Goal: Task Accomplishment & Management: Manage account settings

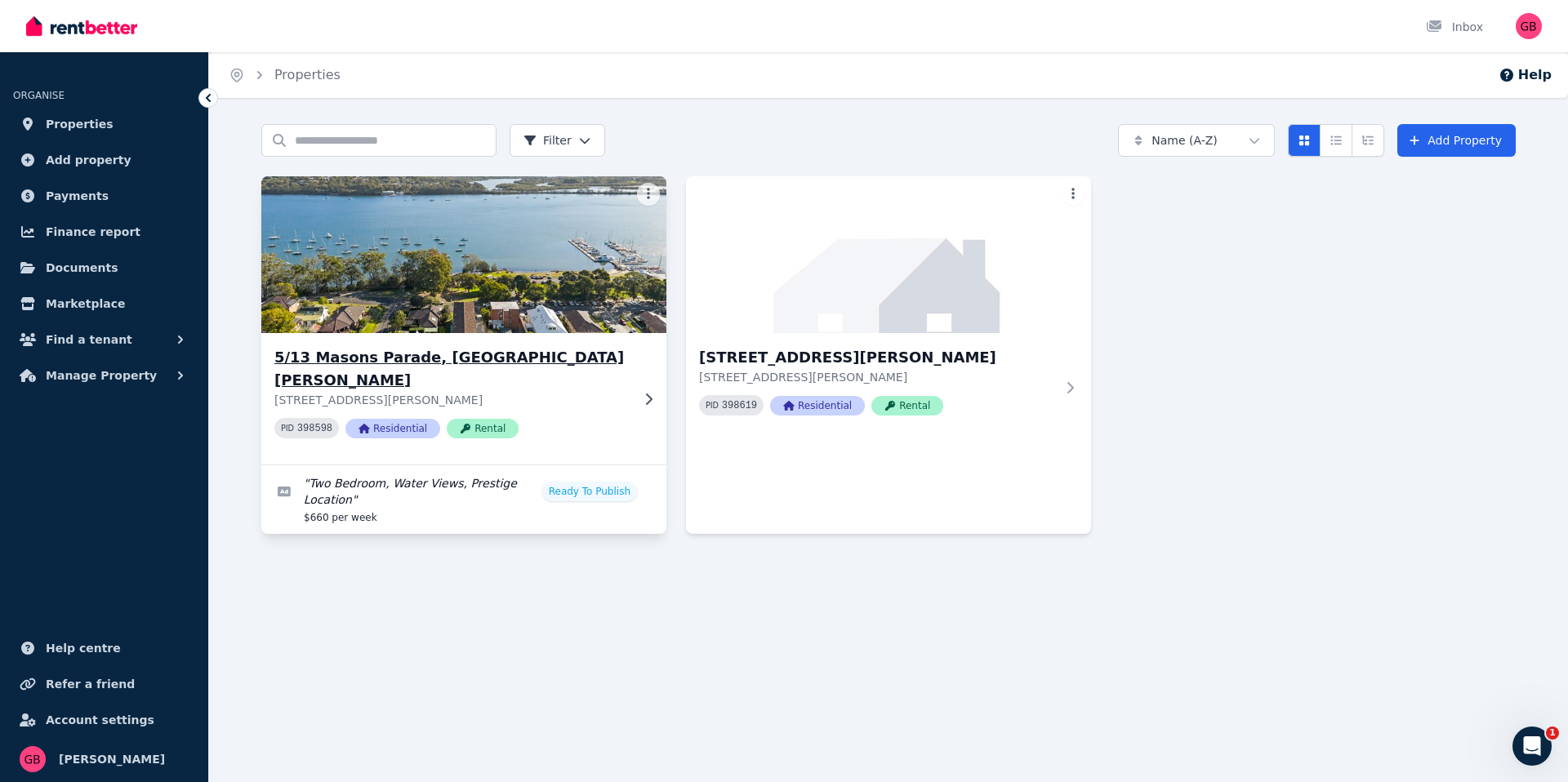
click at [553, 275] on img at bounding box center [464, 255] width 426 height 165
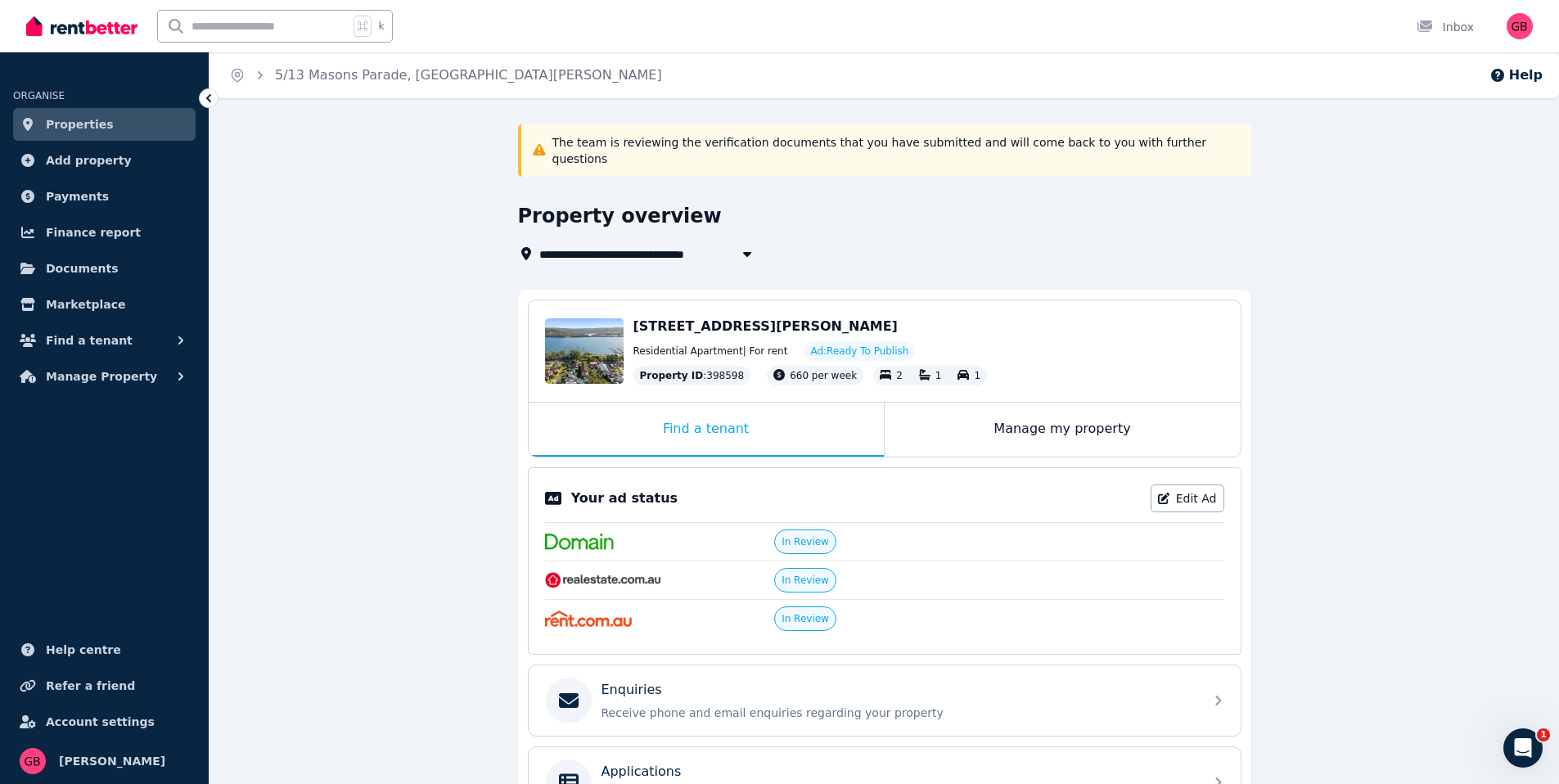
click at [839, 344] on span "Ad: Ready To Publish" at bounding box center [859, 351] width 98 height 13
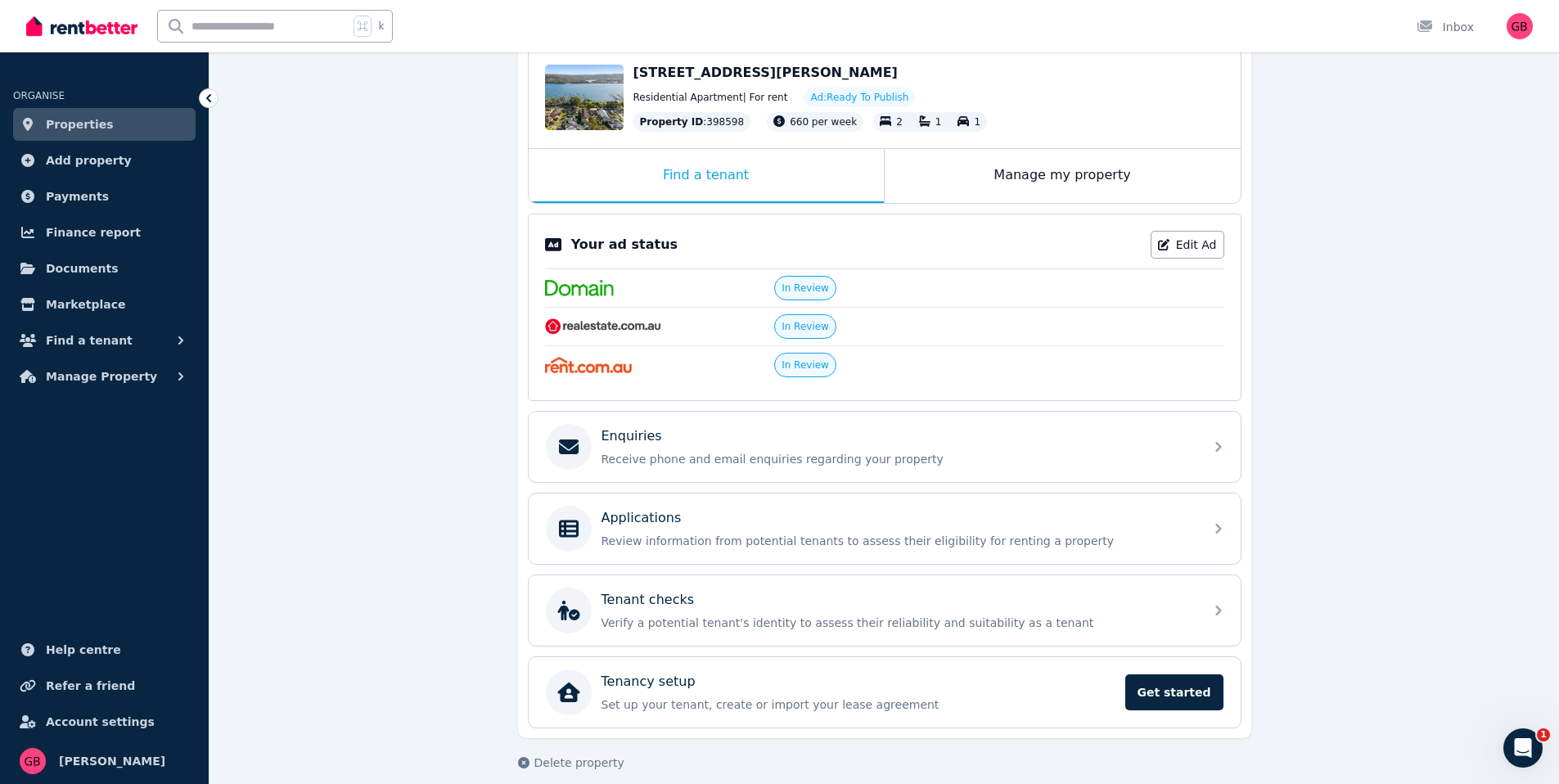
click at [1202, 245] on div "Your ad status Edit Ad" at bounding box center [885, 250] width 679 height 39
click at [1198, 240] on link "Edit Ad" at bounding box center [1187, 245] width 73 height 28
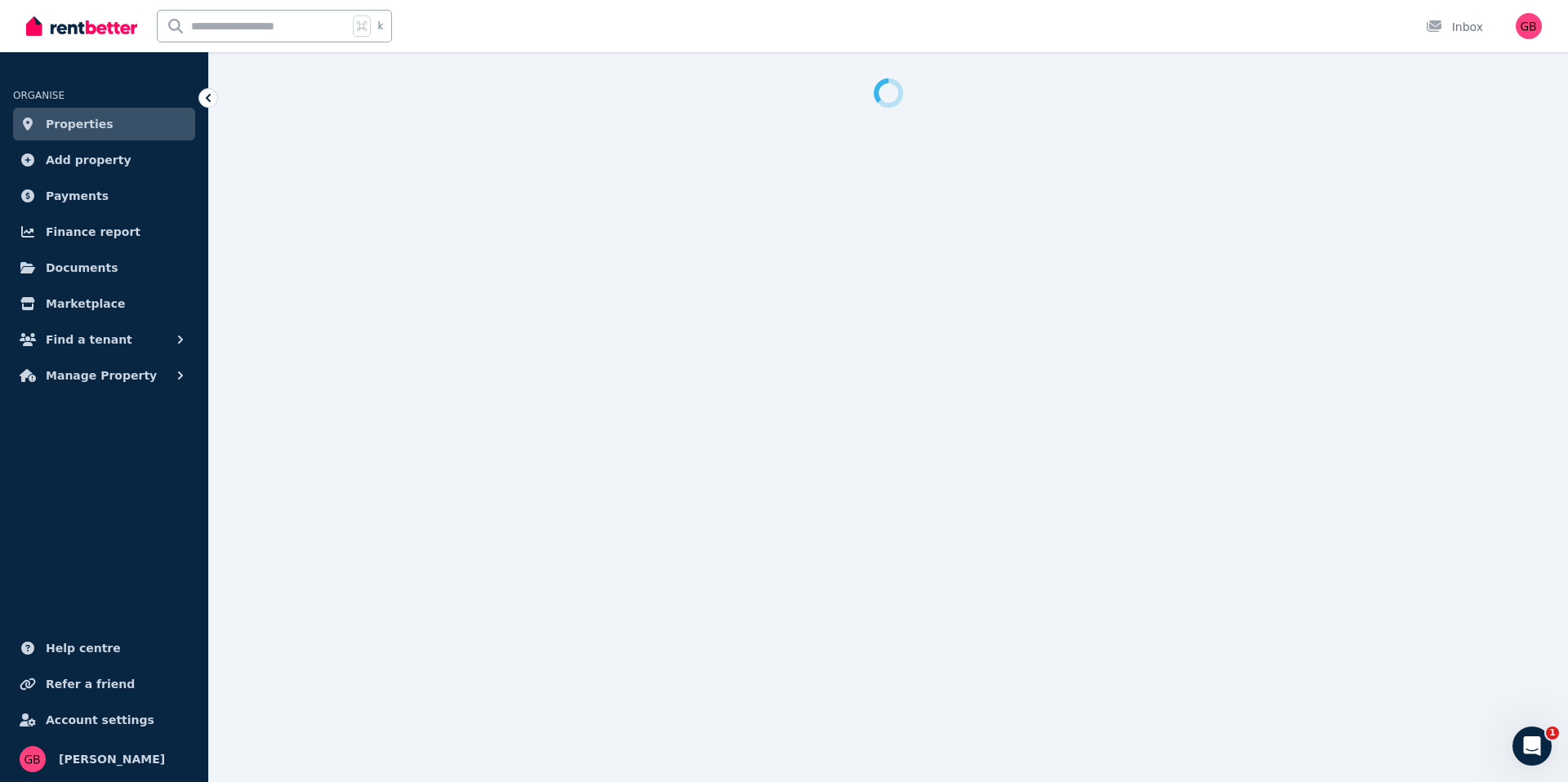
select select "***"
select select "**********"
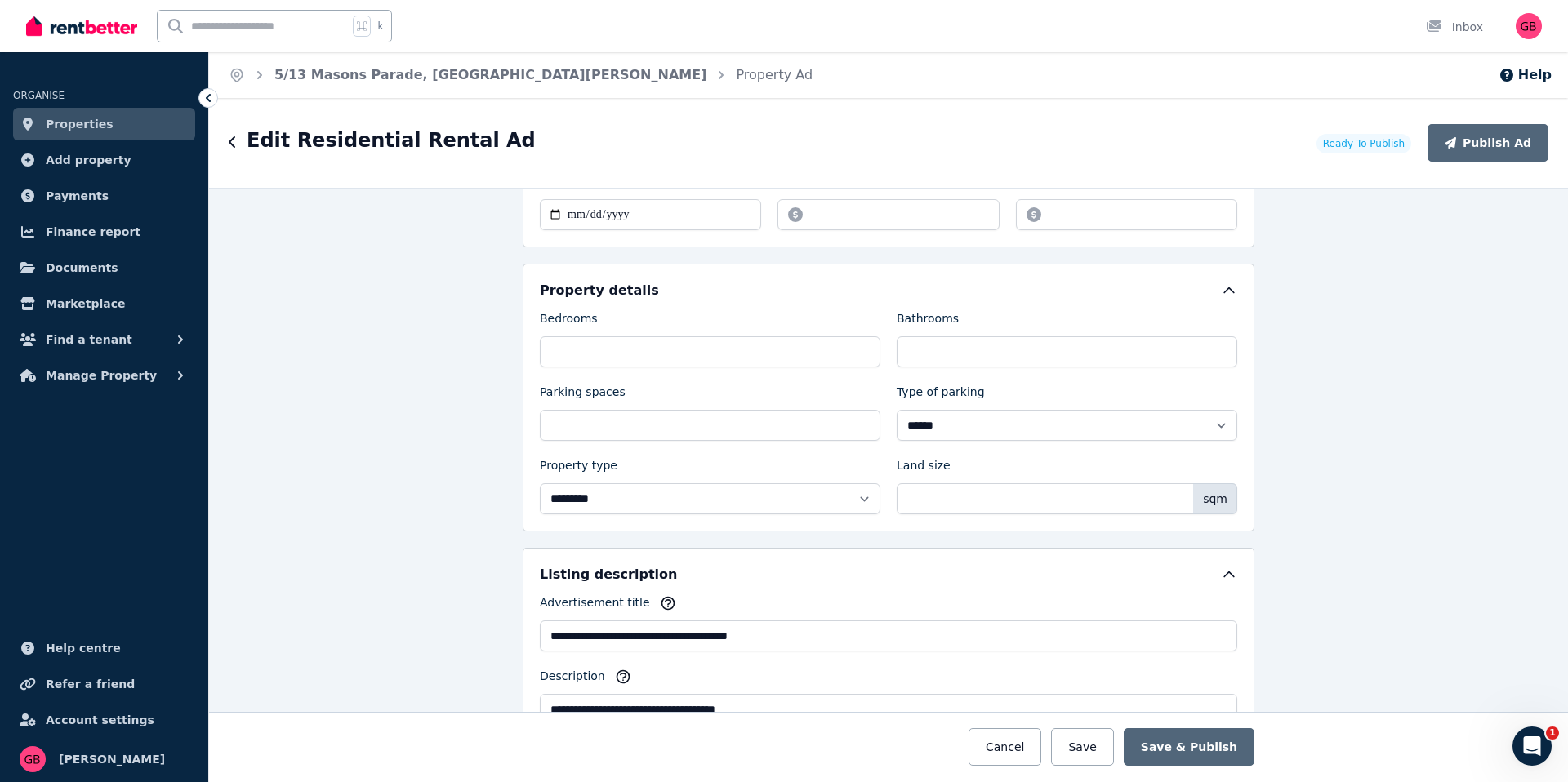
scroll to position [1080, 0]
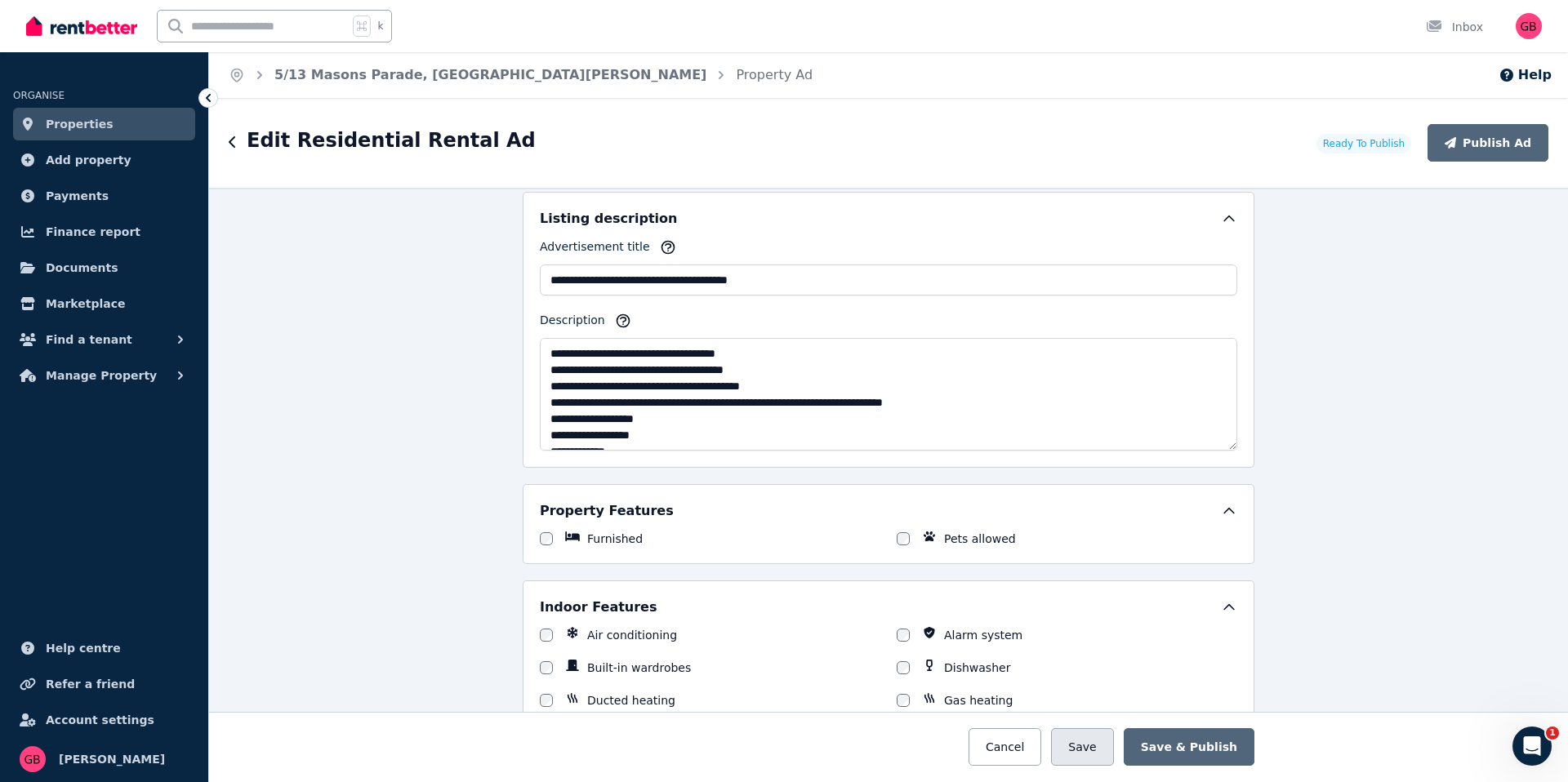
click at [1082, 746] on button "Save" at bounding box center [1082, 747] width 62 height 38
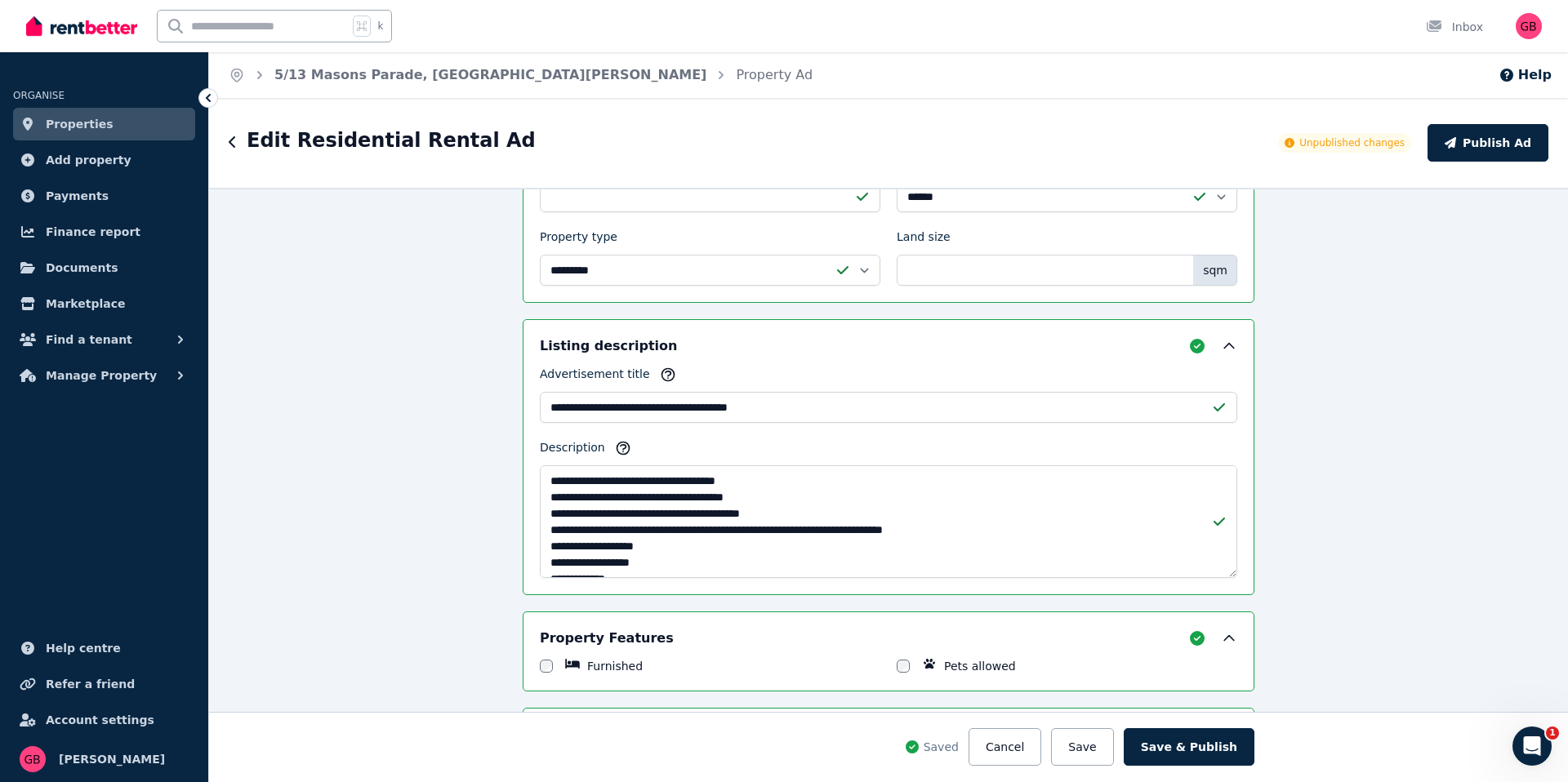
scroll to position [1208, 0]
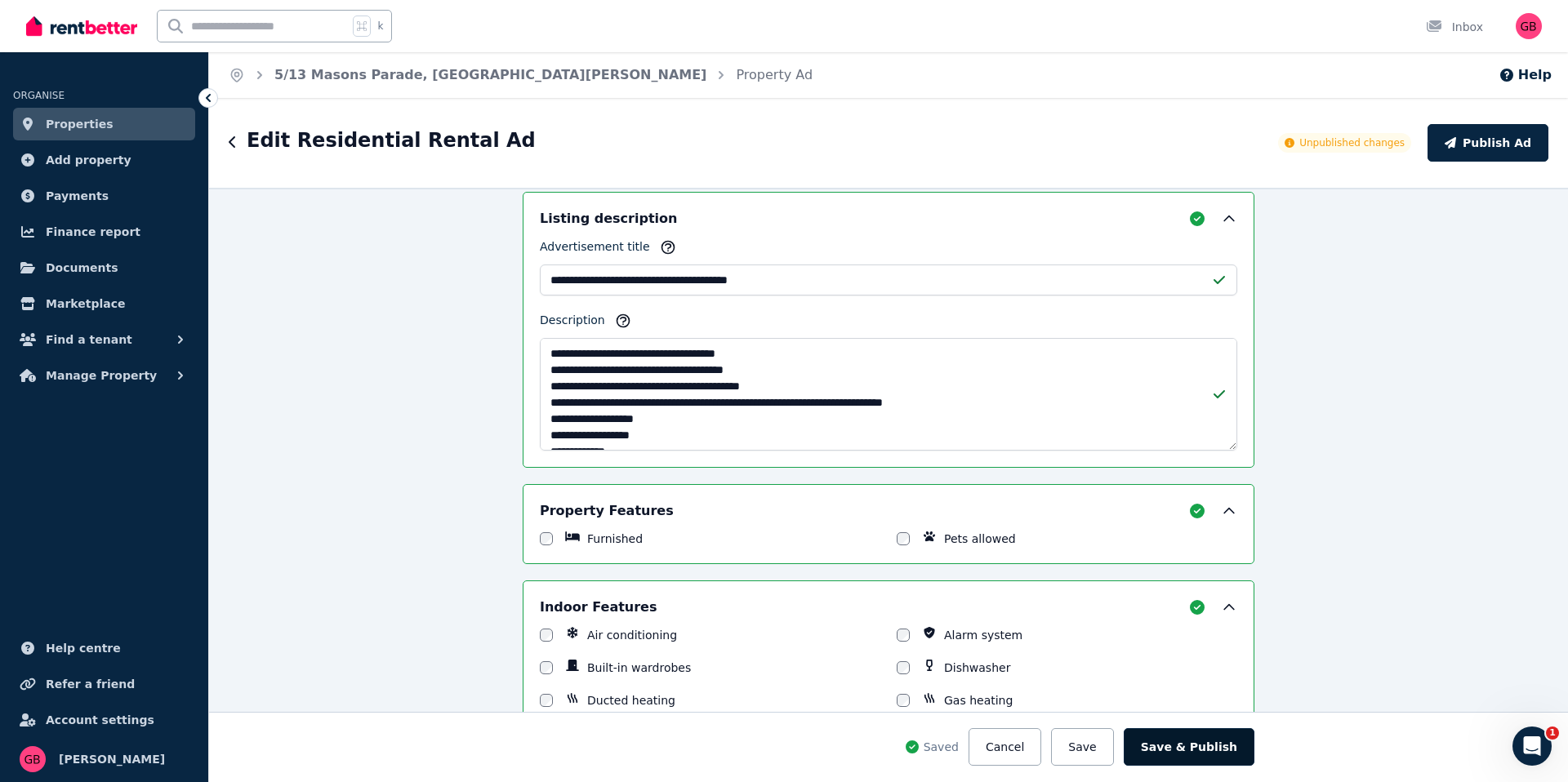
click at [1207, 734] on button "Save & Publish" at bounding box center [1188, 747] width 131 height 38
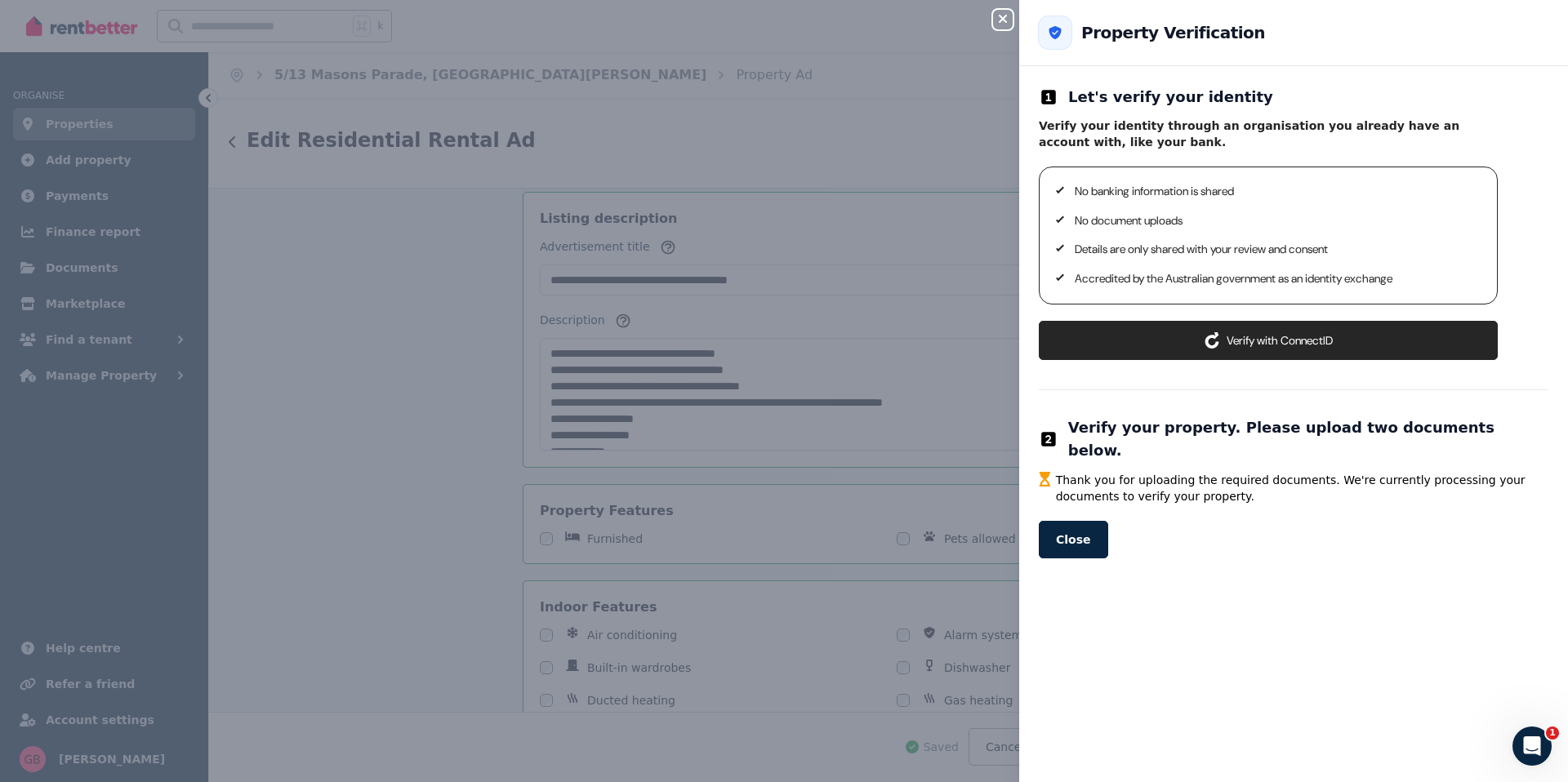
click at [1206, 341] on icon at bounding box center [1212, 340] width 14 height 16
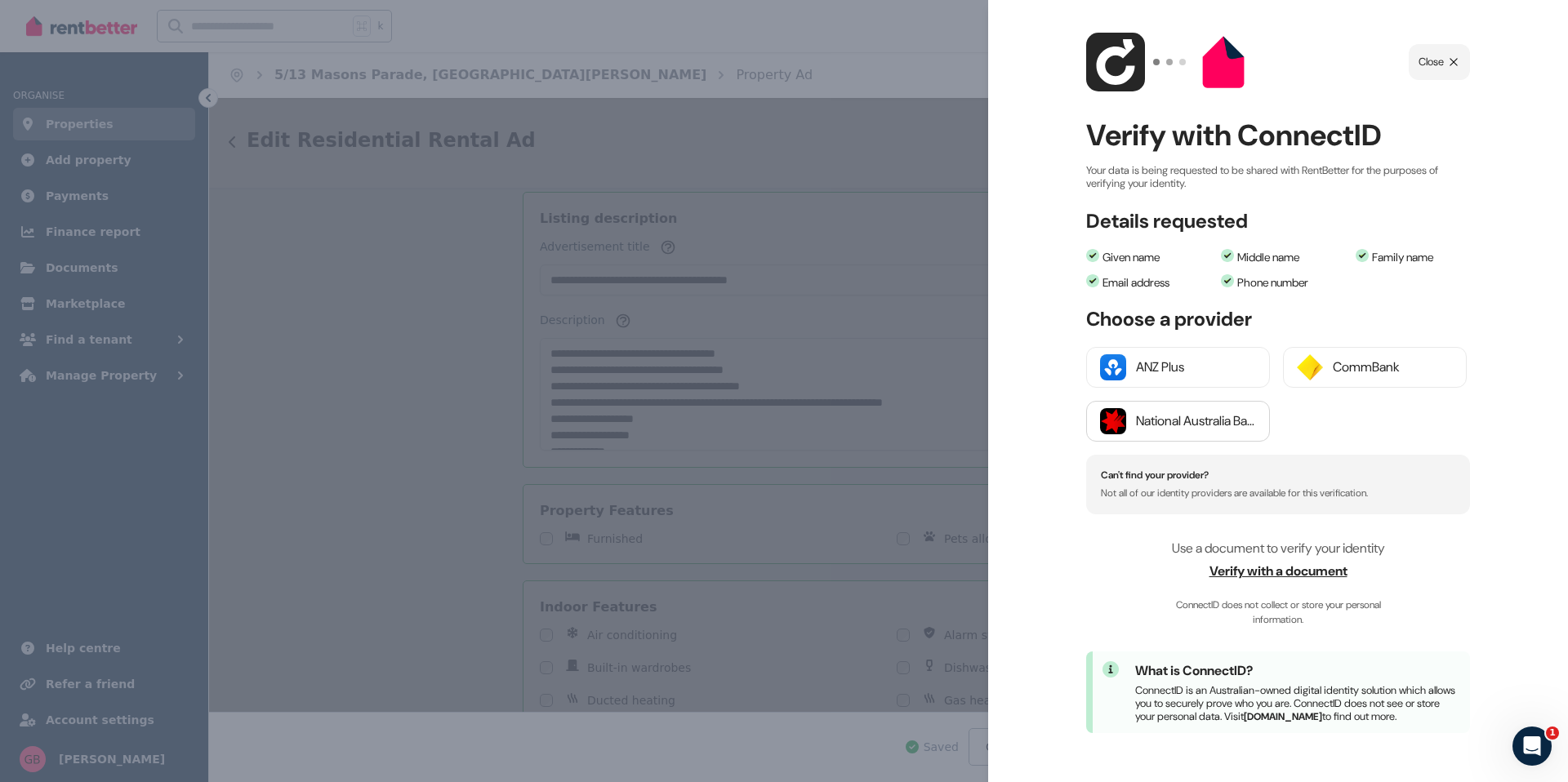
scroll to position [30, 0]
click at [1330, 349] on button "CommBank" at bounding box center [1375, 367] width 184 height 41
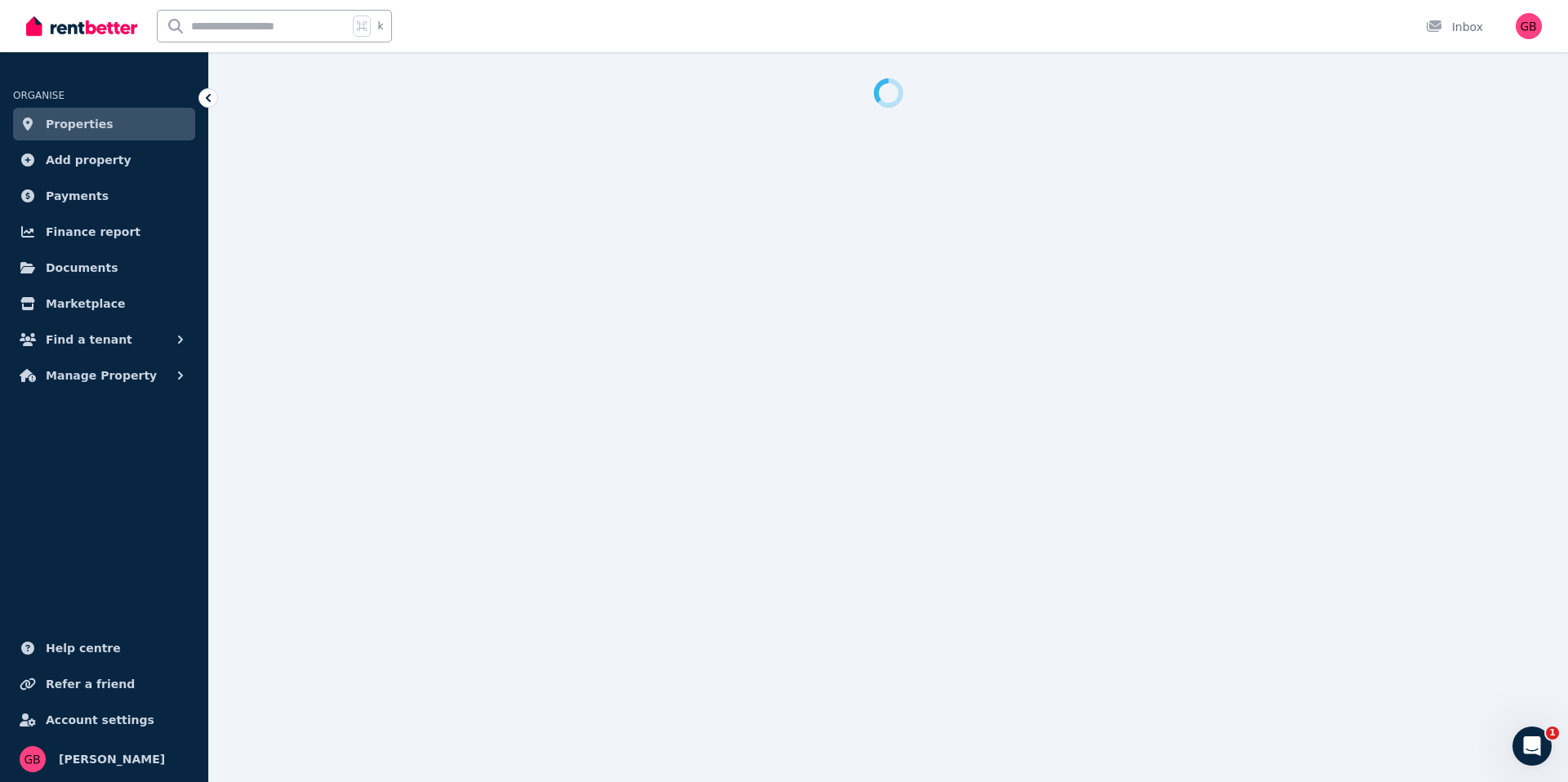
select select "***"
select select "**********"
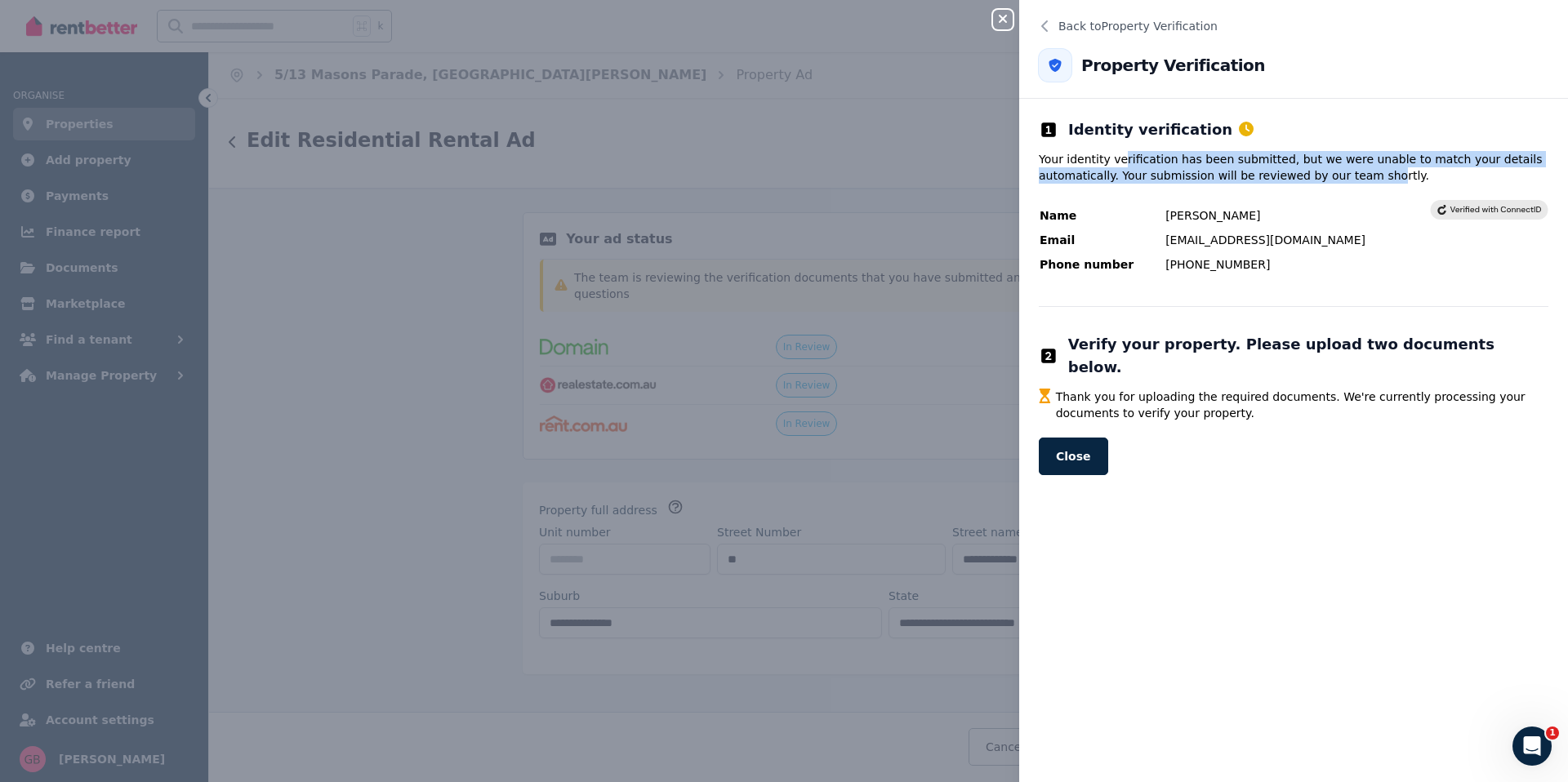
drag, startPoint x: 1118, startPoint y: 153, endPoint x: 1372, endPoint y: 181, distance: 255.5
click at [1372, 181] on p "Your identity verification has been submitted, but we were unable to match your…" at bounding box center [1294, 168] width 510 height 33
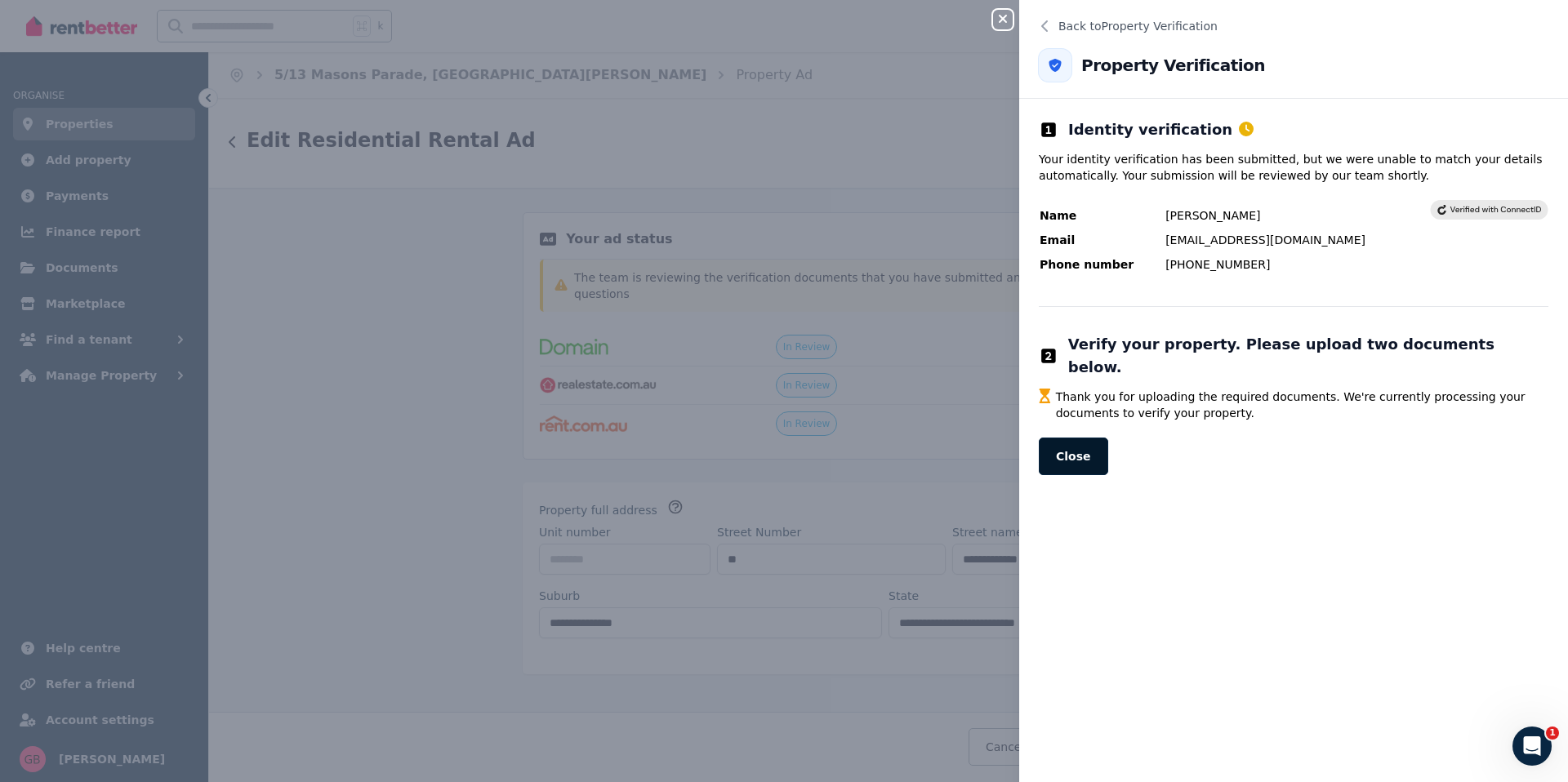
click at [1063, 440] on button "Close" at bounding box center [1073, 457] width 69 height 38
click at [1089, 438] on button "Close" at bounding box center [1073, 457] width 69 height 38
click at [1070, 438] on button "Close" at bounding box center [1073, 457] width 69 height 38
click at [1051, 155] on p "Your identity verification has been submitted, but we were unable to match your…" at bounding box center [1294, 168] width 510 height 33
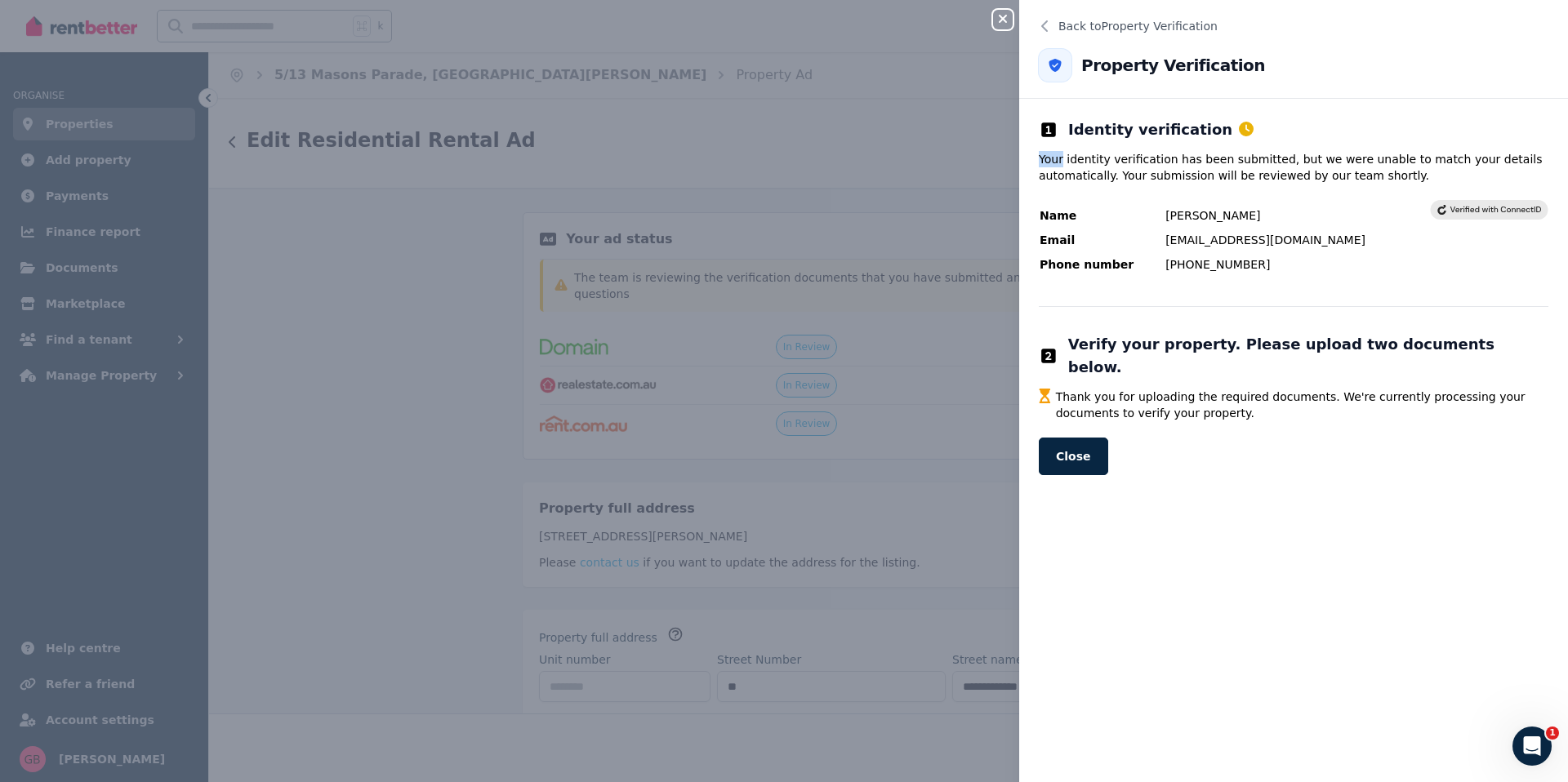
click at [1051, 155] on p "Your identity verification has been submitted, but we were unable to match your…" at bounding box center [1294, 168] width 510 height 33
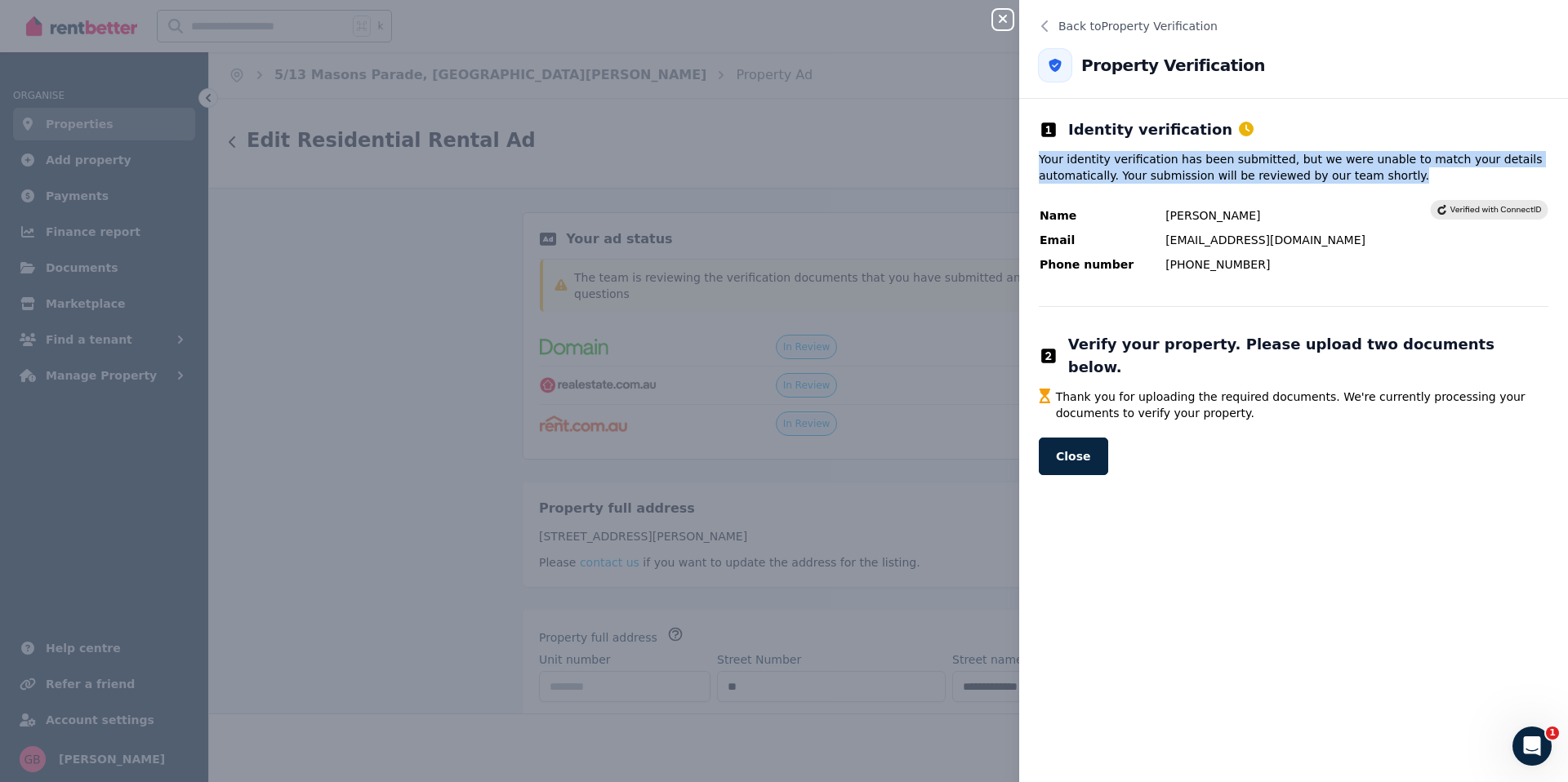
drag, startPoint x: 1051, startPoint y: 155, endPoint x: 1380, endPoint y: 153, distance: 329.0
click at [1380, 153] on p "Your identity verification has been submitted, but we were unable to match your…" at bounding box center [1294, 168] width 510 height 33
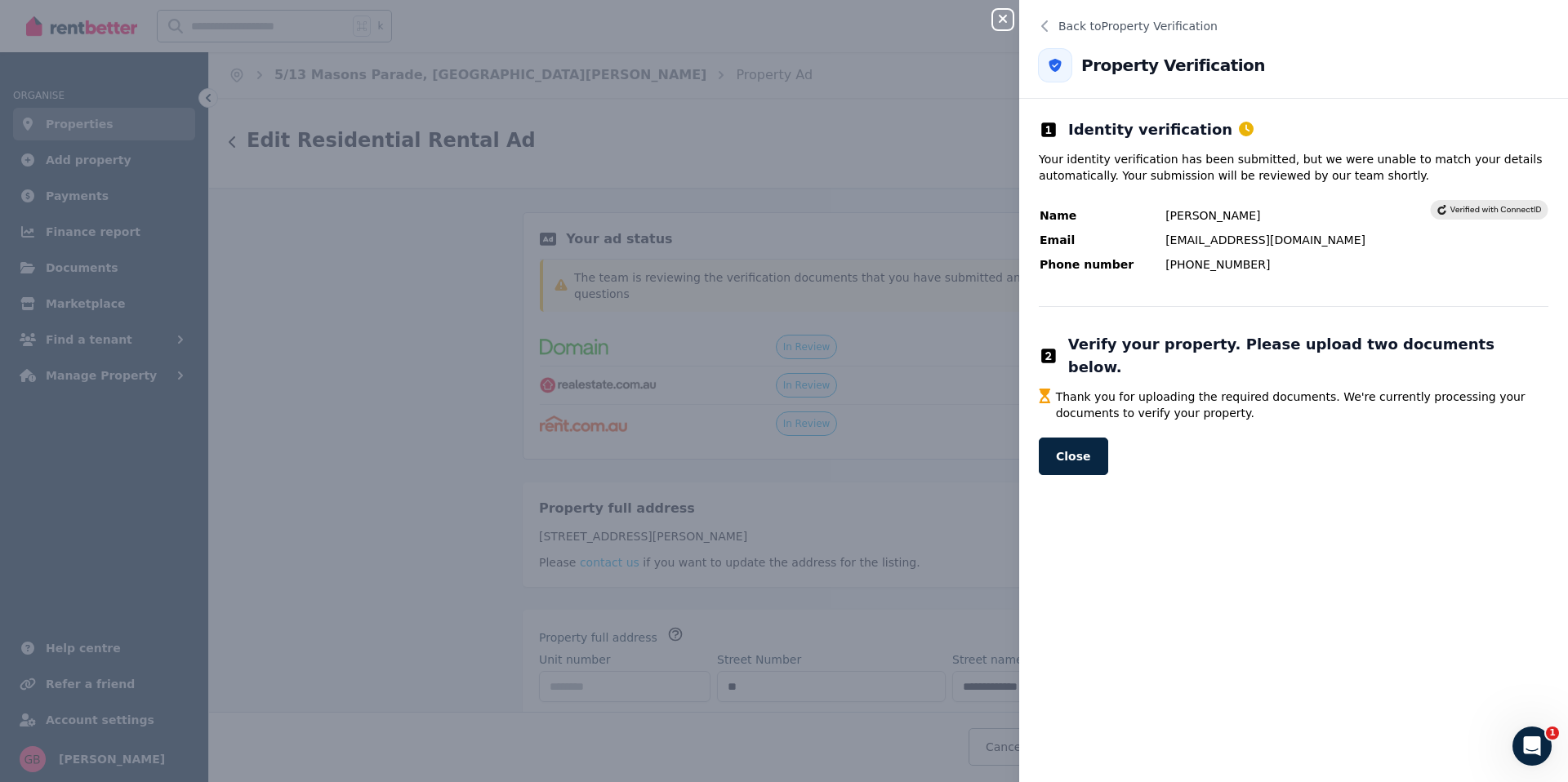
click at [1004, 16] on icon "button" at bounding box center [1003, 19] width 20 height 13
click at [1004, 16] on icon "button" at bounding box center [1003, 19] width 20 height 13
click at [1049, 438] on button "Close" at bounding box center [1073, 457] width 69 height 38
click at [821, 451] on div "Close panel Back to Property Verification Property Verification Identity verifi…" at bounding box center [784, 391] width 1568 height 782
click at [1001, 34] on div "Close panel Back to Property Verification Property Verification Identity verifi…" at bounding box center [784, 391] width 1568 height 782
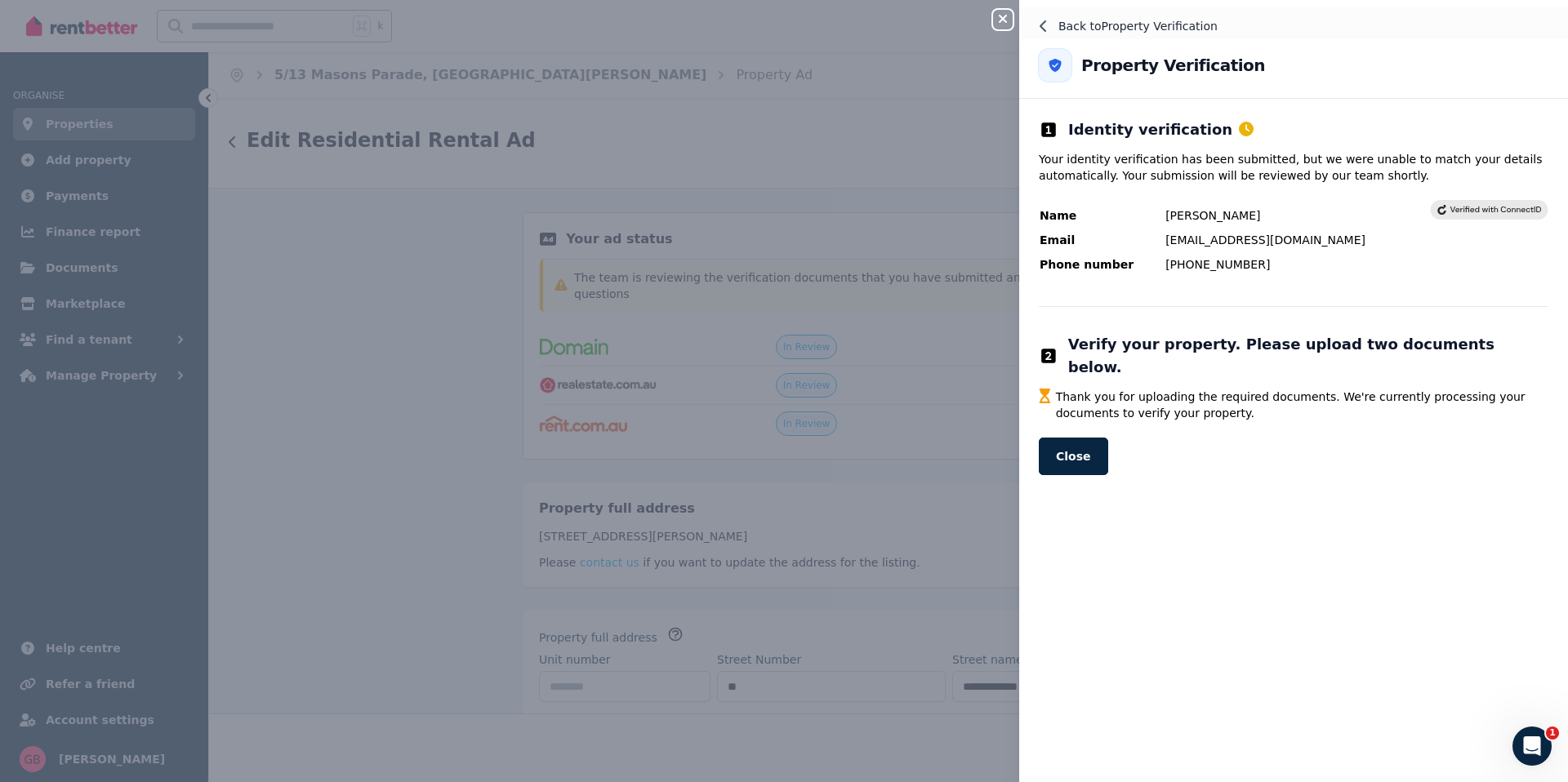
click at [1099, 22] on span "Back to Property Verification" at bounding box center [1138, 26] width 159 height 16
click at [369, 365] on div "Close panel Back to Property Verification Property Verification Identity verifi…" at bounding box center [784, 391] width 1568 height 782
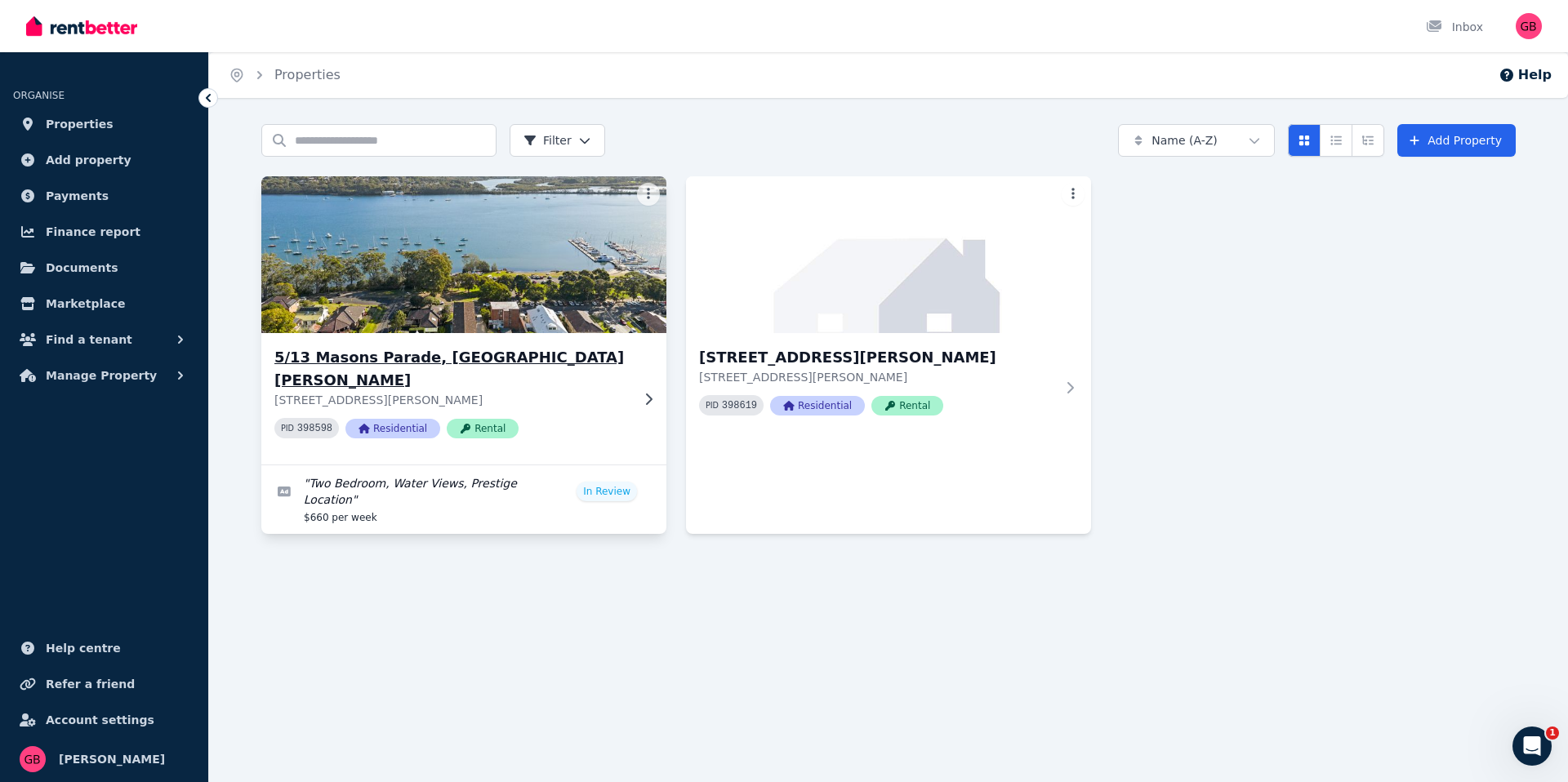
click at [632, 389] on div "[STREET_ADDRESS][PERSON_NAME][PERSON_NAME] PID 398598 Residential Rental" at bounding box center [463, 398] width 405 height 131
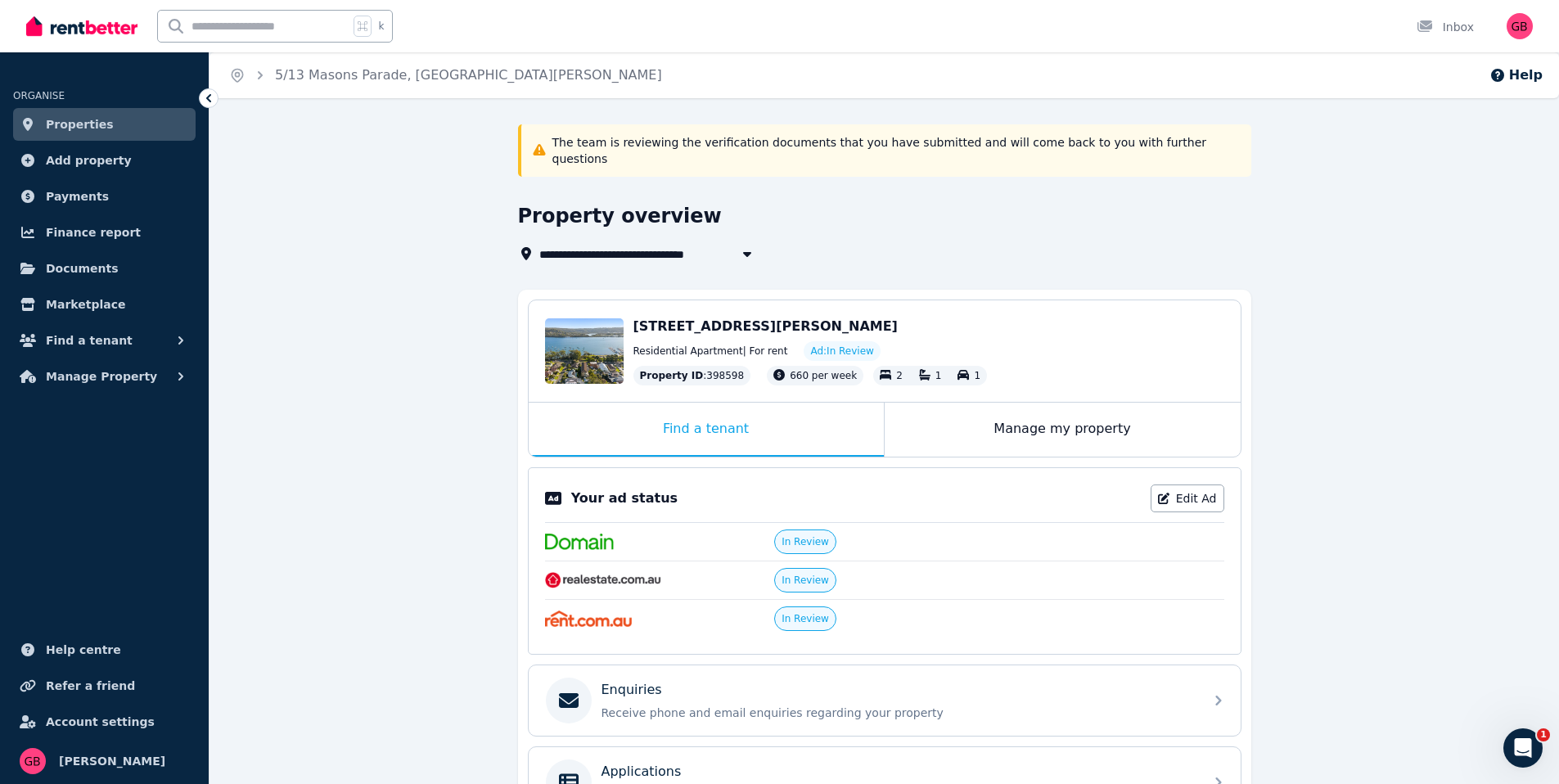
click at [601, 244] on span "5/13 Masons Parade, Point Frederick" at bounding box center [723, 254] width 368 height 20
type input "**********"
click at [325, 405] on div "**********" at bounding box center [884, 589] width 1350 height 930
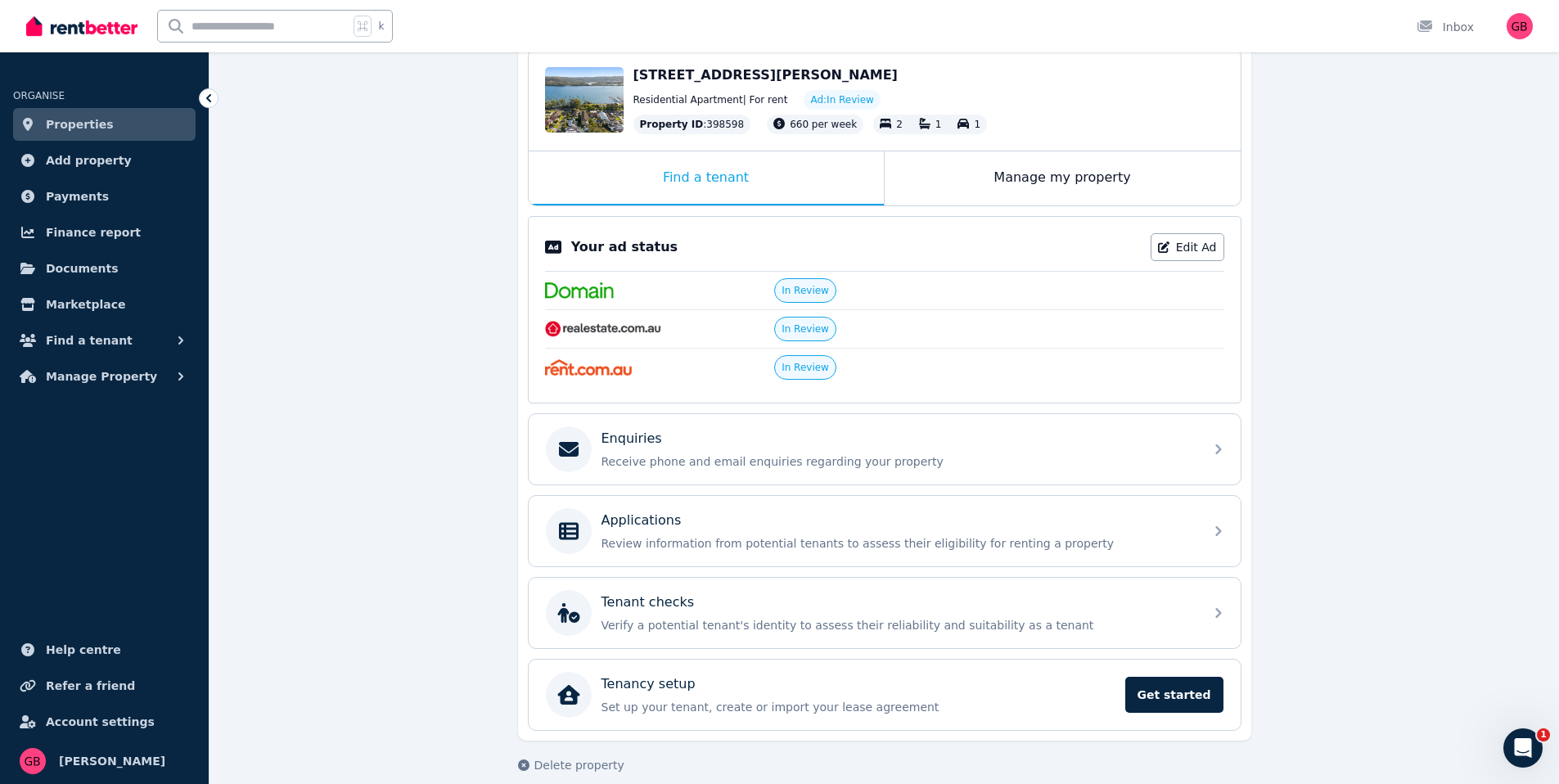
scroll to position [254, 0]
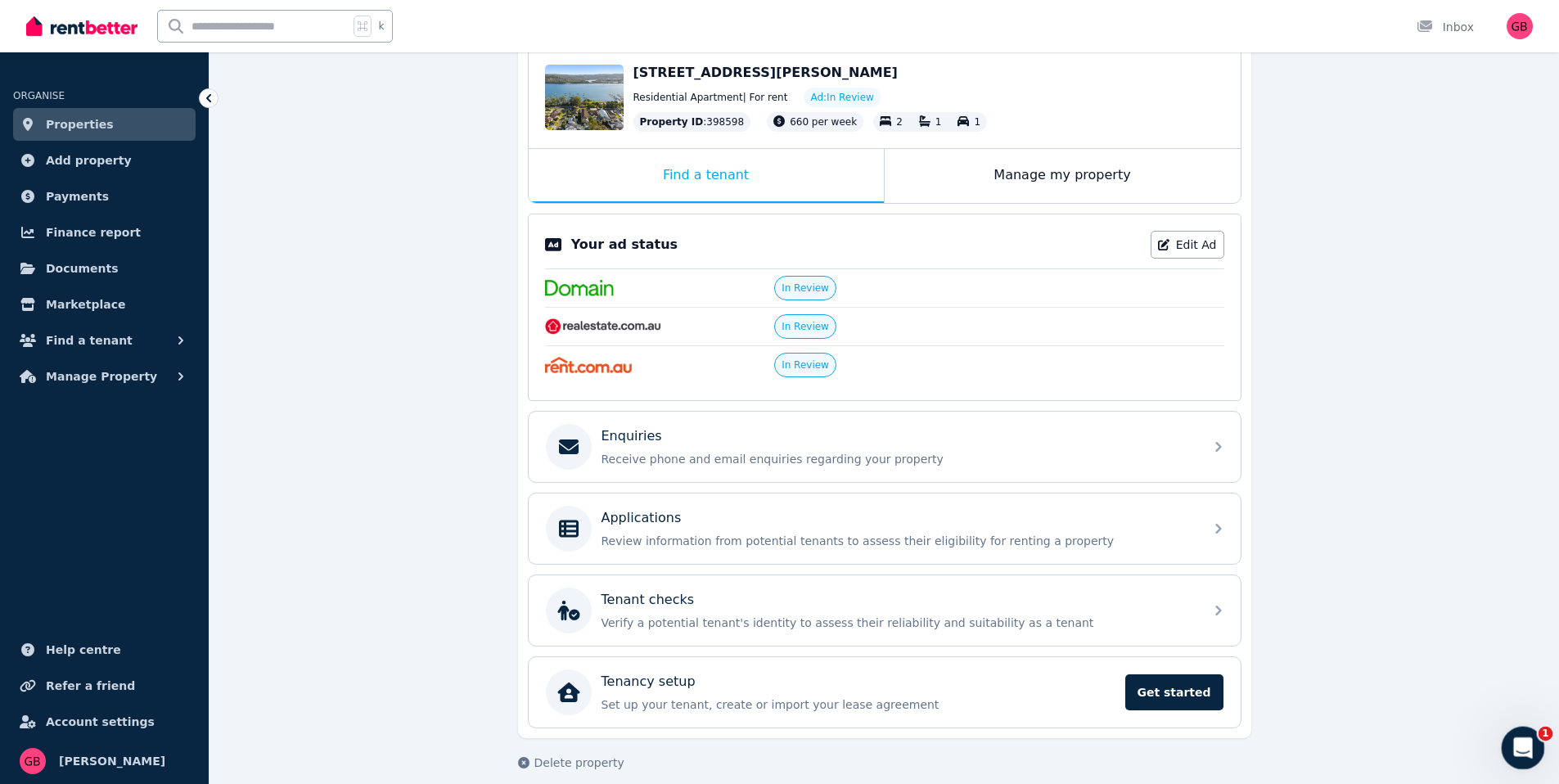
click at [1525, 754] on icon "Open Intercom Messenger" at bounding box center [1520, 745] width 27 height 27
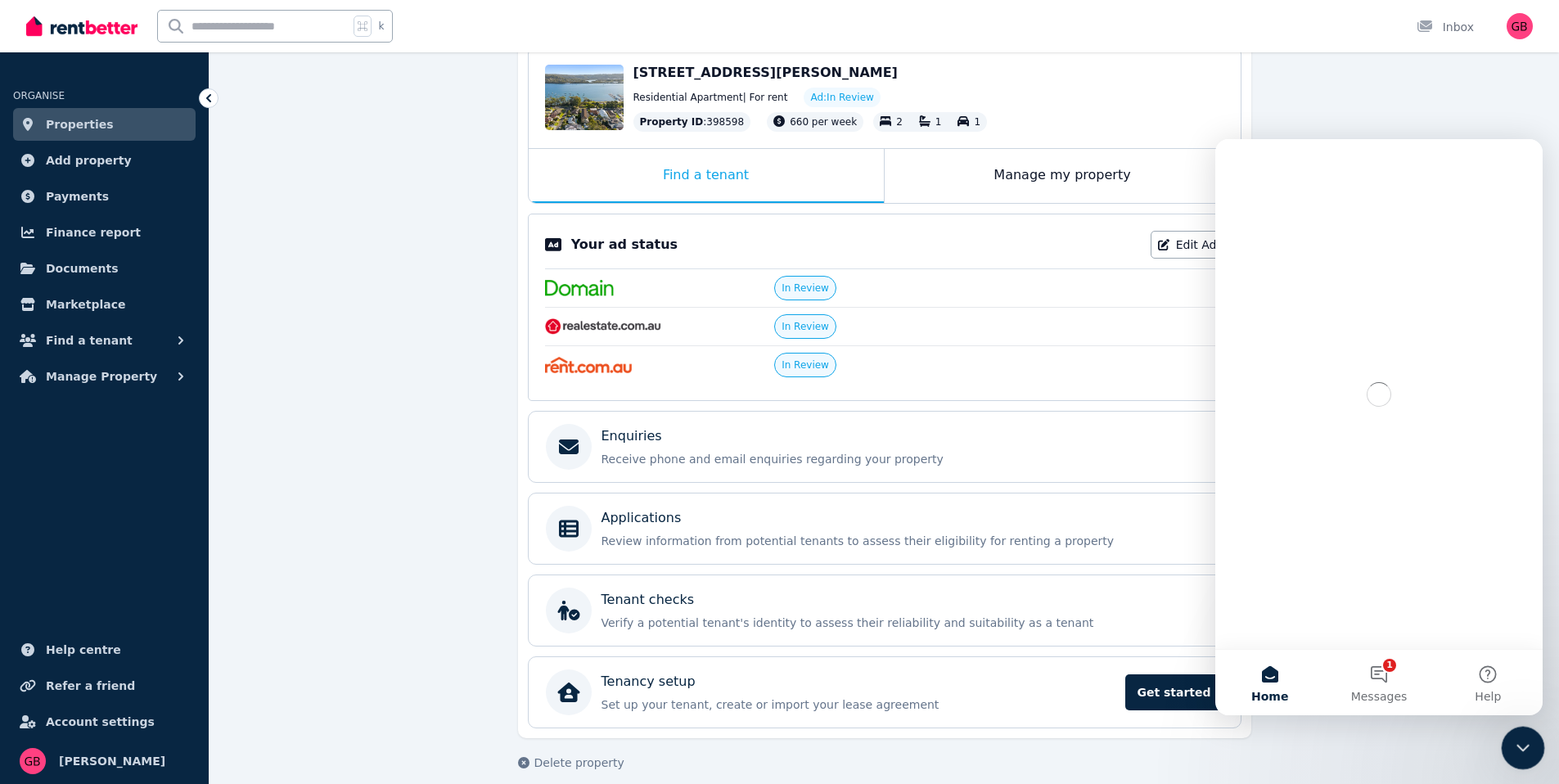
scroll to position [0, 0]
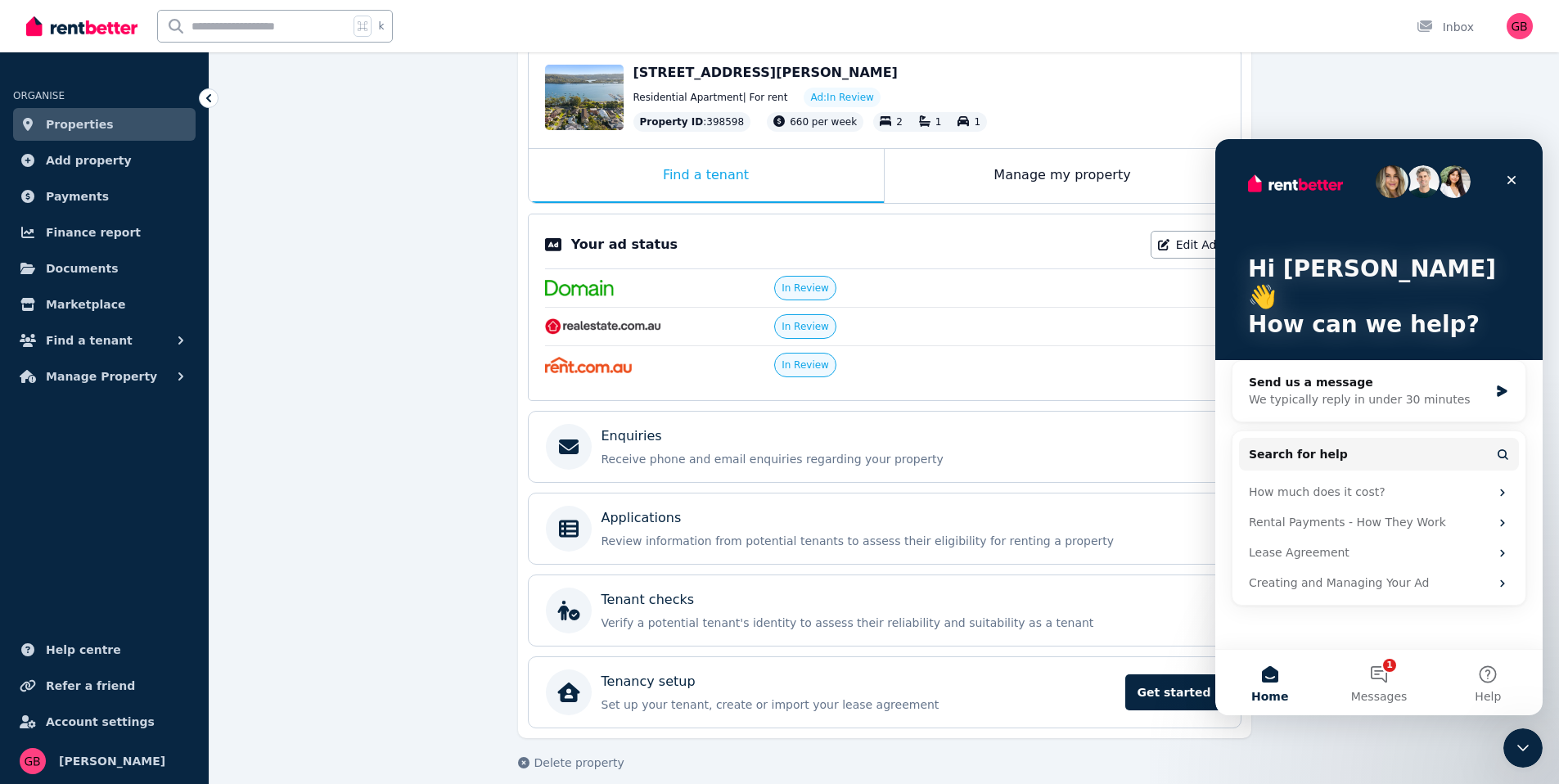
click at [1409, 727] on div "**********" at bounding box center [884, 335] width 1350 height 930
click at [1375, 672] on button "1 Messages" at bounding box center [1379, 682] width 109 height 65
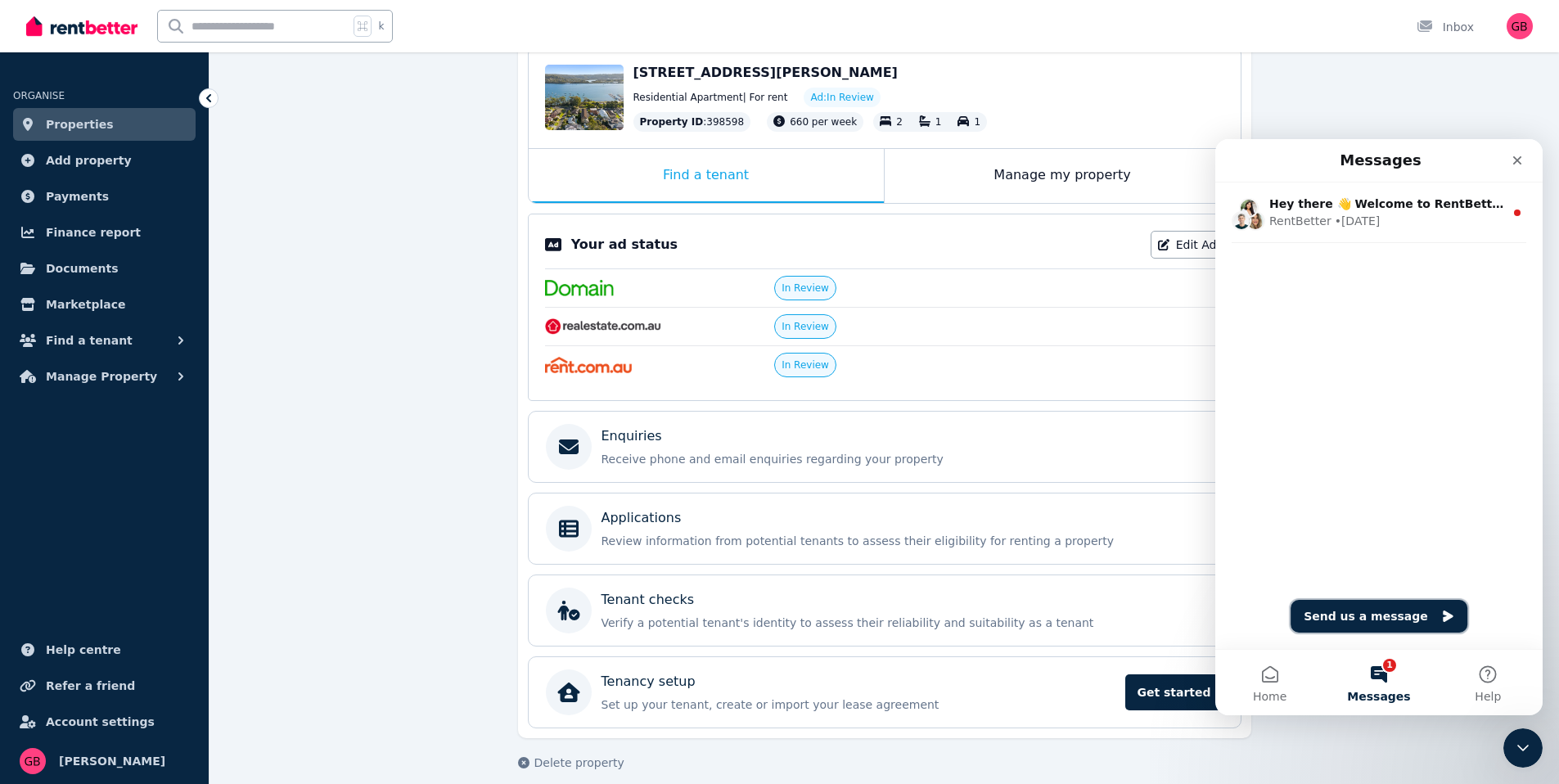
click at [1375, 624] on button "Send us a message" at bounding box center [1379, 616] width 177 height 33
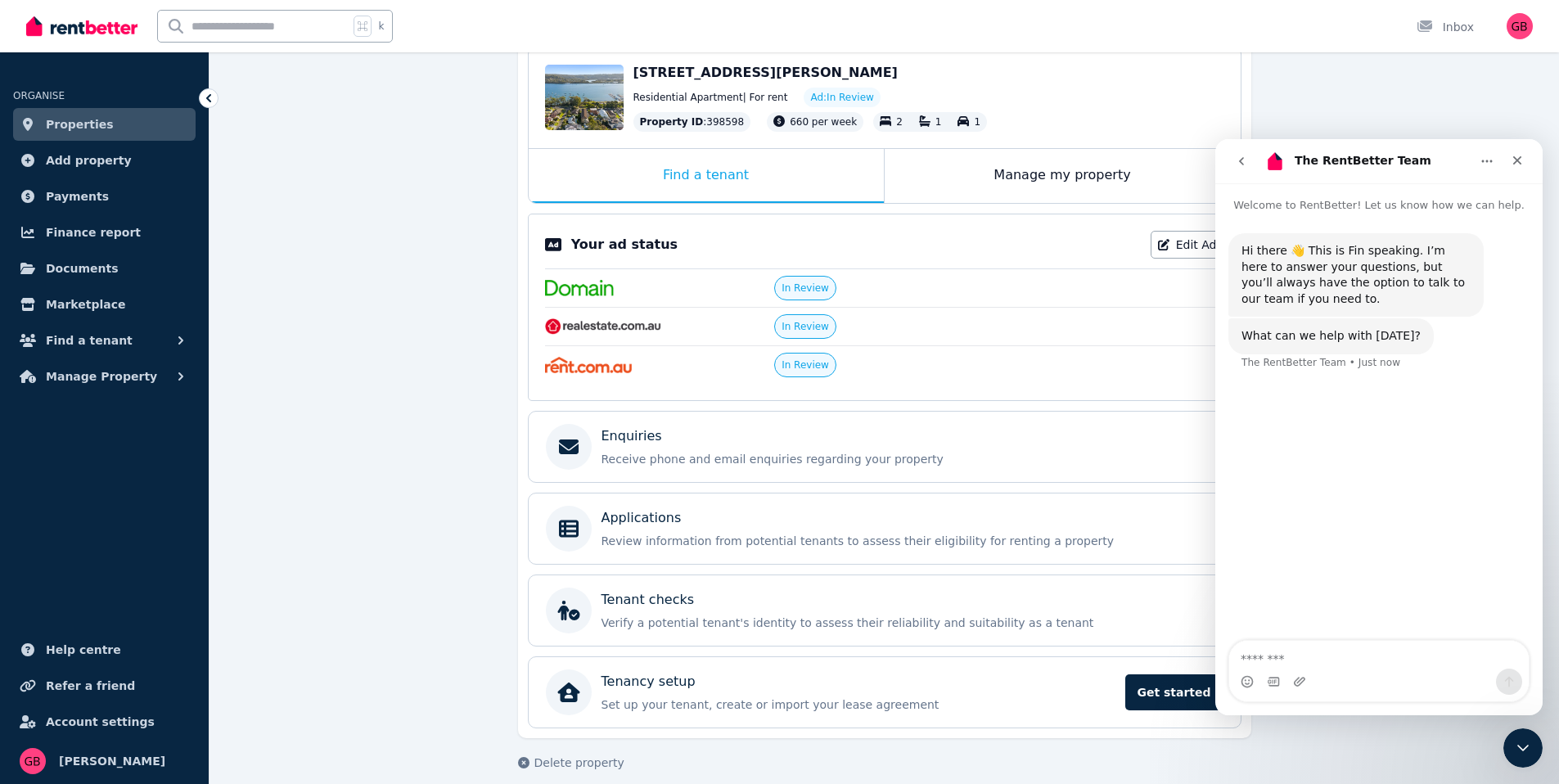
click at [1339, 660] on textarea "Message…" at bounding box center [1379, 655] width 300 height 28
type textarea "**********"
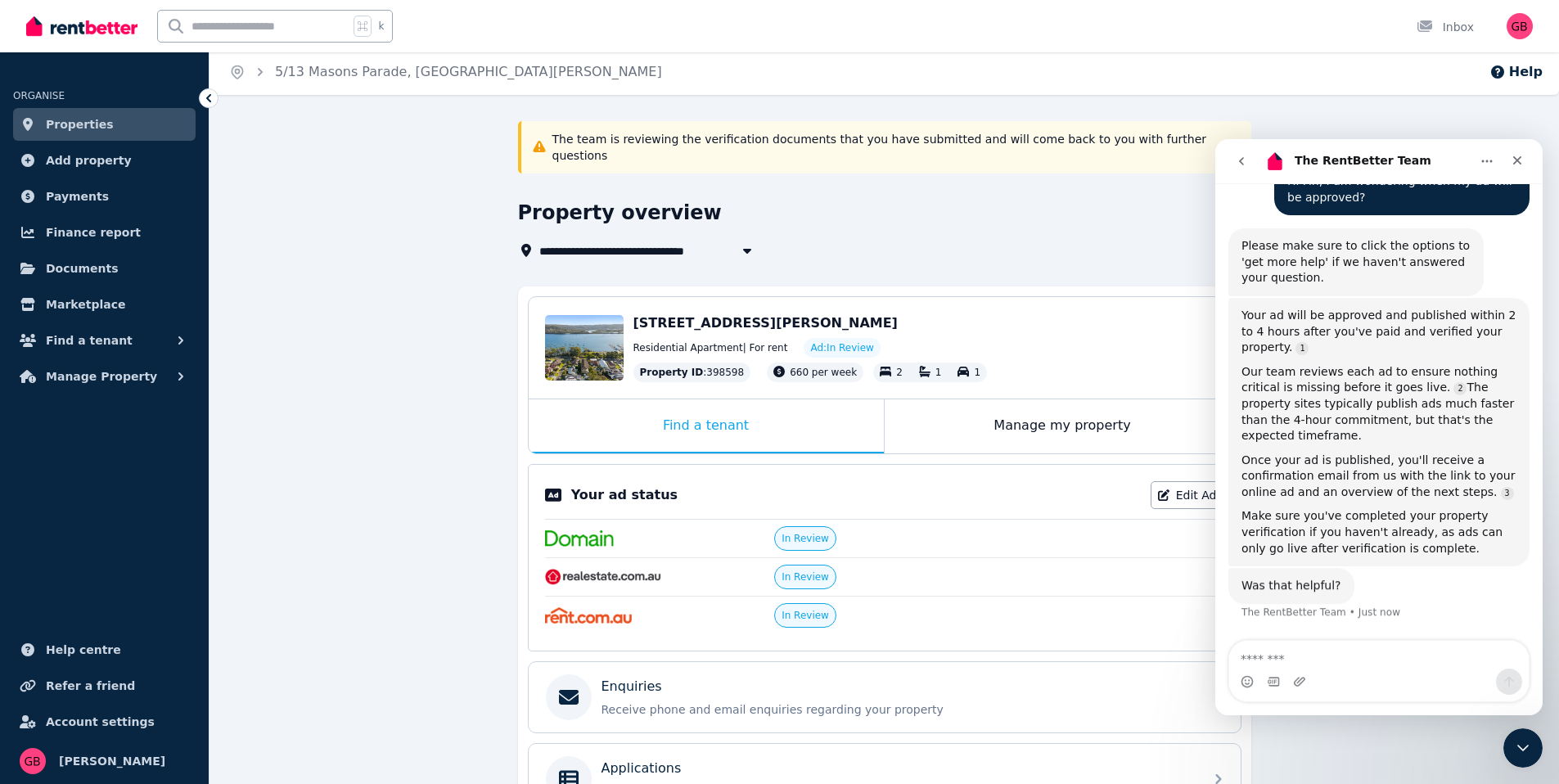
scroll to position [201, 0]
click at [1323, 671] on div "Intercom messenger" at bounding box center [1379, 682] width 300 height 26
click at [1322, 669] on div "Intercom messenger" at bounding box center [1379, 682] width 300 height 26
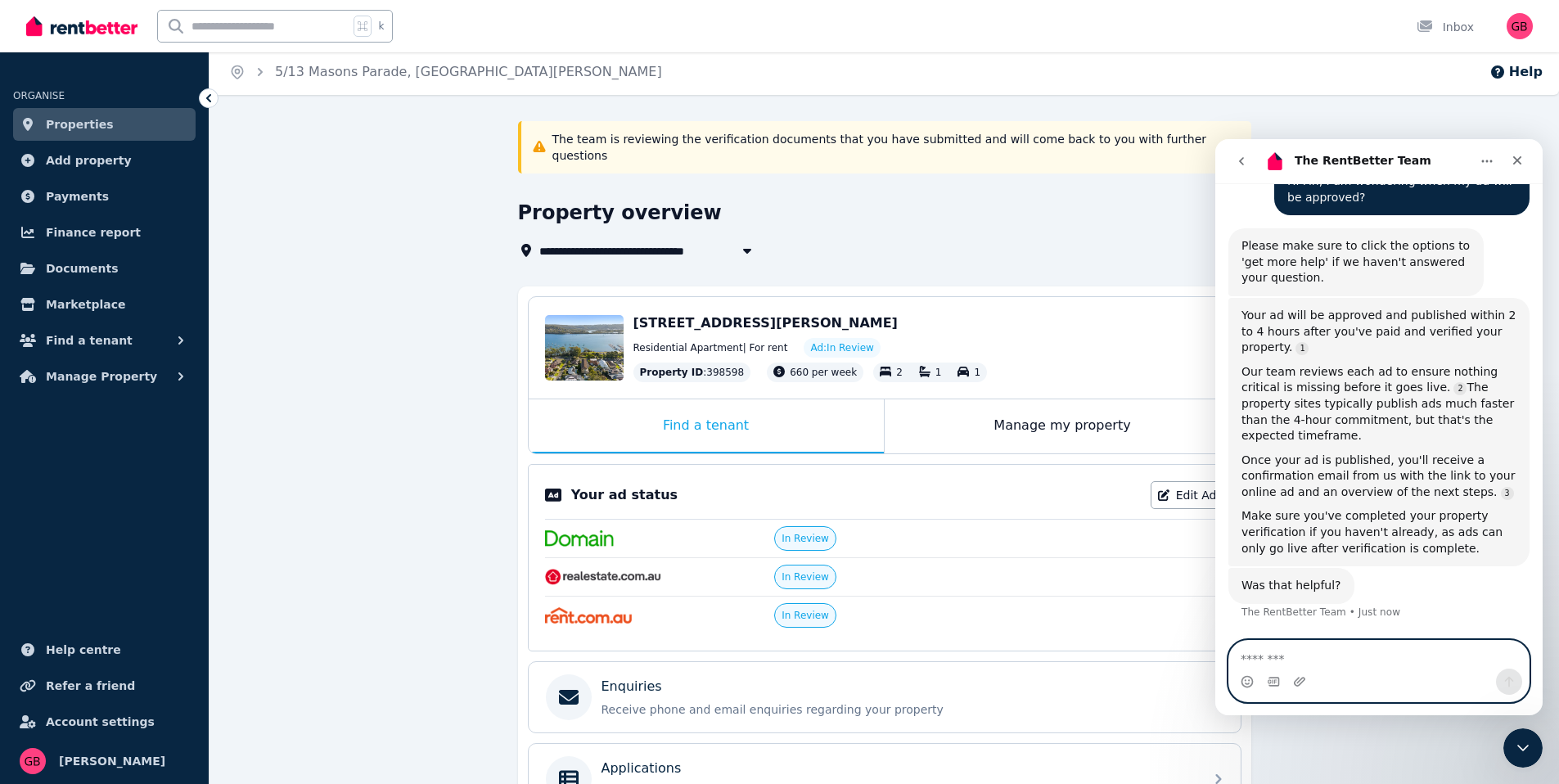
click at [1322, 659] on textarea "Message…" at bounding box center [1379, 655] width 300 height 28
type textarea "*"
type textarea "**********"
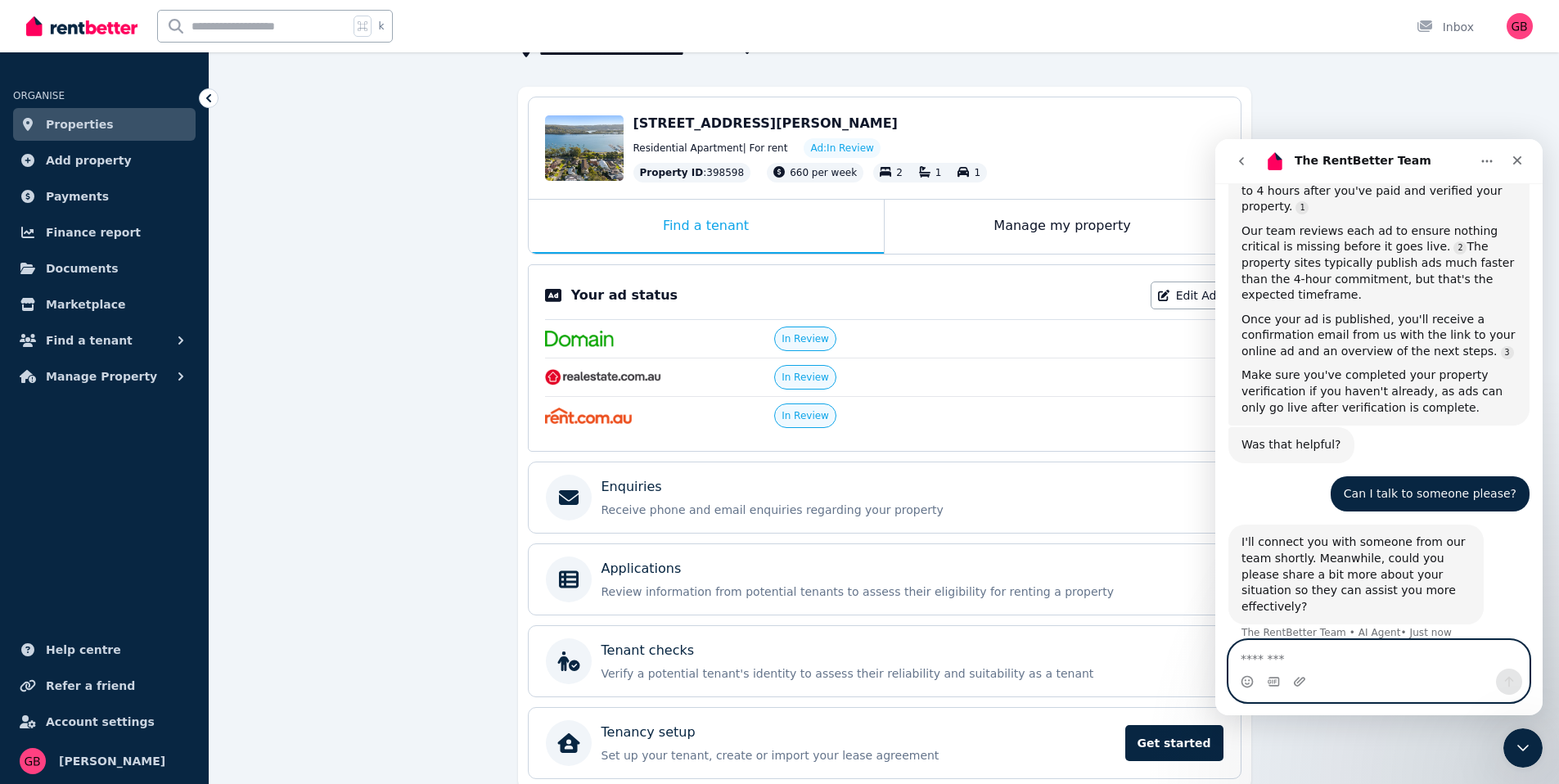
scroll to position [347, 0]
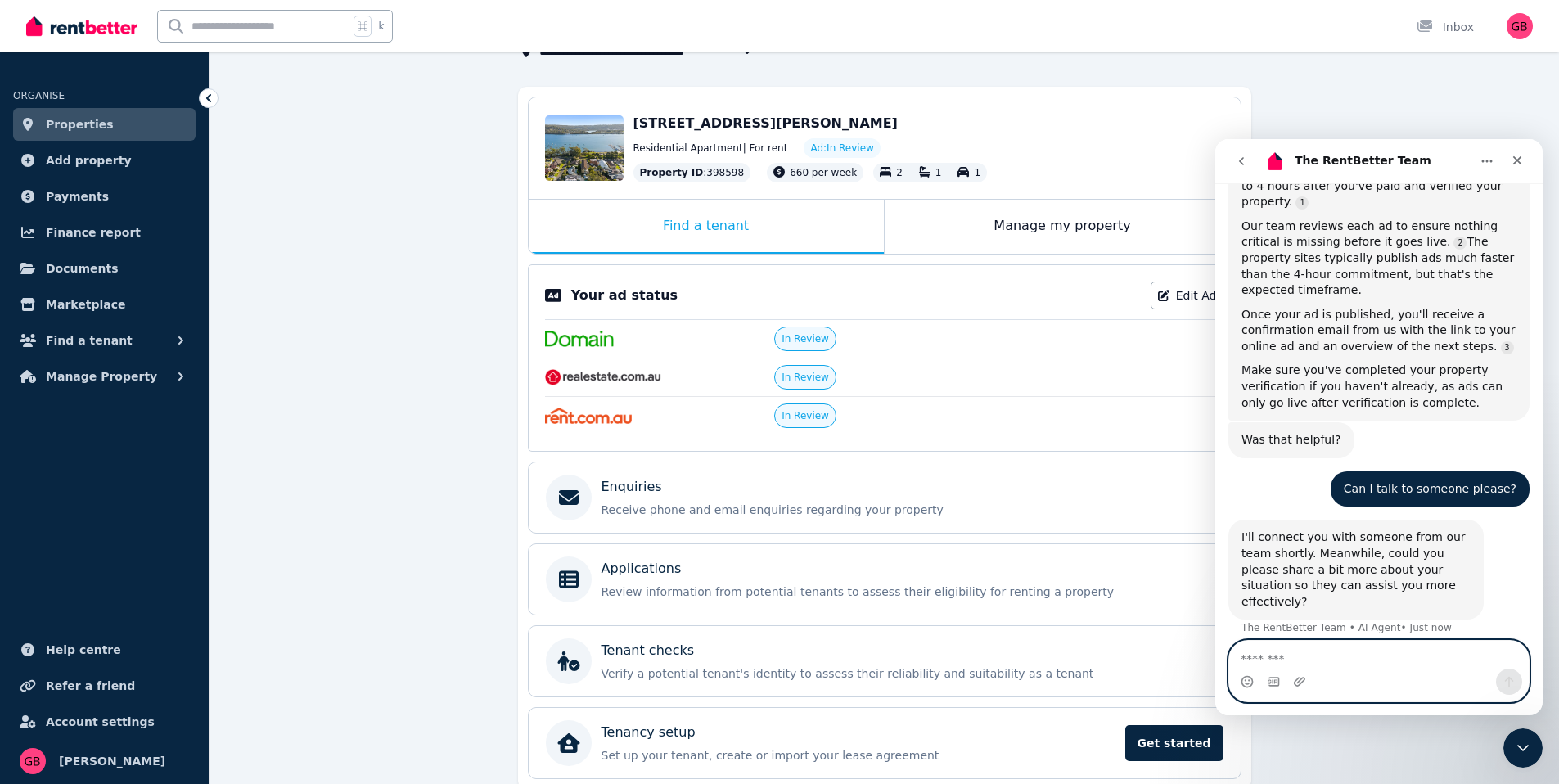
click at [1384, 652] on textarea "Message…" at bounding box center [1379, 655] width 300 height 28
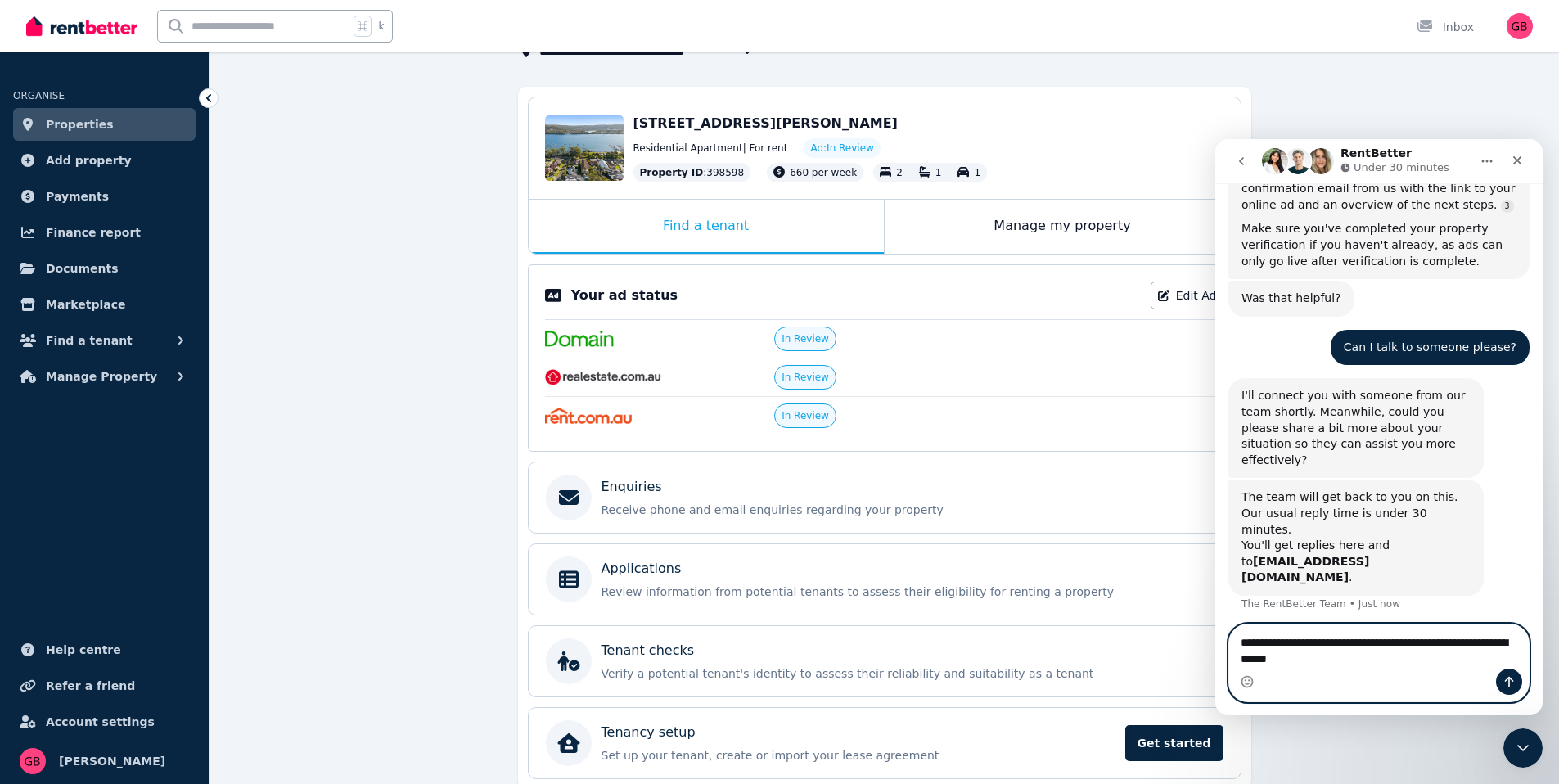
scroll to position [494, 0]
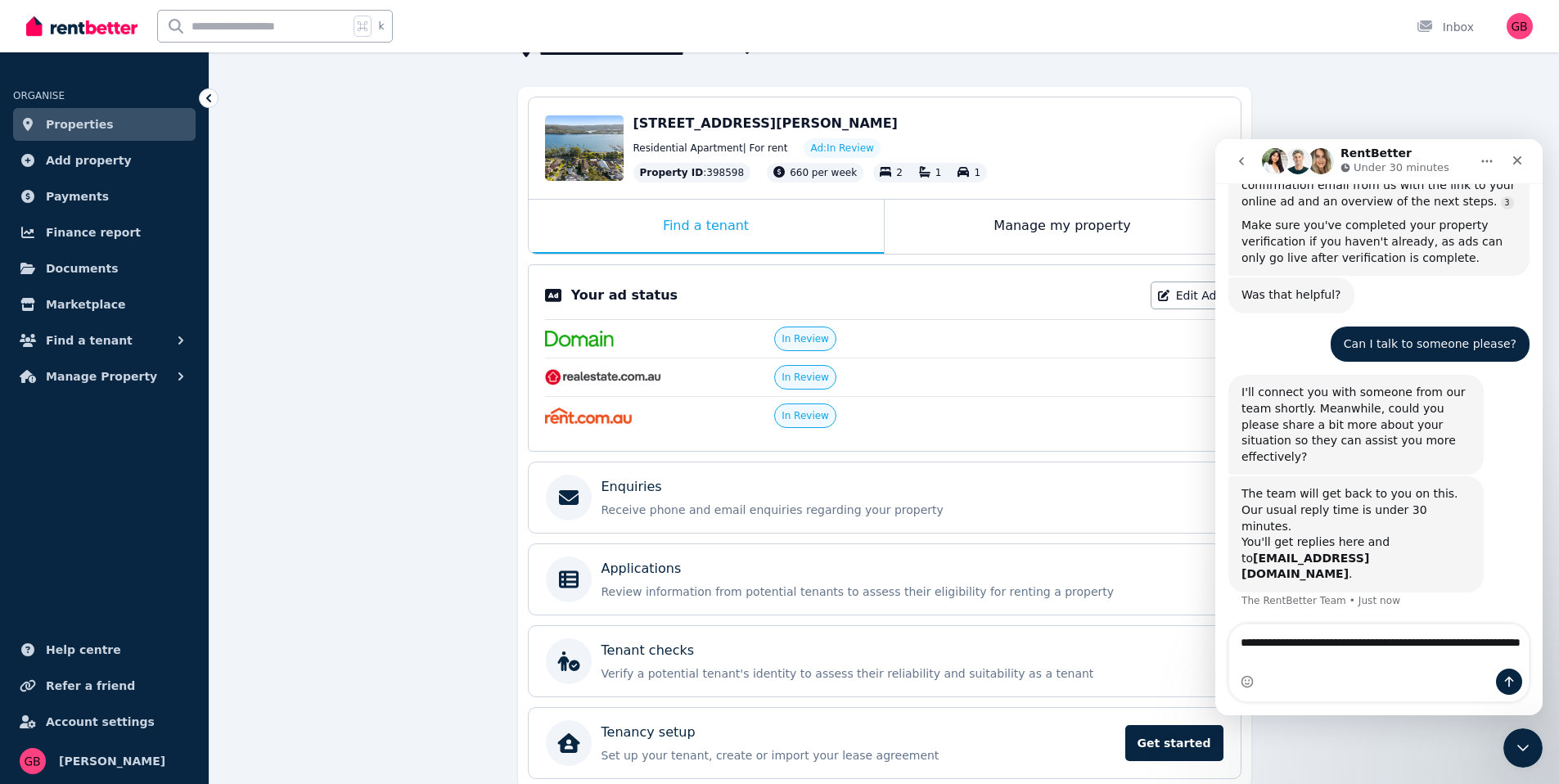
drag, startPoint x: 1419, startPoint y: 675, endPoint x: 1273, endPoint y: 671, distance: 146.1
click at [1275, 673] on div "Intercom messenger" at bounding box center [1379, 682] width 300 height 26
click at [1273, 672] on div "Intercom messenger" at bounding box center [1379, 682] width 300 height 26
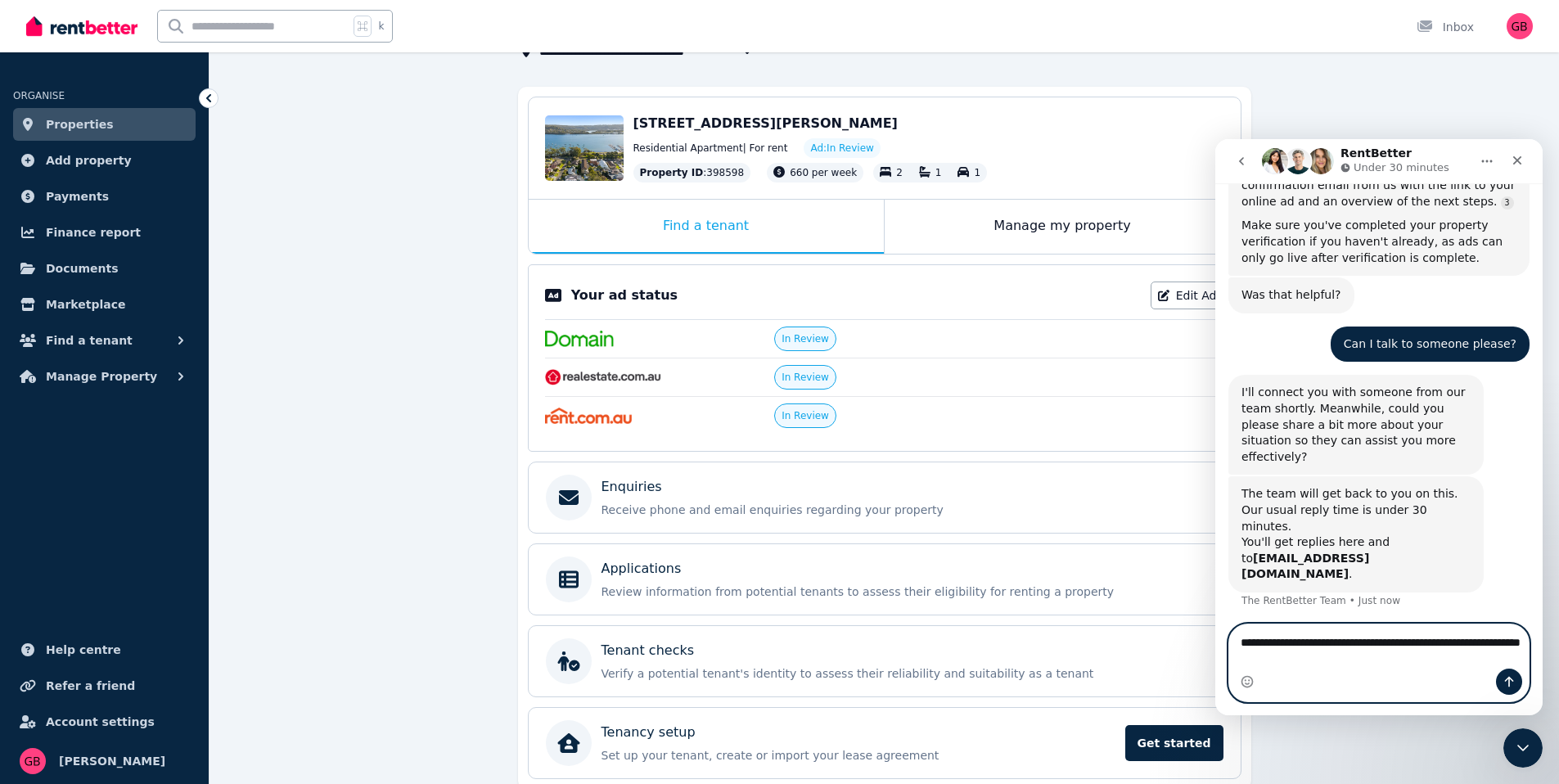
drag, startPoint x: 1421, startPoint y: 658, endPoint x: 1232, endPoint y: 656, distance: 189.0
click at [1232, 656] on textarea "**********" at bounding box center [1379, 646] width 300 height 44
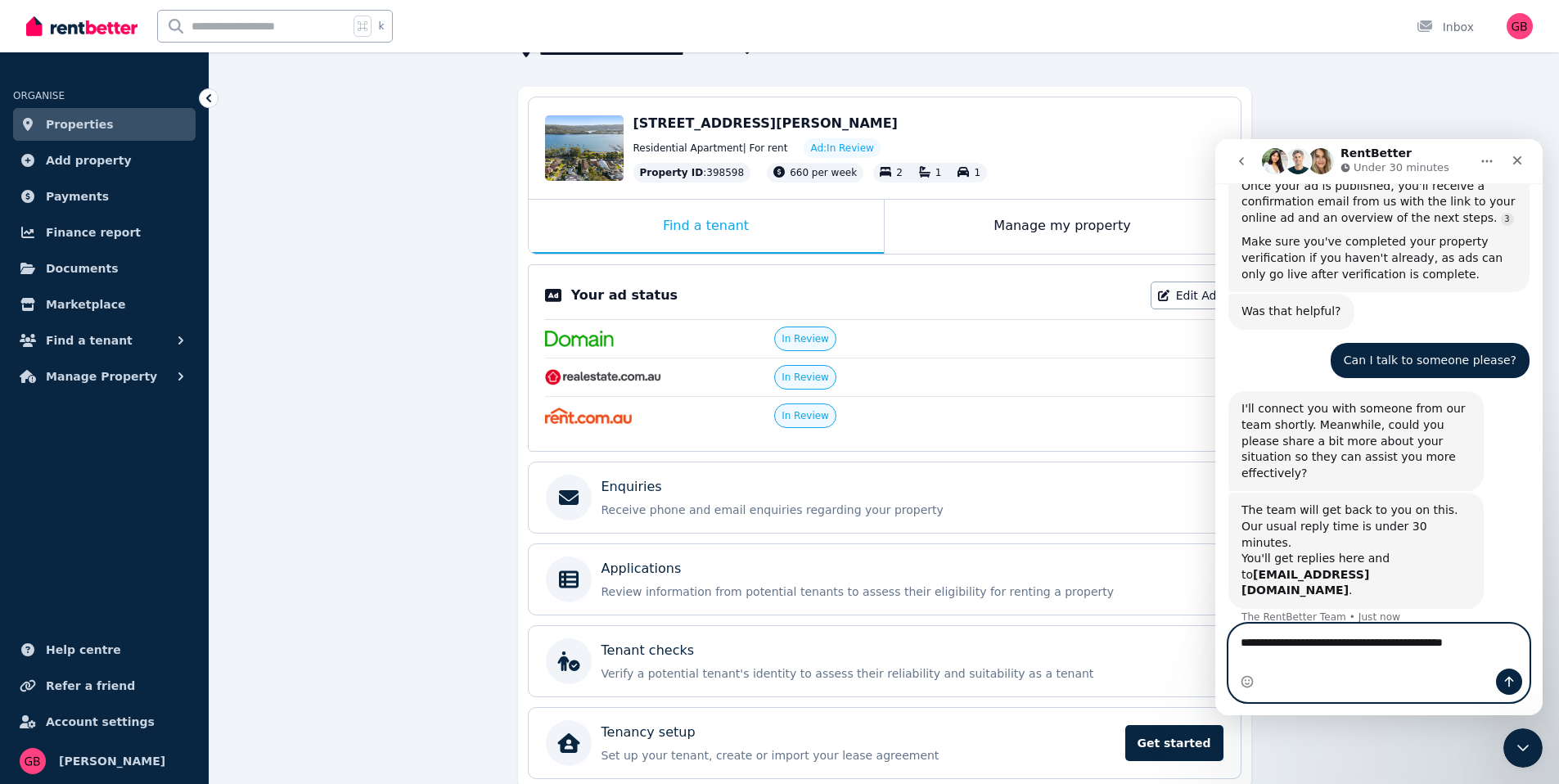
type textarea "**********"
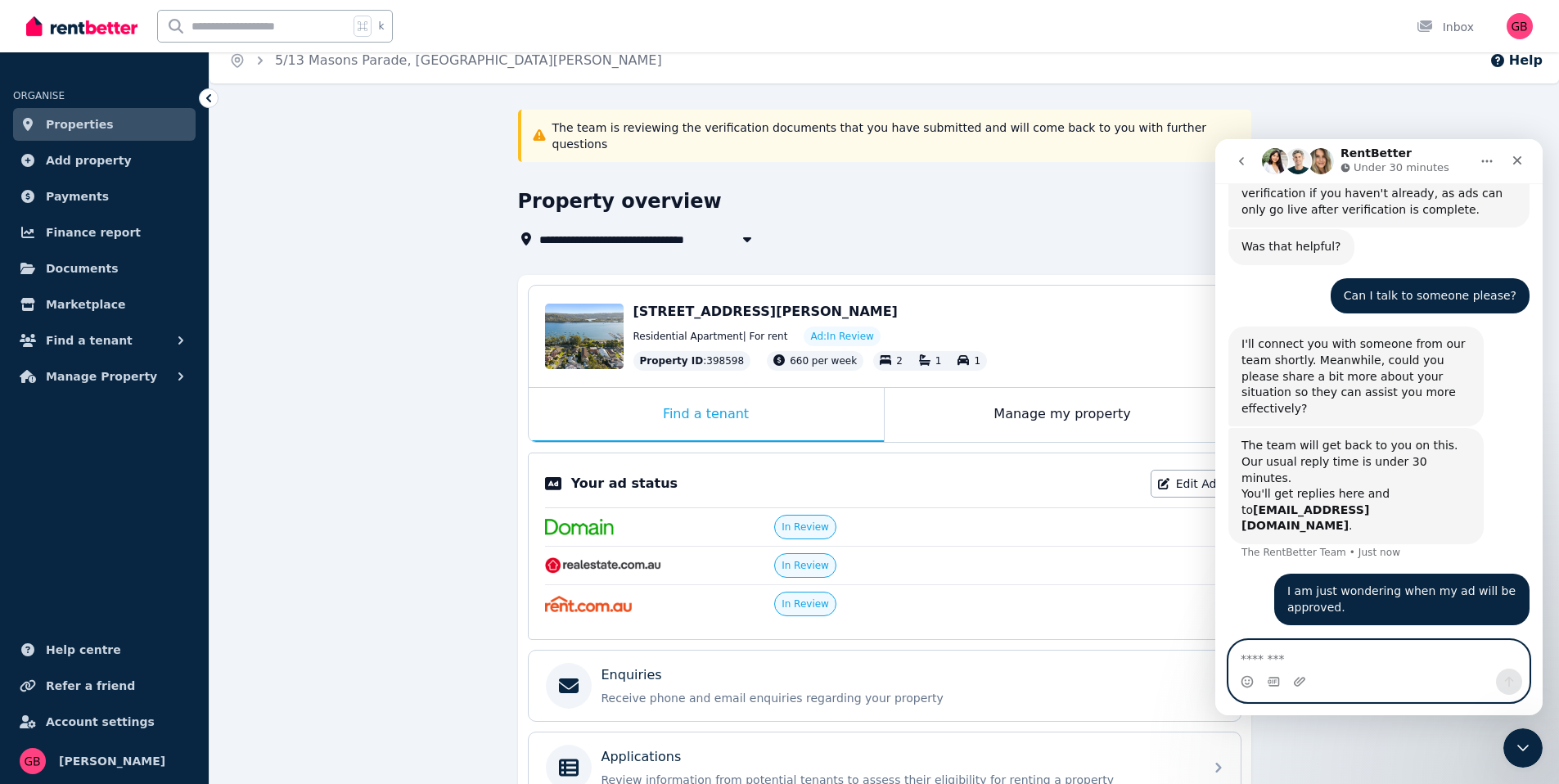
scroll to position [0, 0]
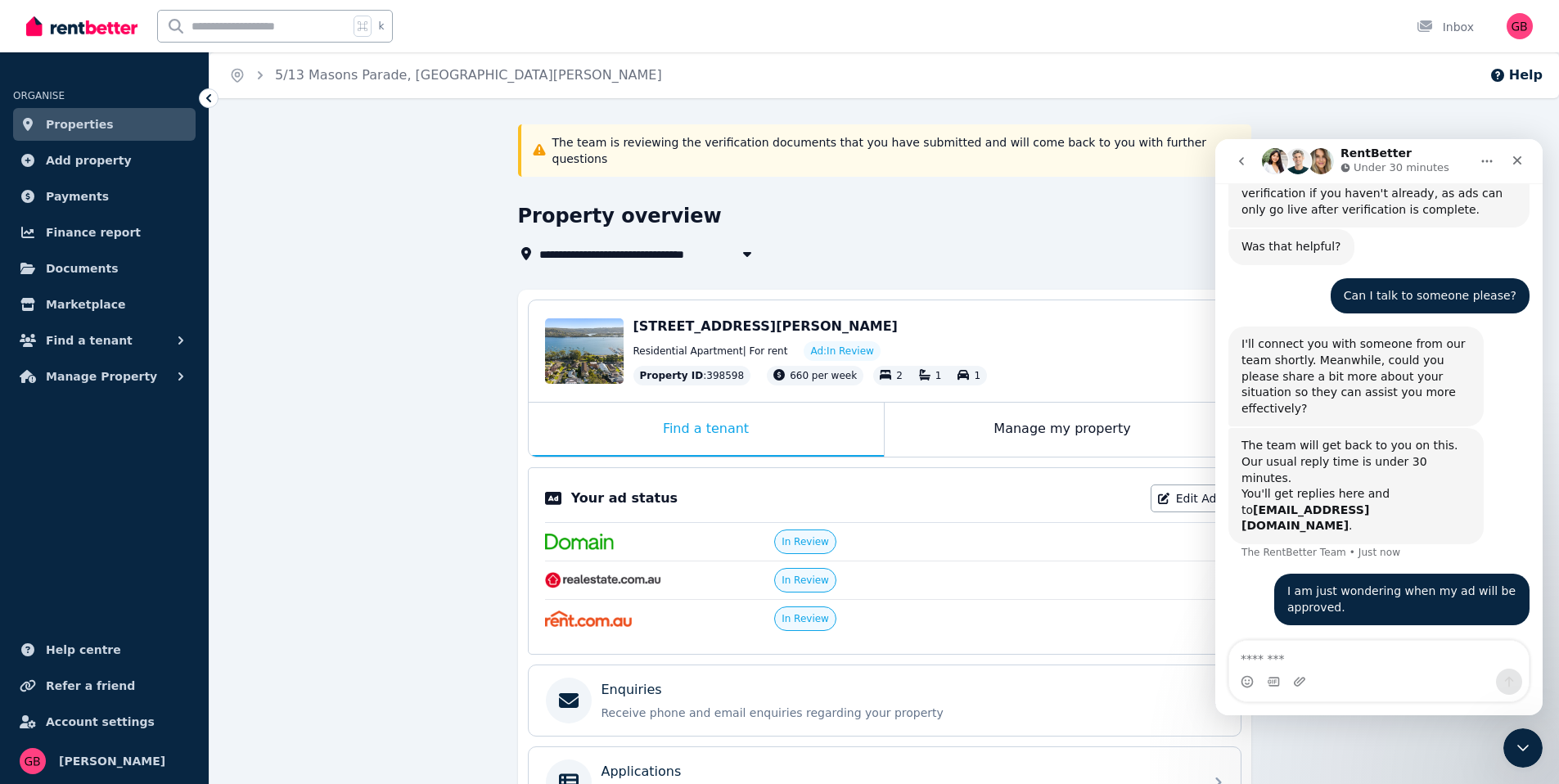
click at [646, 244] on span "5/13 Masons Parade, Point Frederick" at bounding box center [723, 254] width 368 height 20
type input "**********"
click at [1389, 687] on div "Intercom messenger" at bounding box center [1379, 682] width 300 height 26
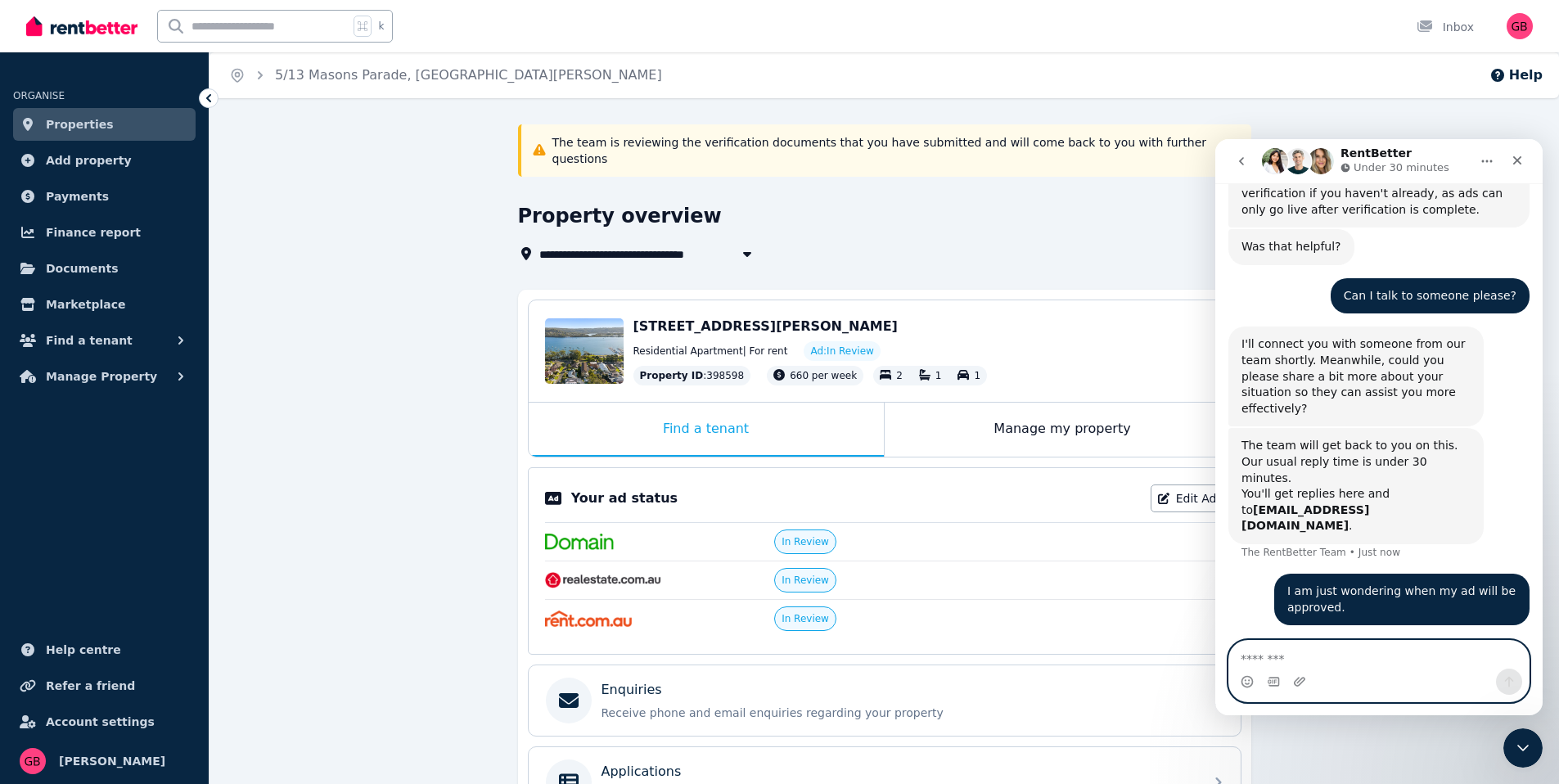
click at [1371, 662] on textarea "Message…" at bounding box center [1379, 655] width 300 height 28
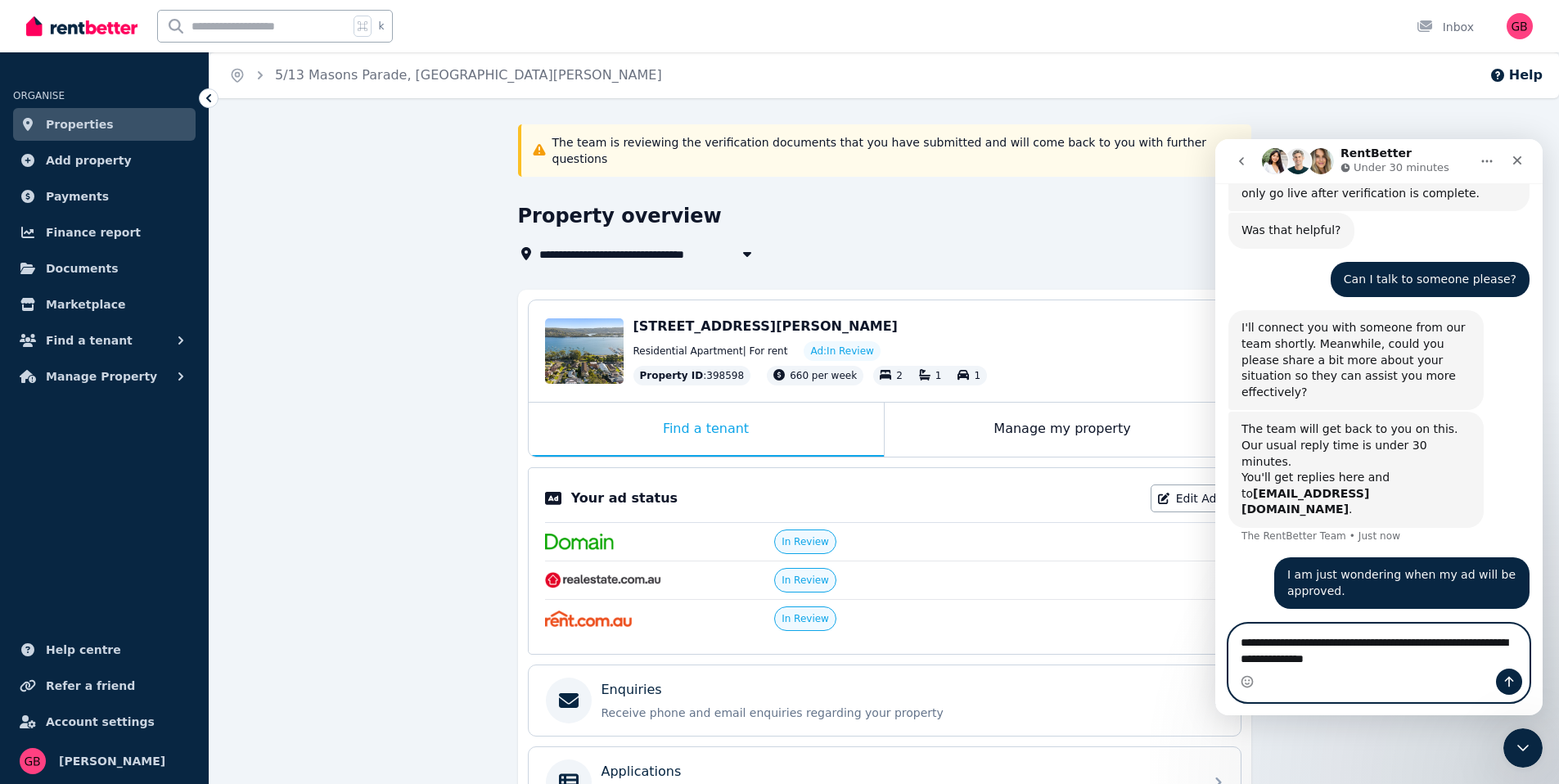
type textarea "**********"
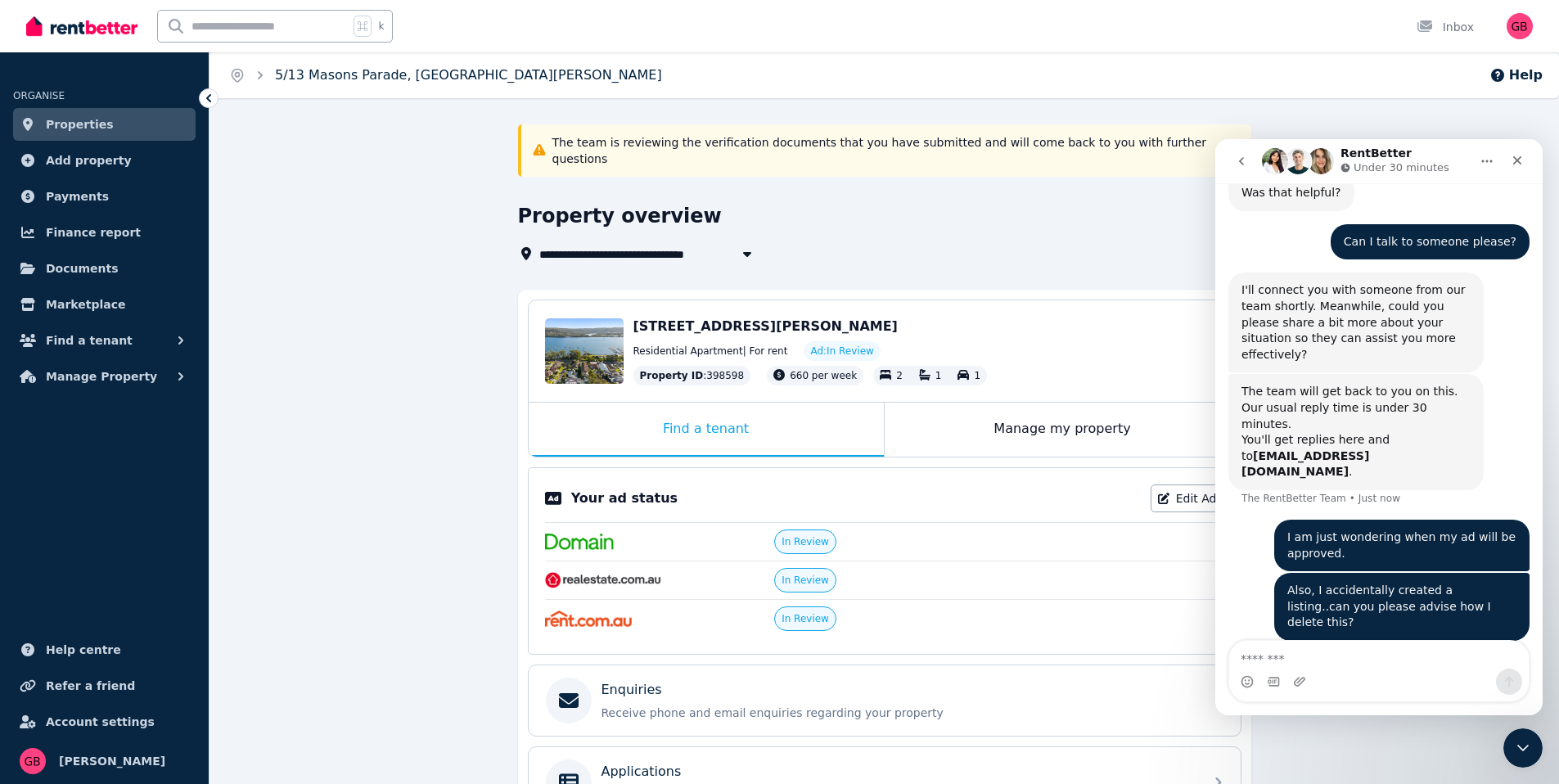
click at [278, 78] on link "5/13 Masons Parade, Point Frederick" at bounding box center [469, 74] width 387 height 16
click at [693, 251] on div "**********" at bounding box center [885, 574] width 733 height 900
click at [688, 245] on span "5/13 Masons Parade, Point Frederick" at bounding box center [723, 254] width 368 height 20
type input "**********"
click at [40, 125] on link "Properties" at bounding box center [105, 124] width 183 height 33
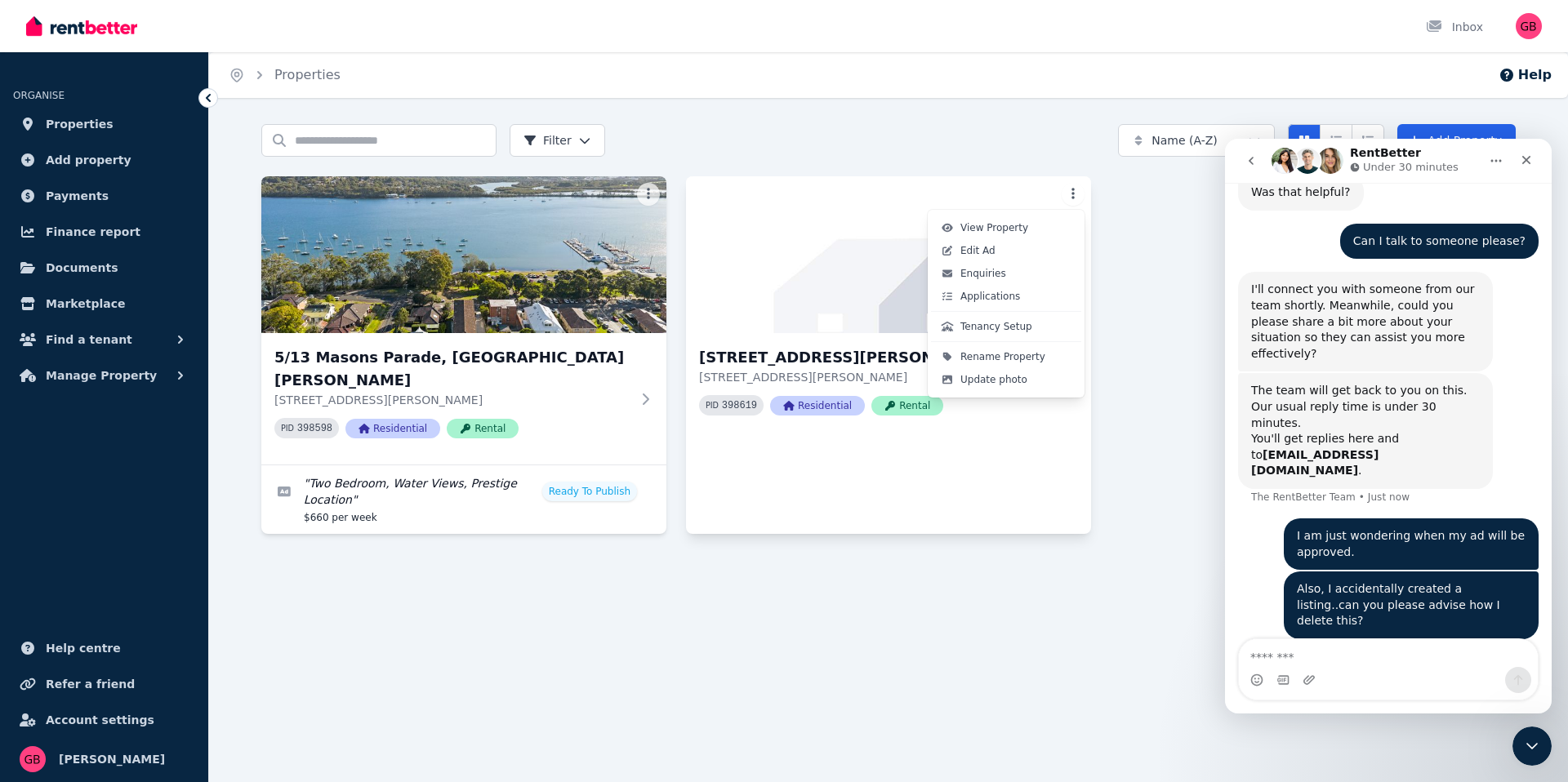
click at [1072, 195] on html "Open main menu Inbox Open user menu ORGANISE Properties Add property Payments F…" at bounding box center [784, 391] width 1568 height 782
click at [1024, 346] on div "Rename Property" at bounding box center [1006, 356] width 150 height 23
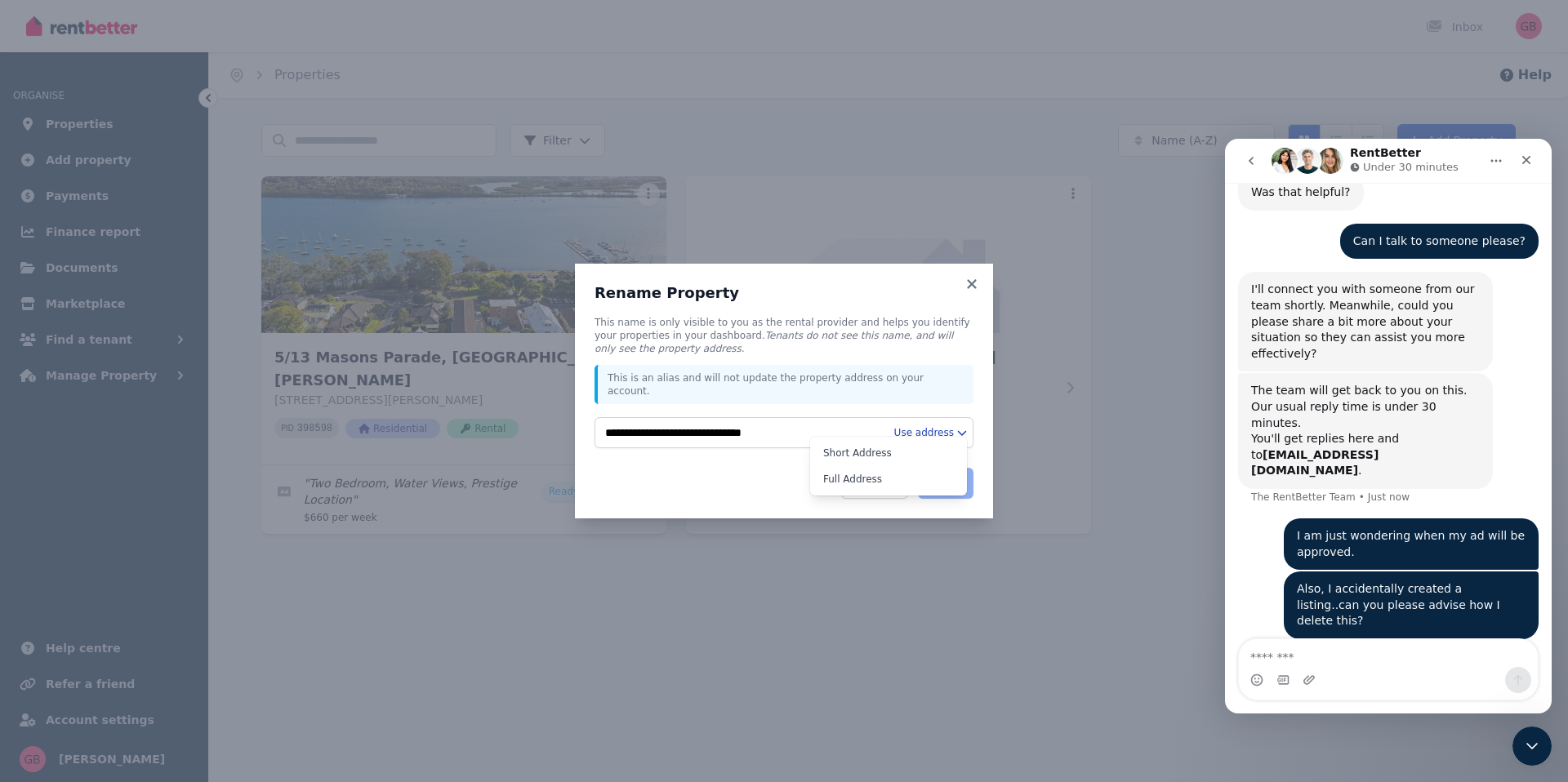
click at [939, 426] on html "**********" at bounding box center [784, 391] width 1568 height 782
click at [968, 277] on html "**********" at bounding box center [784, 391] width 1568 height 782
click at [972, 288] on icon at bounding box center [971, 283] width 9 height 9
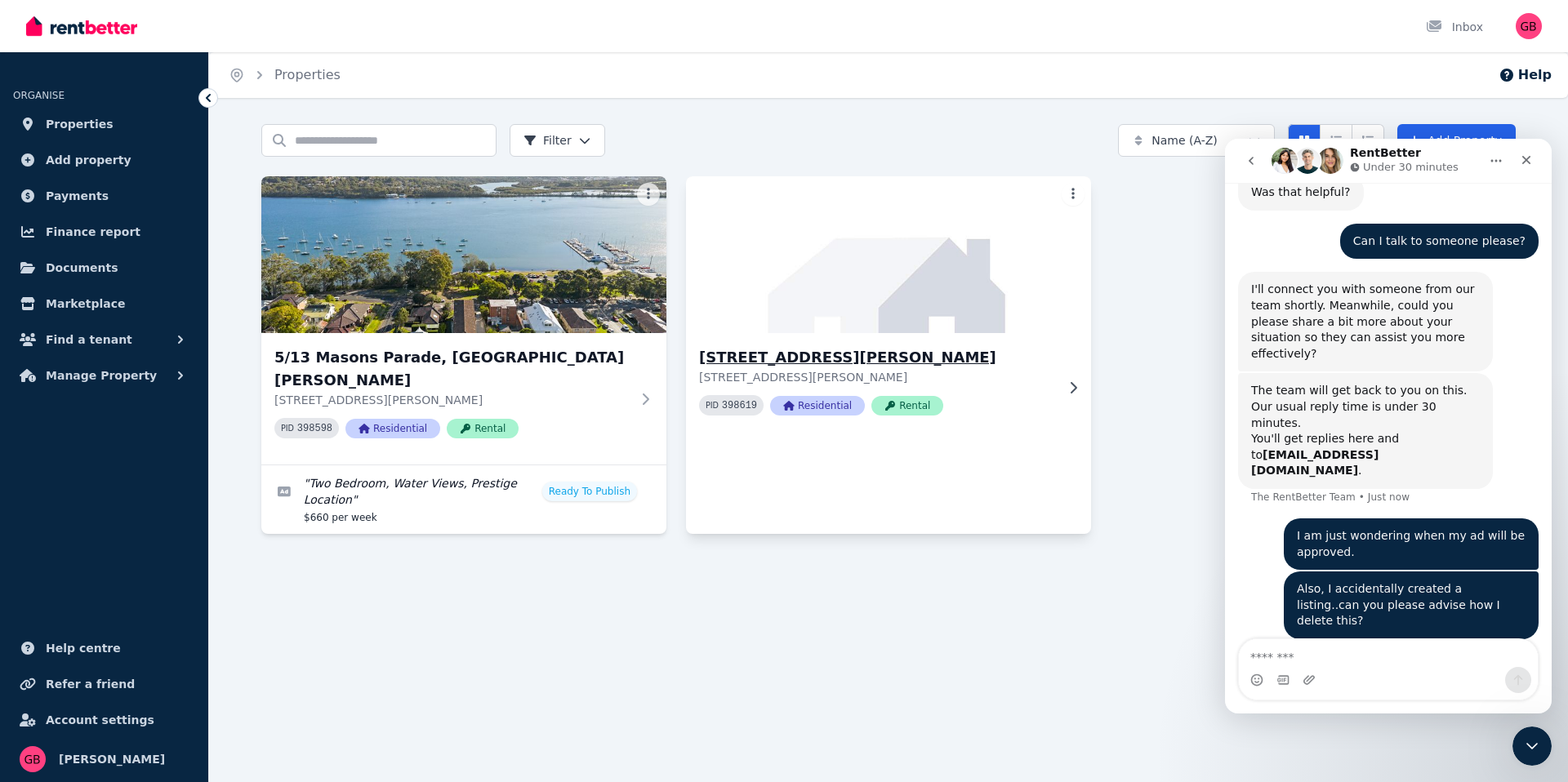
click at [994, 211] on img at bounding box center [889, 255] width 426 height 165
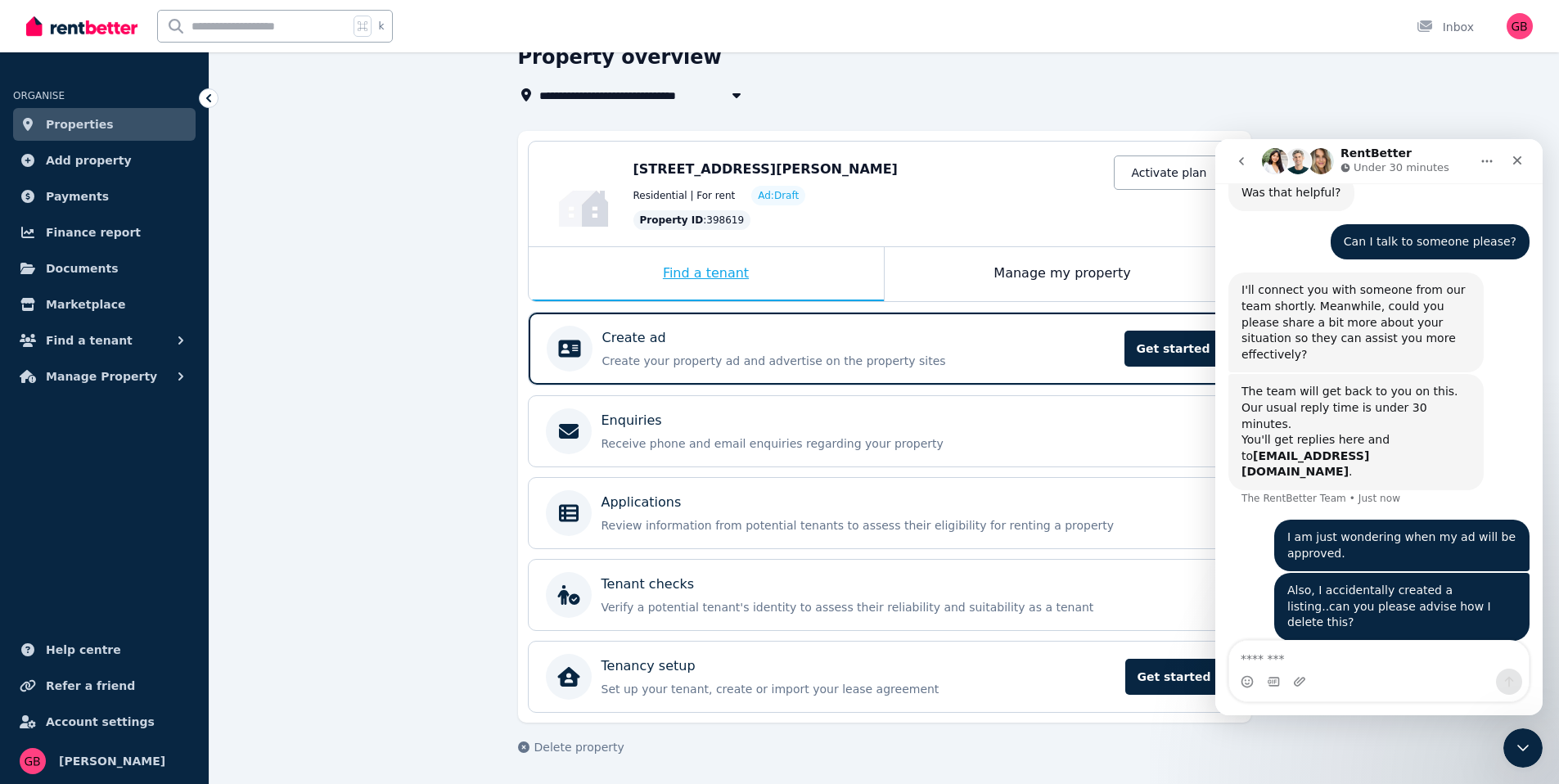
scroll to position [81, 0]
click at [1071, 272] on div "Manage my property" at bounding box center [1062, 273] width 356 height 54
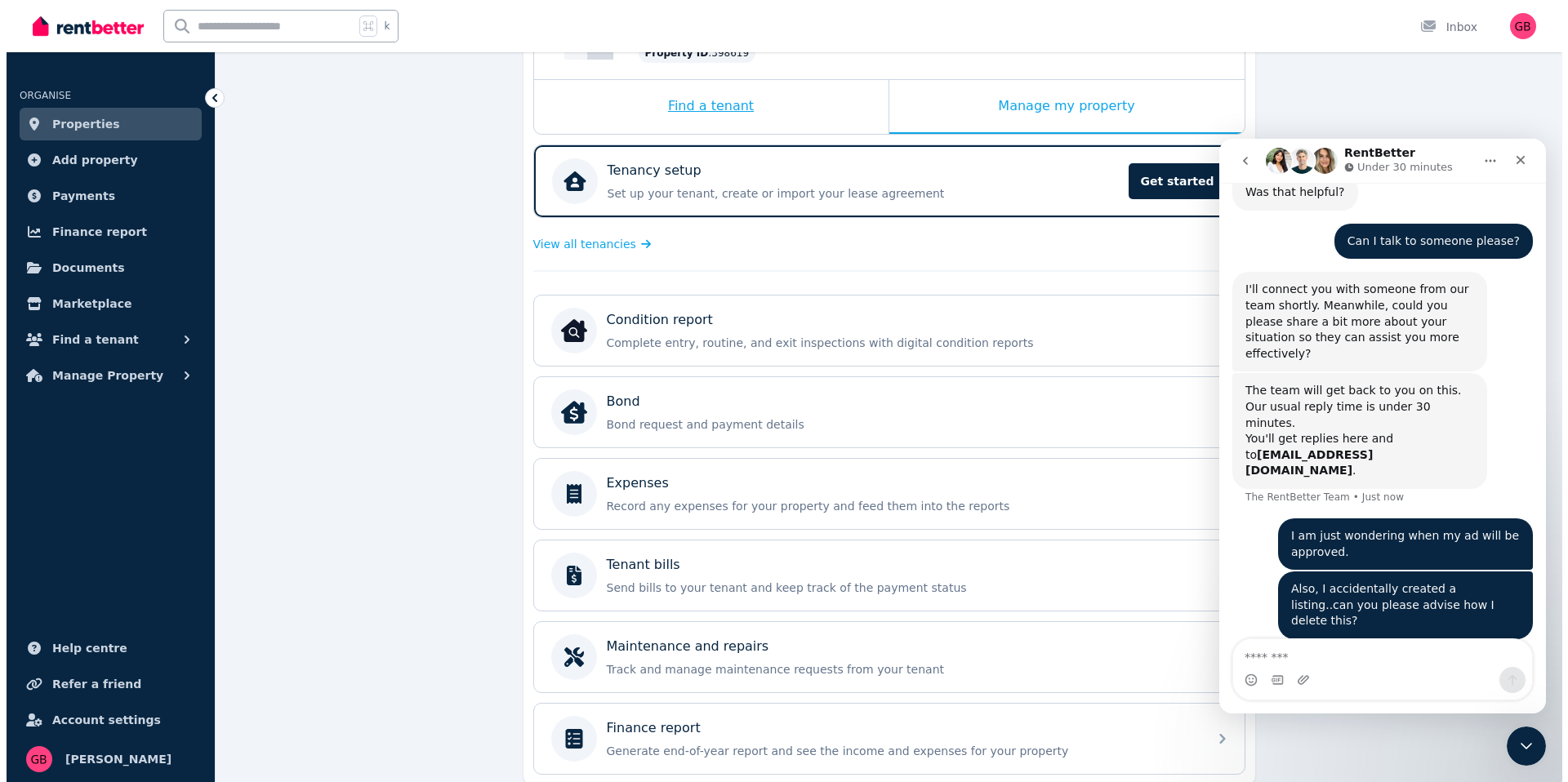
scroll to position [0, 0]
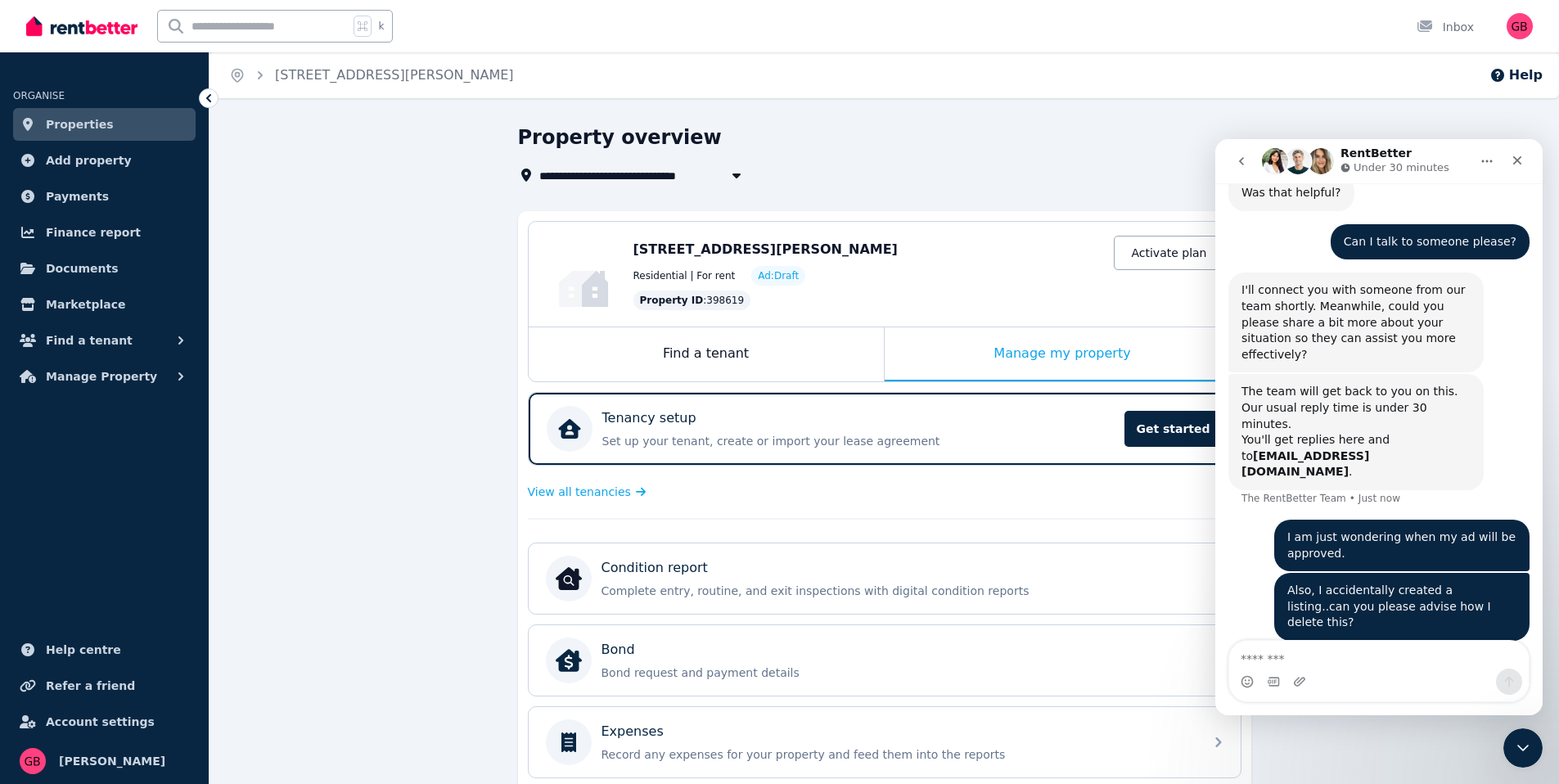
click at [268, 84] on div "[STREET_ADDRESS][PERSON_NAME]" at bounding box center [383, 75] width 262 height 20
click at [338, 74] on link "[STREET_ADDRESS][PERSON_NAME]" at bounding box center [394, 74] width 239 height 16
click at [204, 98] on icon at bounding box center [208, 98] width 16 height 16
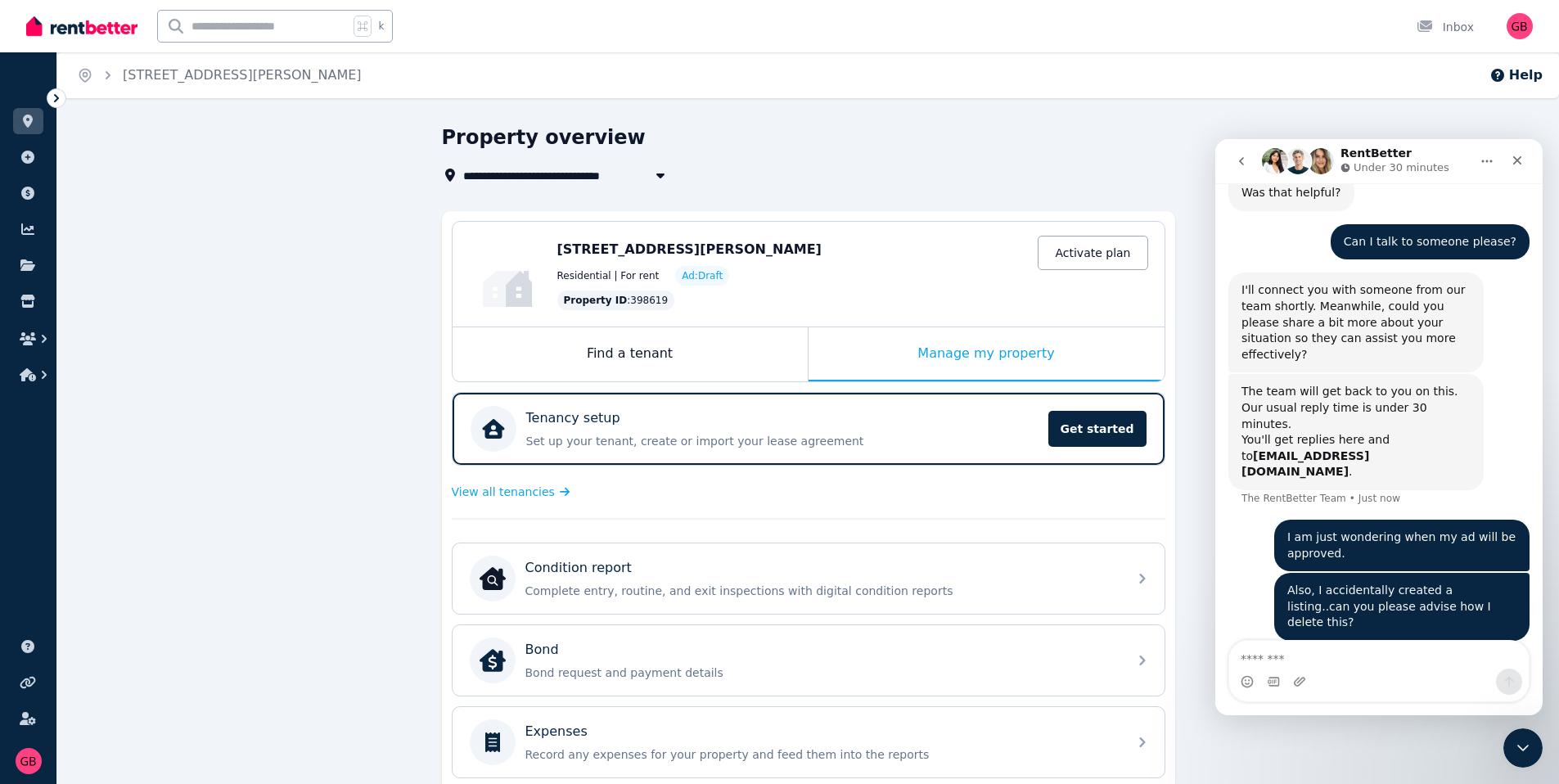
click at [207, 99] on div "**********" at bounding box center [779, 392] width 1559 height 784
click at [1487, 142] on nav "RentBetter Under 30 minutes" at bounding box center [1379, 161] width 327 height 44
click at [1487, 146] on button "Home" at bounding box center [1487, 161] width 31 height 31
click at [1466, 142] on nav "RentBetter Under 30 minutes Expand window Download transcript" at bounding box center [1379, 161] width 327 height 44
click at [124, 82] on span "[STREET_ADDRESS][PERSON_NAME]" at bounding box center [242, 75] width 239 height 20
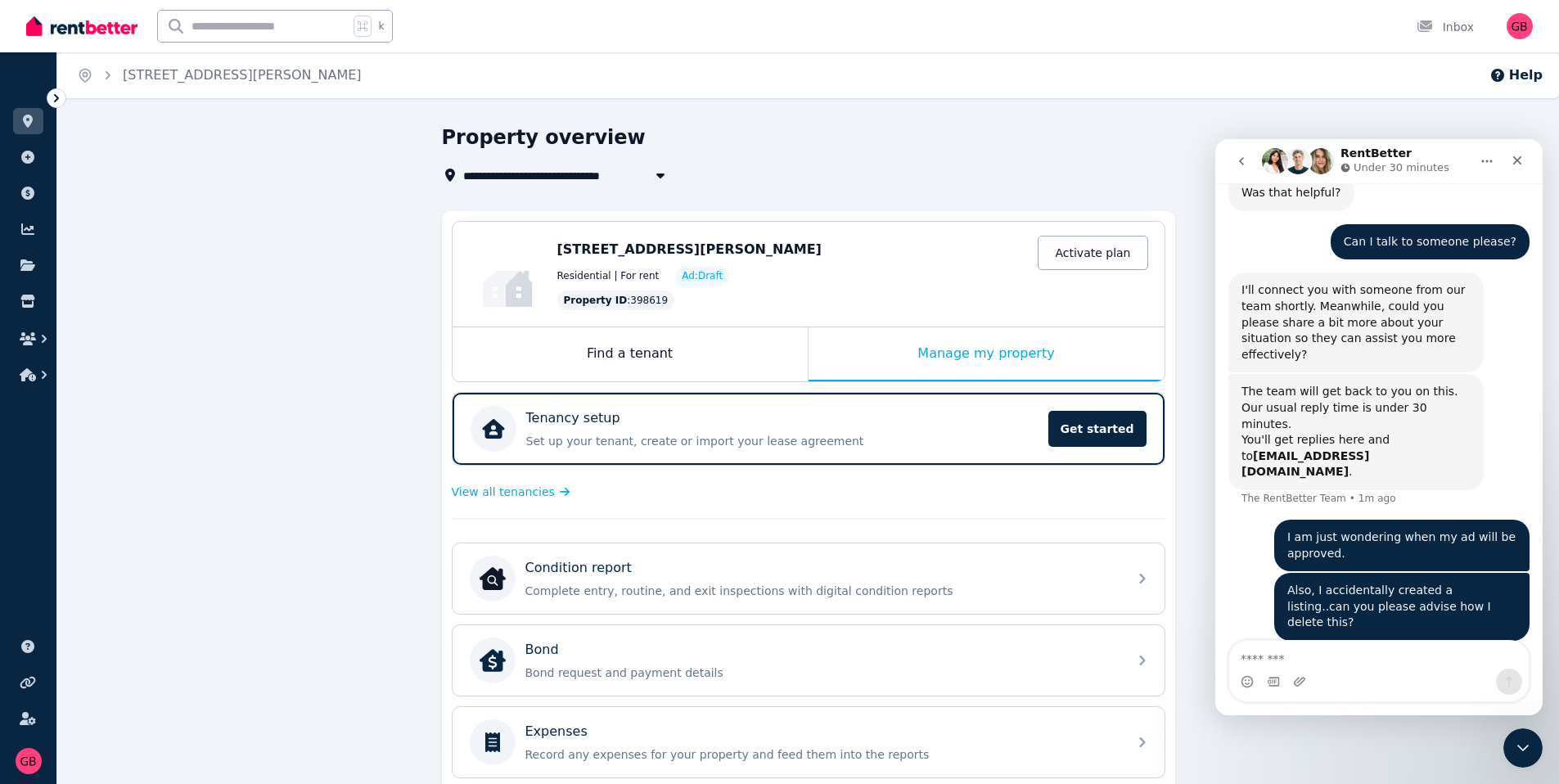
click at [63, 72] on ol "Home 13 Masons Parade, Point Frederick" at bounding box center [220, 76] width 324 height 46
click at [21, 125] on icon at bounding box center [28, 121] width 16 height 13
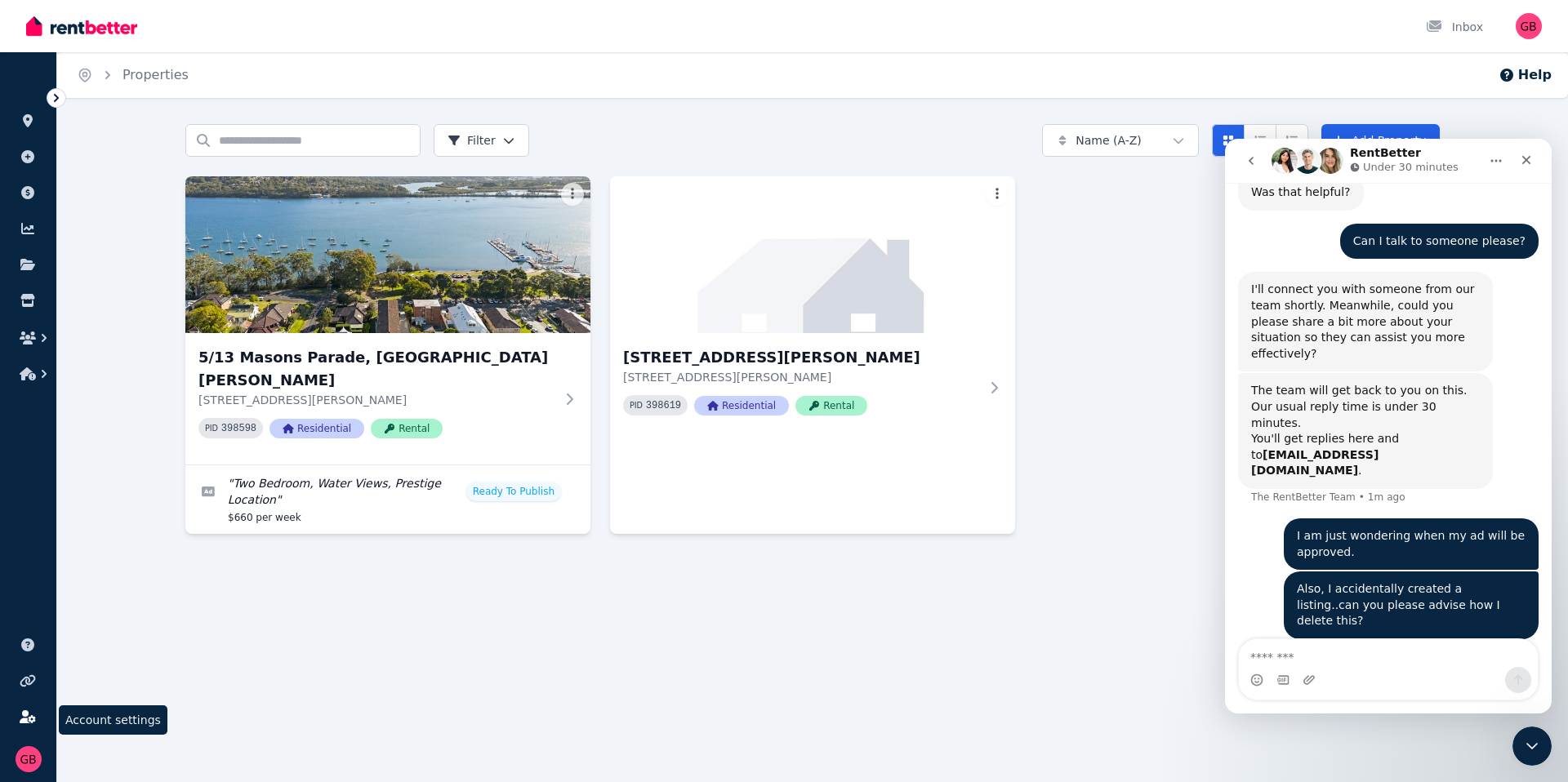
click at [18, 719] on link at bounding box center [28, 717] width 30 height 26
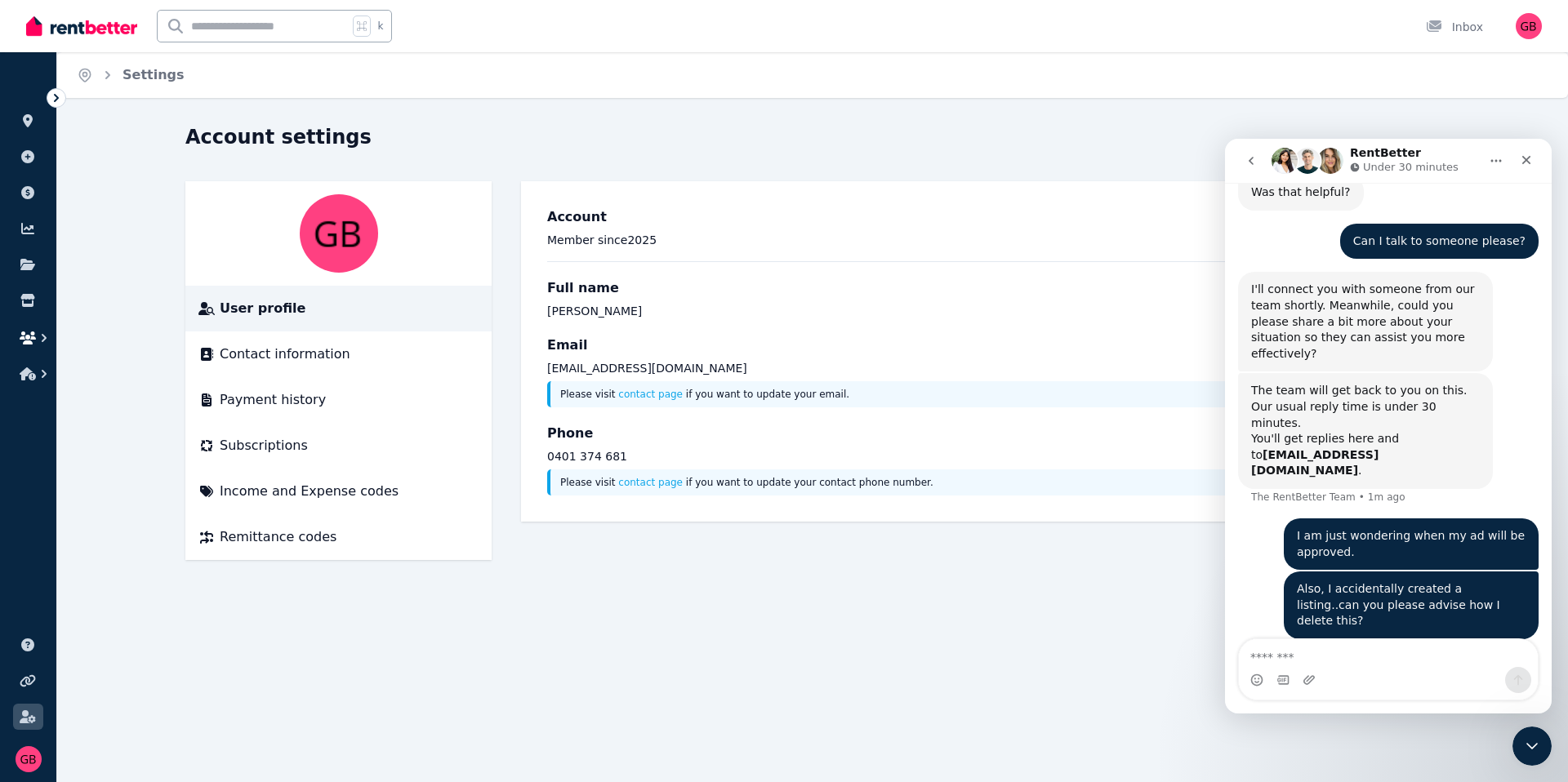
click at [35, 338] on icon "button" at bounding box center [28, 338] width 16 height 13
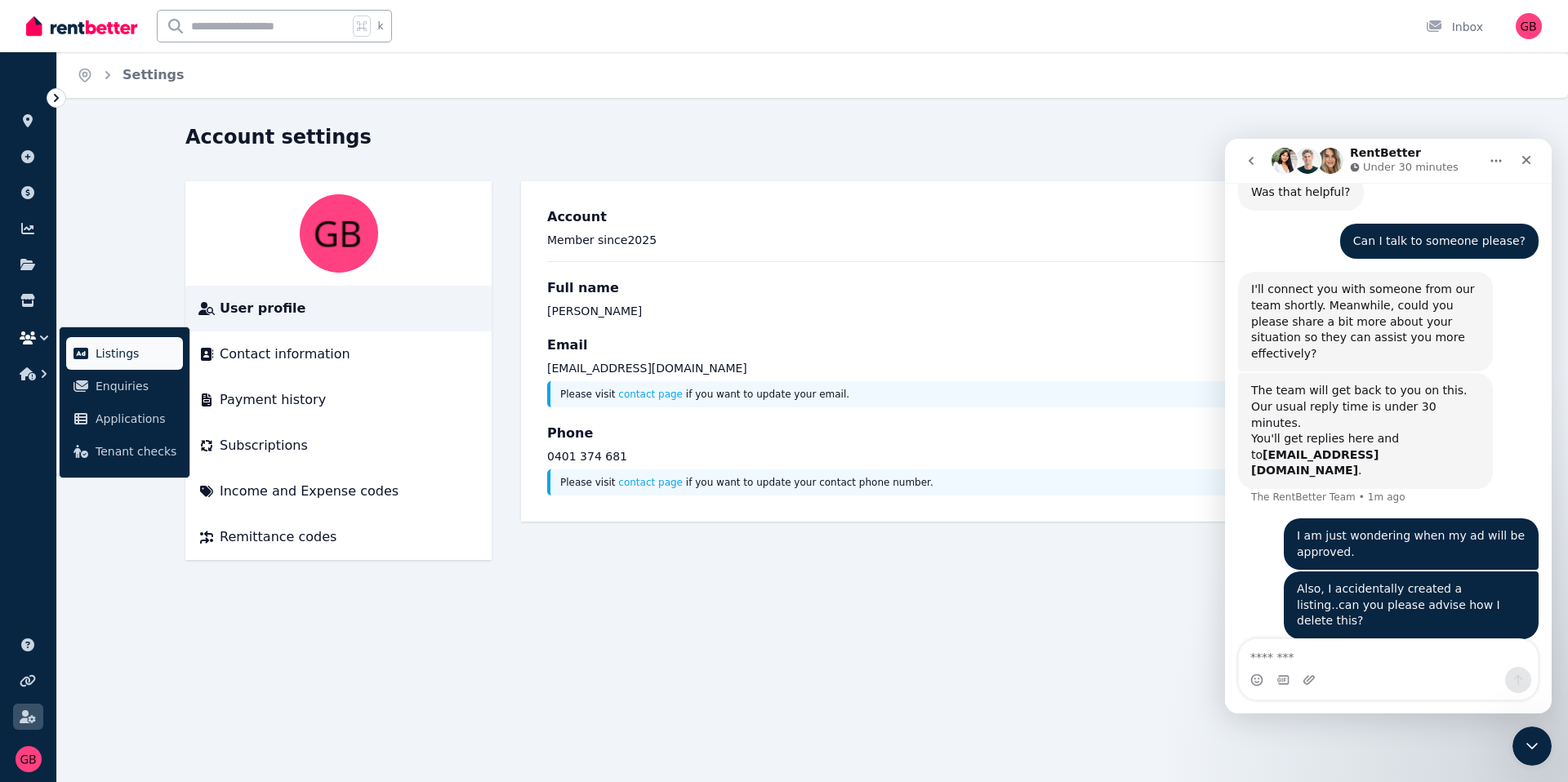
click at [81, 362] on link "Listings" at bounding box center [124, 353] width 117 height 33
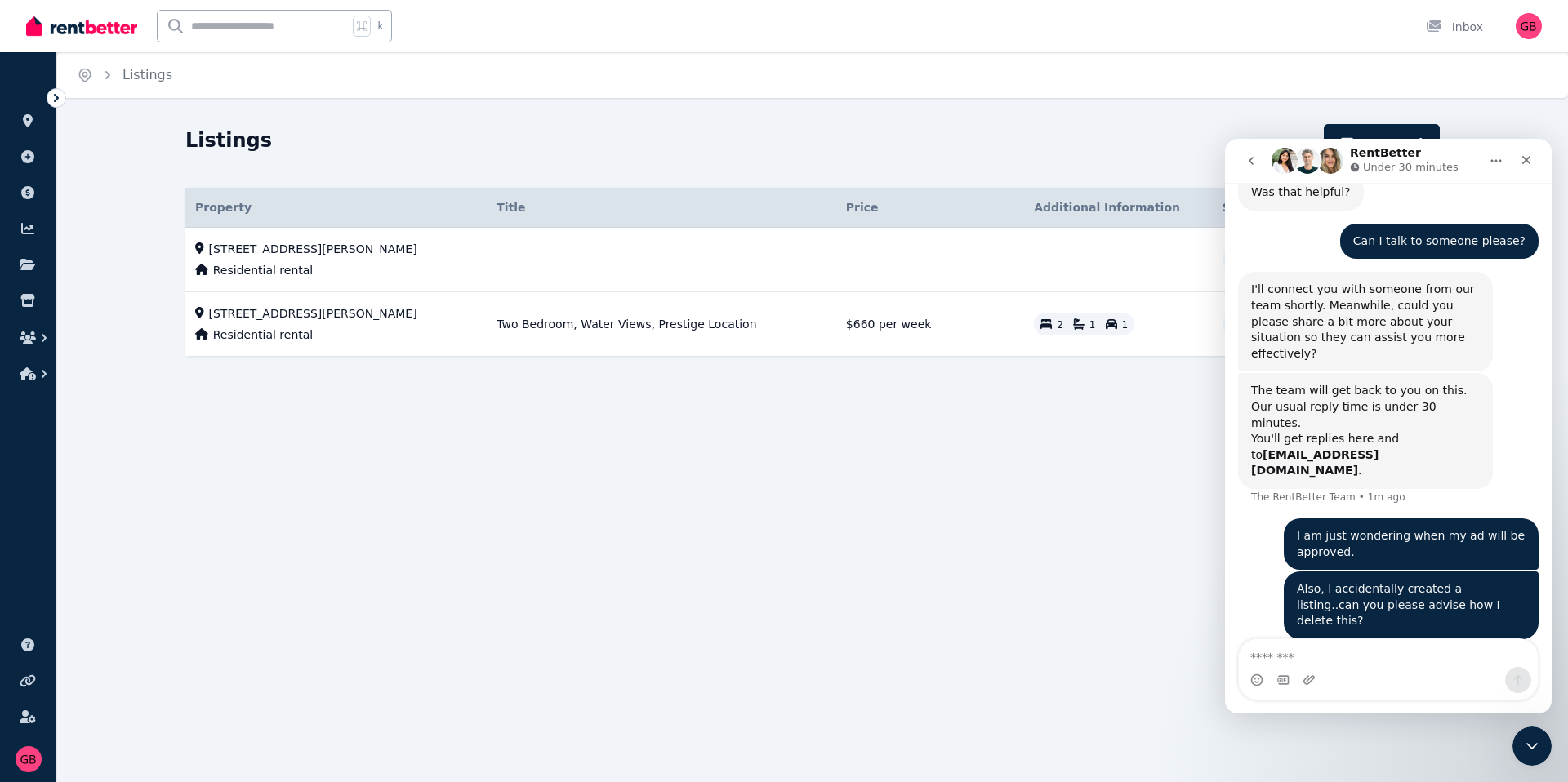
click at [1493, 160] on icon "Home" at bounding box center [1497, 161] width 11 height 2
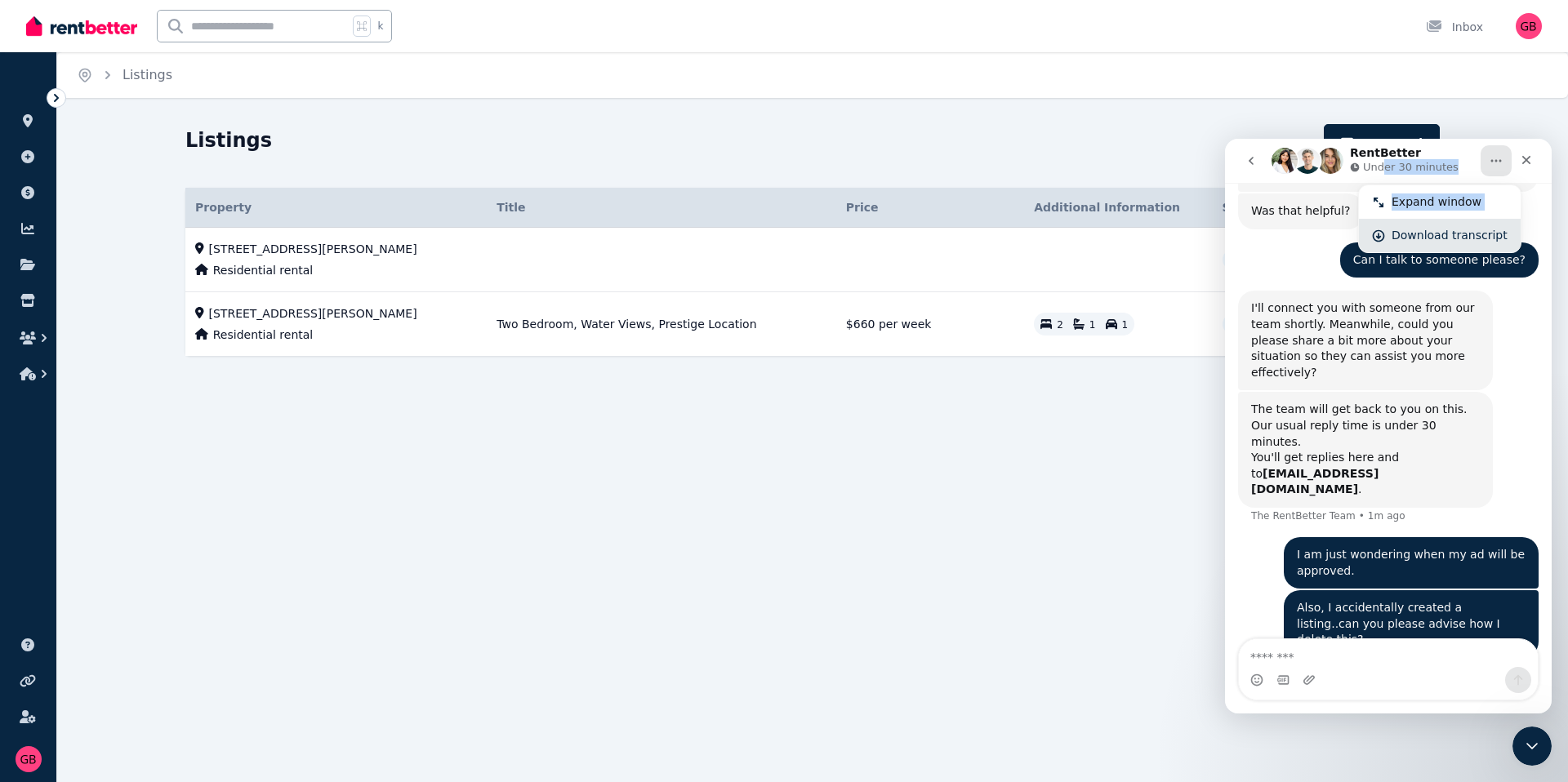
drag, startPoint x: 1385, startPoint y: 166, endPoint x: 1377, endPoint y: 238, distance: 72.4
click at [1377, 177] on div "RentBetter Under 30 minutes Expand window Download transcript" at bounding box center [1388, 161] width 306 height 31
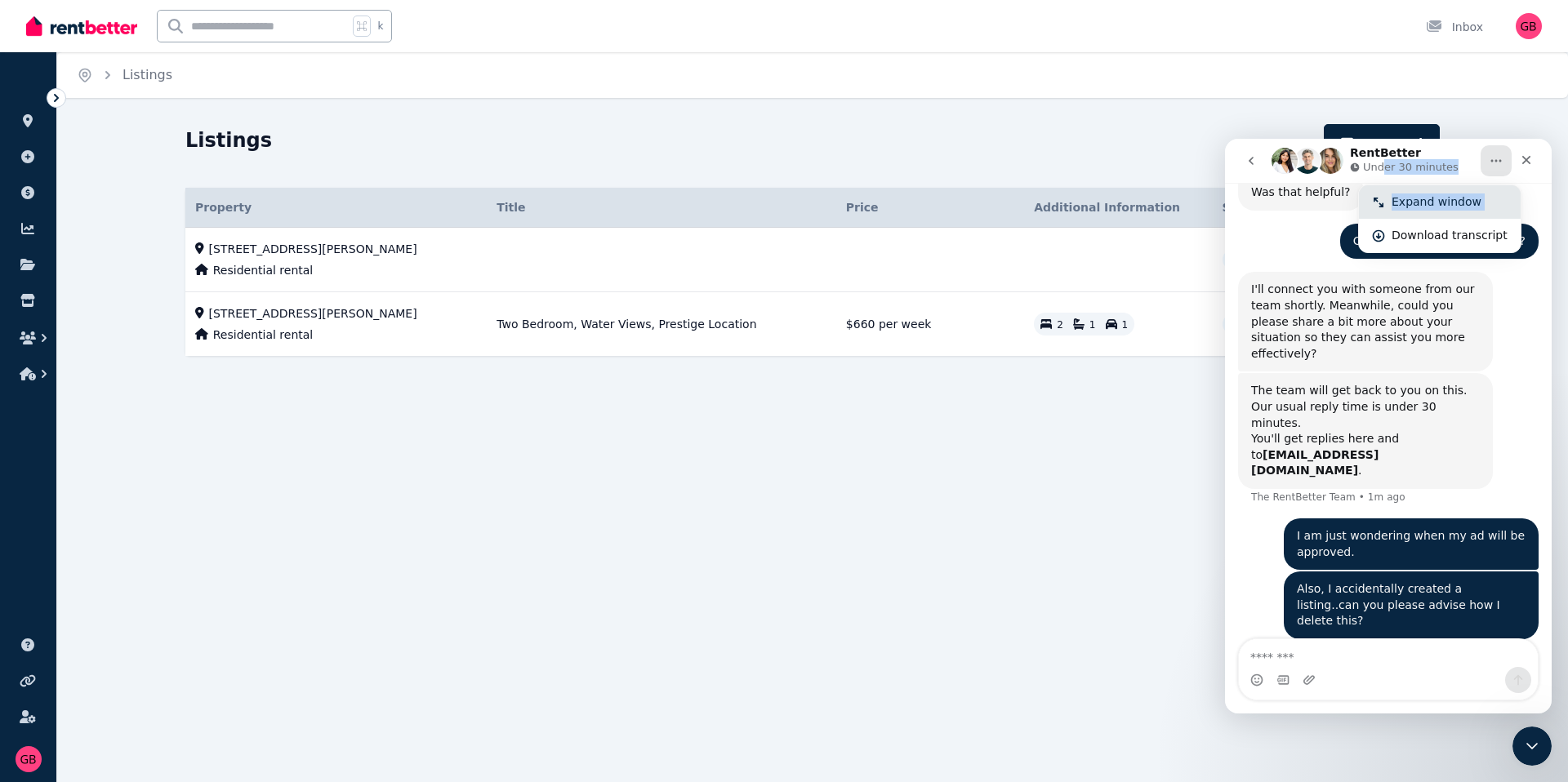
click at [1380, 206] on icon "Intercom messenger" at bounding box center [1378, 202] width 13 height 13
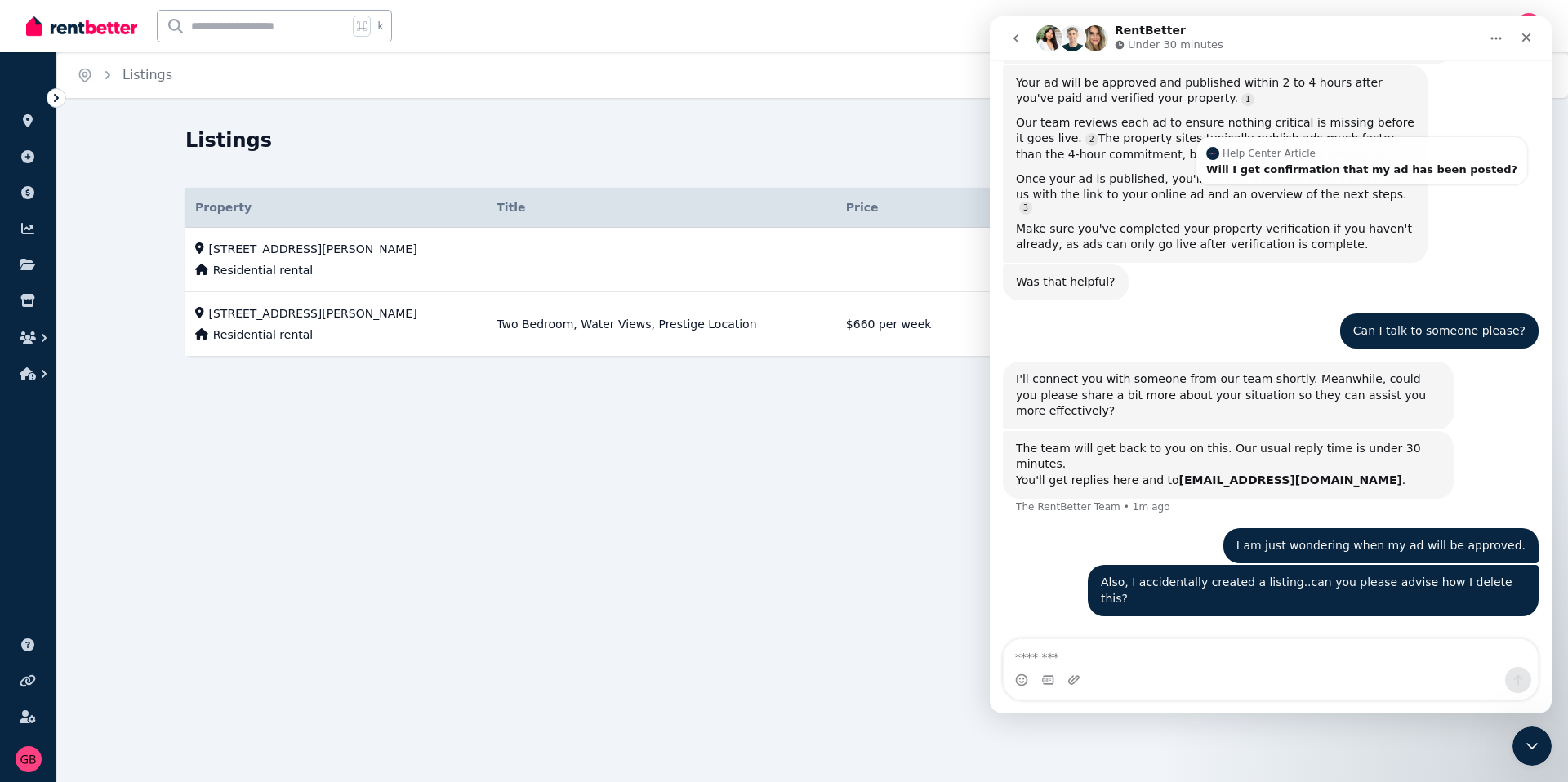
scroll to position [248, 0]
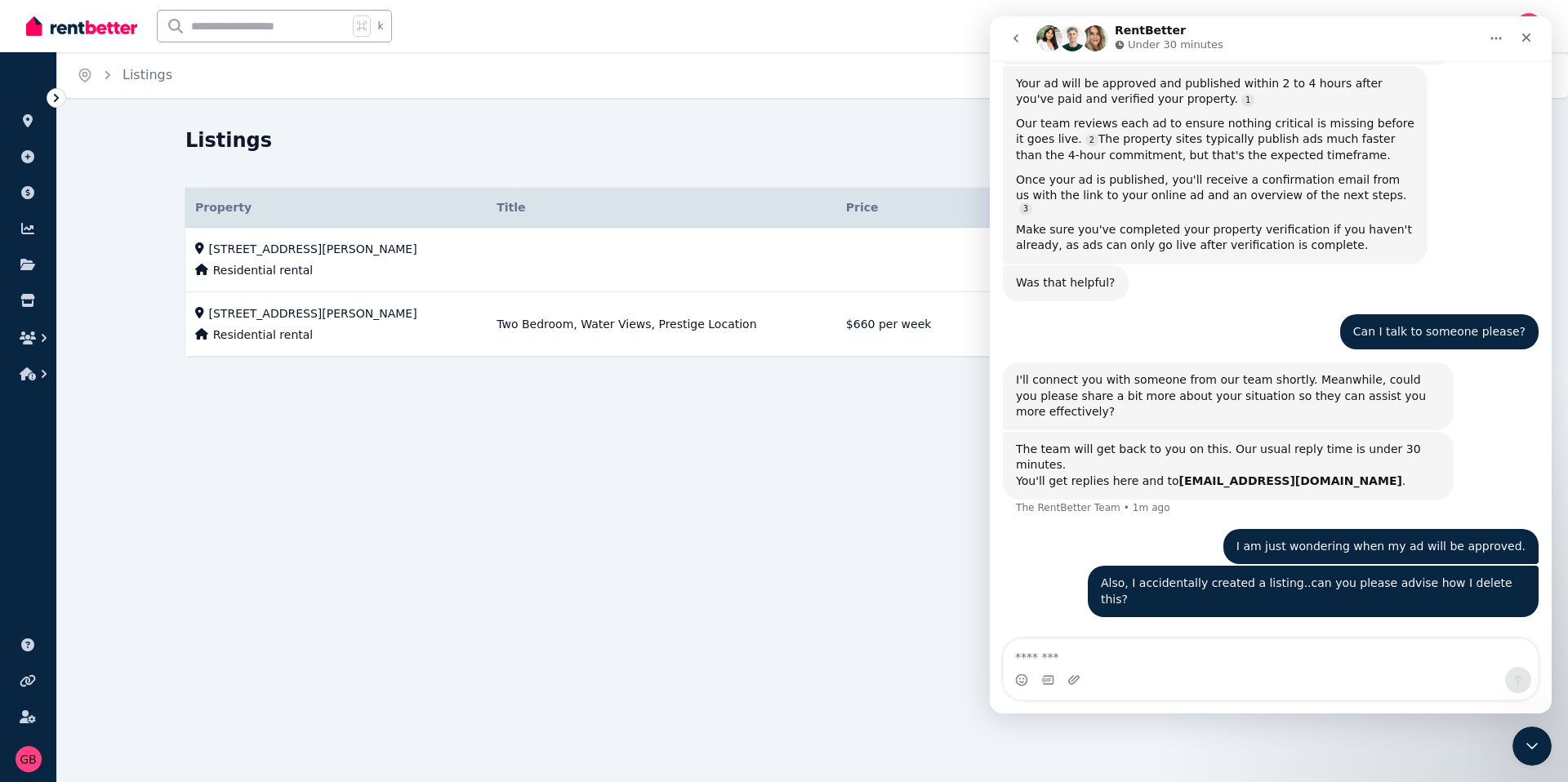
click at [1488, 51] on button "Home" at bounding box center [1497, 39] width 31 height 31
click at [1527, 748] on icon "Close Intercom Messenger" at bounding box center [1529, 743] width 20 height 20
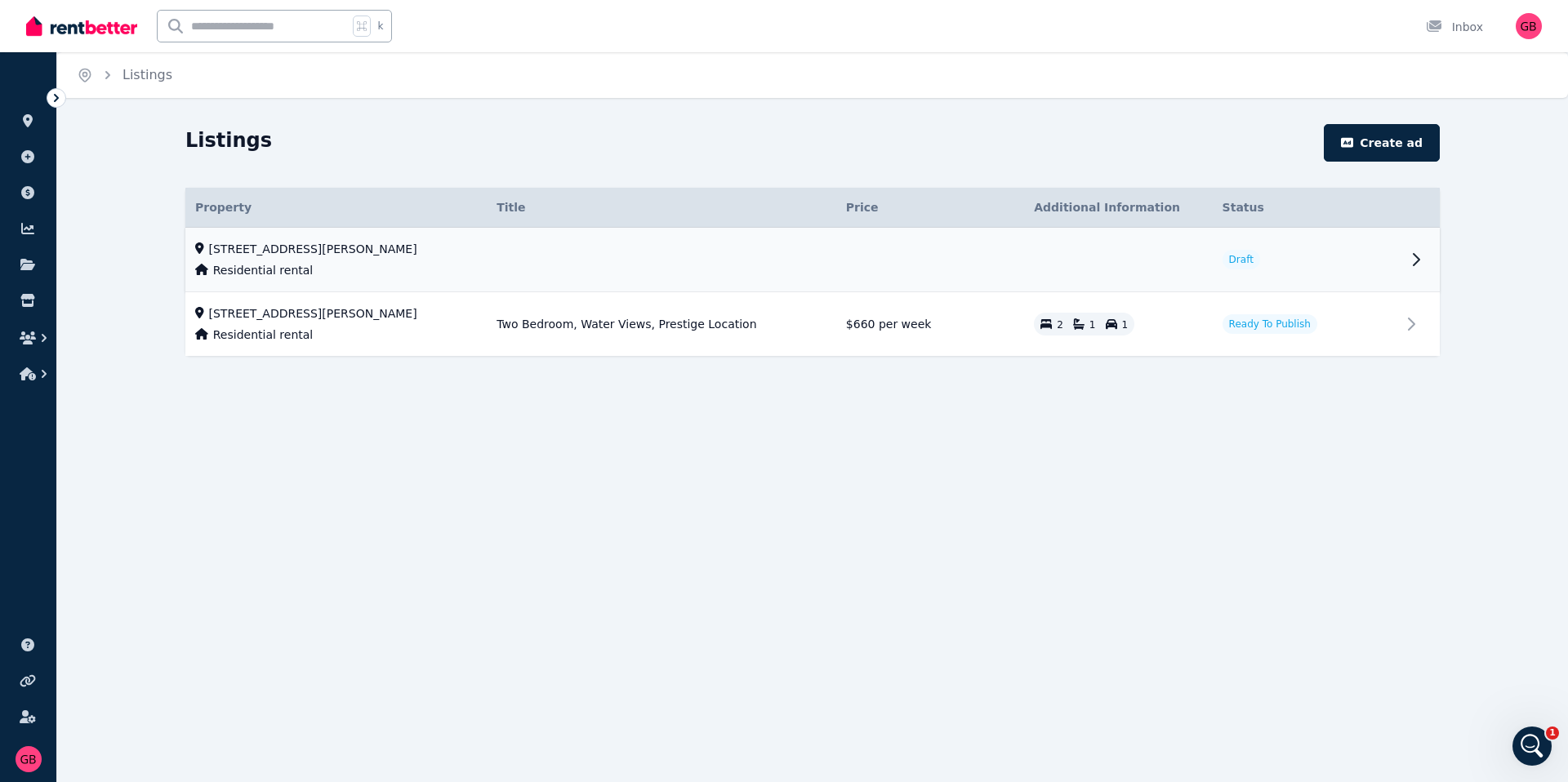
click at [303, 237] on td "13 Masons Parade, Point Frederick NSW 2250 Residential rental" at bounding box center [336, 260] width 302 height 65
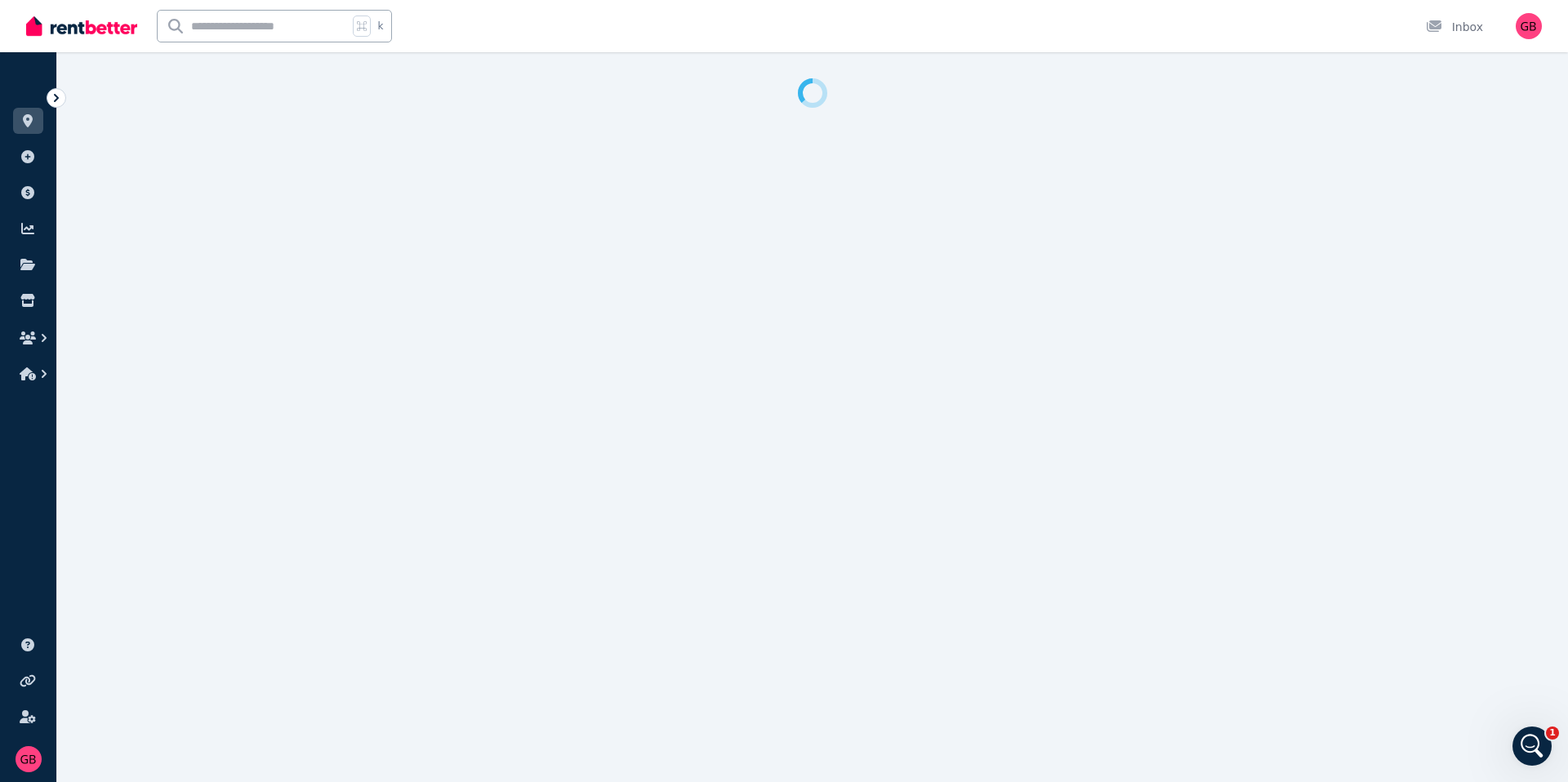
select select "***"
select select "**********"
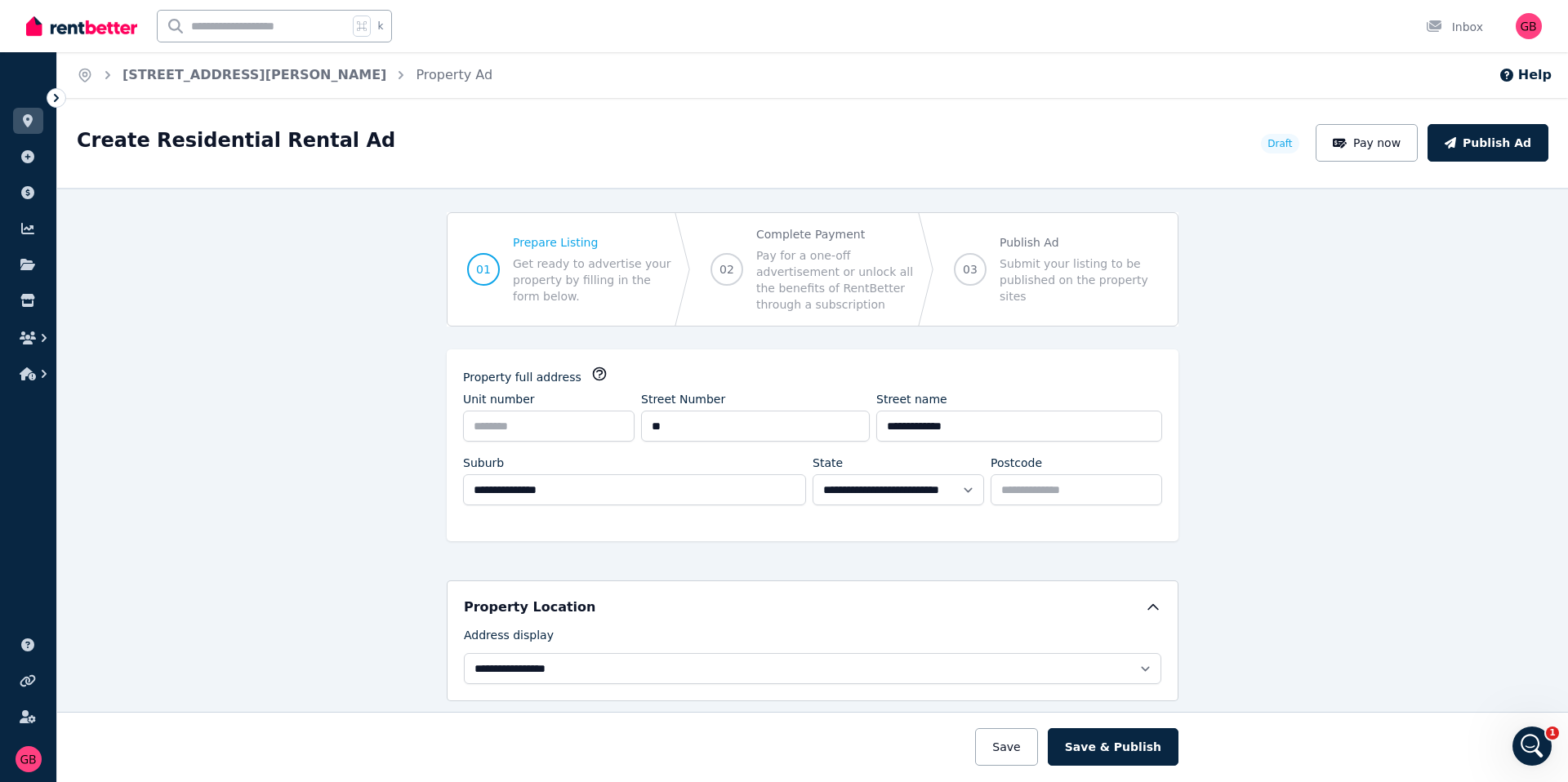
click at [160, 83] on span "[STREET_ADDRESS][PERSON_NAME]" at bounding box center [254, 75] width 264 height 20
click at [178, 80] on link "[STREET_ADDRESS][PERSON_NAME]" at bounding box center [254, 74] width 264 height 16
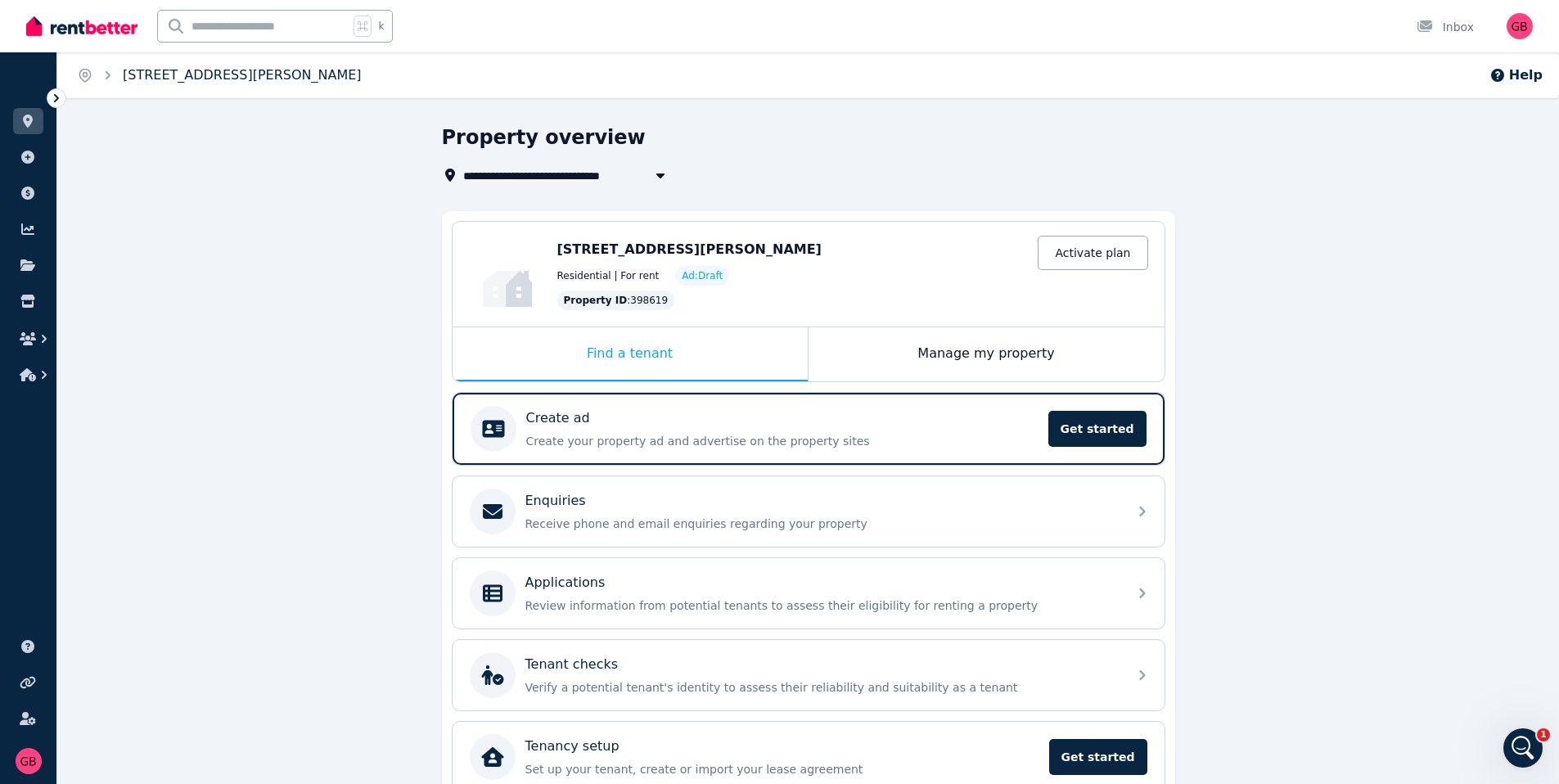
click at [286, 82] on link "[STREET_ADDRESS][PERSON_NAME]" at bounding box center [242, 74] width 239 height 16
click at [579, 178] on span "[STREET_ADDRESS][PERSON_NAME]" at bounding box center [581, 175] width 238 height 20
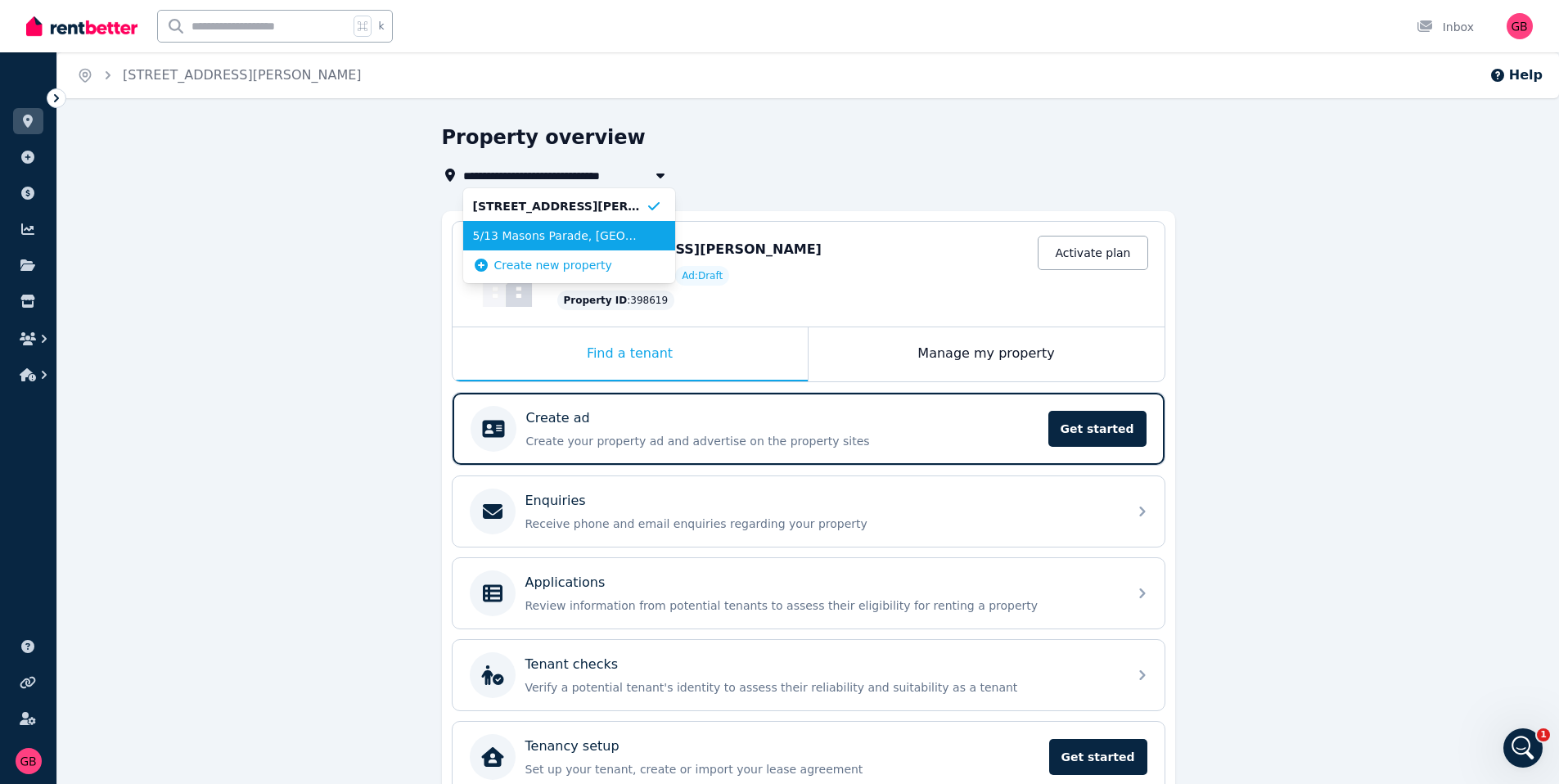
click at [567, 234] on span "5/13 Masons Parade, Point Frederick" at bounding box center [559, 236] width 173 height 16
type input "**********"
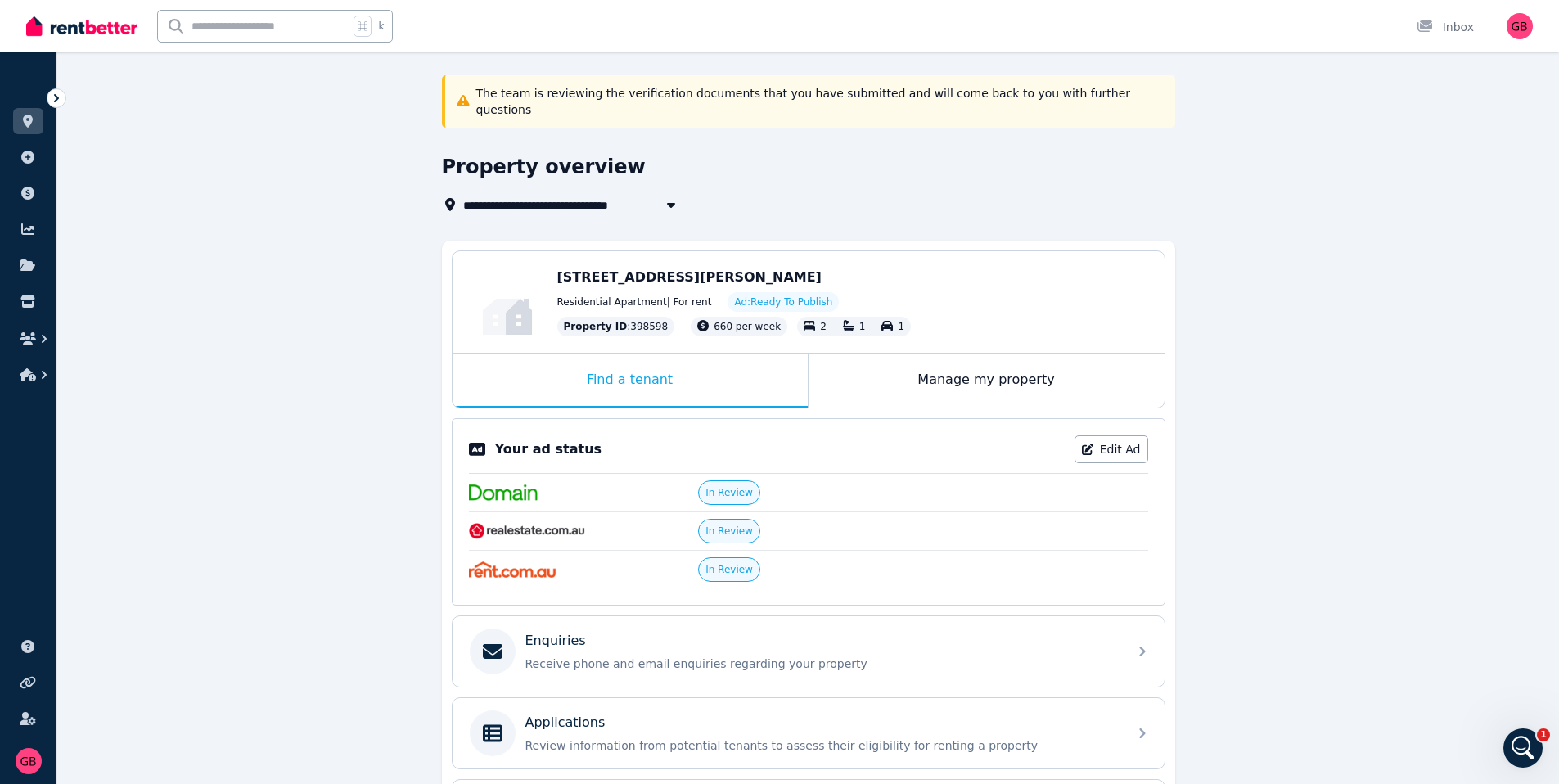
scroll to position [254, 0]
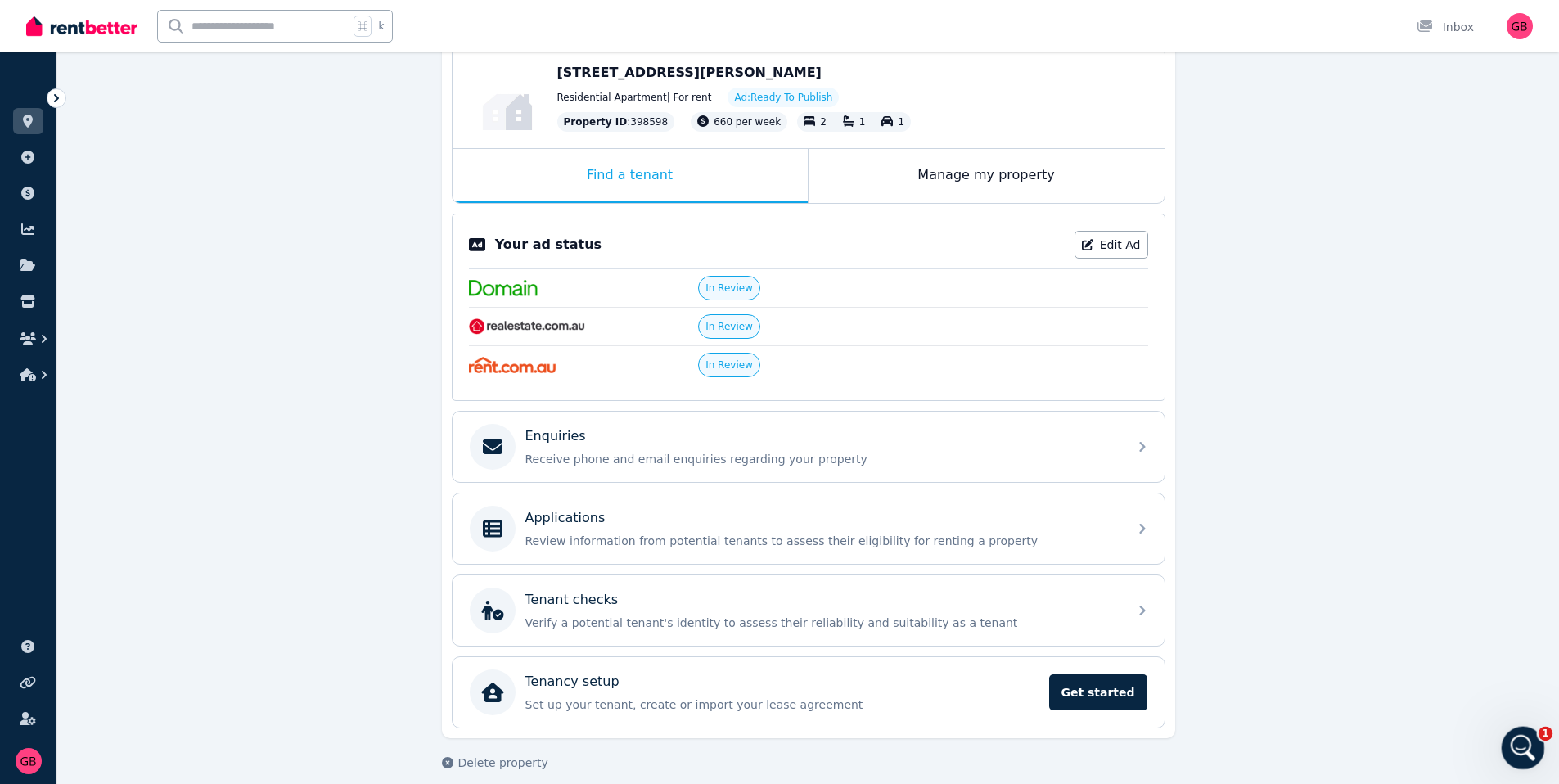
click at [1523, 749] on icon "Open Intercom Messenger" at bounding box center [1520, 745] width 27 height 27
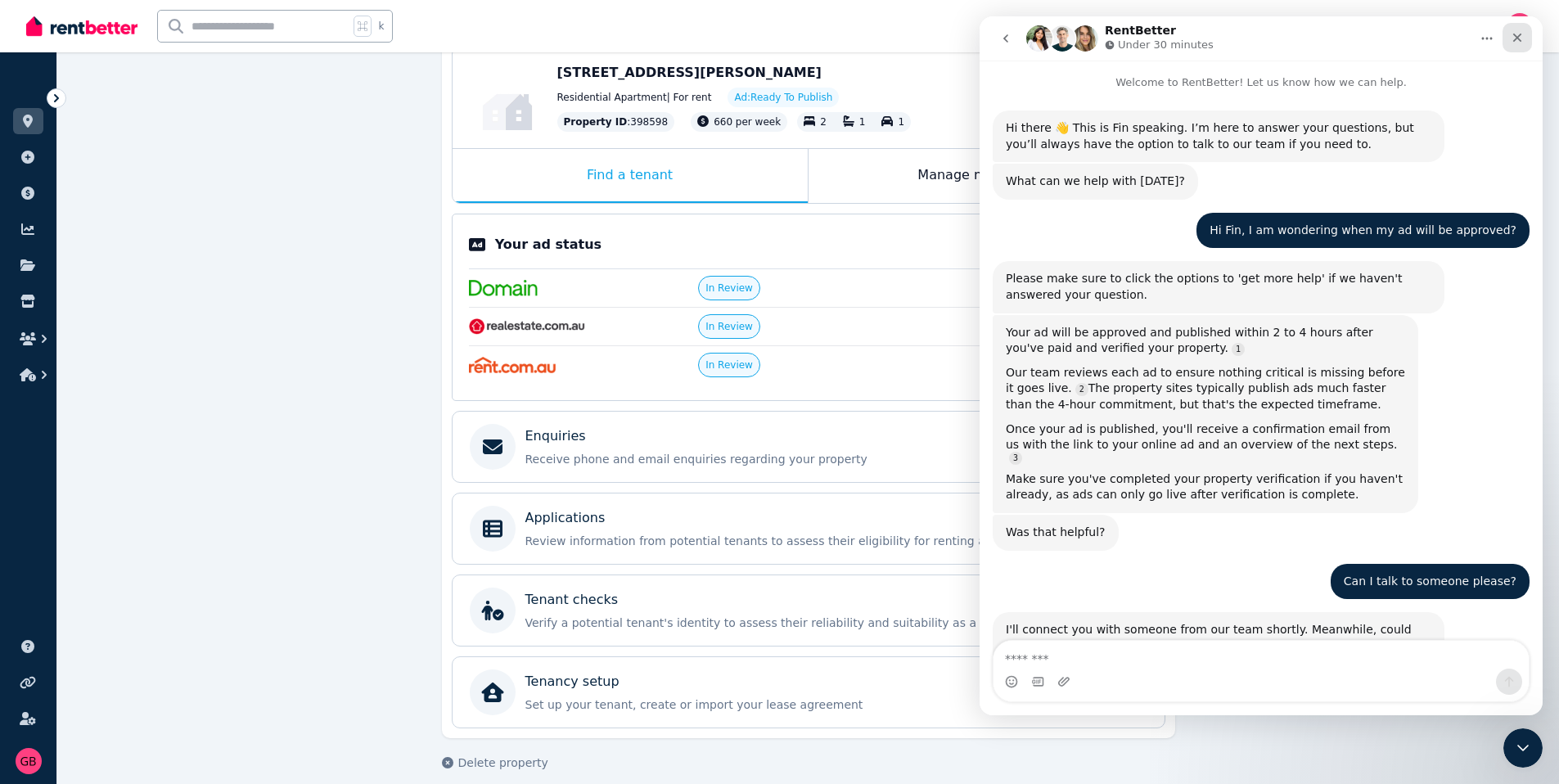
scroll to position [249, 0]
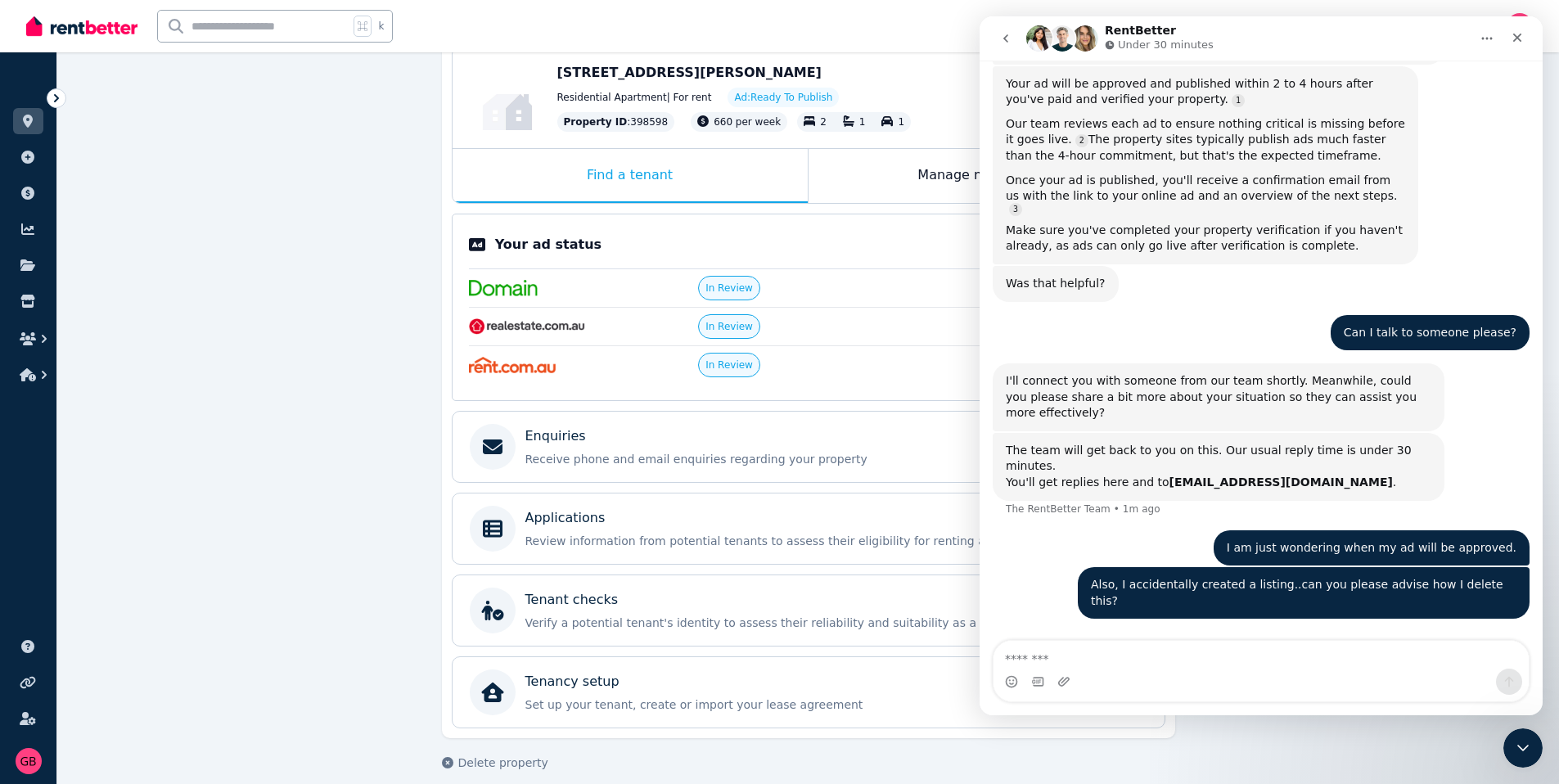
click at [1486, 39] on icon "Home" at bounding box center [1487, 39] width 11 height 2
click at [1461, 67] on div "Collapse window" at bounding box center [1431, 80] width 162 height 34
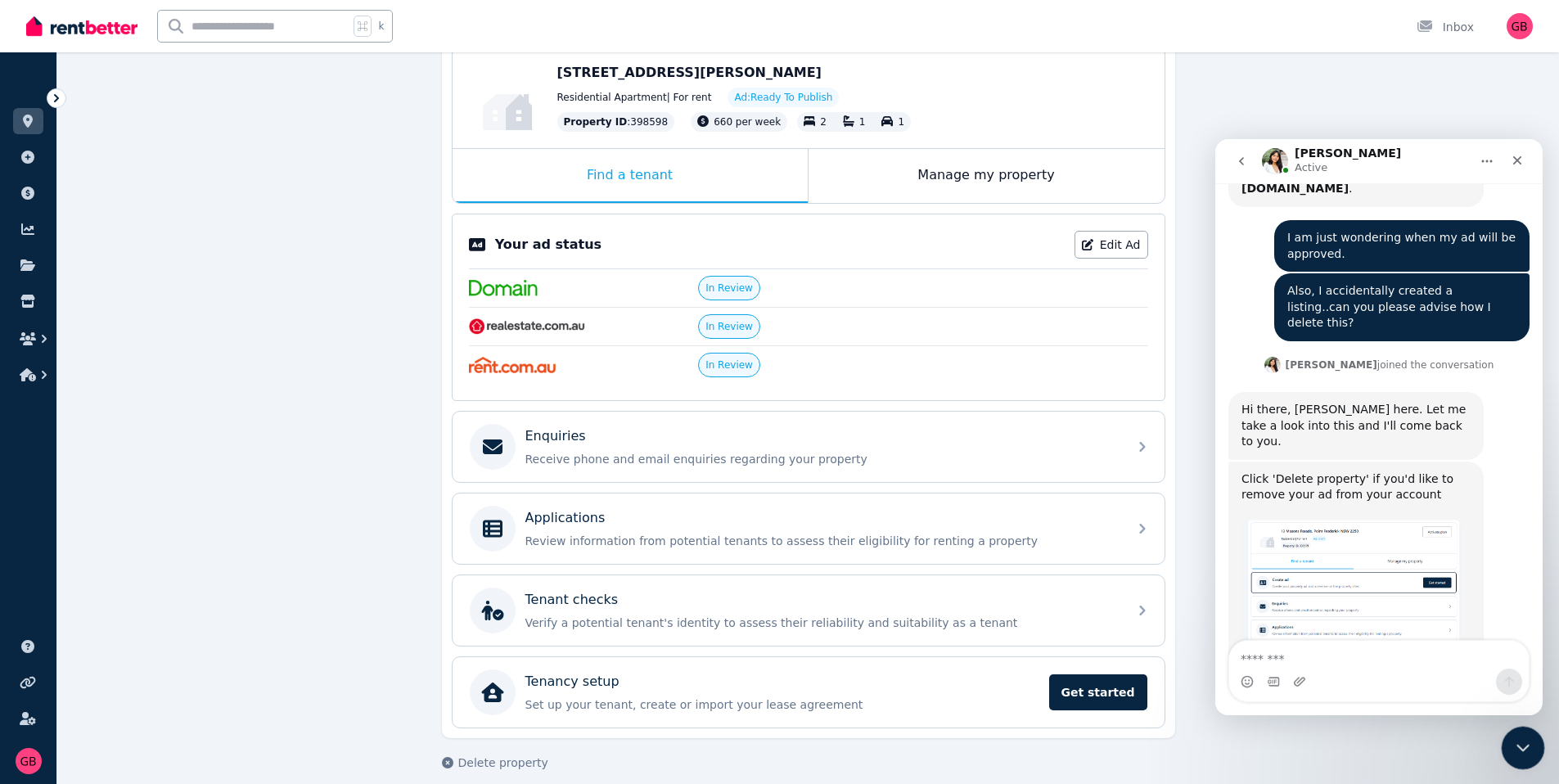
scroll to position [992, 0]
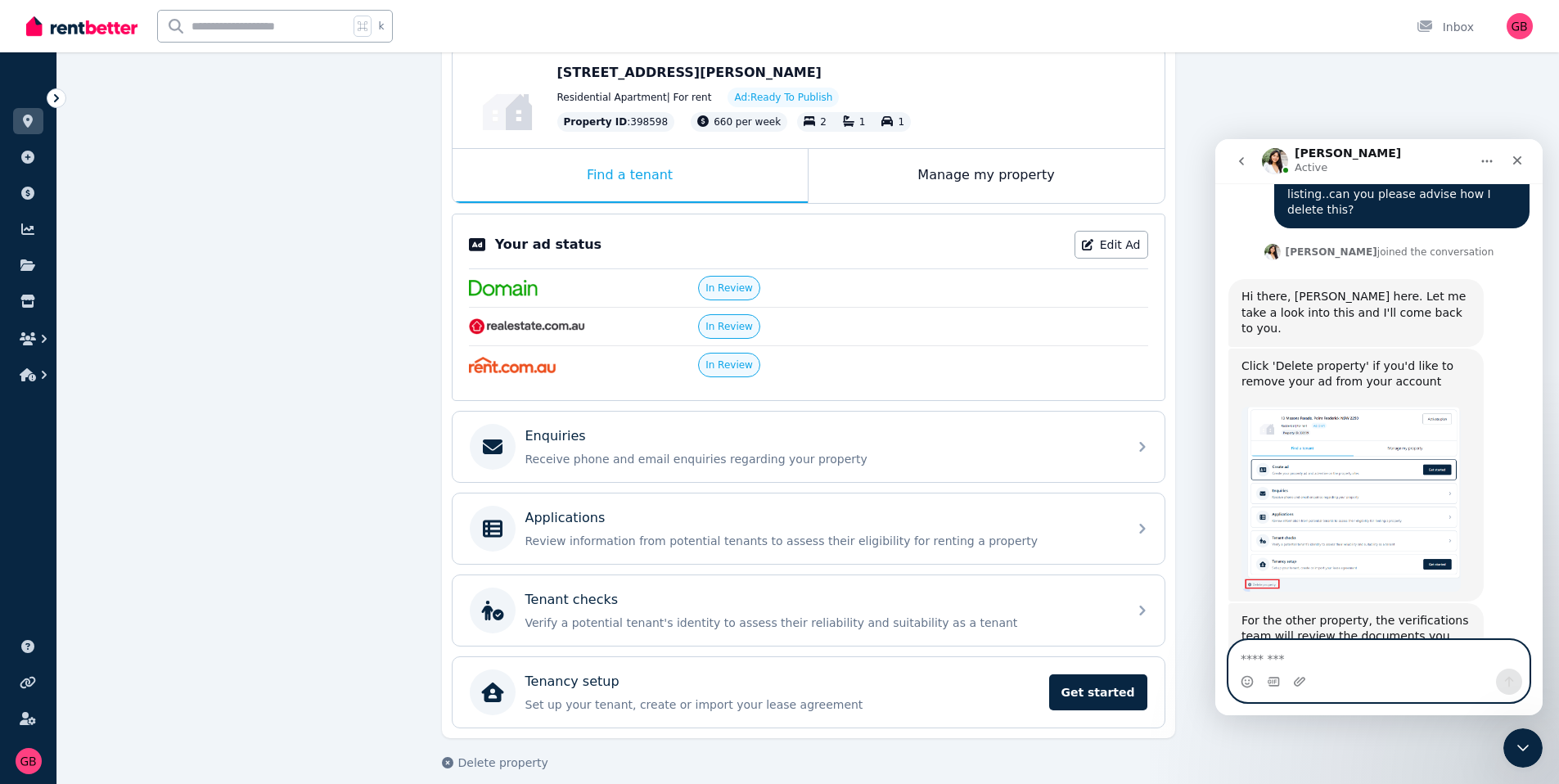
click at [1329, 656] on textarea "Message…" at bounding box center [1379, 655] width 300 height 28
click at [1342, 668] on textarea "Message…" at bounding box center [1379, 655] width 300 height 28
type textarea "**********"
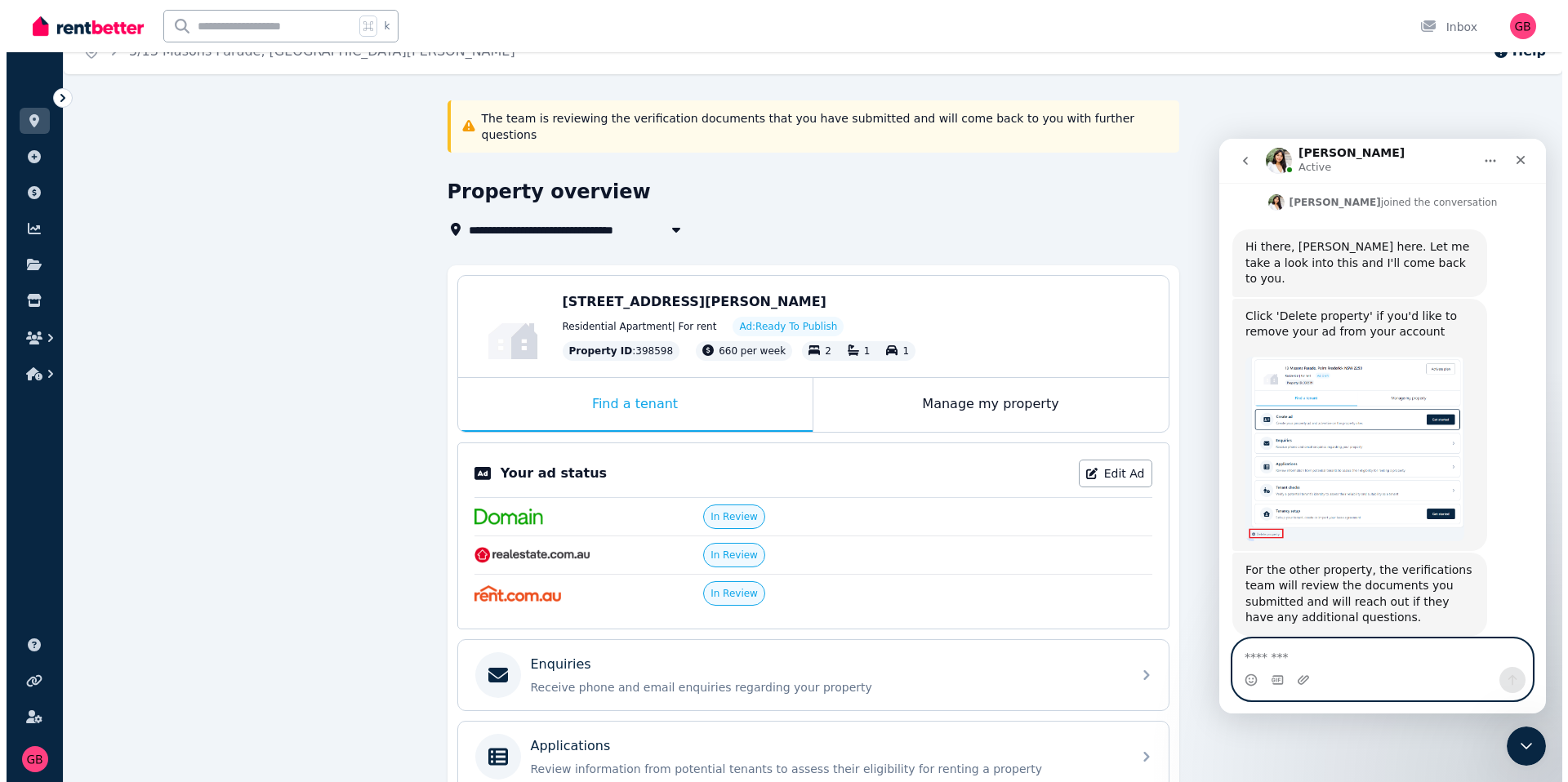
scroll to position [0, 0]
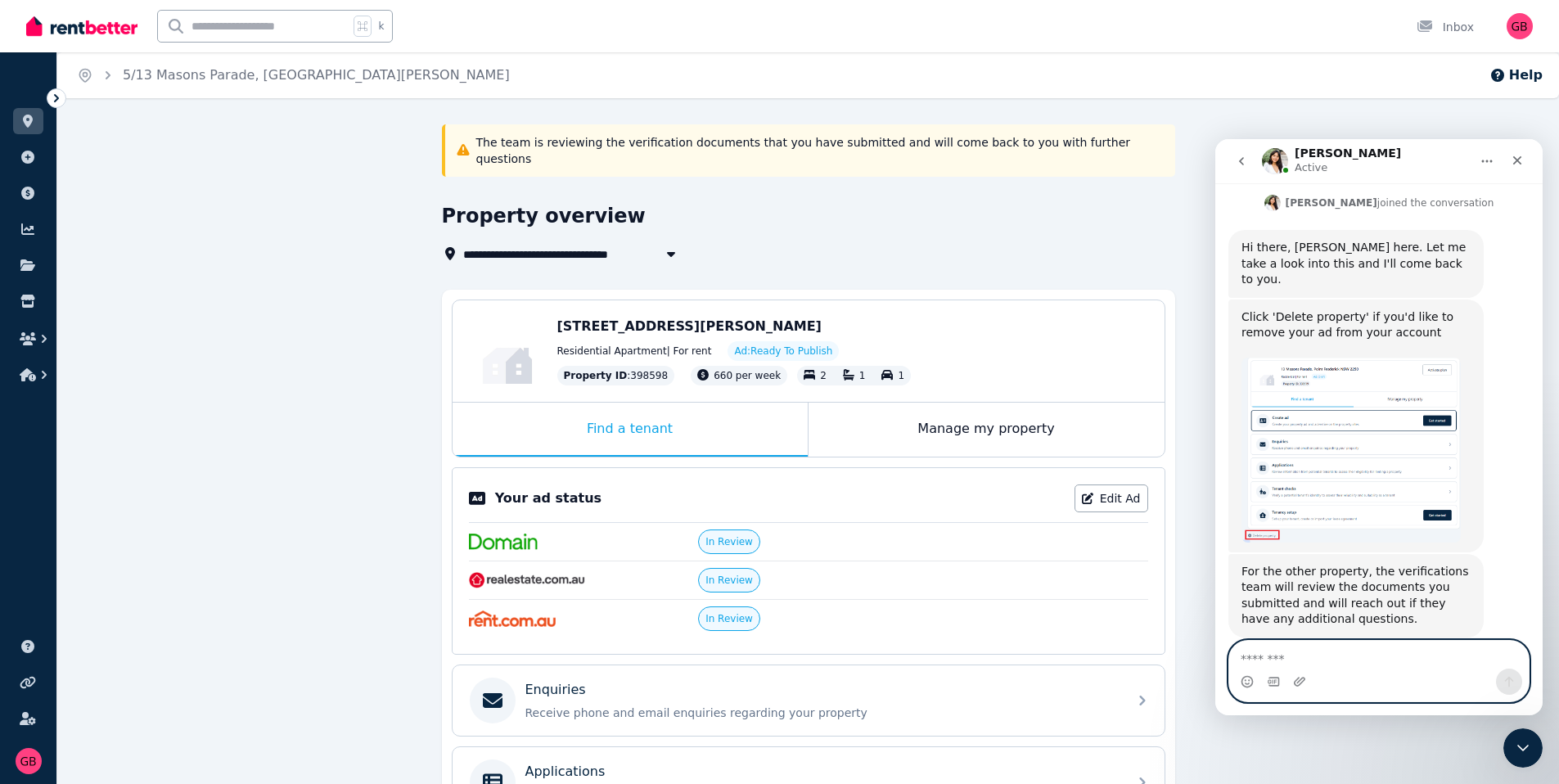
type input "**********"
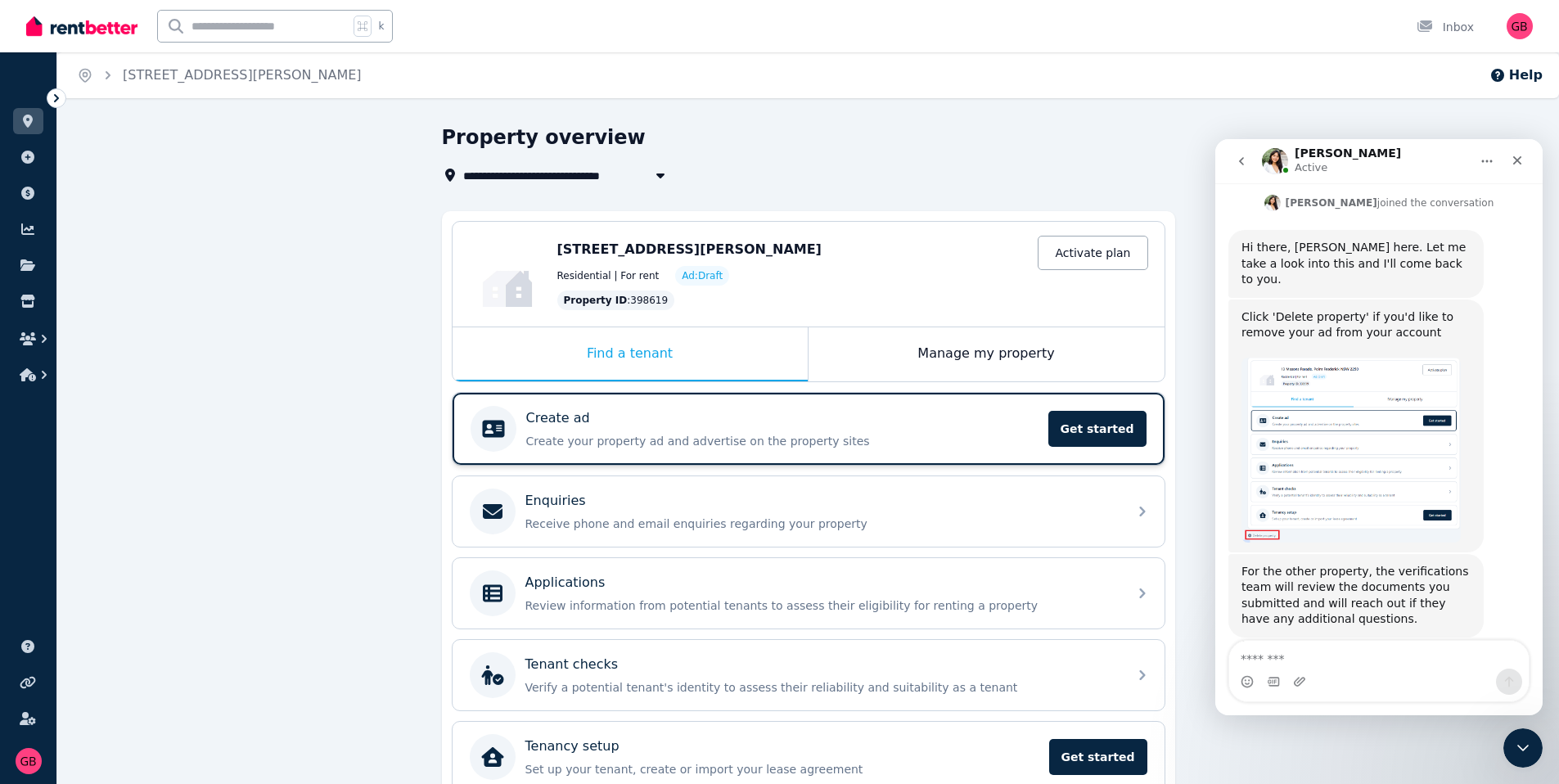
click at [987, 414] on div "Create ad" at bounding box center [782, 418] width 512 height 20
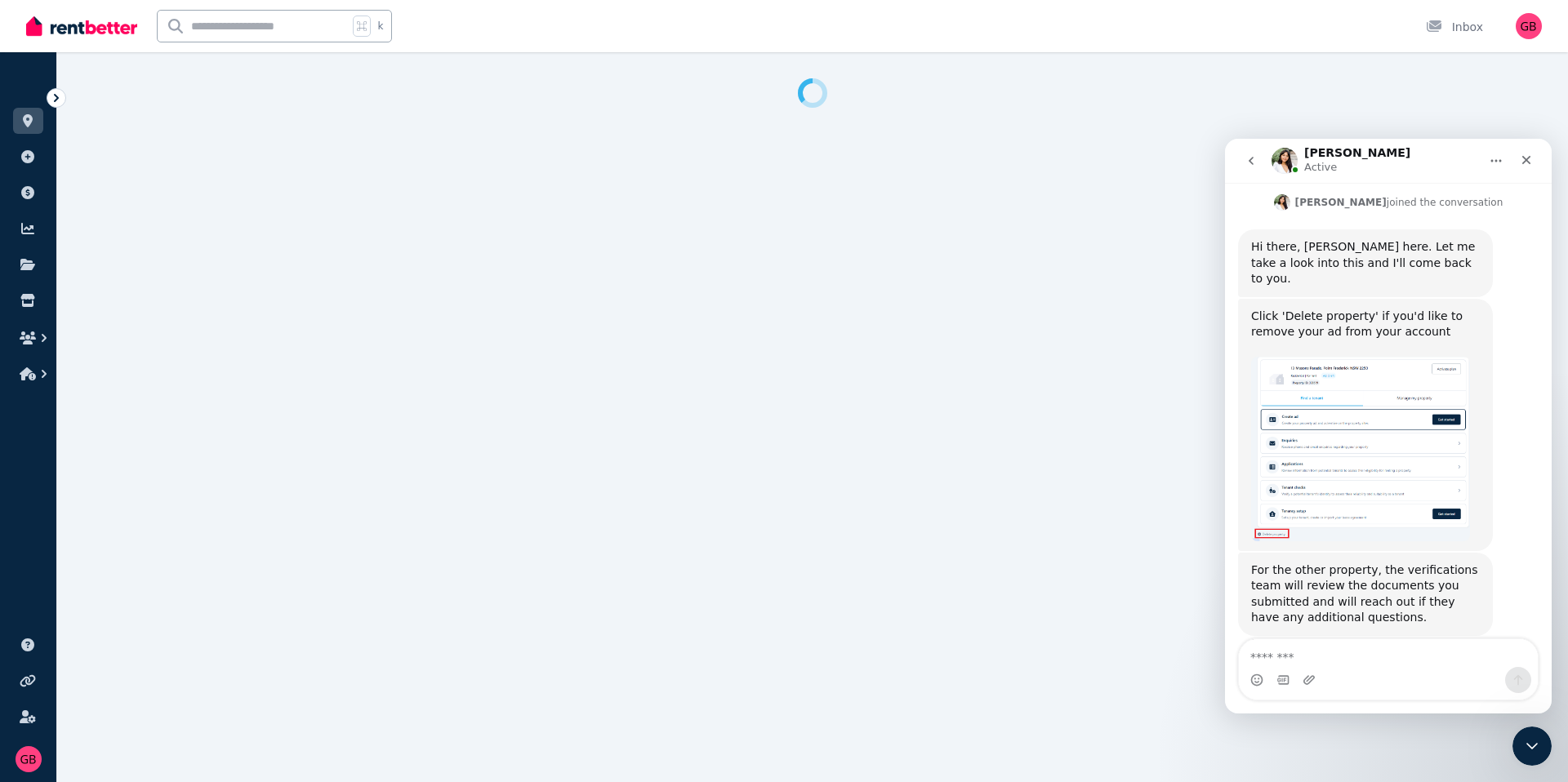
select select "***"
select select "**********"
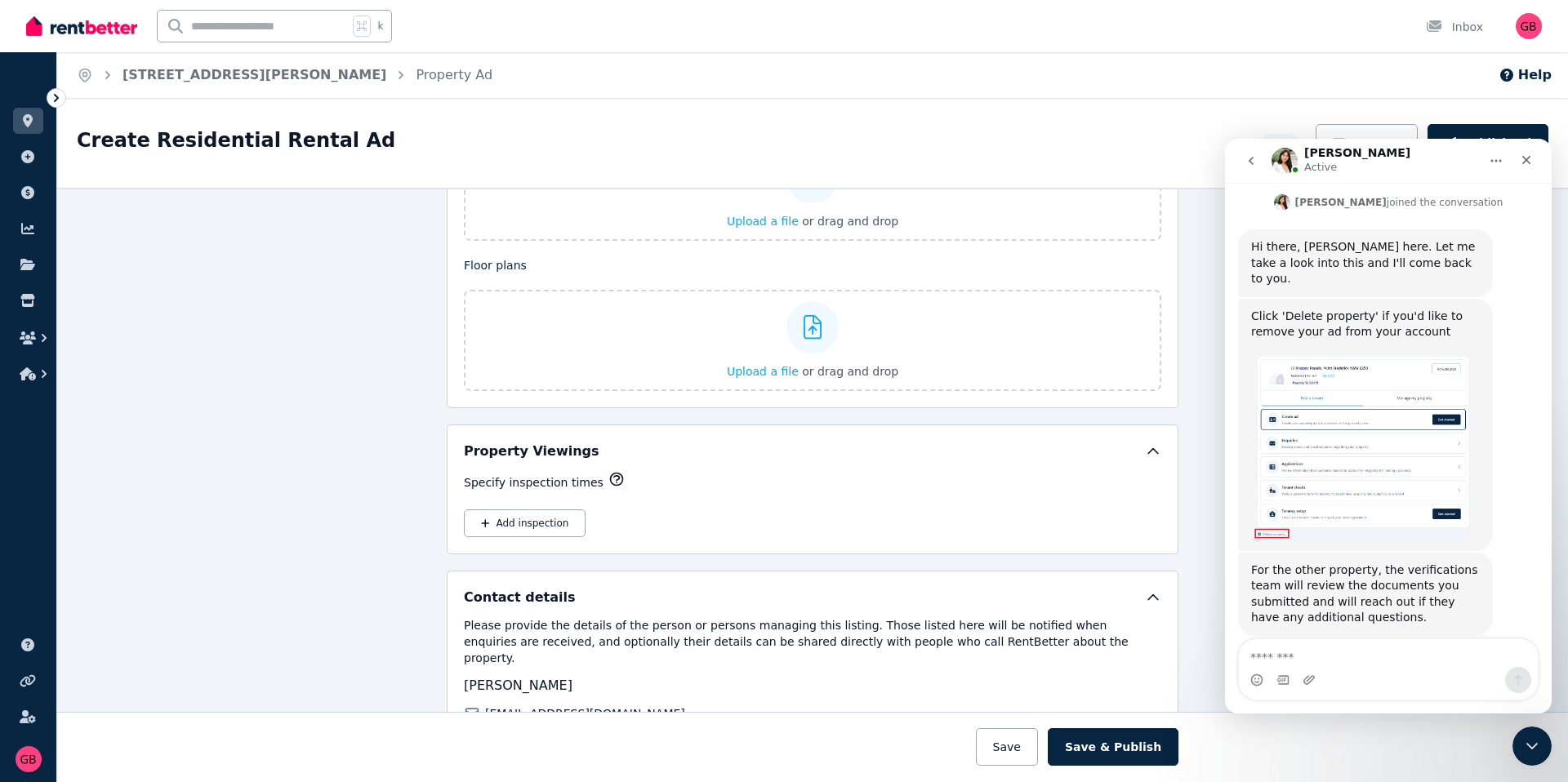
scroll to position [2080, 0]
drag, startPoint x: 1358, startPoint y: 681, endPoint x: 1352, endPoint y: 671, distance: 11.7
click at [1358, 680] on div "Intercom messenger" at bounding box center [1388, 680] width 299 height 26
click at [1351, 670] on div "Intercom messenger" at bounding box center [1388, 680] width 299 height 26
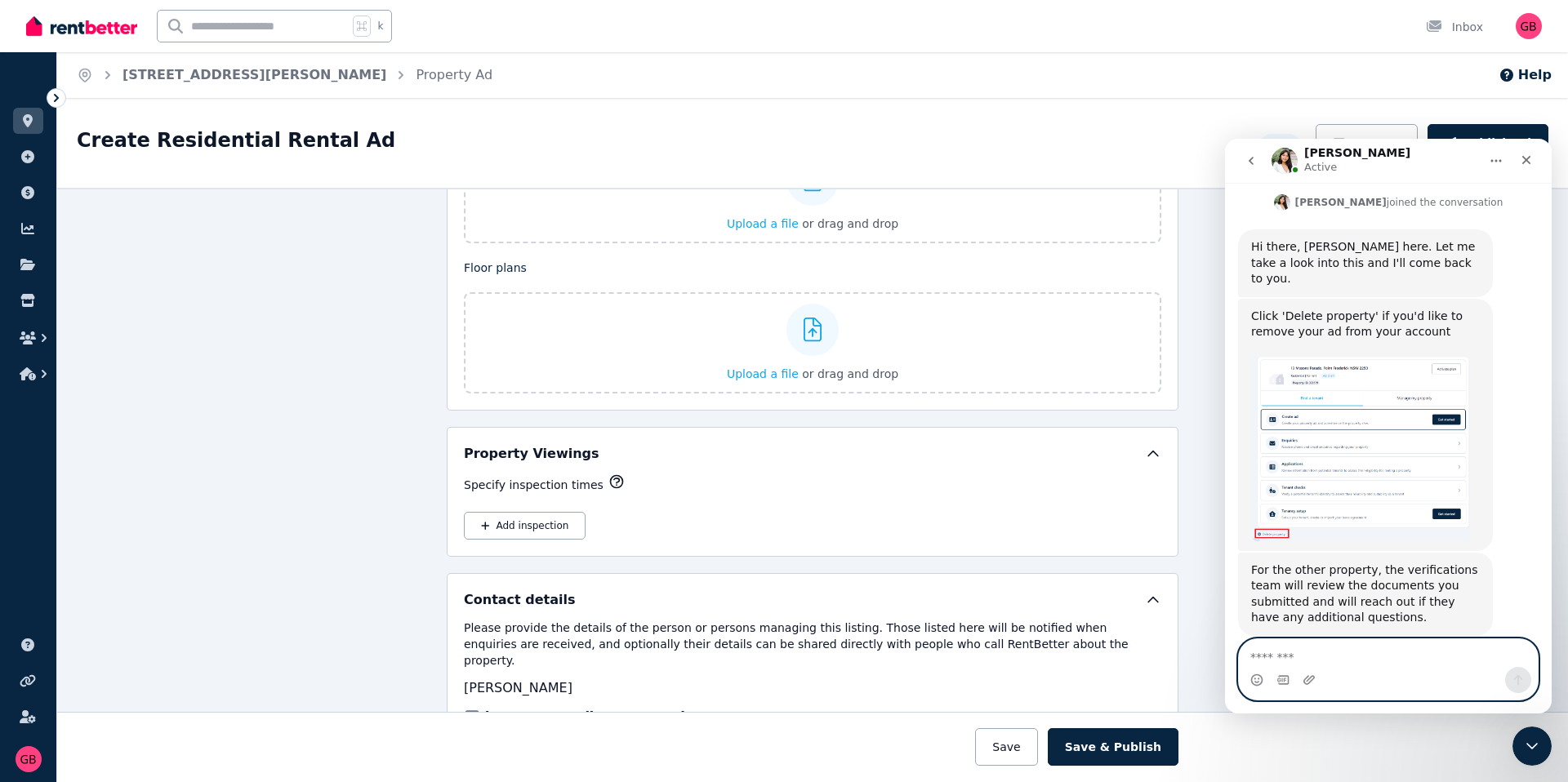
click at [1339, 646] on textarea "Message…" at bounding box center [1388, 653] width 299 height 28
type textarea "**********"
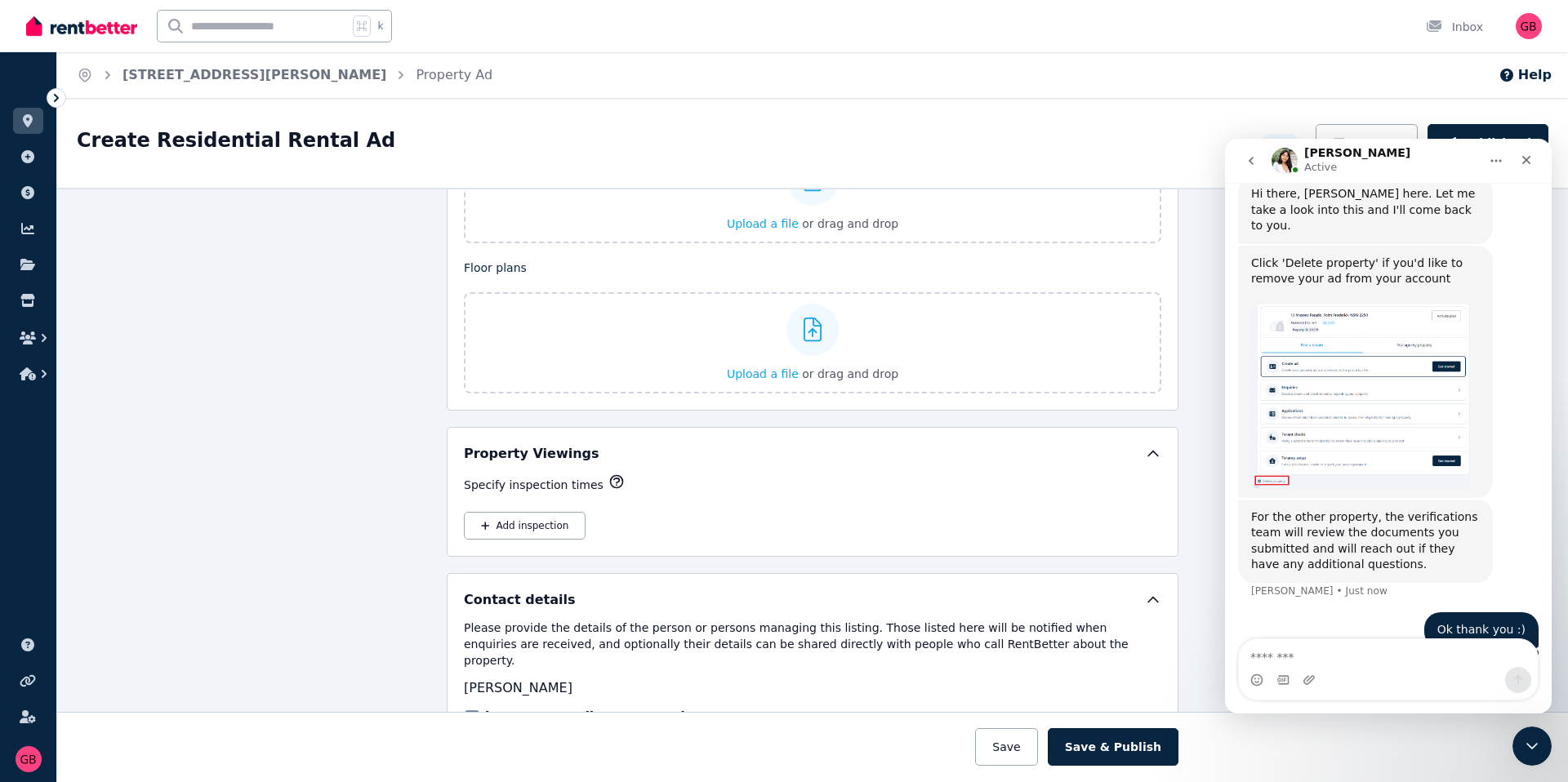
click at [1399, 315] on img "Rochelle says…" at bounding box center [1360, 396] width 219 height 185
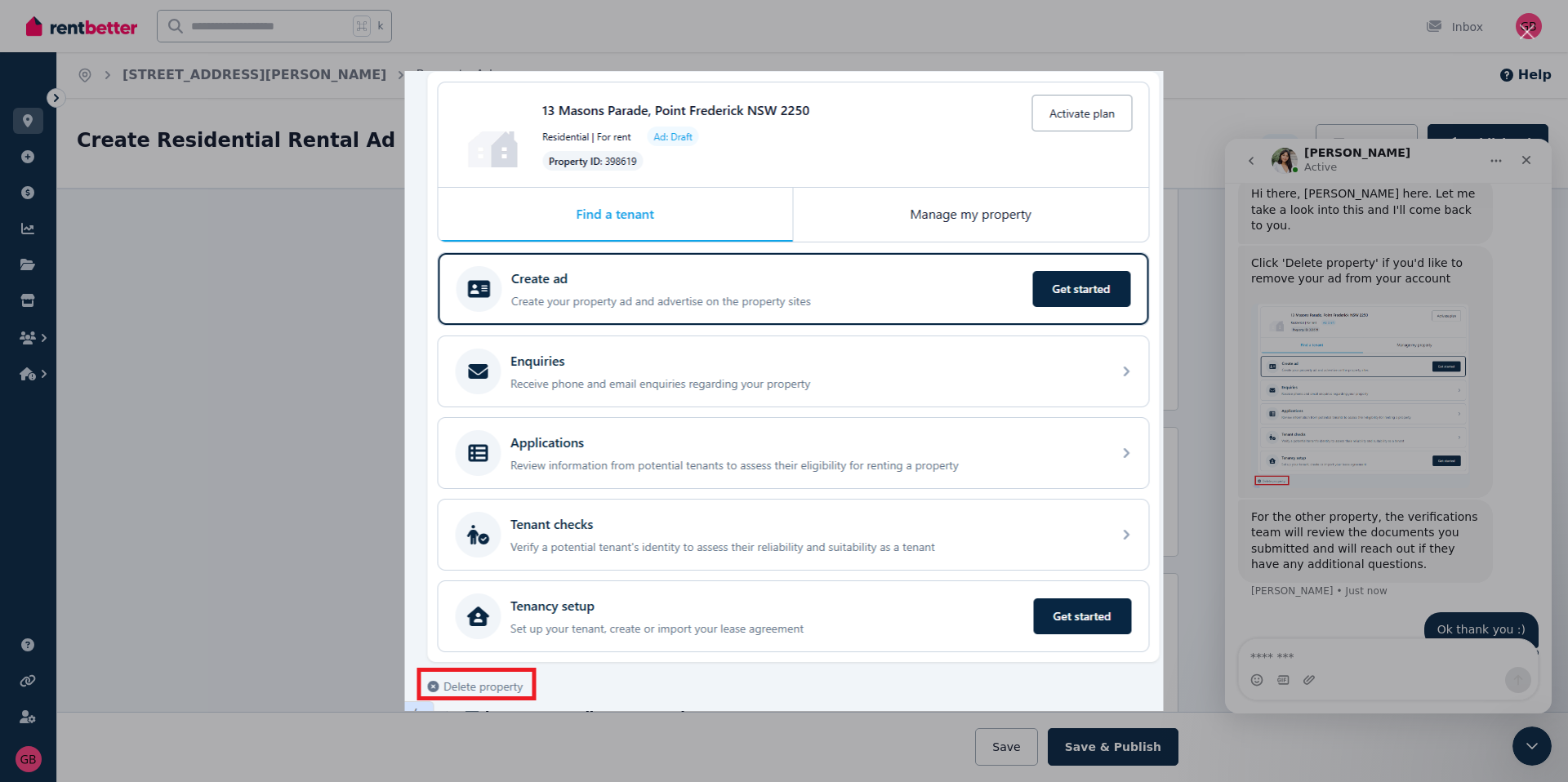
scroll to position [0, 0]
click at [288, 376] on div "Intercom messenger" at bounding box center [784, 391] width 1568 height 782
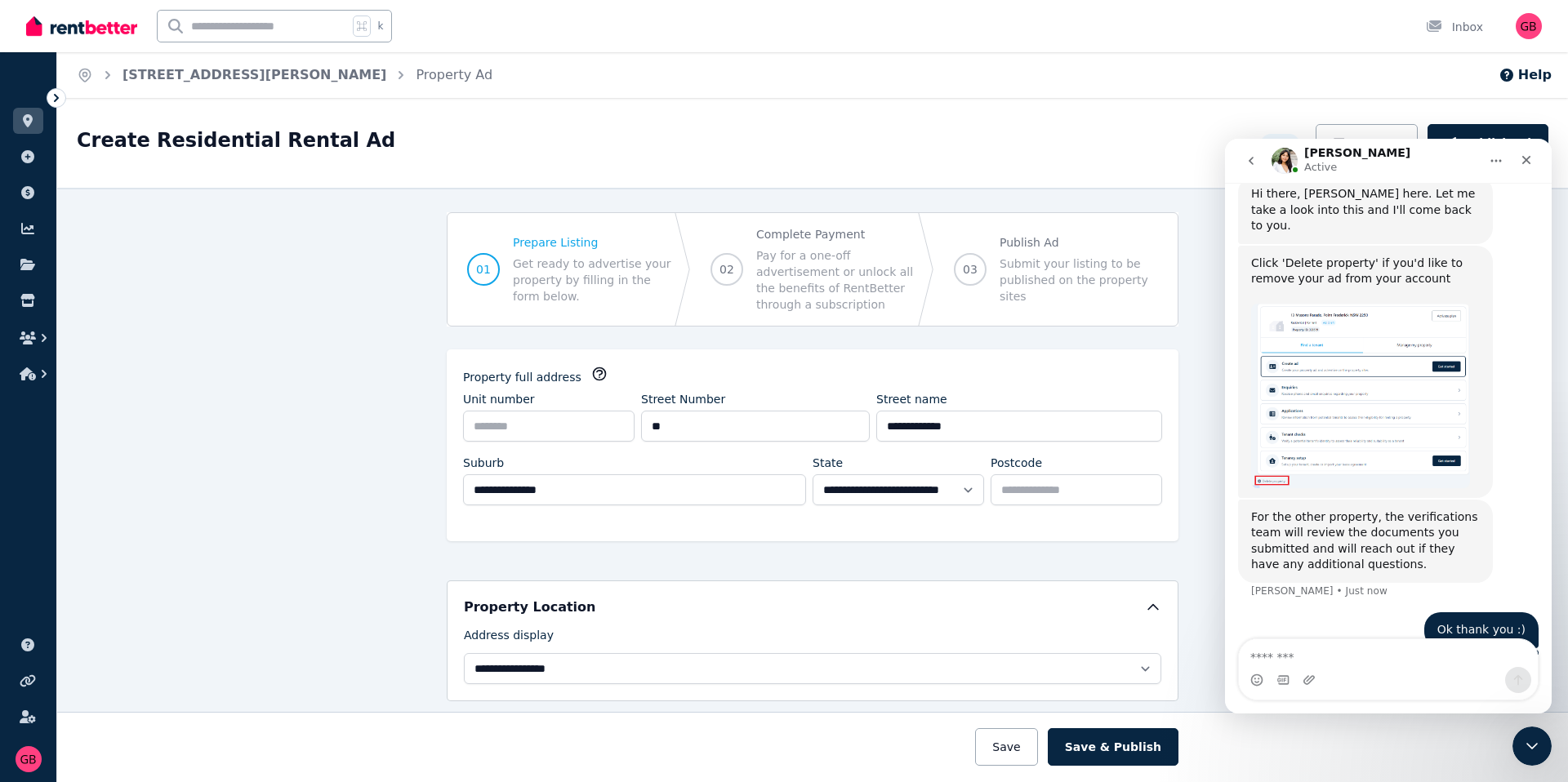
click at [200, 85] on ol "Home 13 Masons Parade, Point Frederick Property Ad" at bounding box center [284, 76] width 454 height 46
click at [197, 81] on link "[STREET_ADDRESS][PERSON_NAME]" at bounding box center [254, 74] width 264 height 16
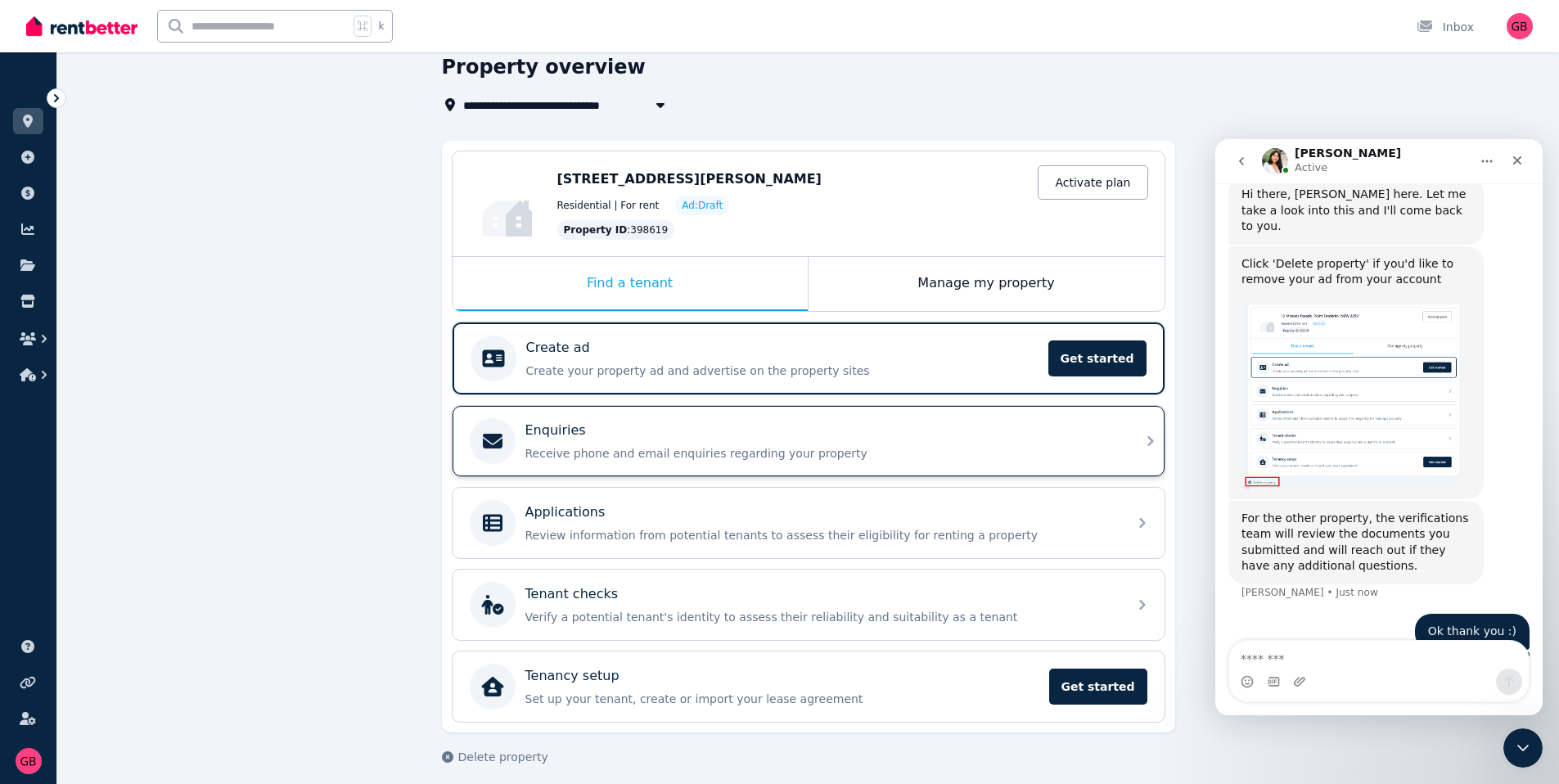
scroll to position [81, 0]
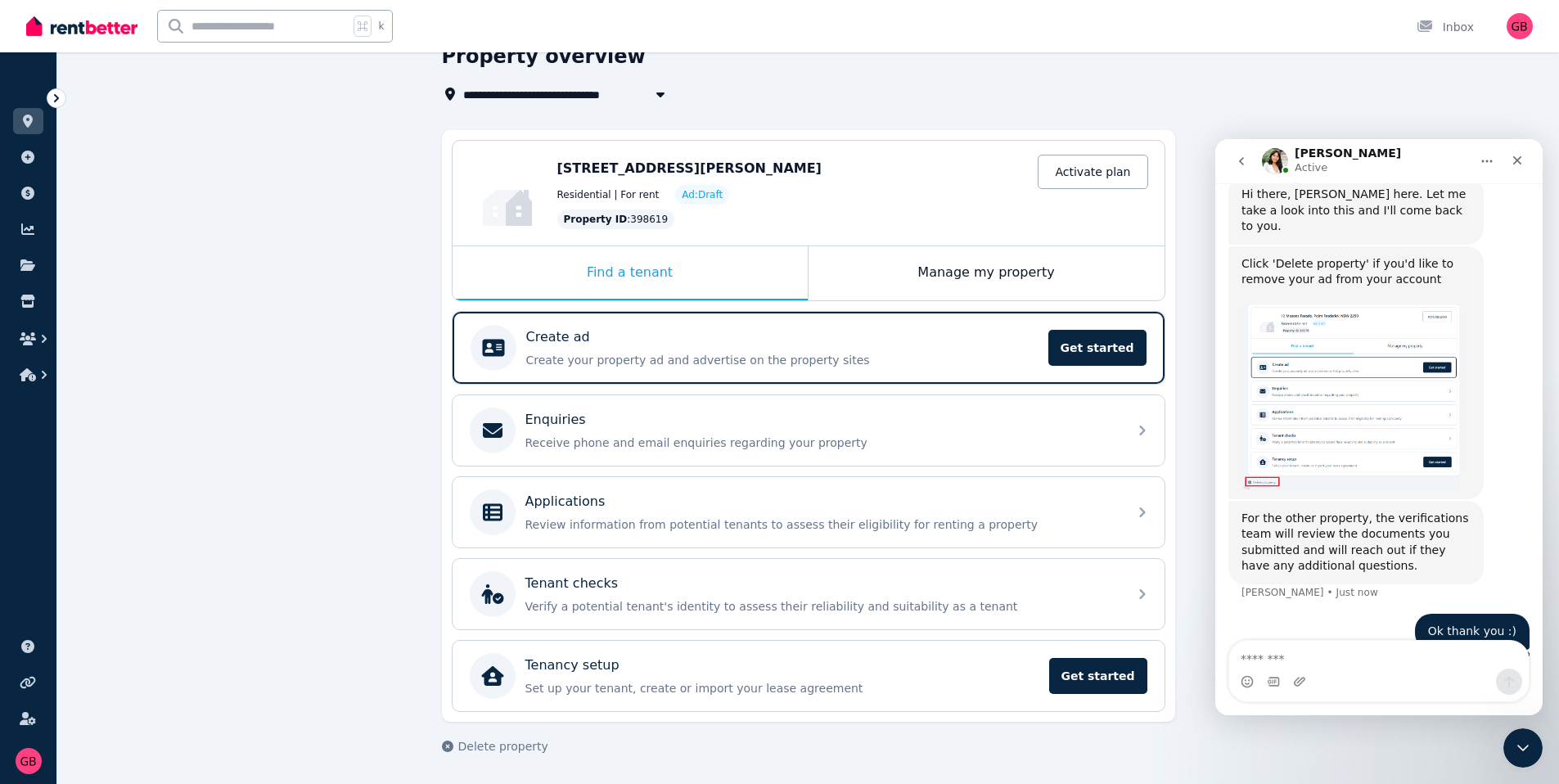
click at [511, 735] on div "**********" at bounding box center [809, 399] width 733 height 712
click at [510, 743] on span "Delete property" at bounding box center [502, 746] width 90 height 16
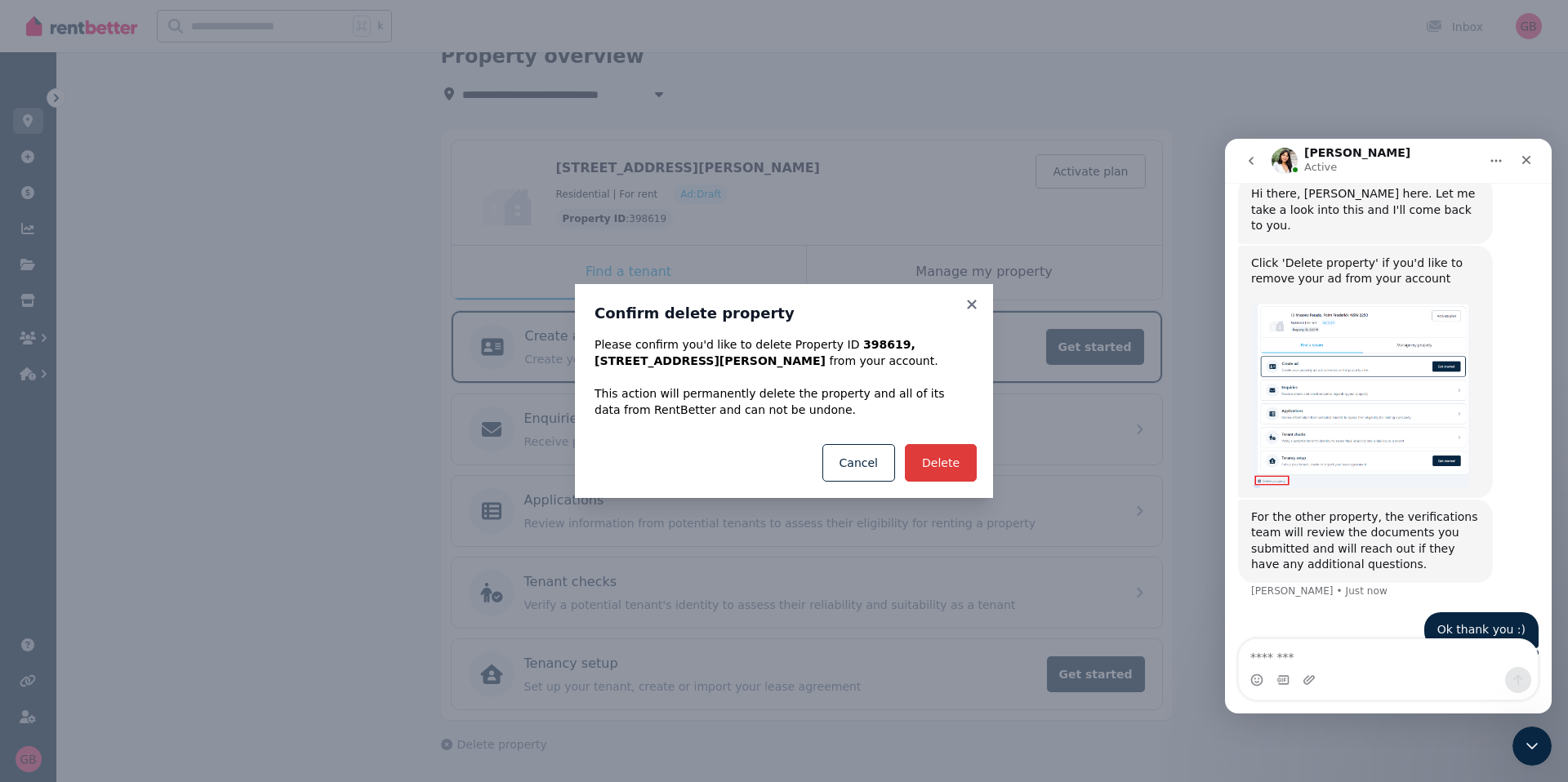
click at [948, 476] on button "Delete" at bounding box center [940, 463] width 71 height 38
click at [971, 300] on icon at bounding box center [972, 306] width 16 height 15
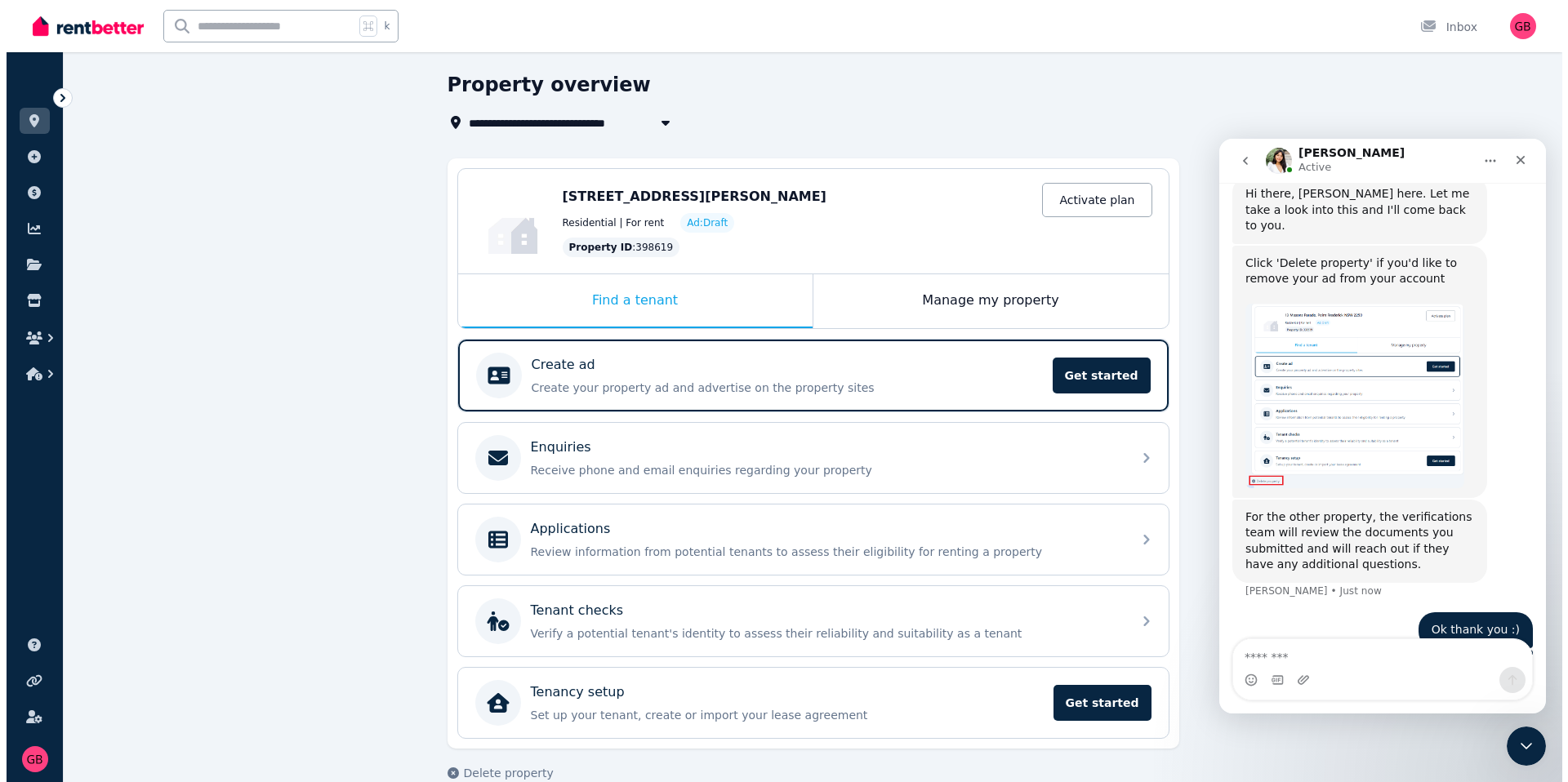
scroll to position [0, 0]
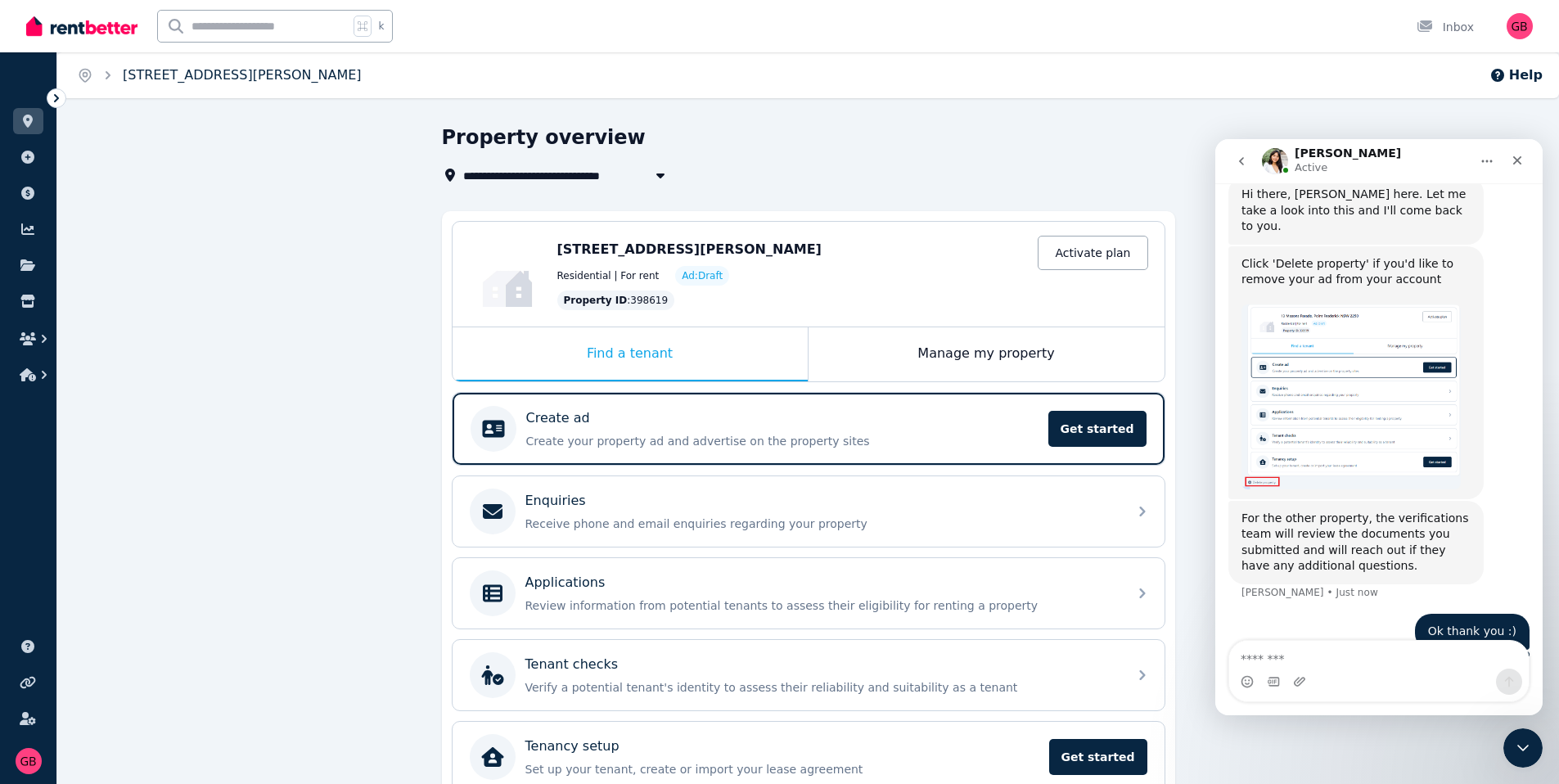
click at [216, 79] on link "[STREET_ADDRESS][PERSON_NAME]" at bounding box center [242, 74] width 239 height 16
click at [1392, 670] on div "Intercom messenger" at bounding box center [1379, 682] width 300 height 26
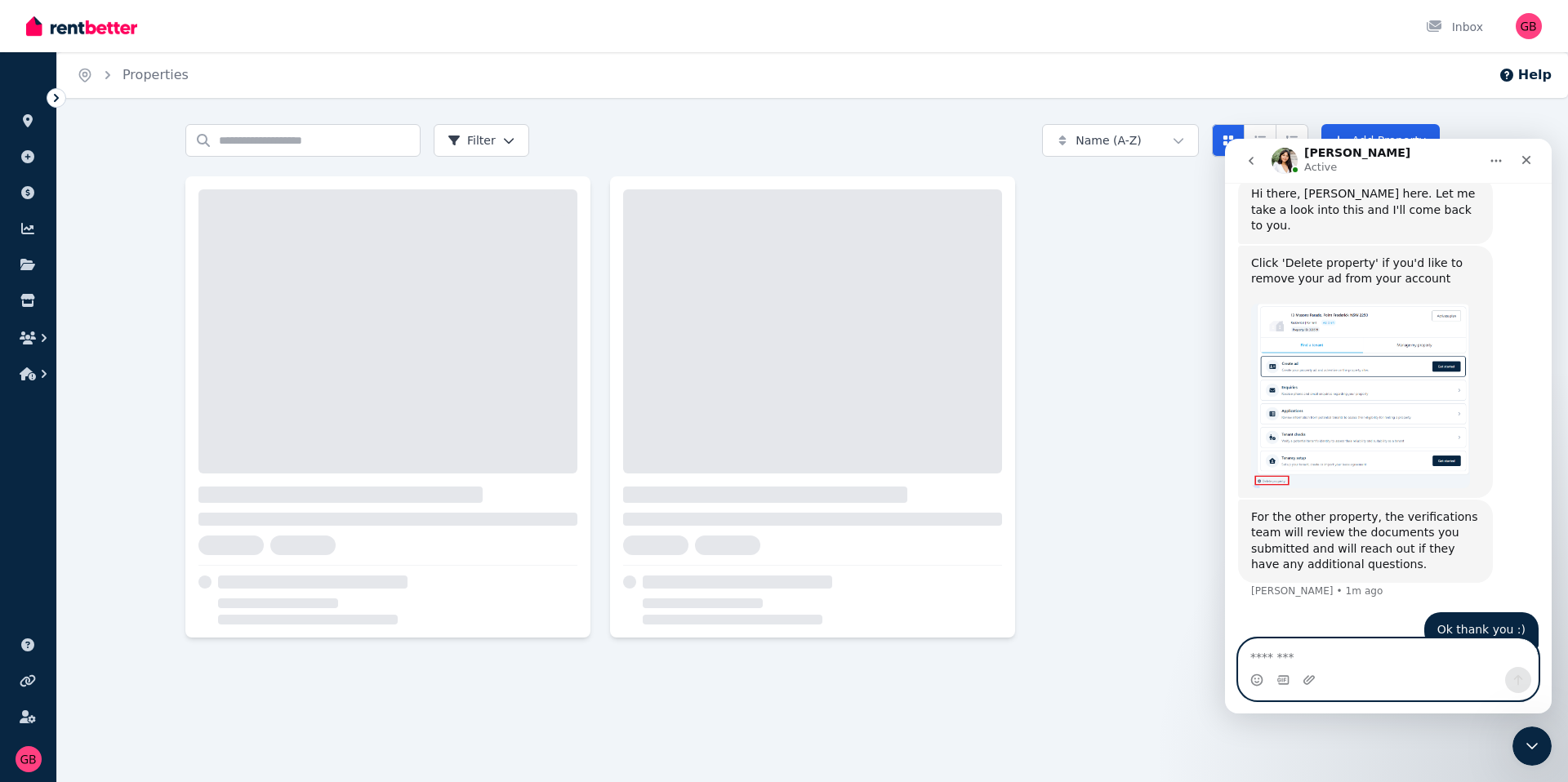
click at [1362, 646] on textarea "Message…" at bounding box center [1388, 653] width 299 height 28
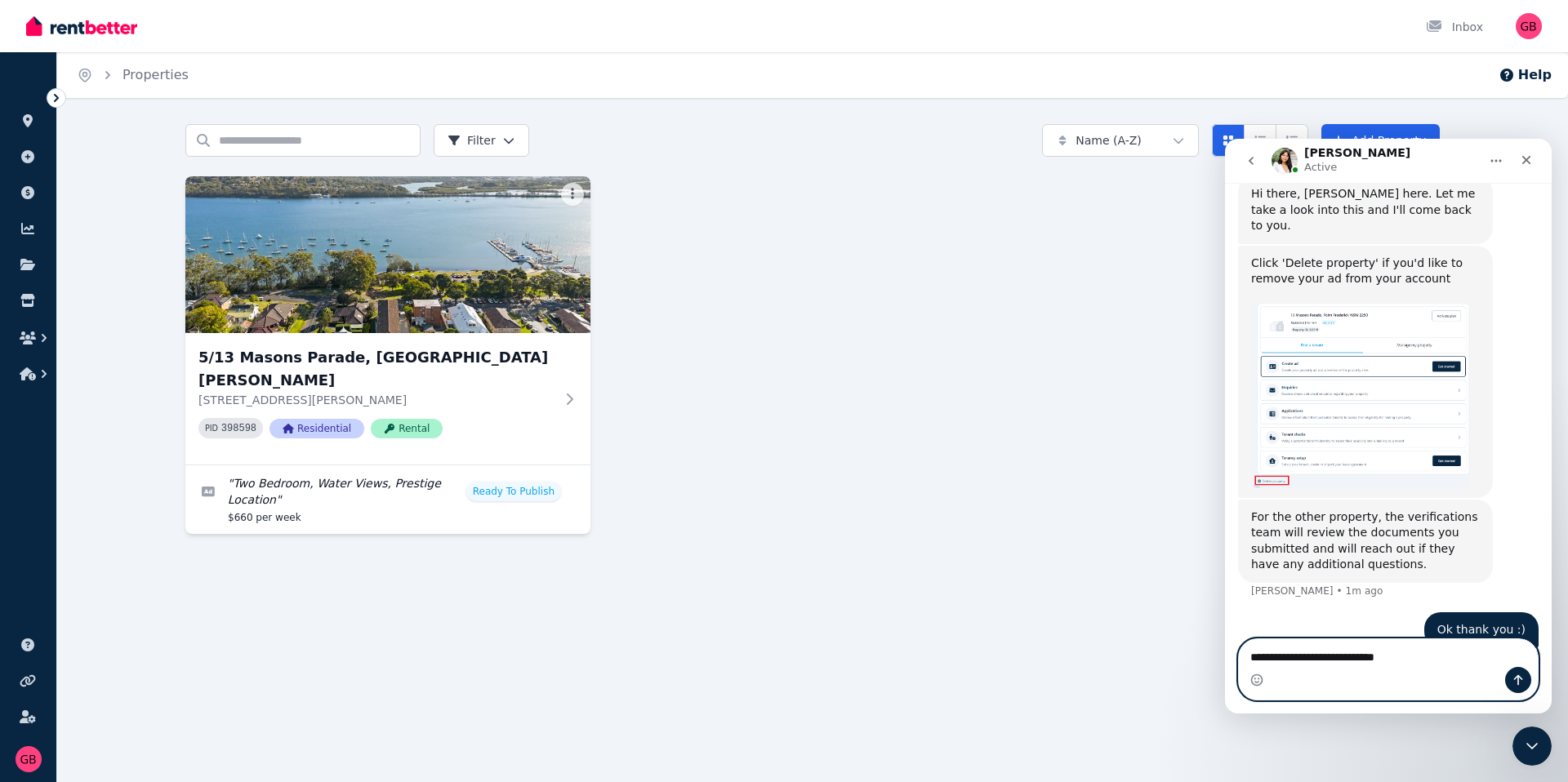
click at [1265, 656] on textarea "**********" at bounding box center [1388, 653] width 299 height 28
drag, startPoint x: 1491, startPoint y: 636, endPoint x: 1490, endPoint y: 647, distance: 11.0
click at [1491, 642] on div "Welcome to RentBetter! Let us know how we can help. Hi there 👋 This is Fin spea…" at bounding box center [1388, 448] width 326 height 531
click at [1485, 655] on textarea "**********" at bounding box center [1388, 653] width 299 height 28
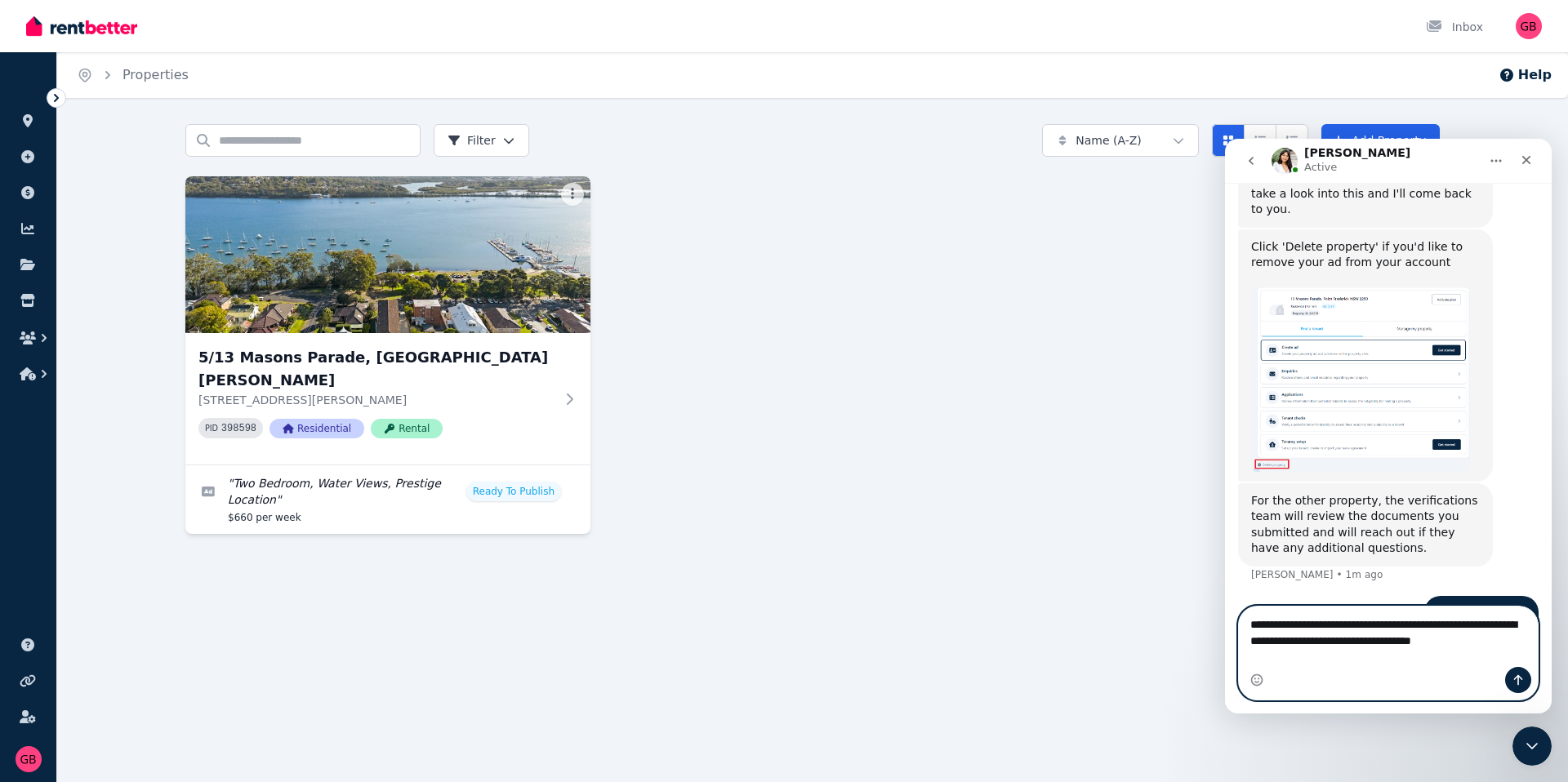
scroll to position [1125, 0]
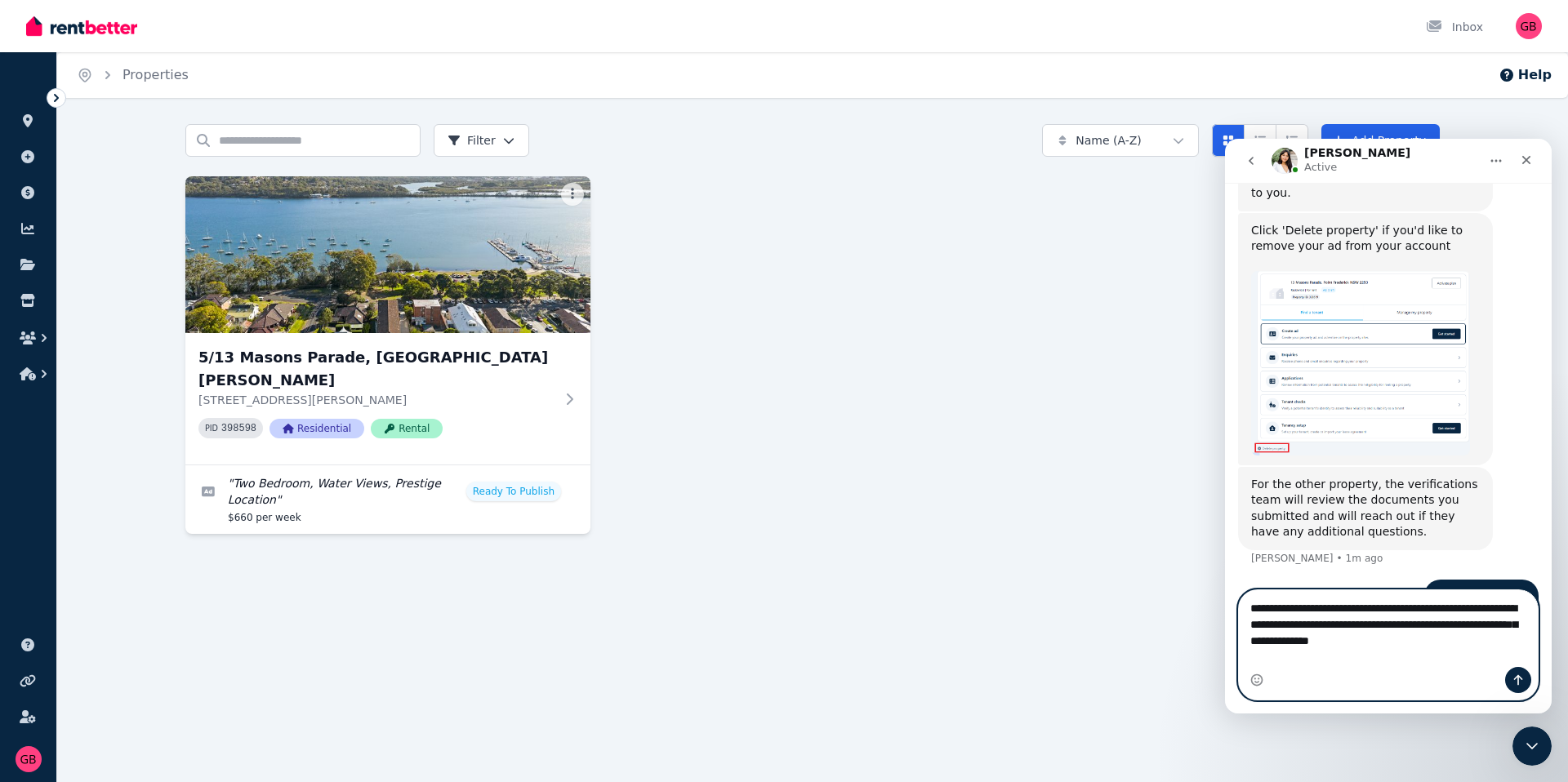
type textarea "**********"
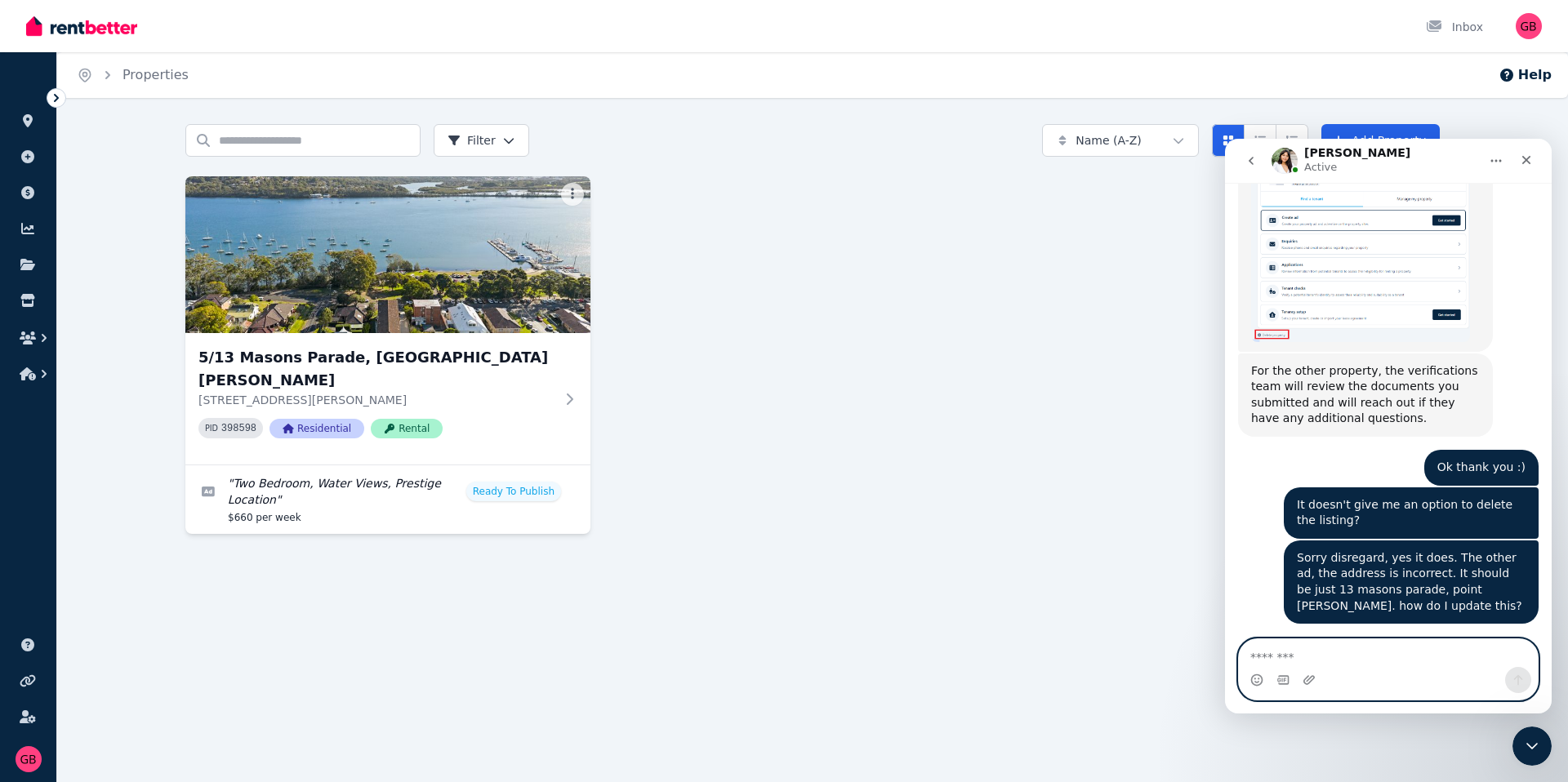
scroll to position [1241, 0]
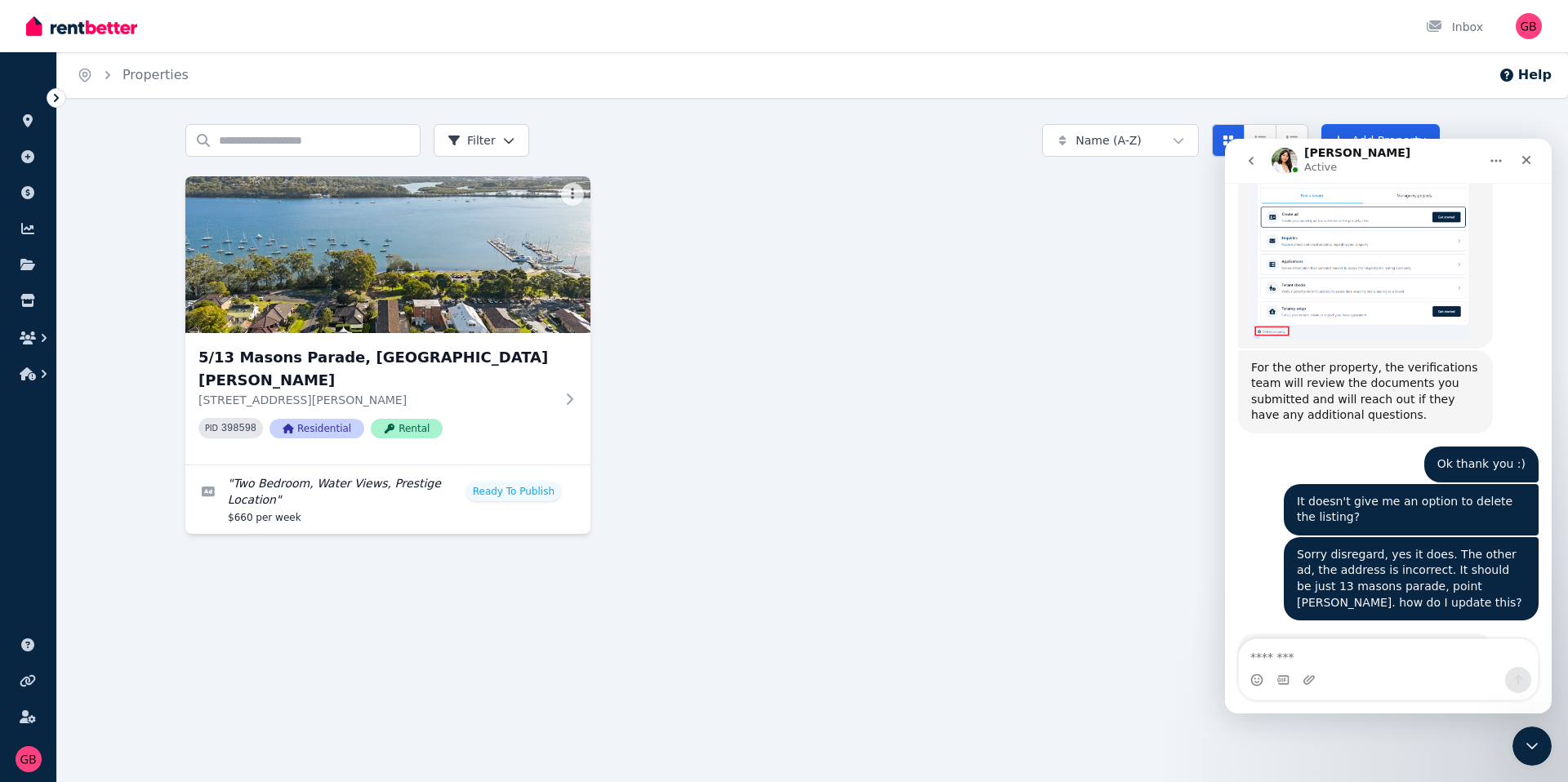
click at [1310, 667] on div "Intercom messenger" at bounding box center [1309, 680] width 13 height 26
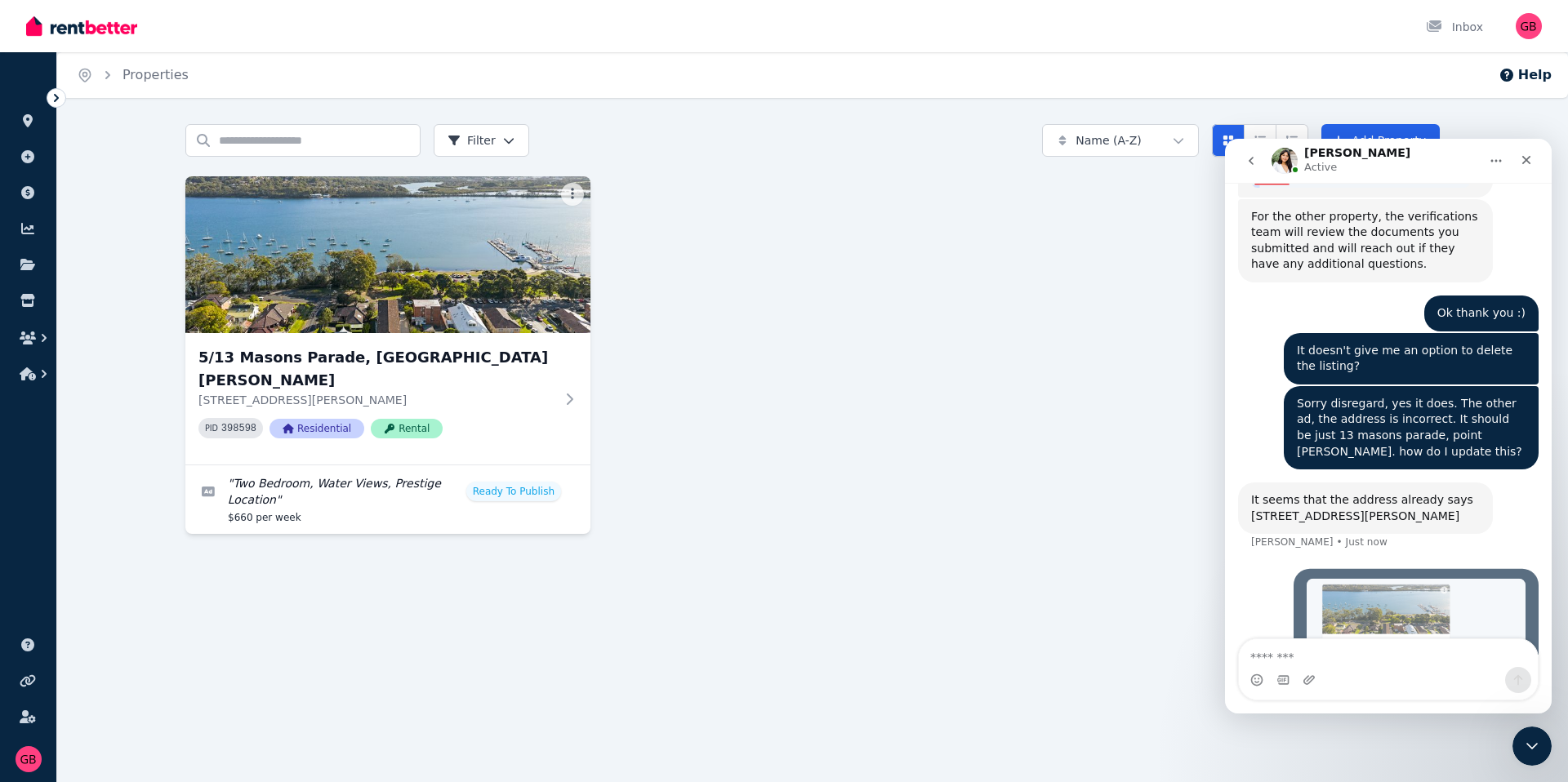
scroll to position [1398, 0]
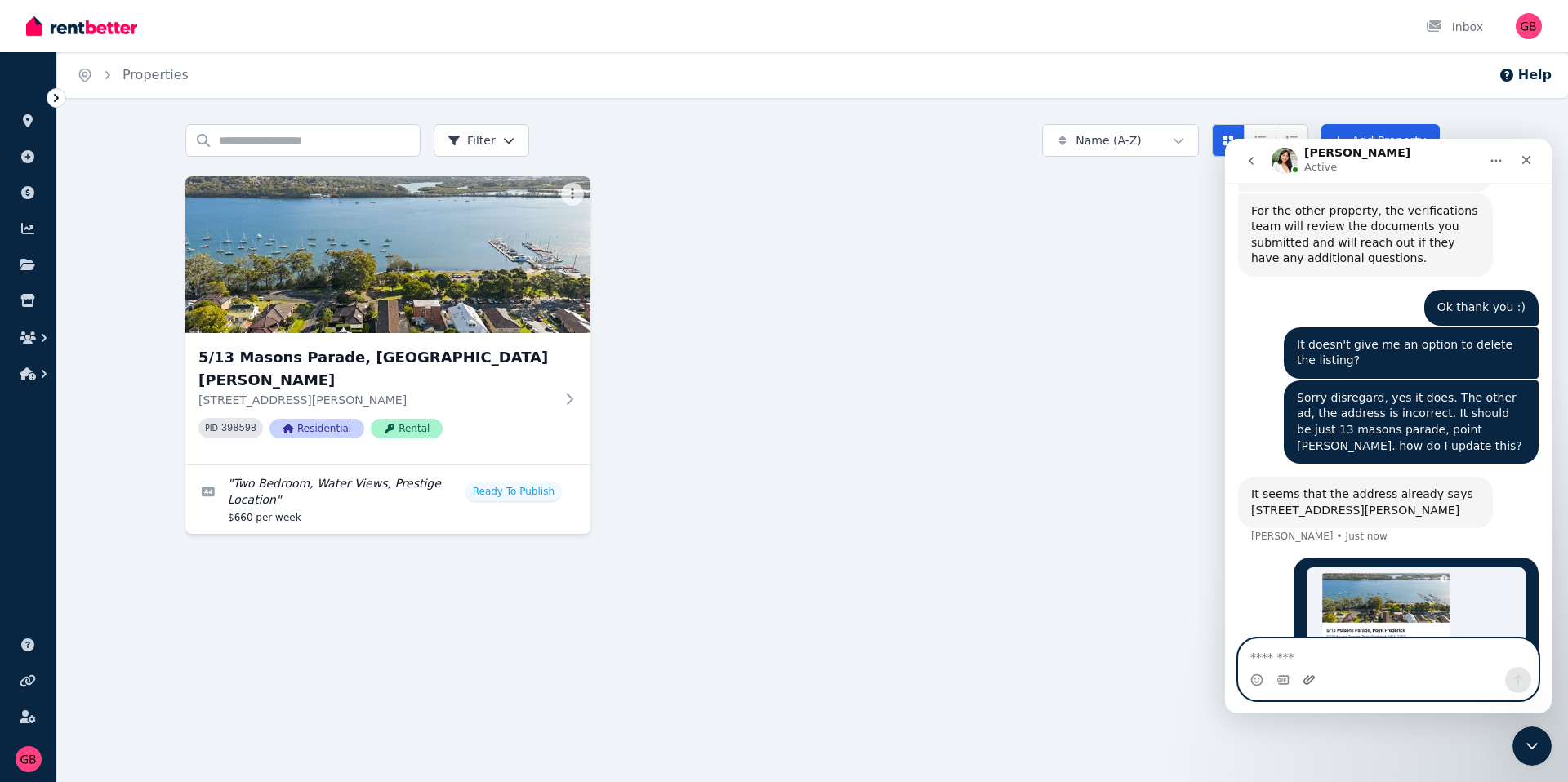
click at [1307, 677] on icon "Upload attachment" at bounding box center [1309, 679] width 12 height 9
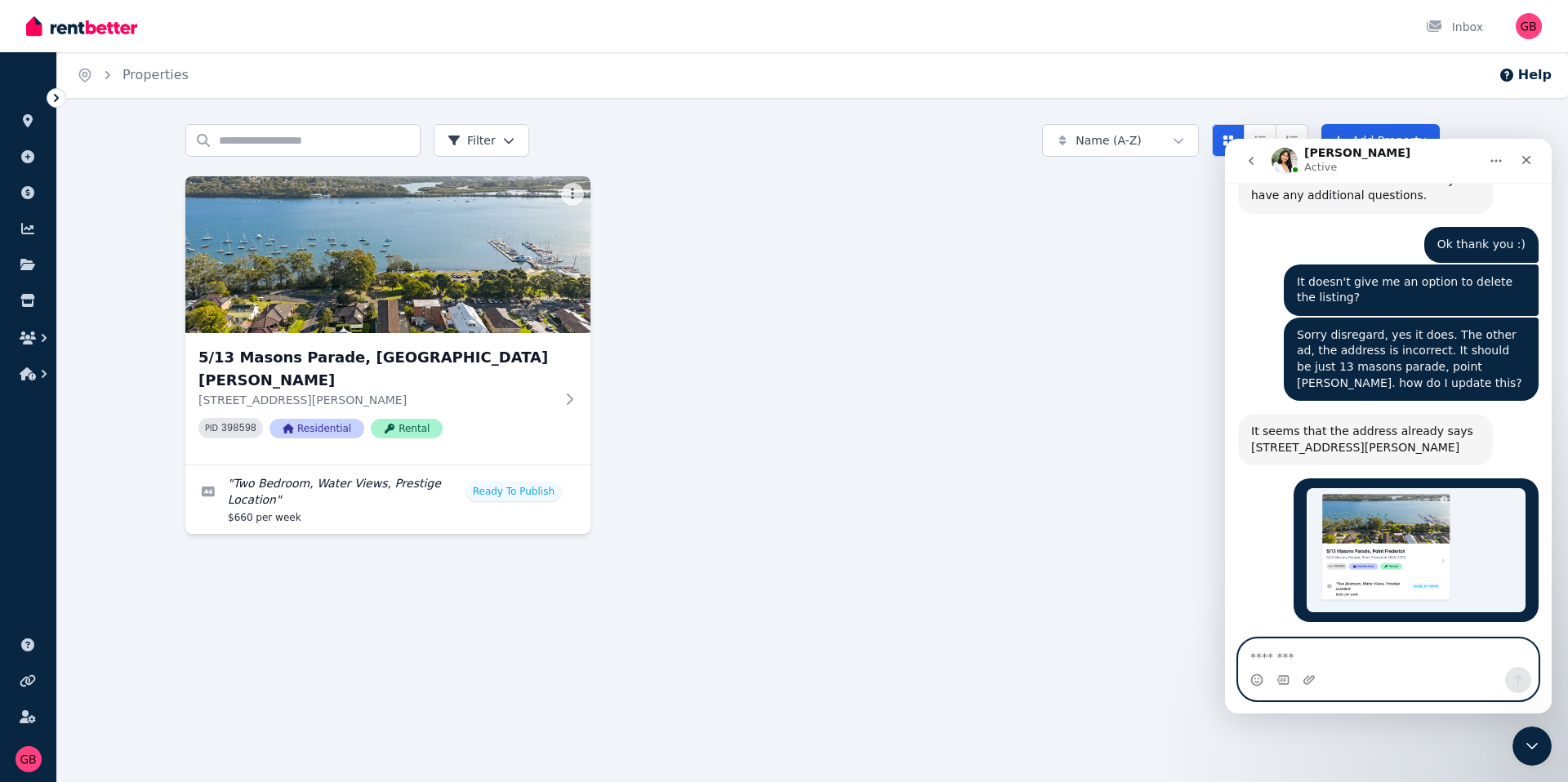
scroll to position [1479, 0]
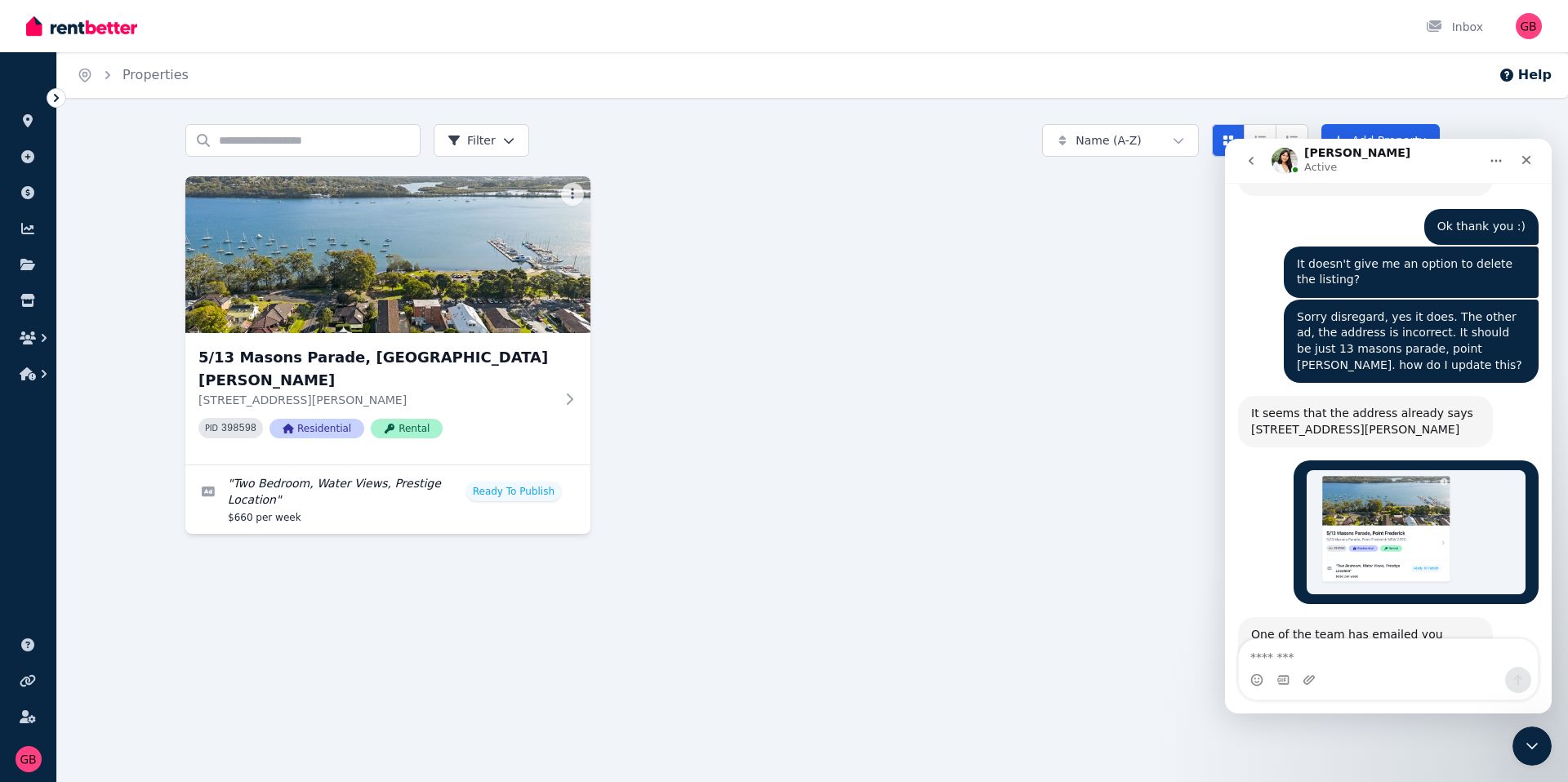
click at [1355, 637] on div "One of the team has emailed you yesterday asking for further information for th…" at bounding box center [1388, 669] width 301 height 104
click at [1348, 651] on textarea "Message…" at bounding box center [1388, 653] width 299 height 28
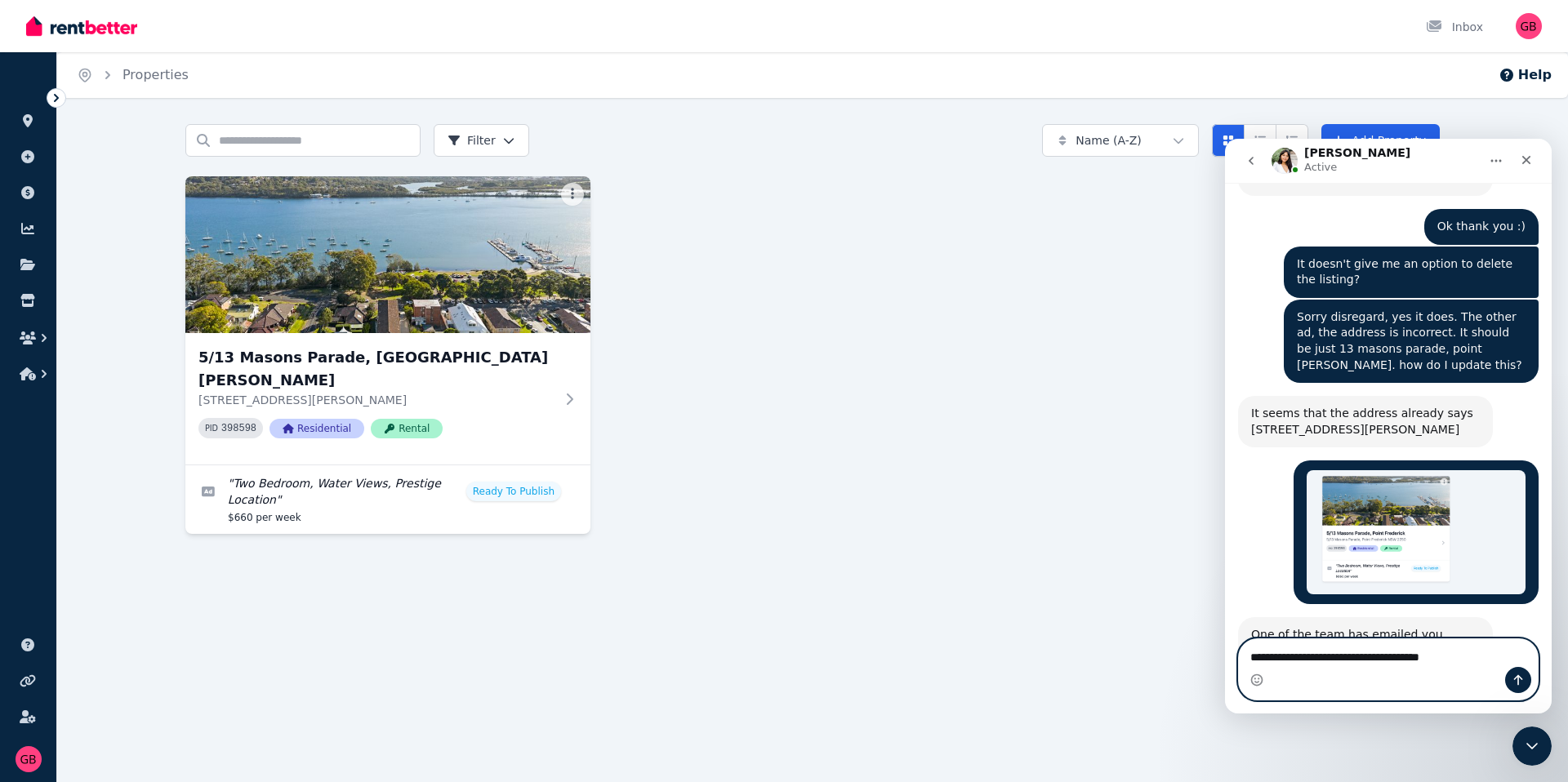
type textarea "**********"
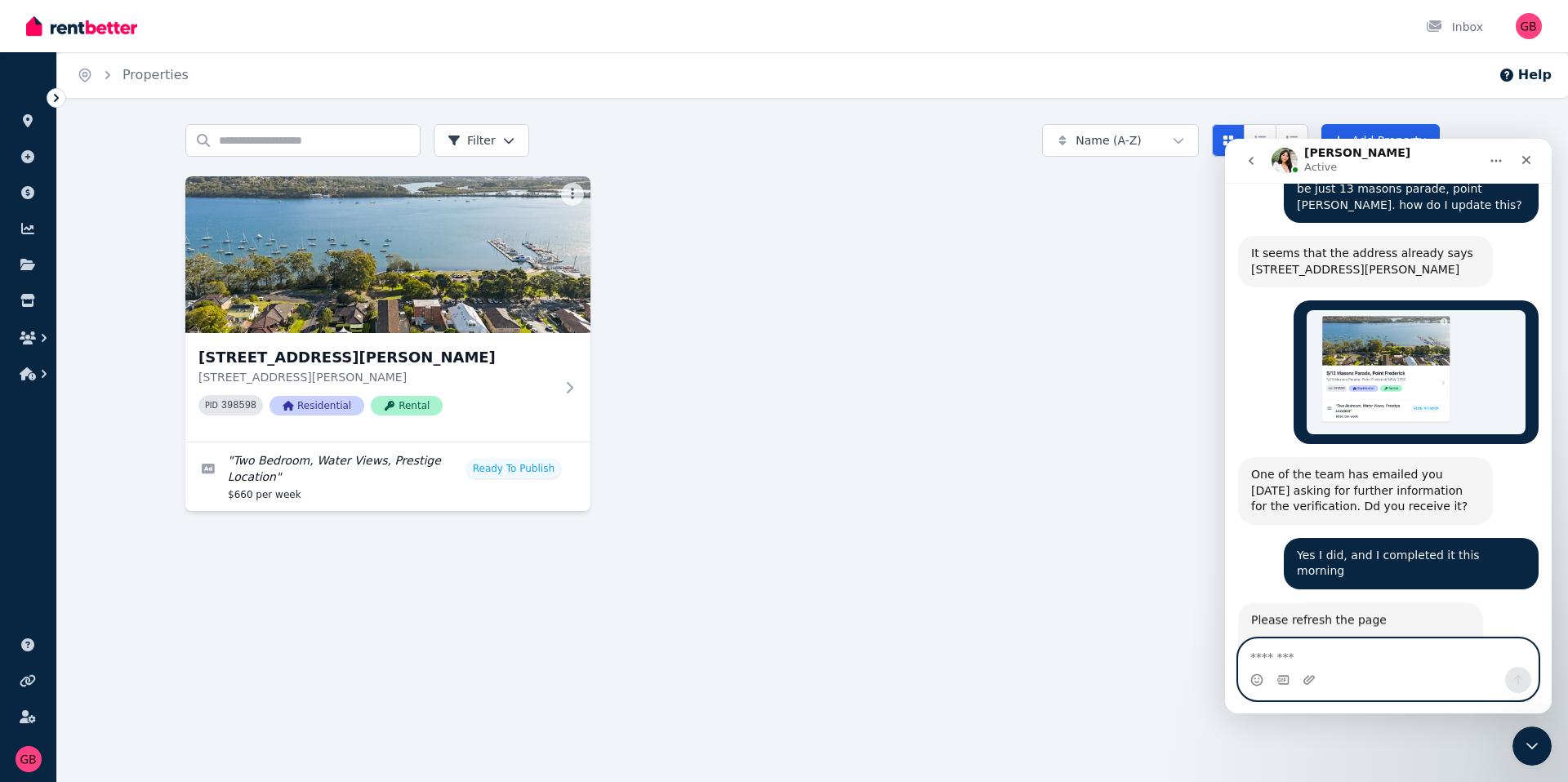
scroll to position [1670, 0]
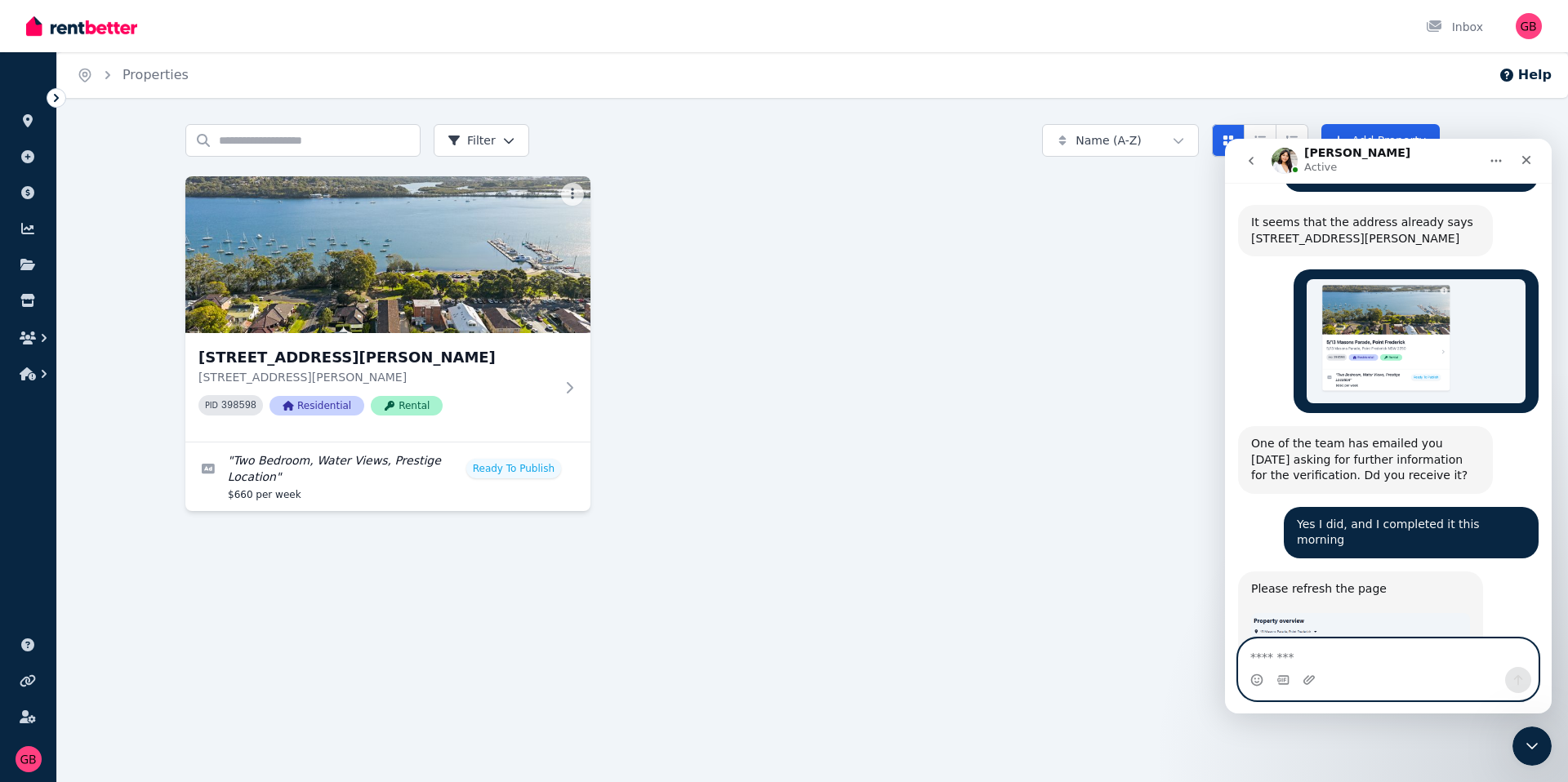
click at [1266, 656] on textarea "Message…" at bounding box center [1388, 653] width 299 height 28
type textarea "*"
type textarea "*******"
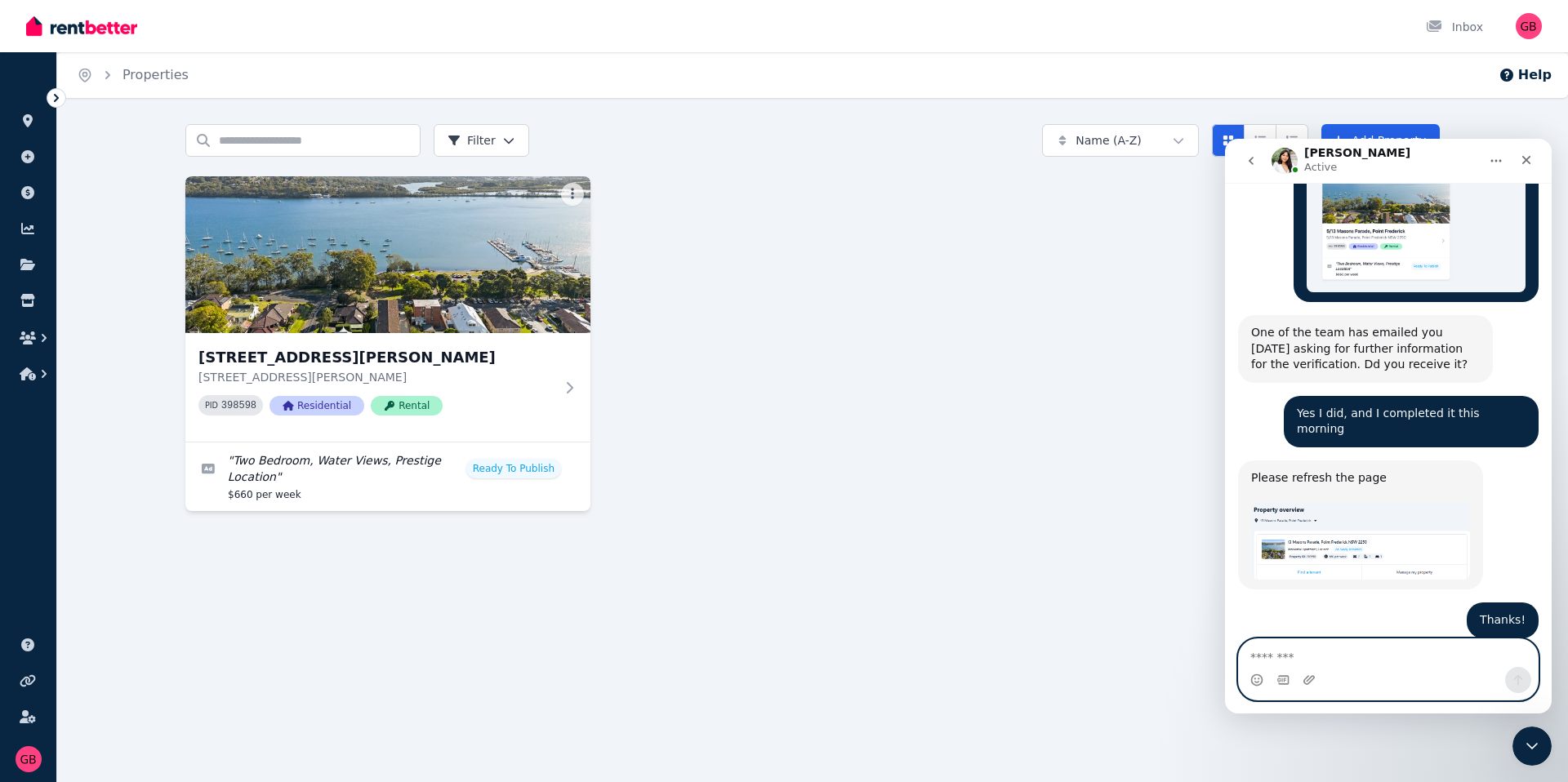
scroll to position [1799, 0]
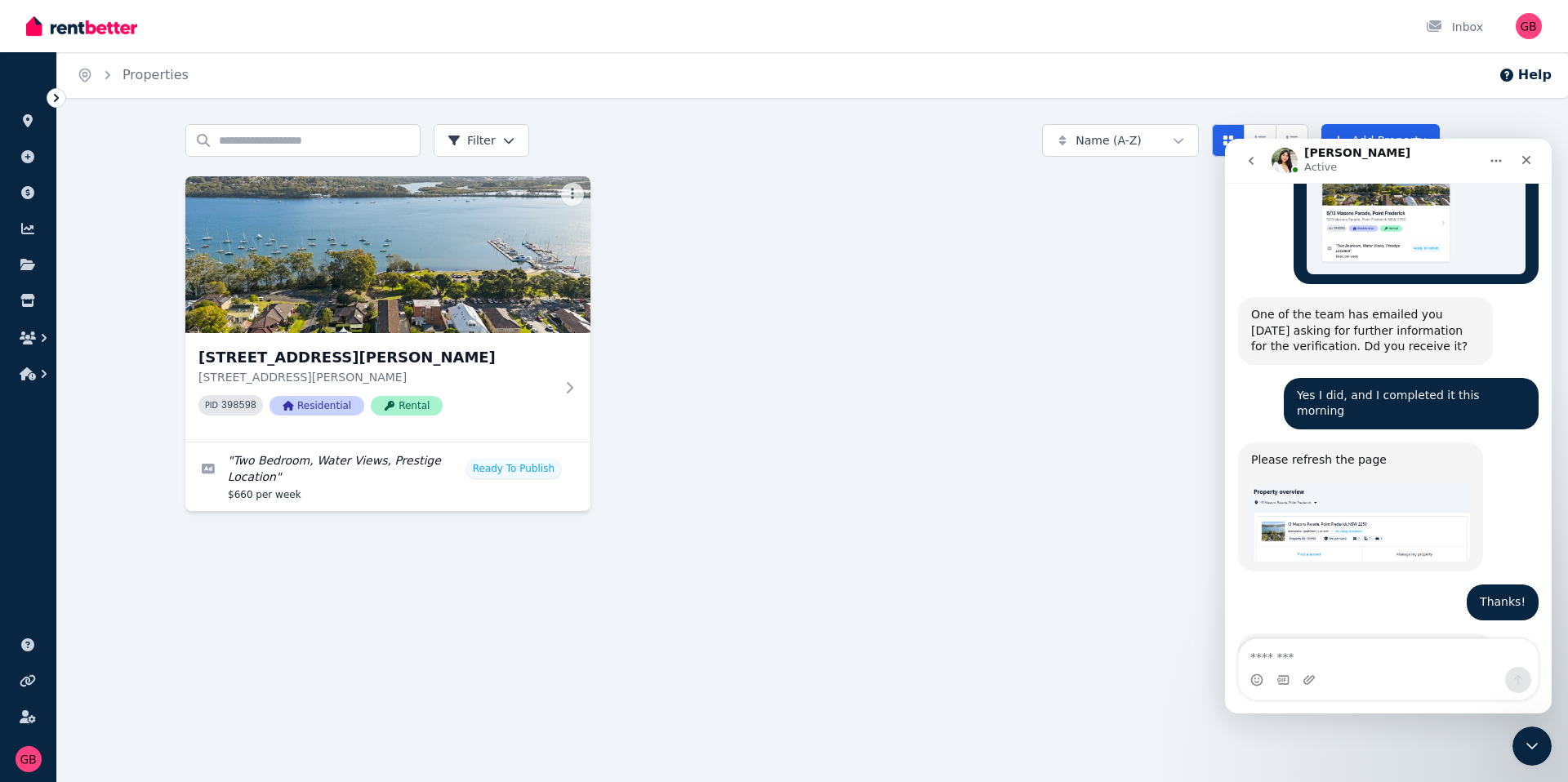
click at [1333, 634] on div "Thank you. The team will review the documents you submitted and will reach out …" at bounding box center [1388, 692] width 301 height 119
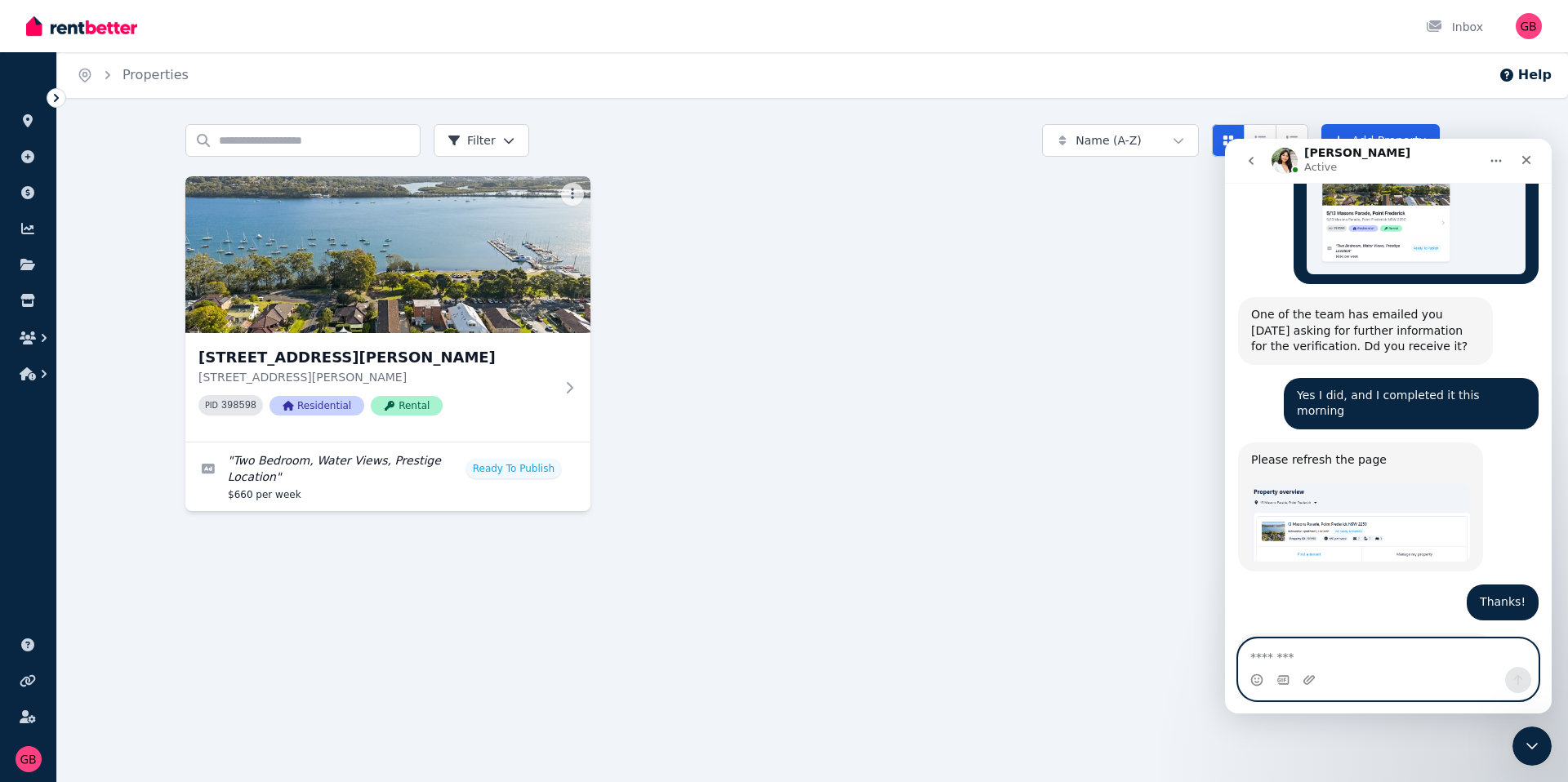
click at [1335, 643] on textarea "Message…" at bounding box center [1388, 653] width 299 height 28
click at [1335, 651] on textarea "Message…" at bounding box center [1388, 653] width 299 height 28
type textarea "*******"
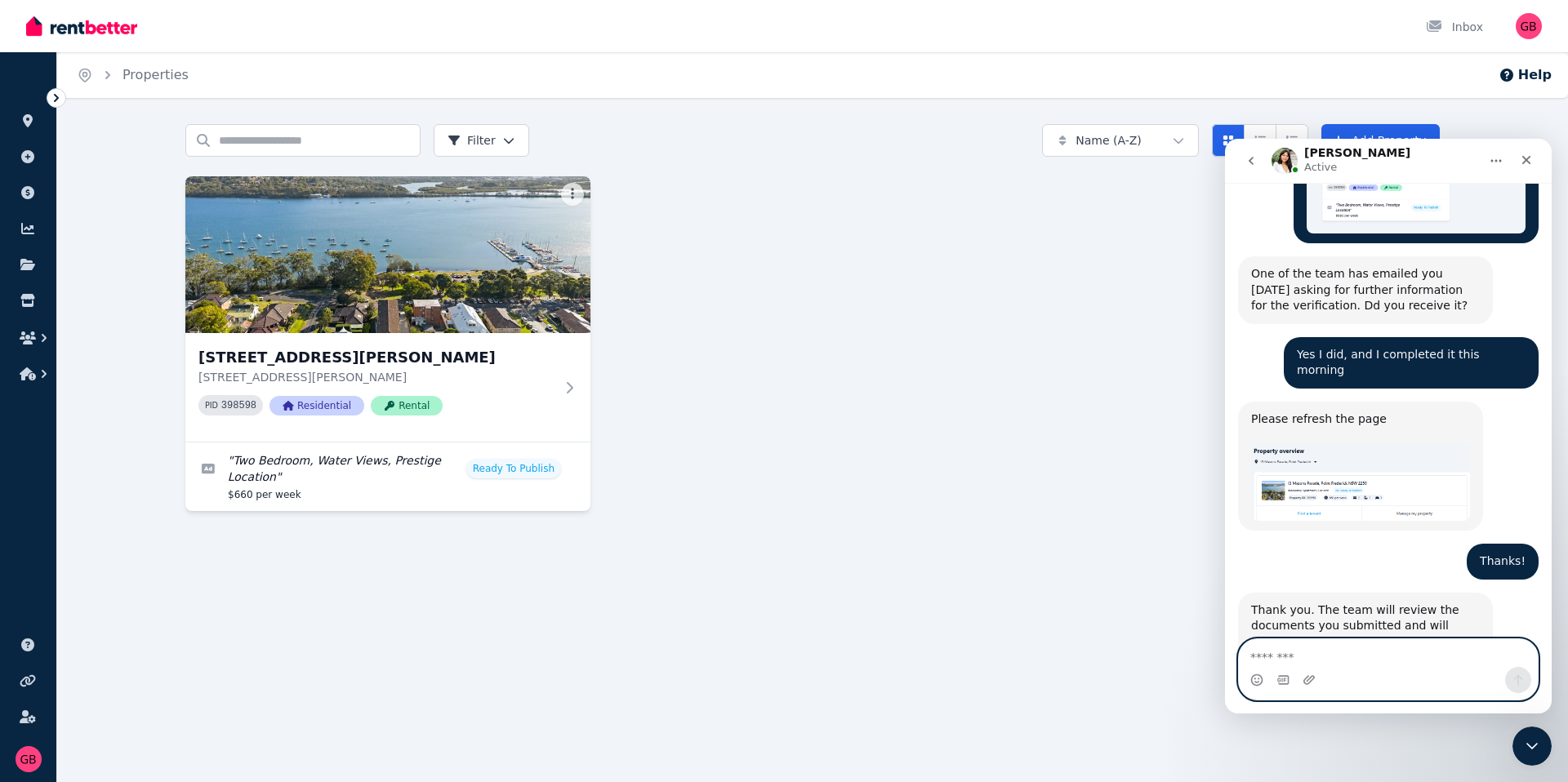
scroll to position [1848, 0]
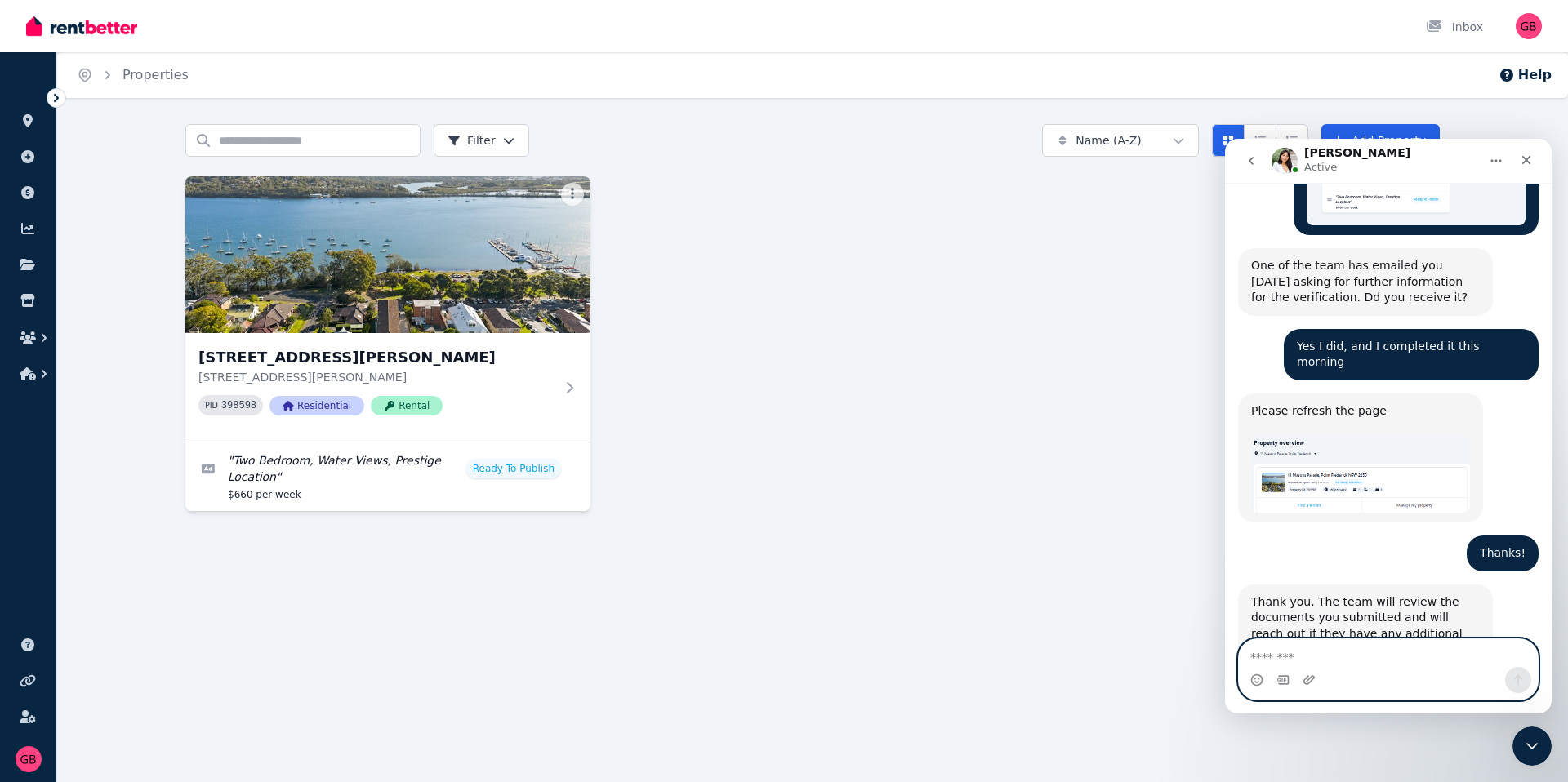
type textarea "*"
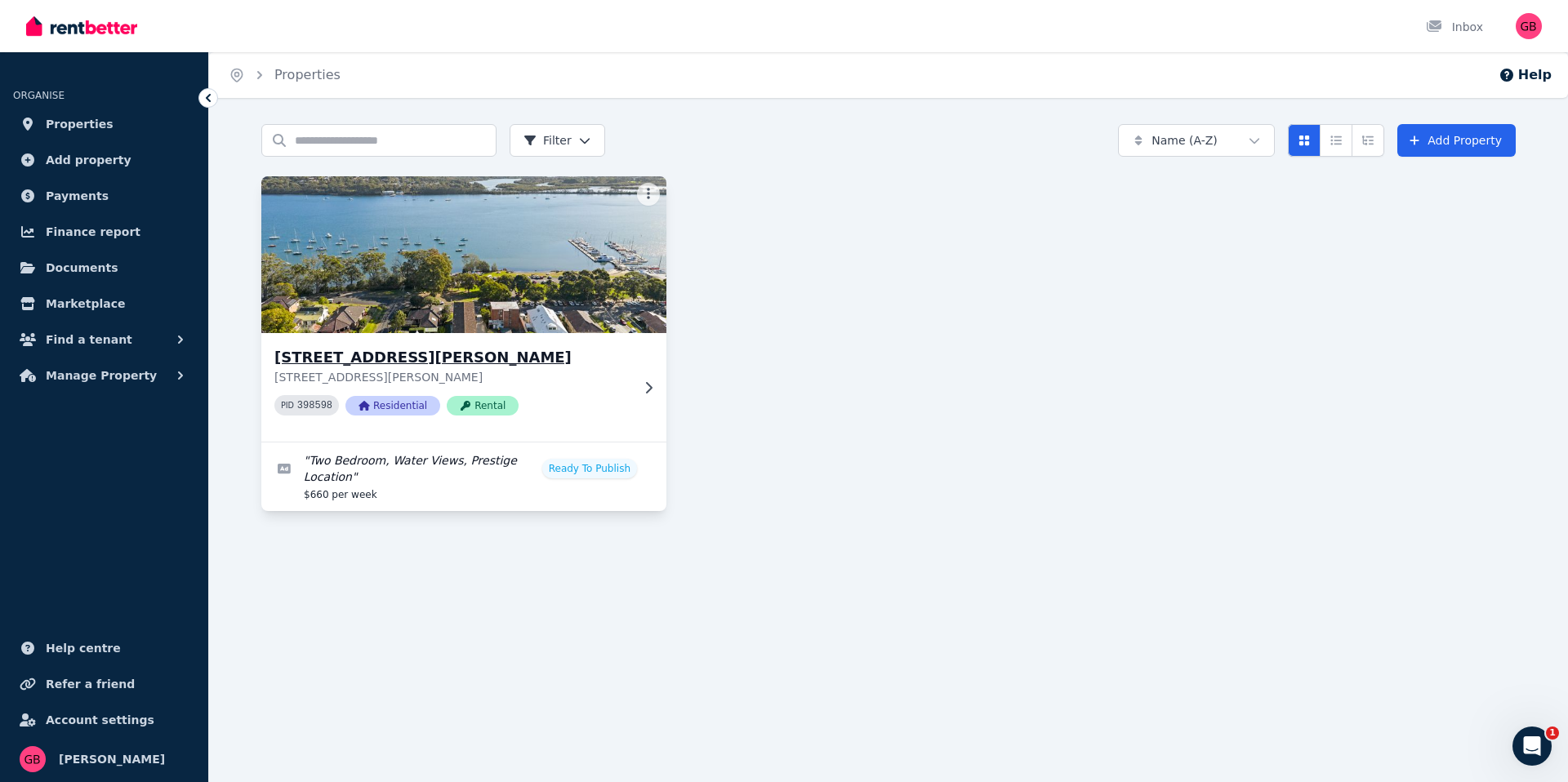
click at [566, 416] on div "13 Masons Parade, Point Frederick 13 Masons Parade, Point Frederick NSW 2250 PI…" at bounding box center [452, 387] width 356 height 82
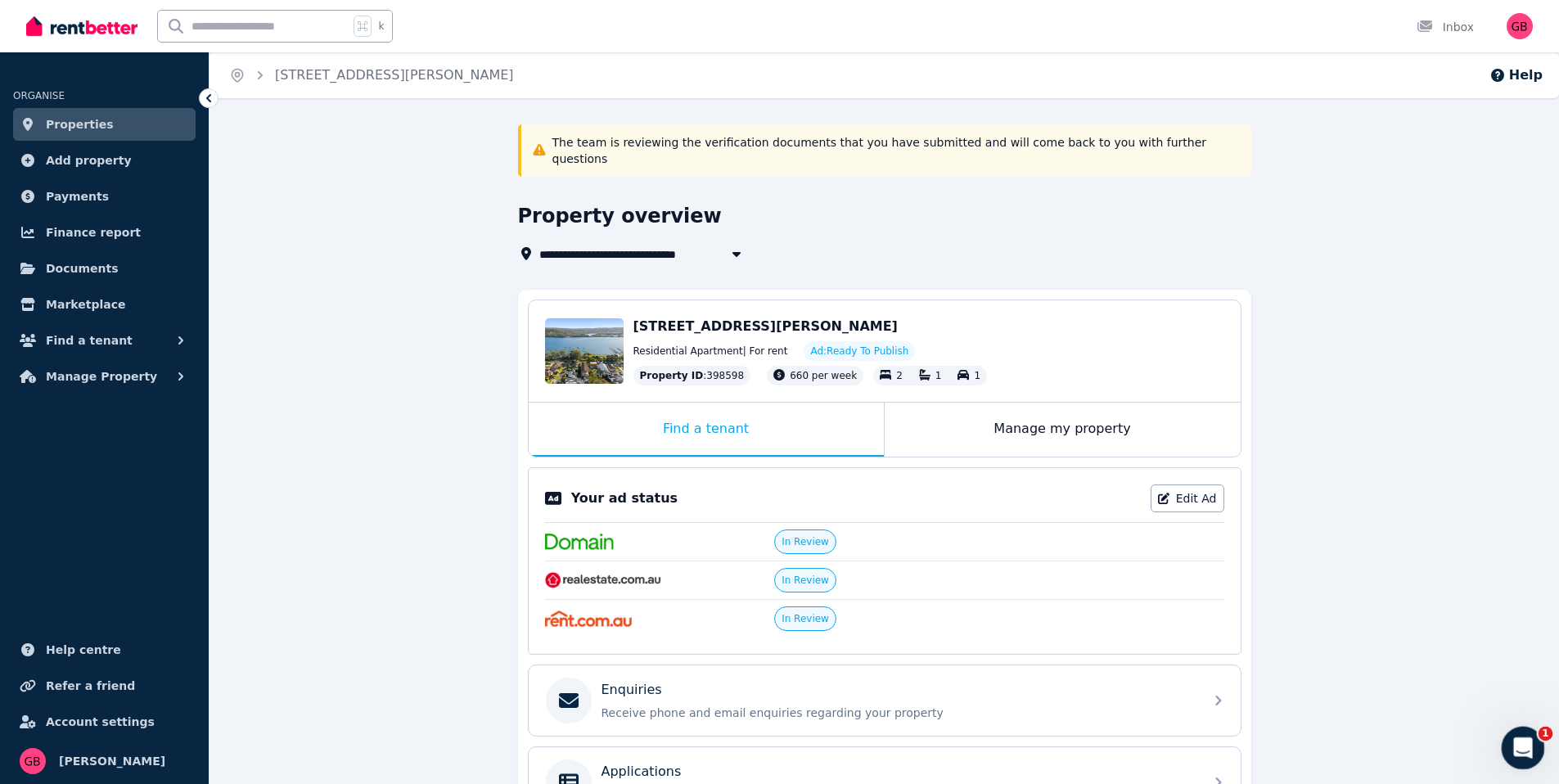
click at [1533, 743] on div "Open Intercom Messenger" at bounding box center [1521, 745] width 54 height 54
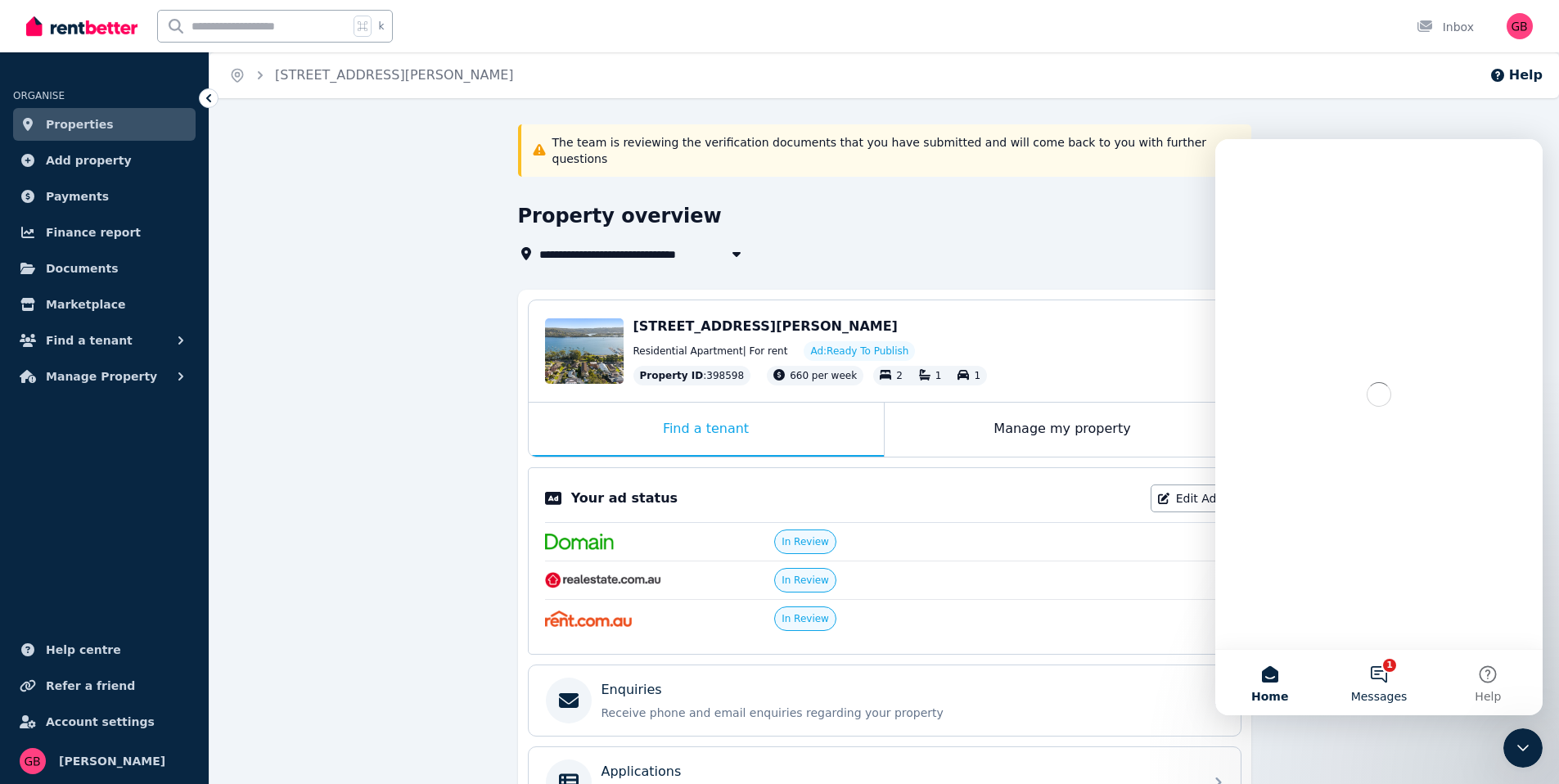
click at [1398, 680] on button "1 Messages" at bounding box center [1379, 682] width 109 height 65
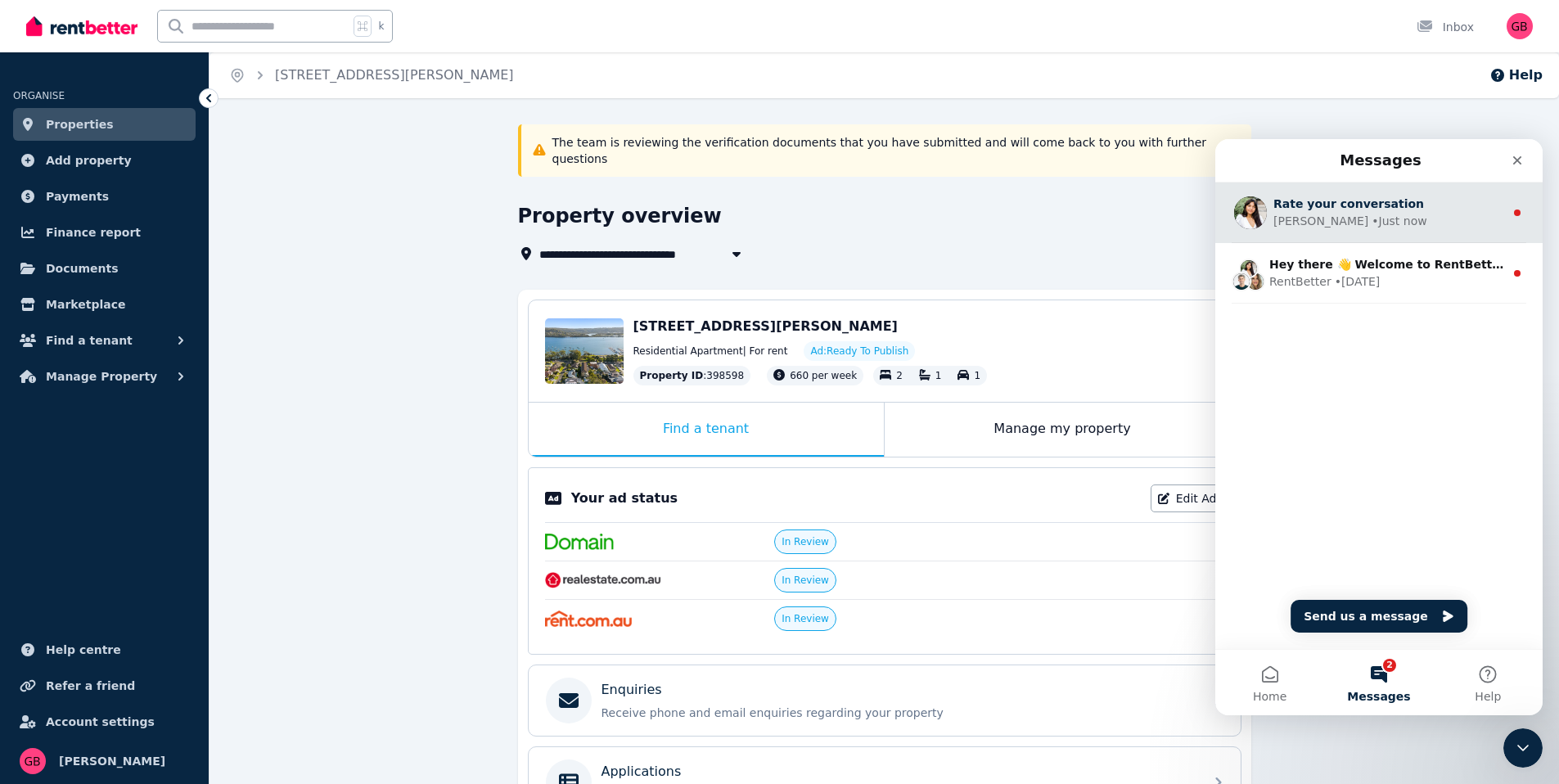
click at [1308, 226] on div "[PERSON_NAME]" at bounding box center [1320, 221] width 95 height 17
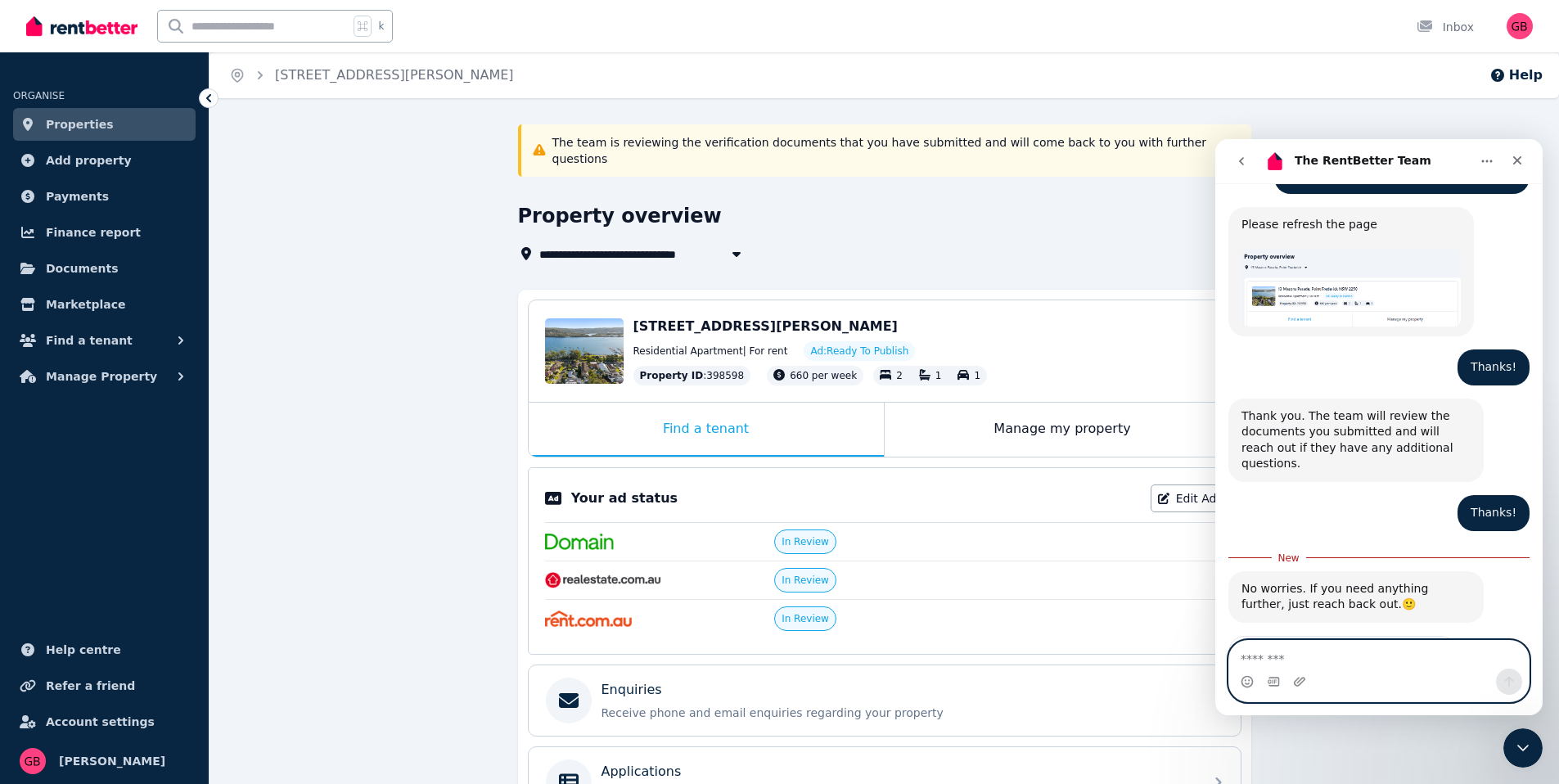
scroll to position [2, 0]
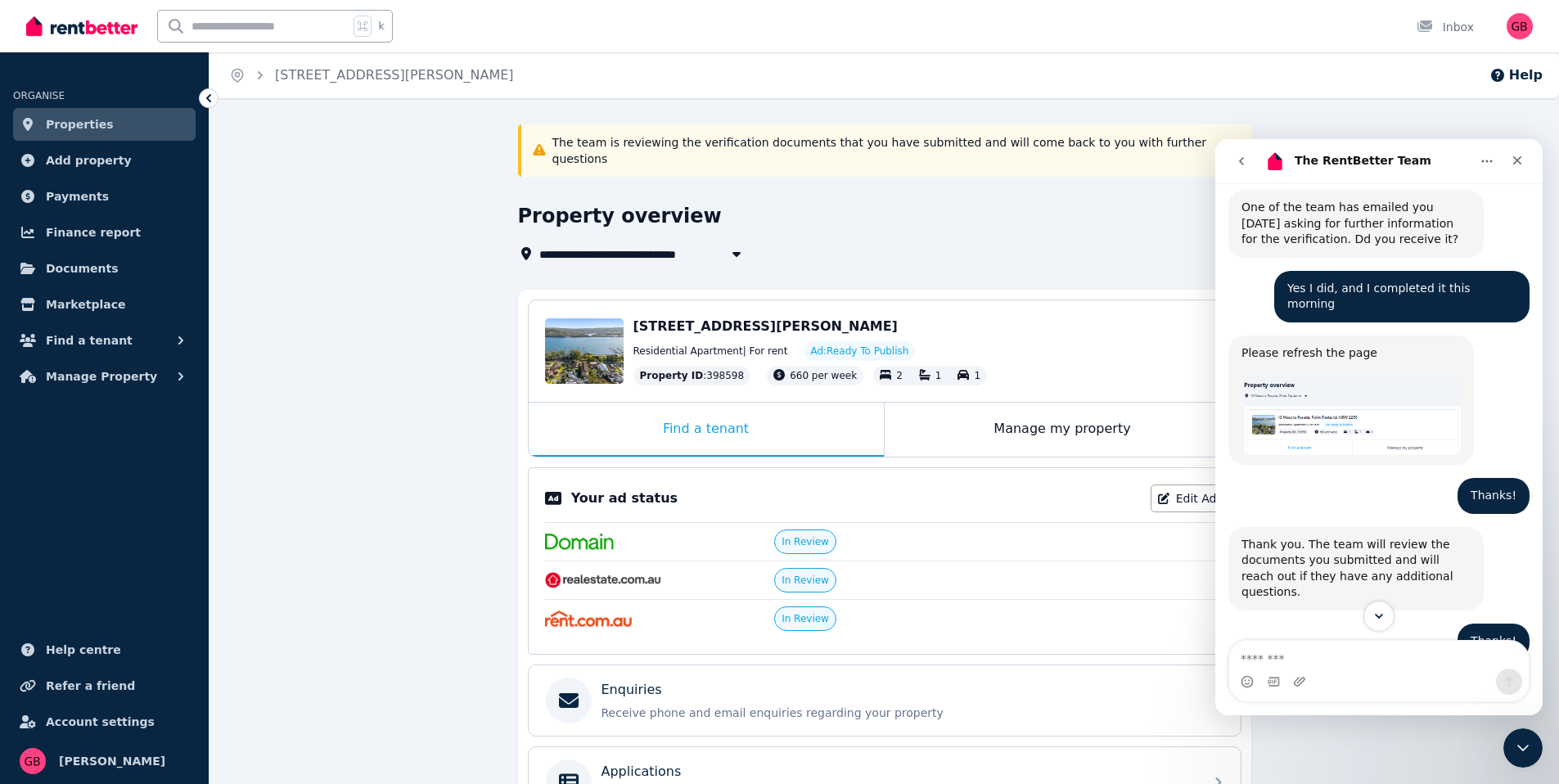
click at [1382, 610] on icon "Scroll to bottom" at bounding box center [1379, 616] width 15 height 15
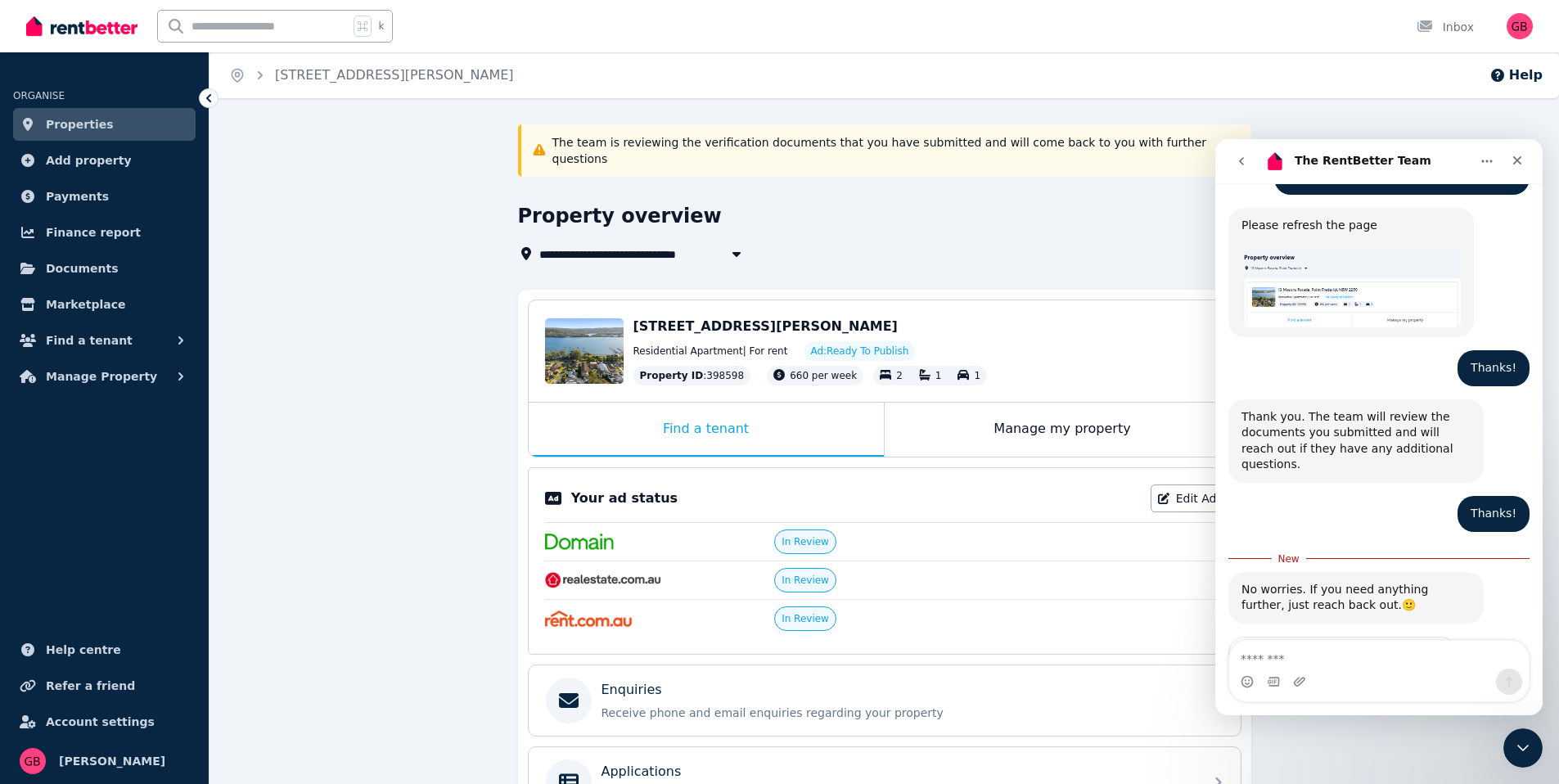
scroll to position [2037, 0]
click at [1517, 142] on nav "The RentBetter Team" at bounding box center [1379, 161] width 327 height 44
click at [1519, 163] on icon "Close" at bounding box center [1517, 161] width 13 height 13
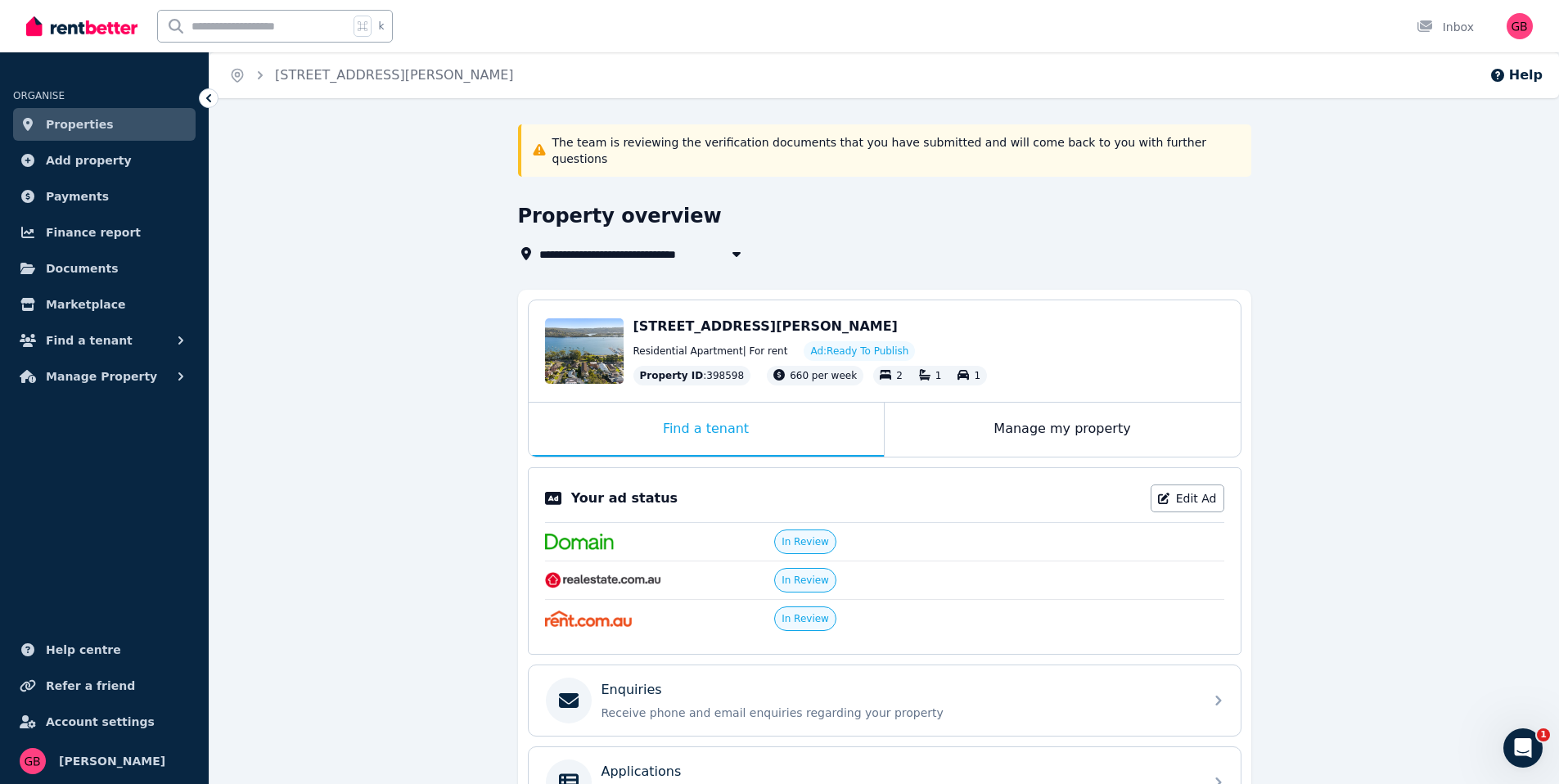
scroll to position [1883, 0]
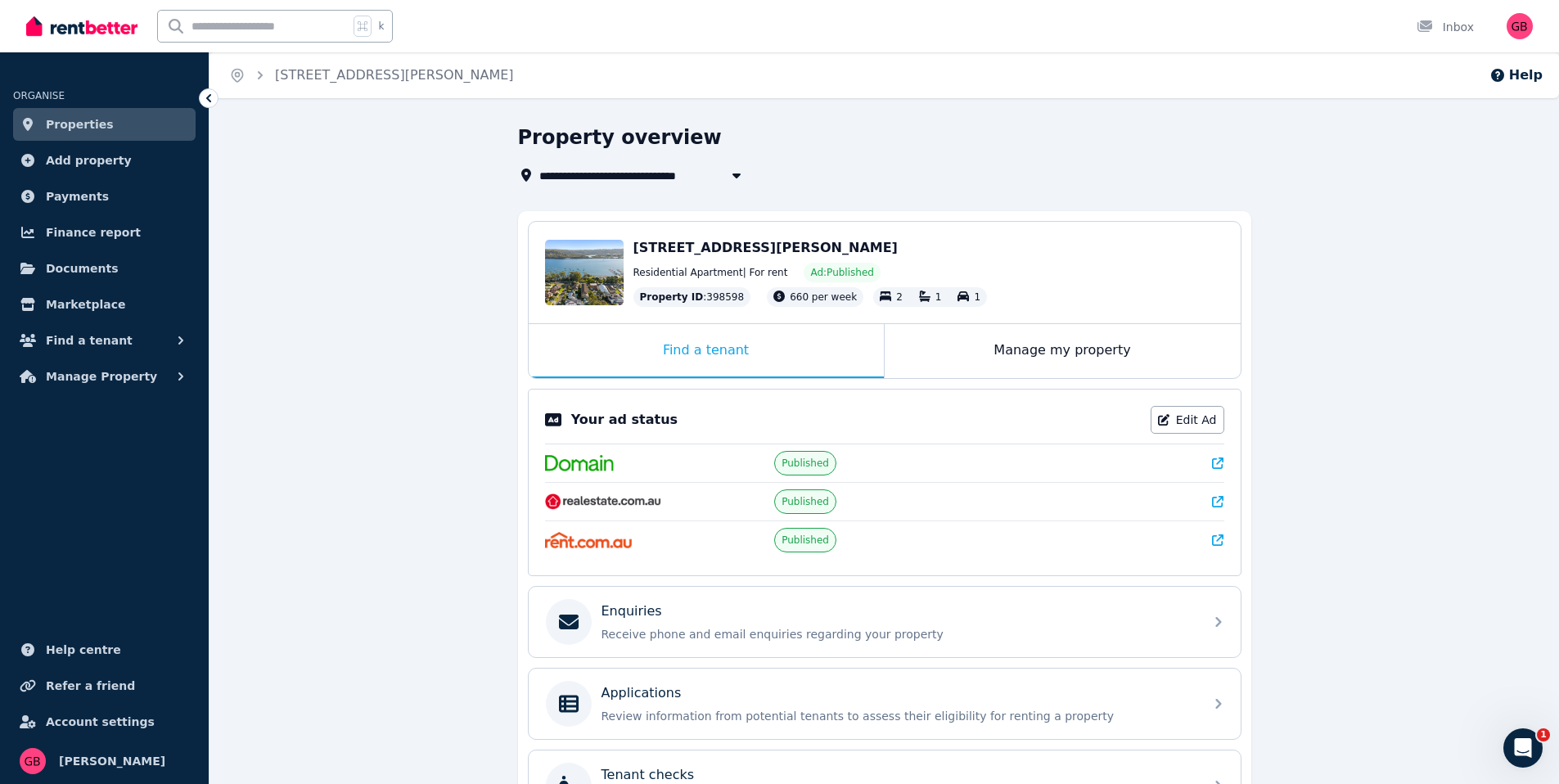
click at [1226, 547] on div "Your ad status Edit Ad Published Published Published" at bounding box center [885, 483] width 714 height 188
click at [1222, 543] on icon at bounding box center [1218, 540] width 12 height 12
drag, startPoint x: 1217, startPoint y: 511, endPoint x: 1215, endPoint y: 503, distance: 8.2
click at [1216, 509] on div "Published" at bounding box center [885, 501] width 679 height 39
click at [1215, 503] on icon at bounding box center [1218, 502] width 12 height 12
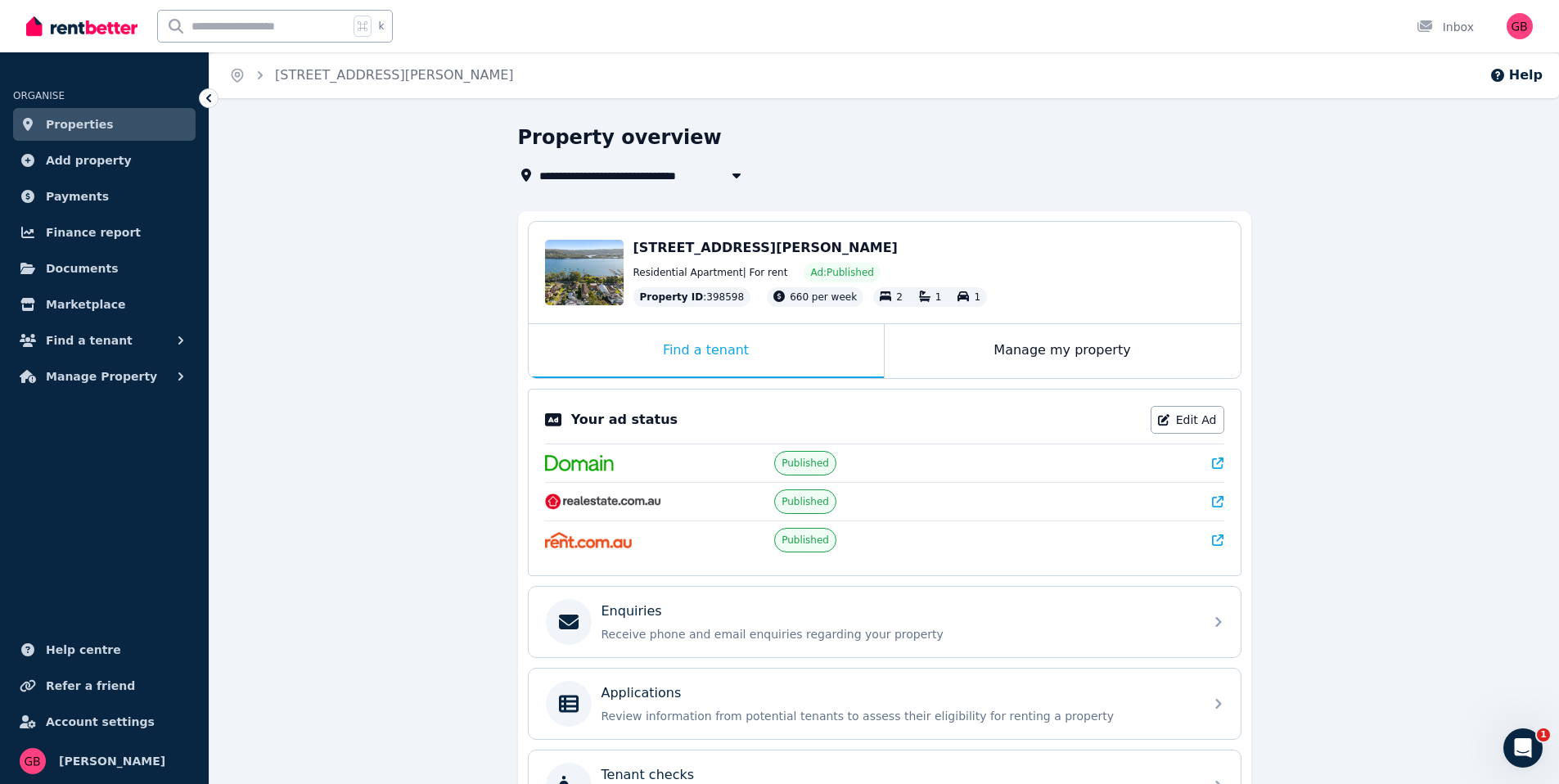
click at [1216, 501] on icon at bounding box center [1218, 502] width 12 height 12
click at [1216, 500] on icon at bounding box center [1218, 502] width 12 height 12
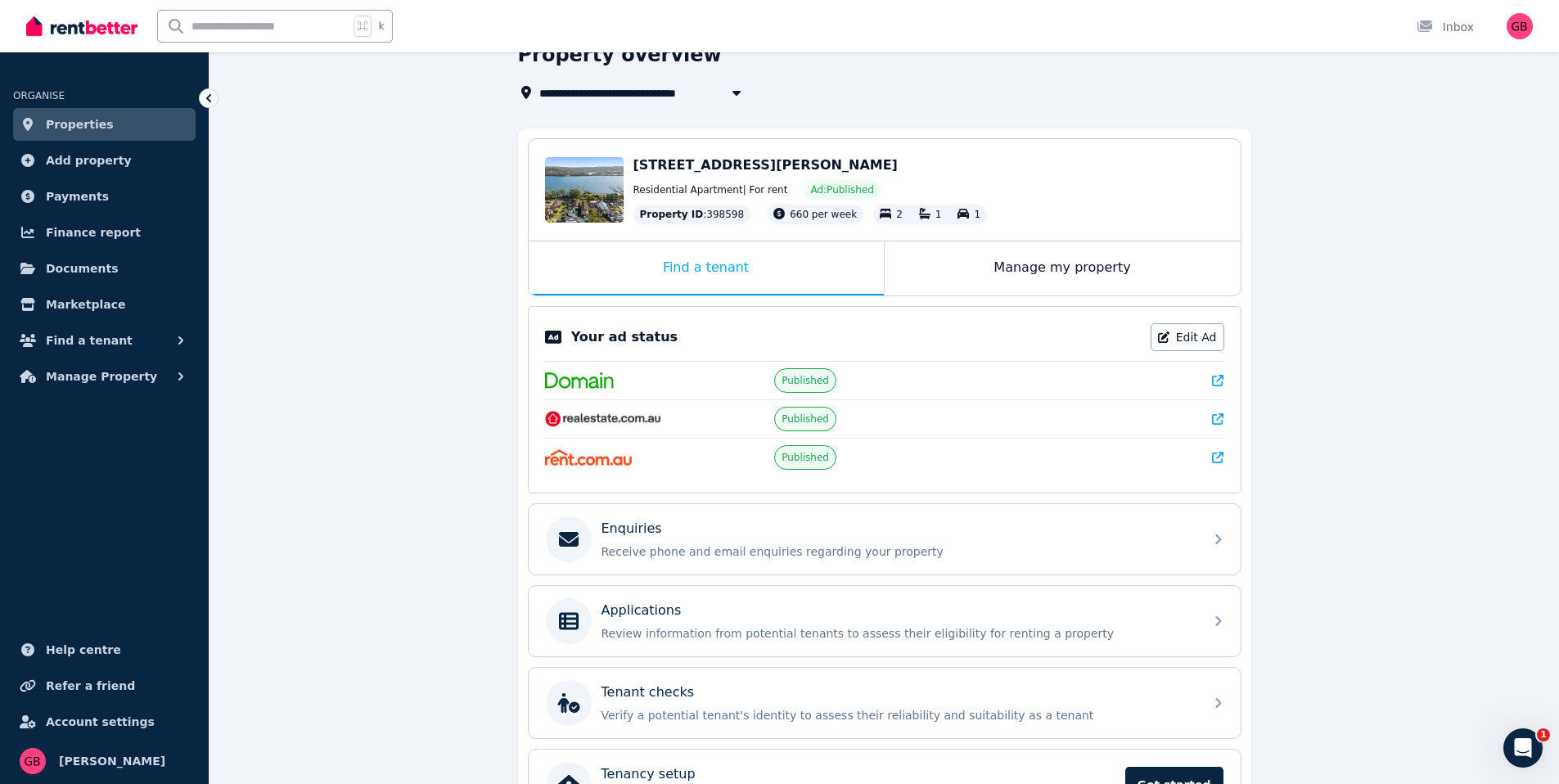
scroll to position [192, 0]
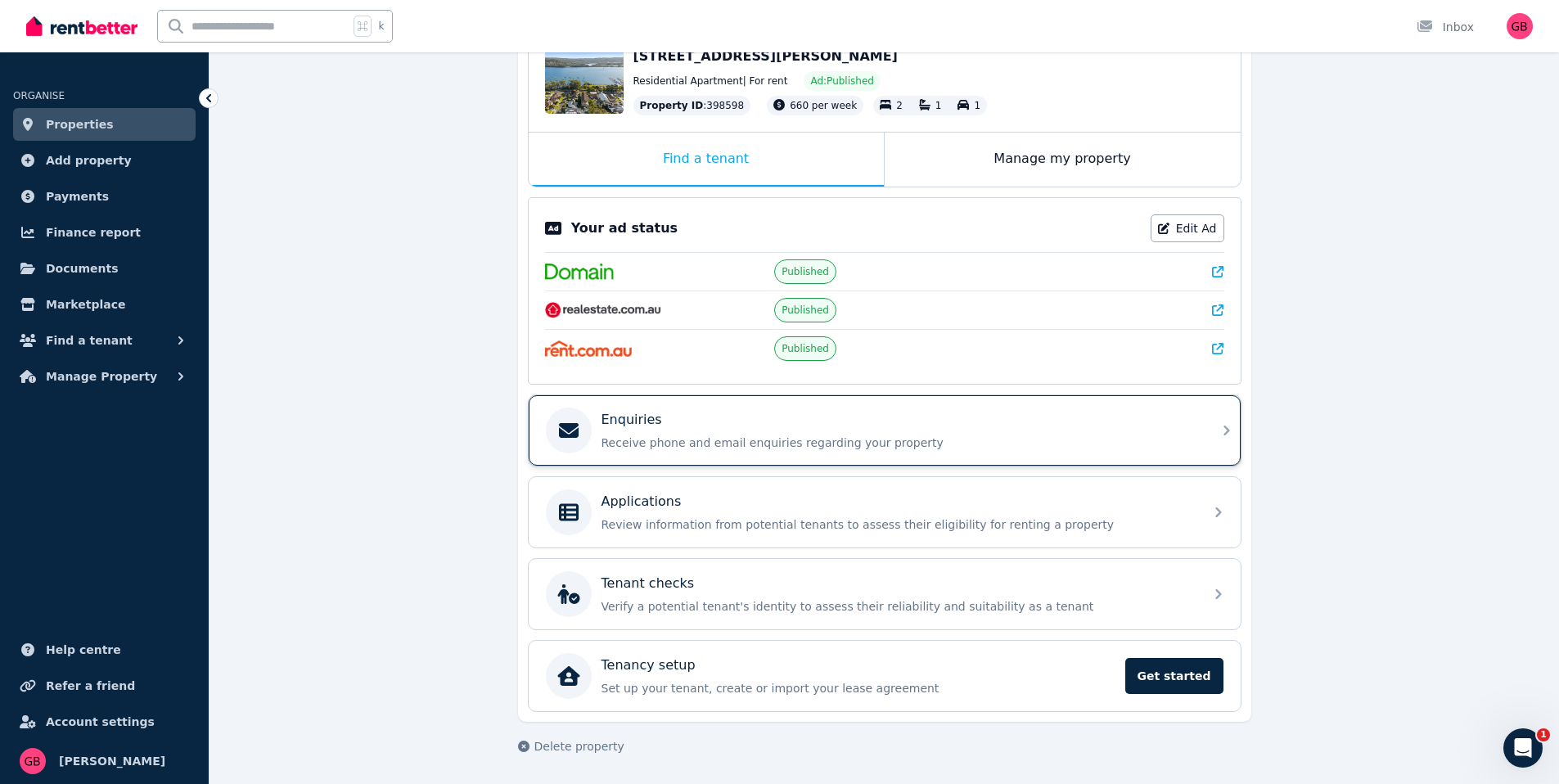
click at [738, 428] on div "Enquiries" at bounding box center [897, 420] width 592 height 20
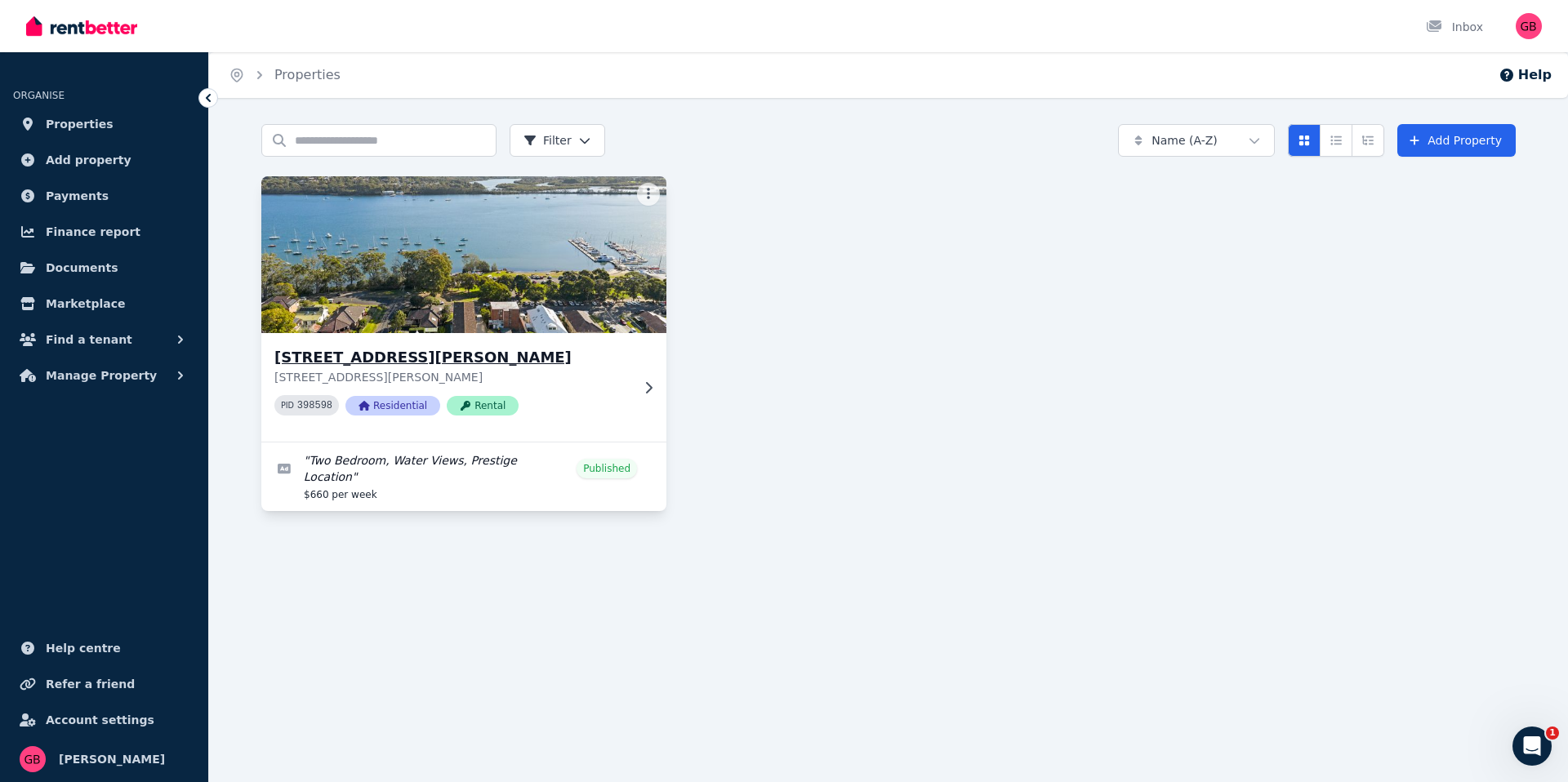
click at [422, 290] on img at bounding box center [464, 255] width 426 height 165
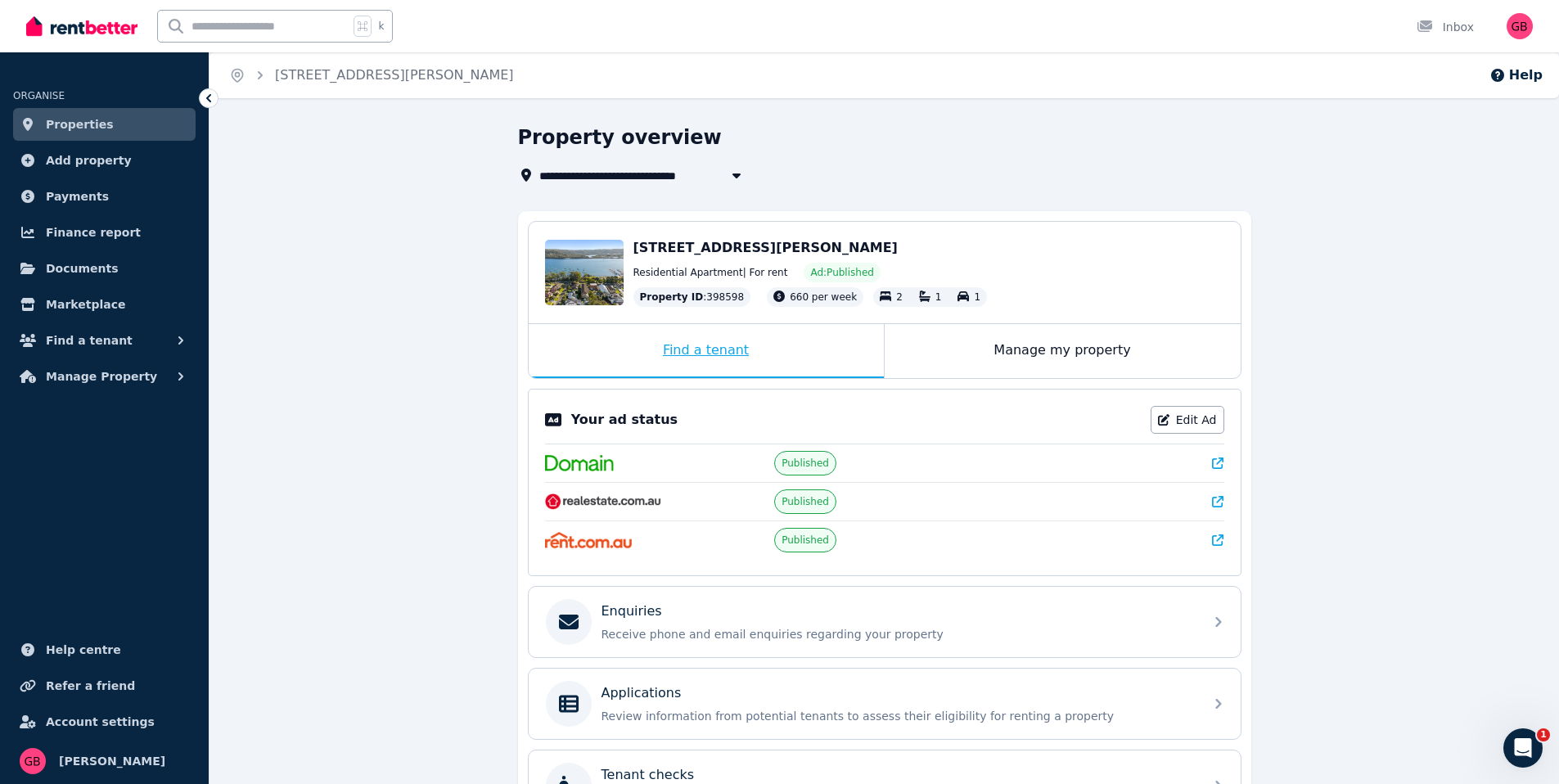
scroll to position [192, 0]
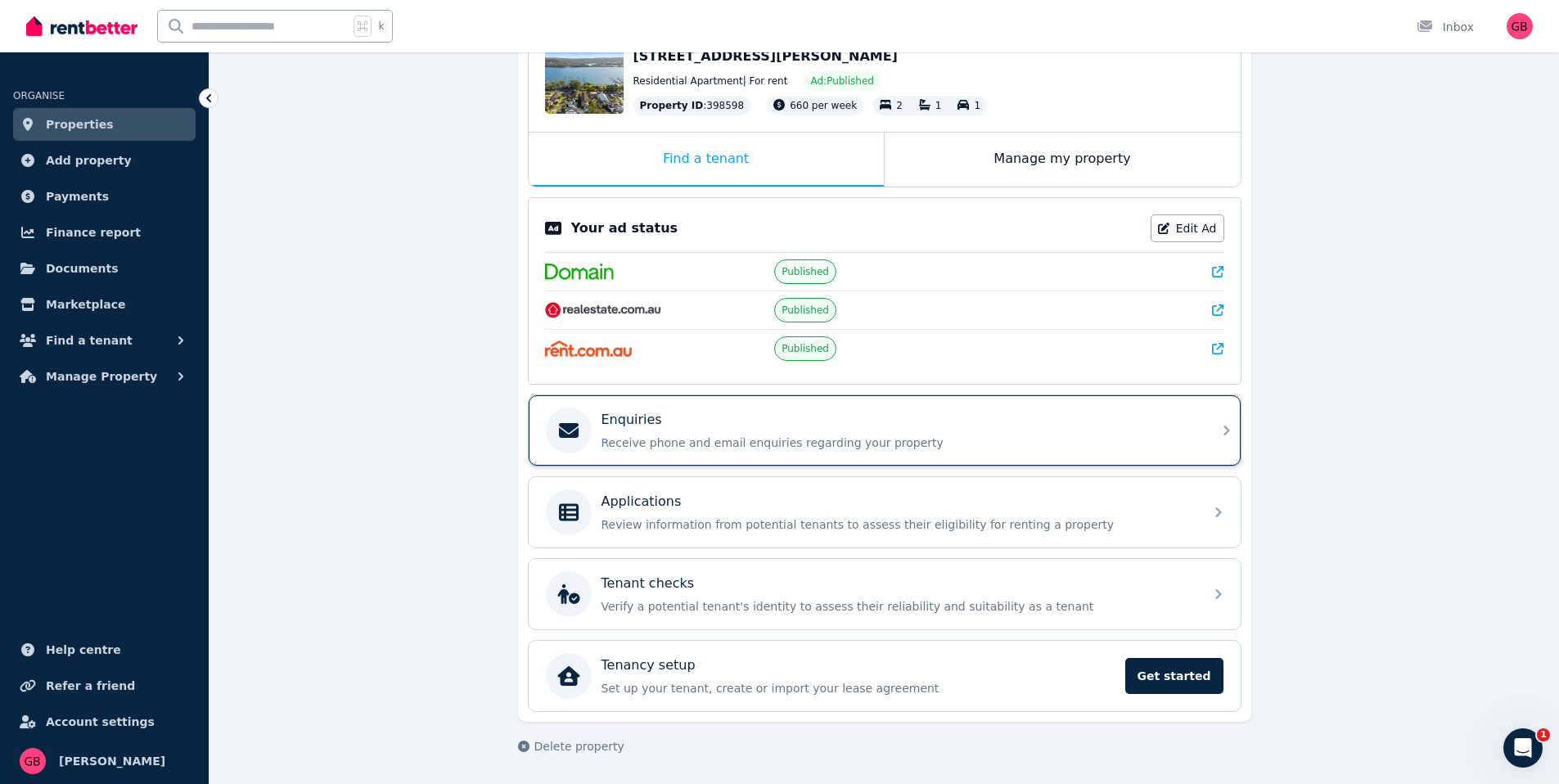
click at [749, 445] on p "Receive phone and email enquiries regarding your property" at bounding box center [897, 443] width 592 height 16
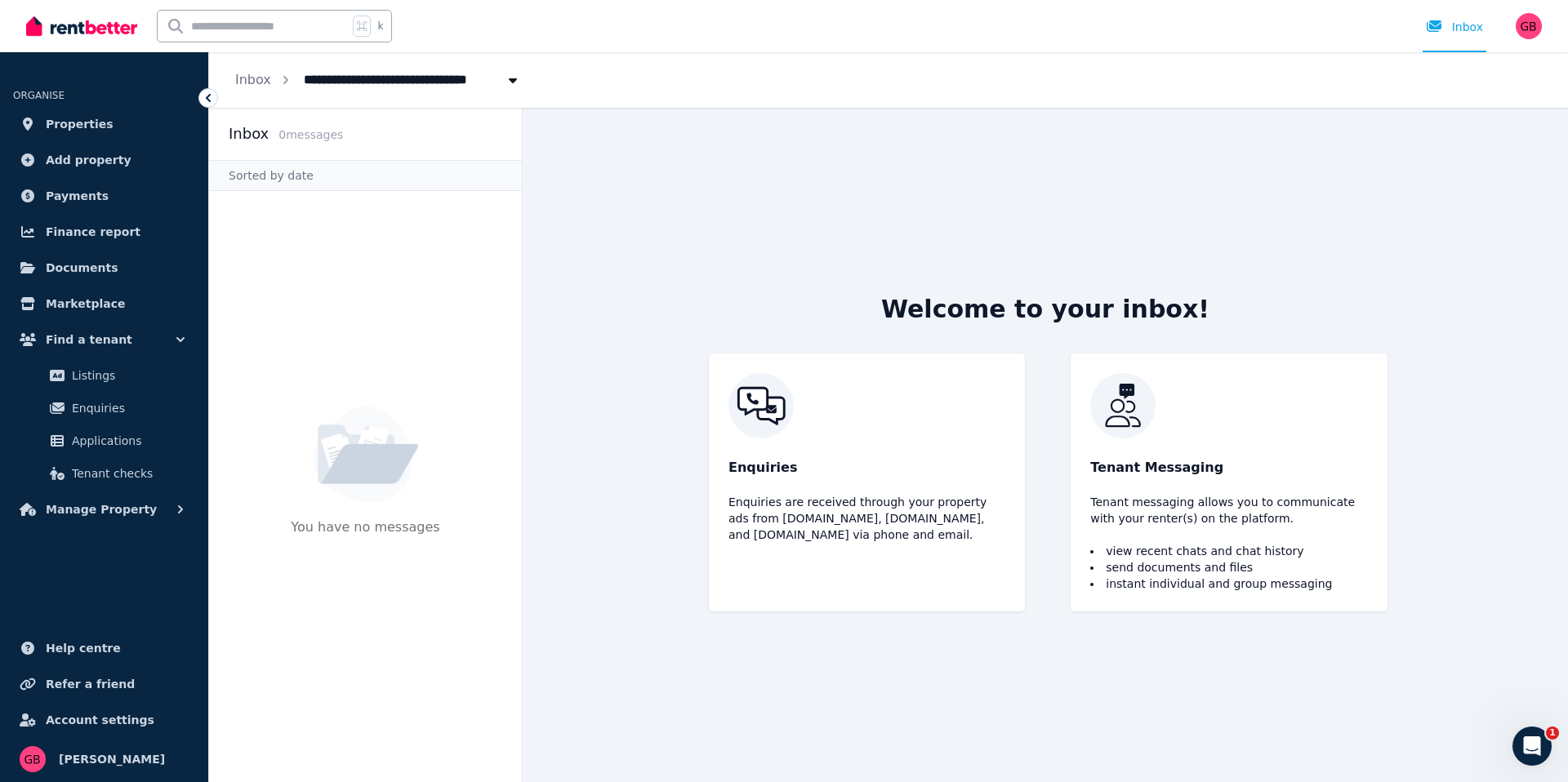
click at [215, 66] on ol "**********" at bounding box center [377, 80] width 338 height 56
click at [225, 76] on ol "**********" at bounding box center [377, 80] width 338 height 56
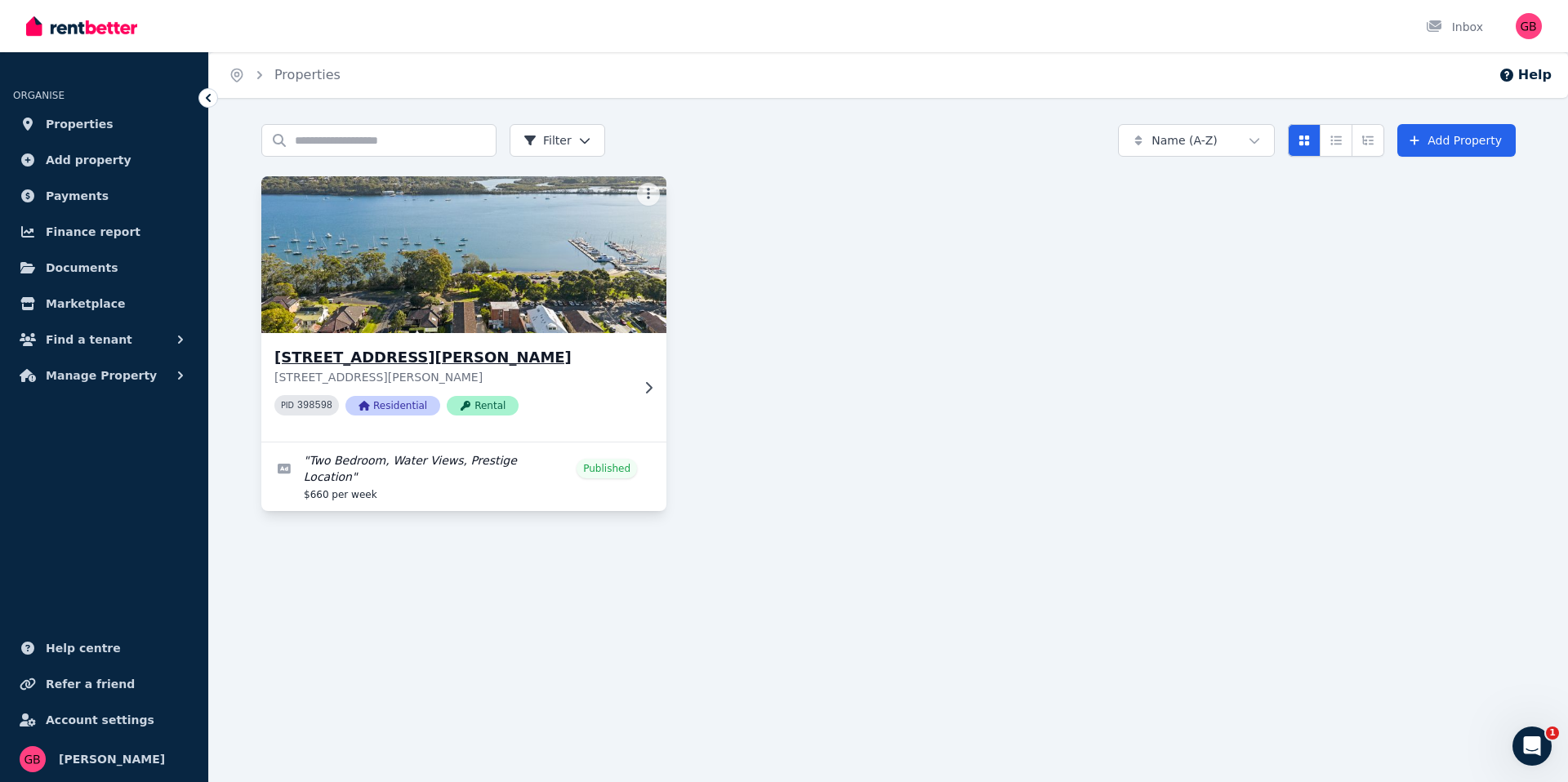
click at [491, 277] on img at bounding box center [464, 255] width 426 height 165
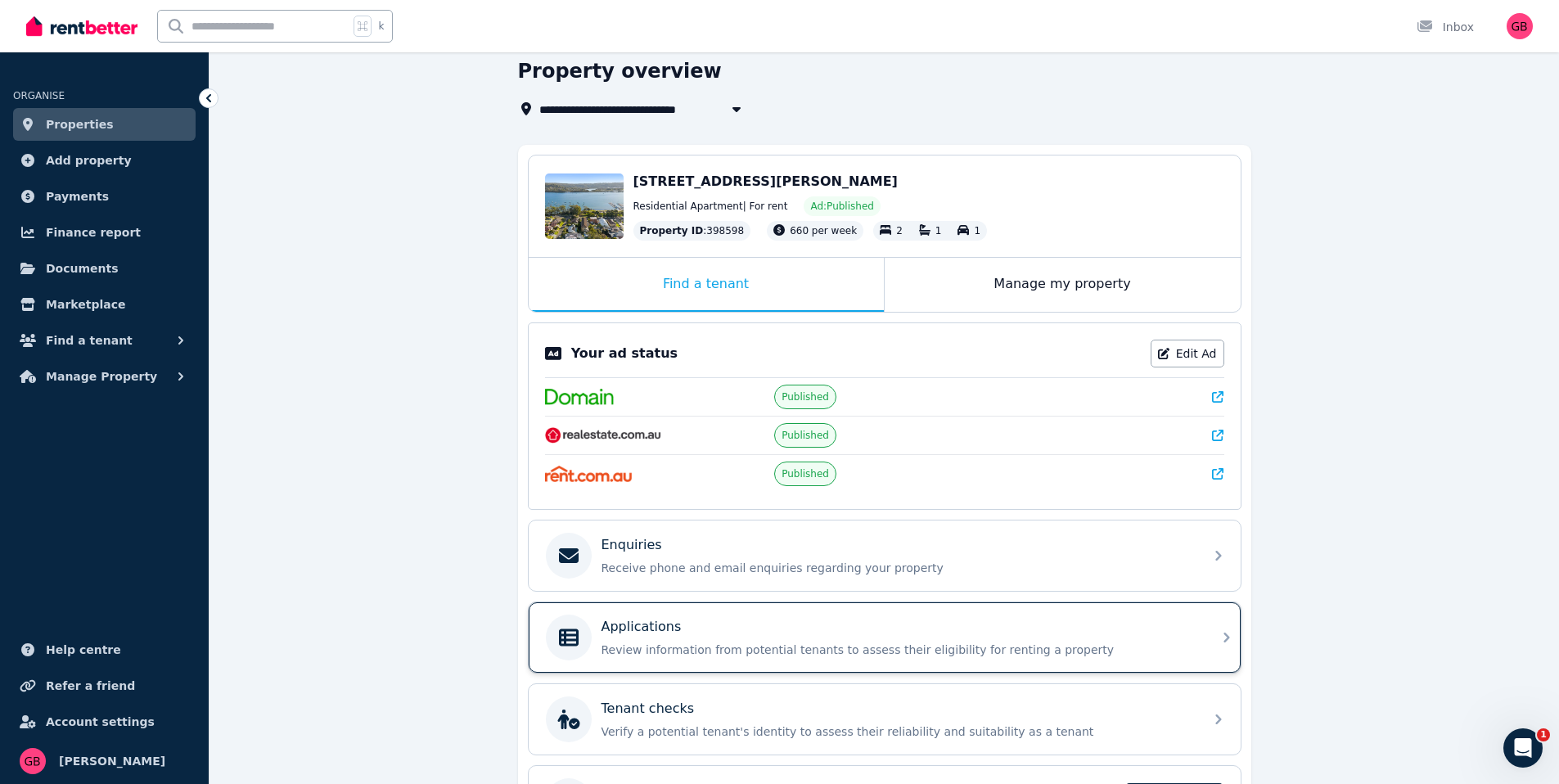
scroll to position [184, 0]
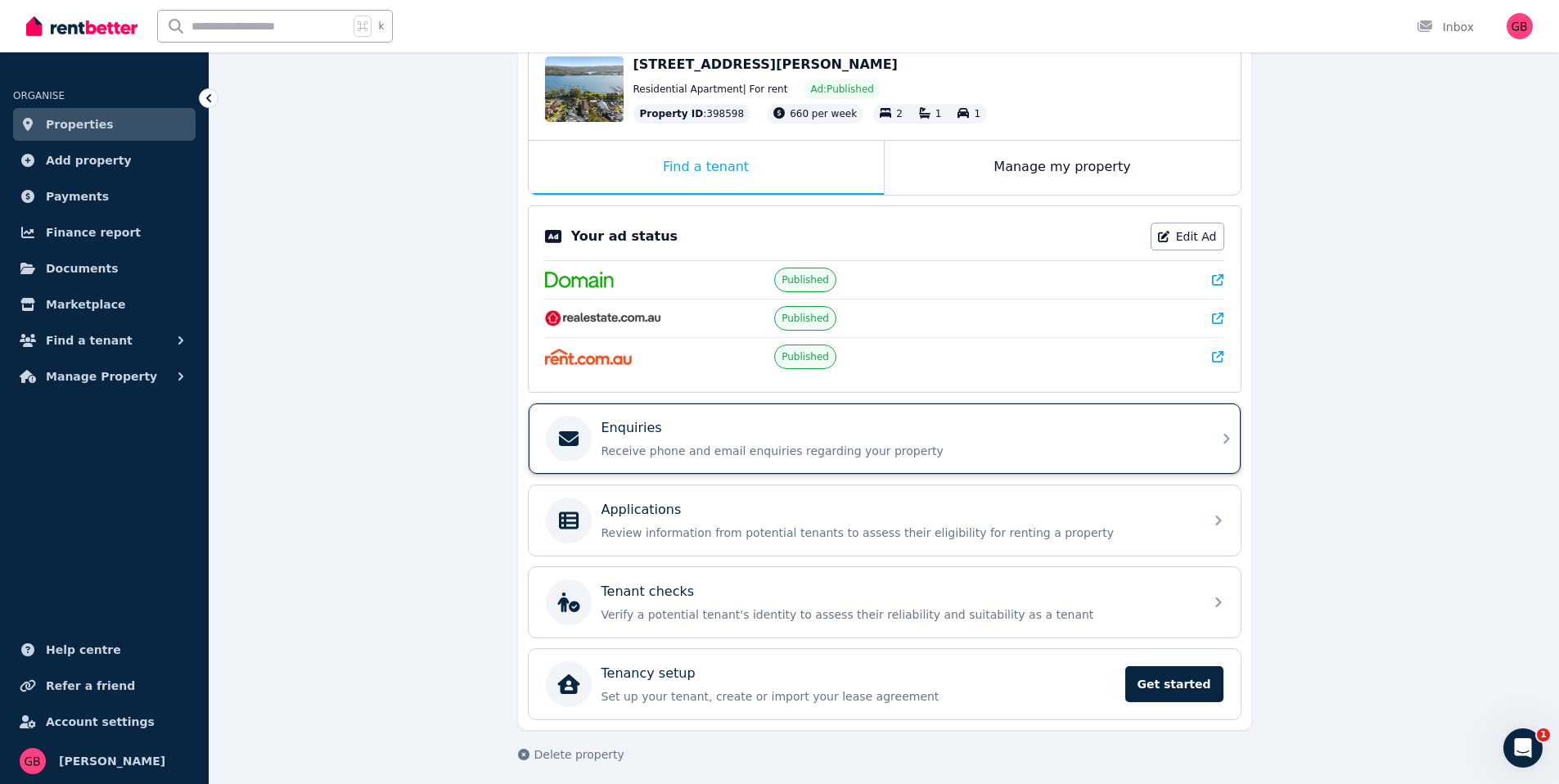
click at [724, 461] on div "Enquiries Receive phone and email enquiries regarding your property" at bounding box center [885, 438] width 712 height 70
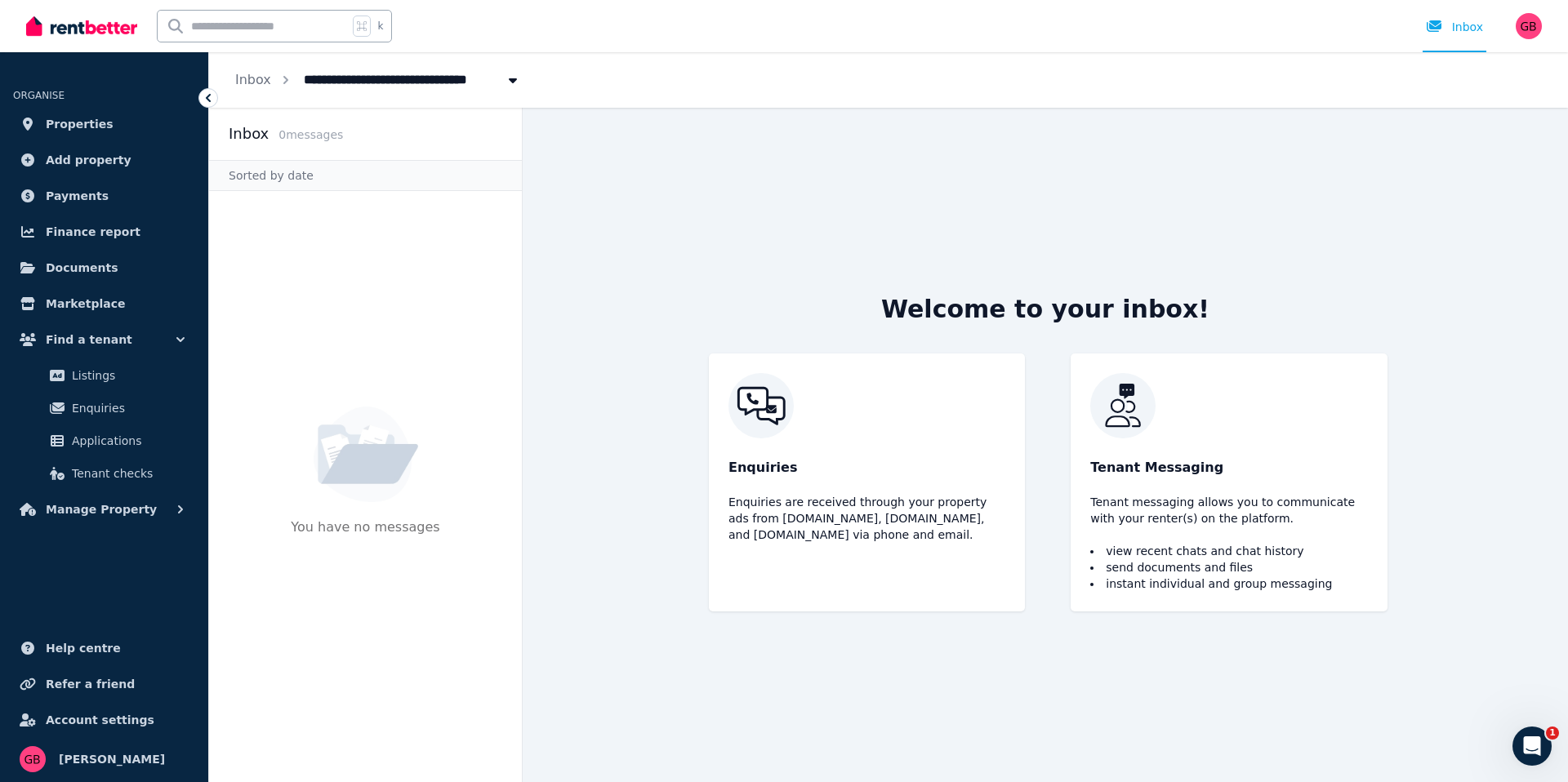
click at [813, 45] on div "k Inbox" at bounding box center [756, 26] width 1460 height 53
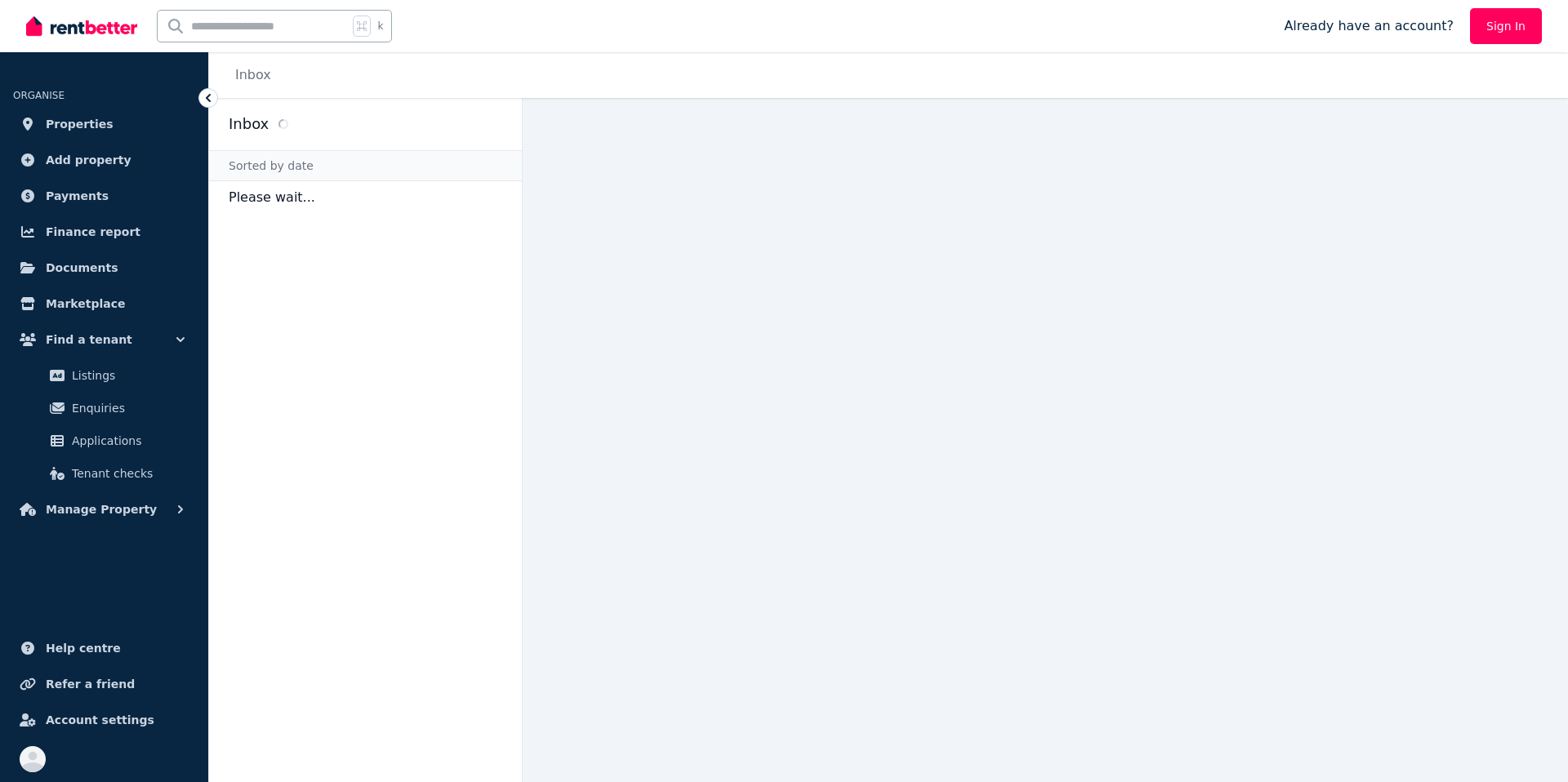
click at [205, 98] on icon at bounding box center [208, 98] width 16 height 16
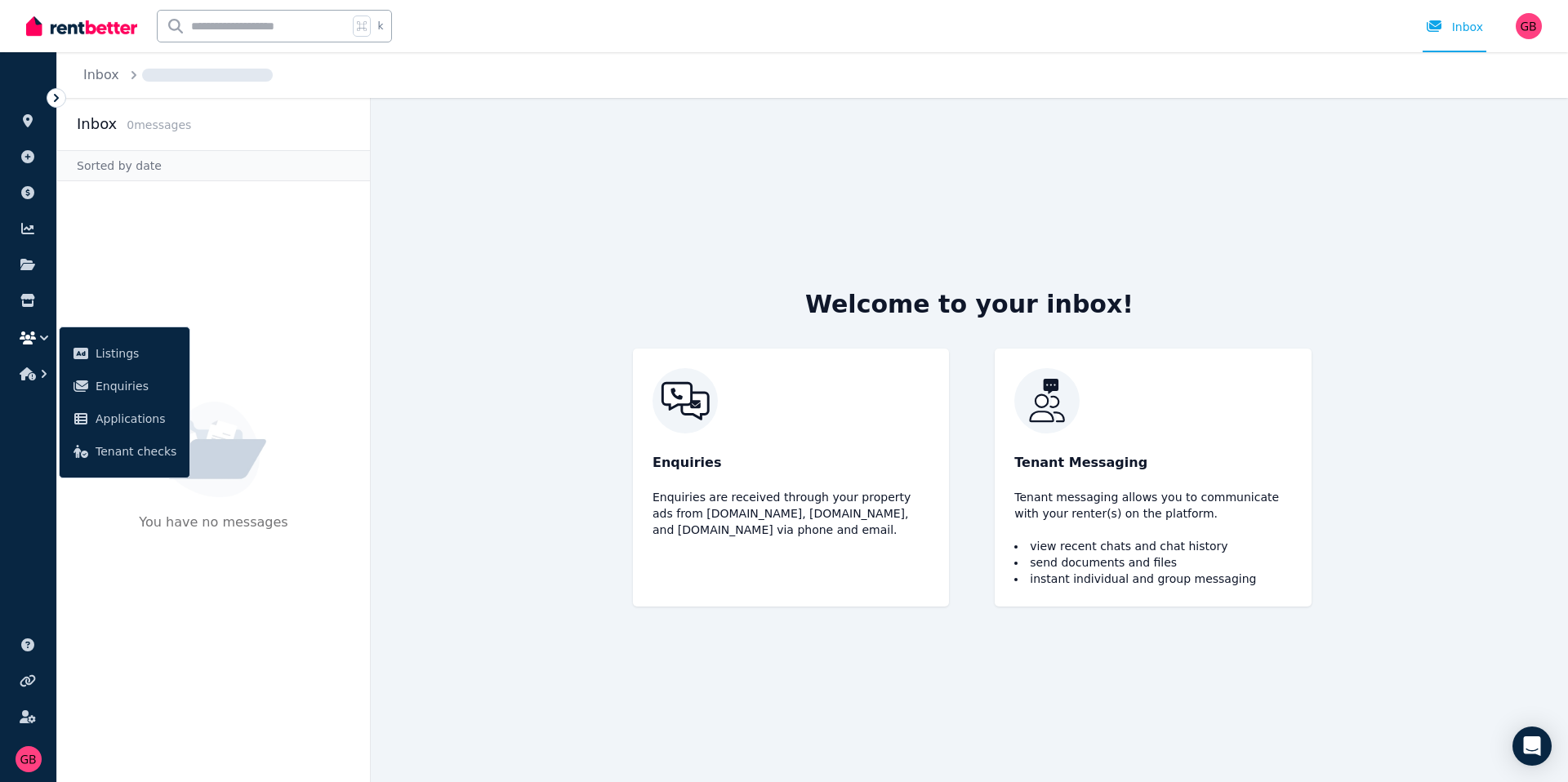
click at [575, 199] on main "Welcome to your inbox! Enquiries Enquiries are received through your property a…" at bounding box center [969, 439] width 1197 height 684
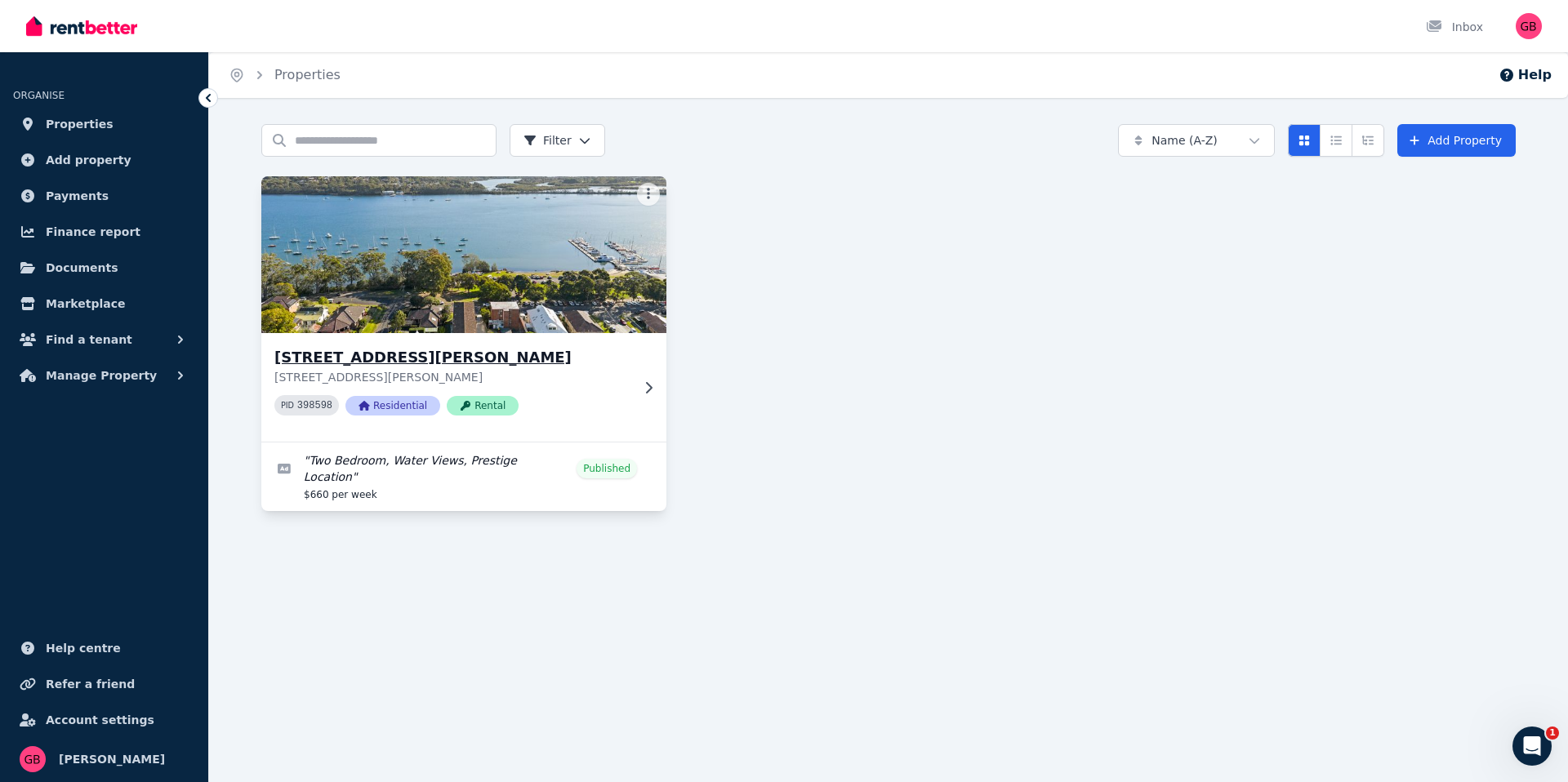
click at [420, 283] on img at bounding box center [464, 255] width 426 height 165
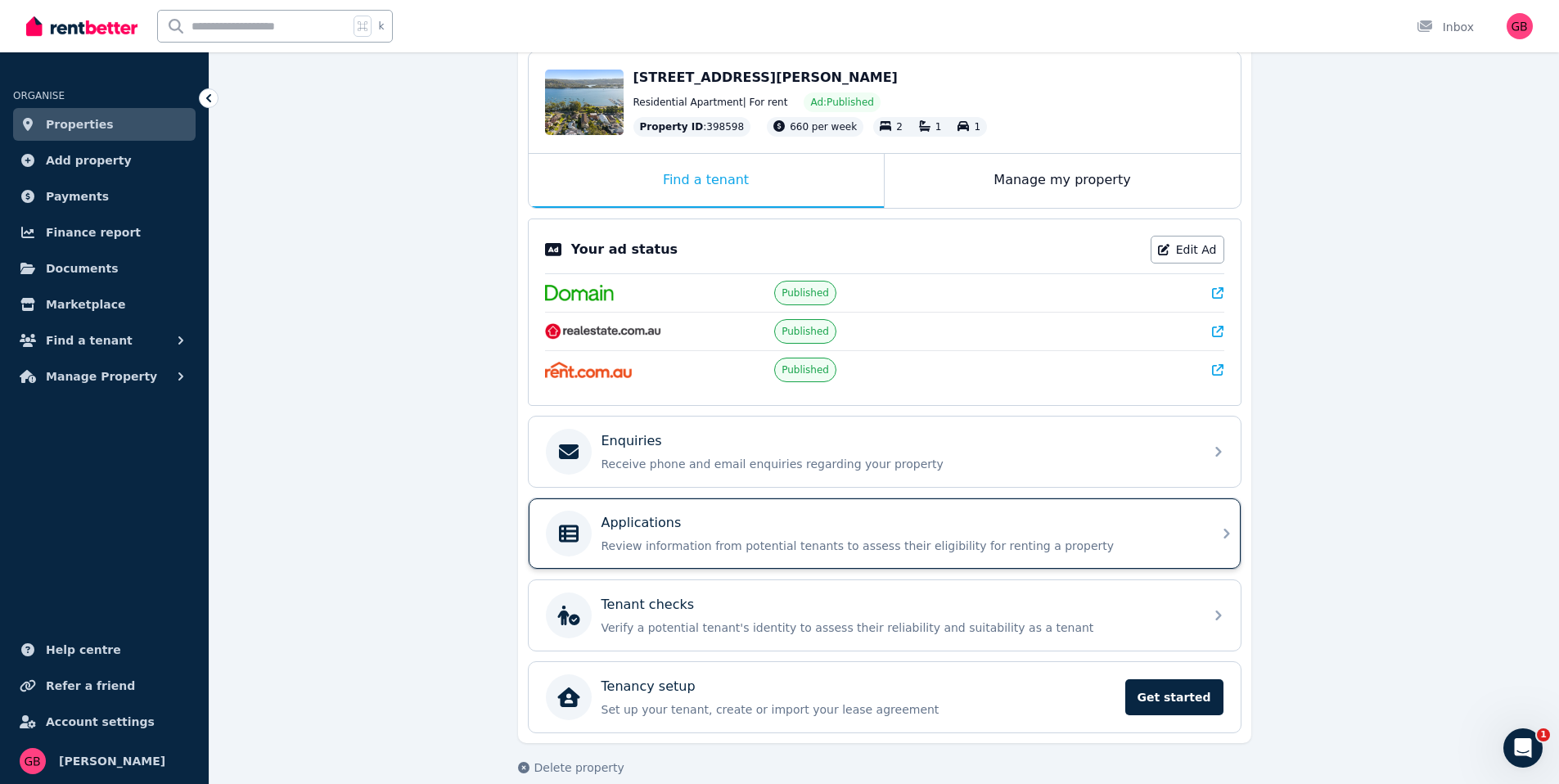
scroll to position [187, 0]
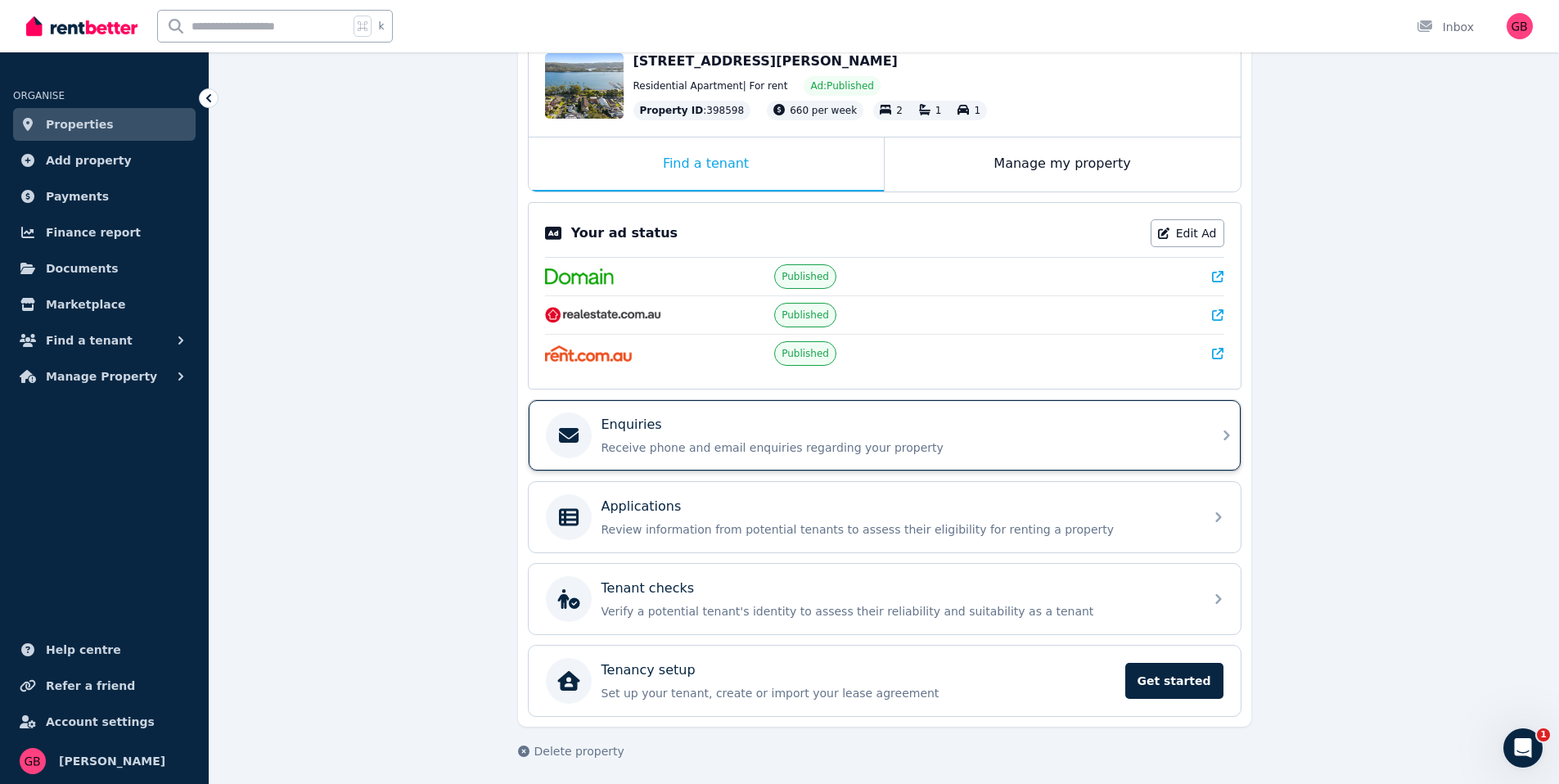
click at [736, 464] on div "Enquiries Receive phone and email enquiries regarding your property" at bounding box center [885, 435] width 712 height 70
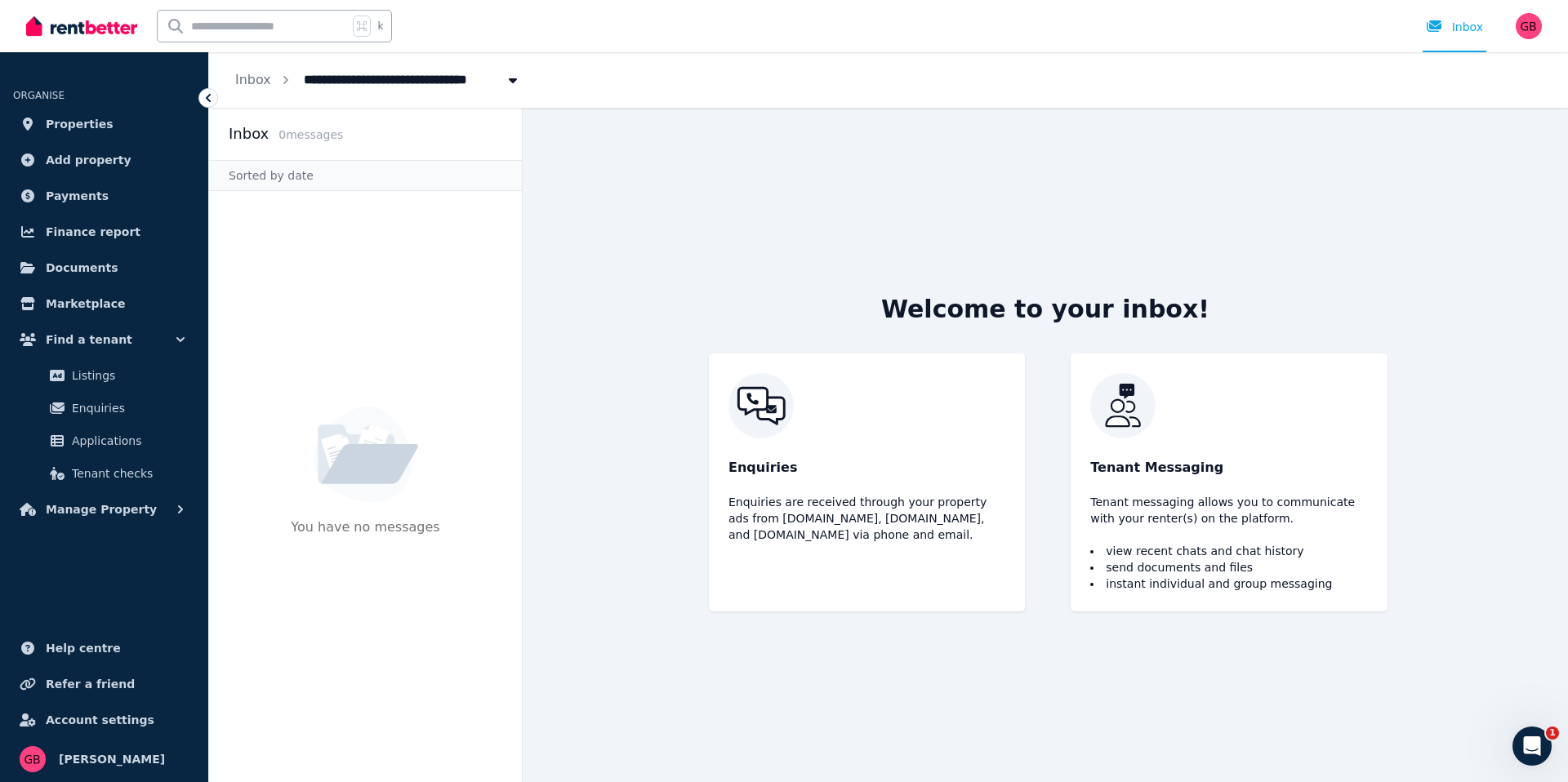
click at [329, 90] on span "[STREET_ADDRESS][PERSON_NAME]" at bounding box center [429, 78] width 270 height 26
type input "**********"
click at [279, 89] on div "**********" at bounding box center [403, 80] width 250 height 30
click at [269, 84] on ol "**********" at bounding box center [377, 80] width 338 height 56
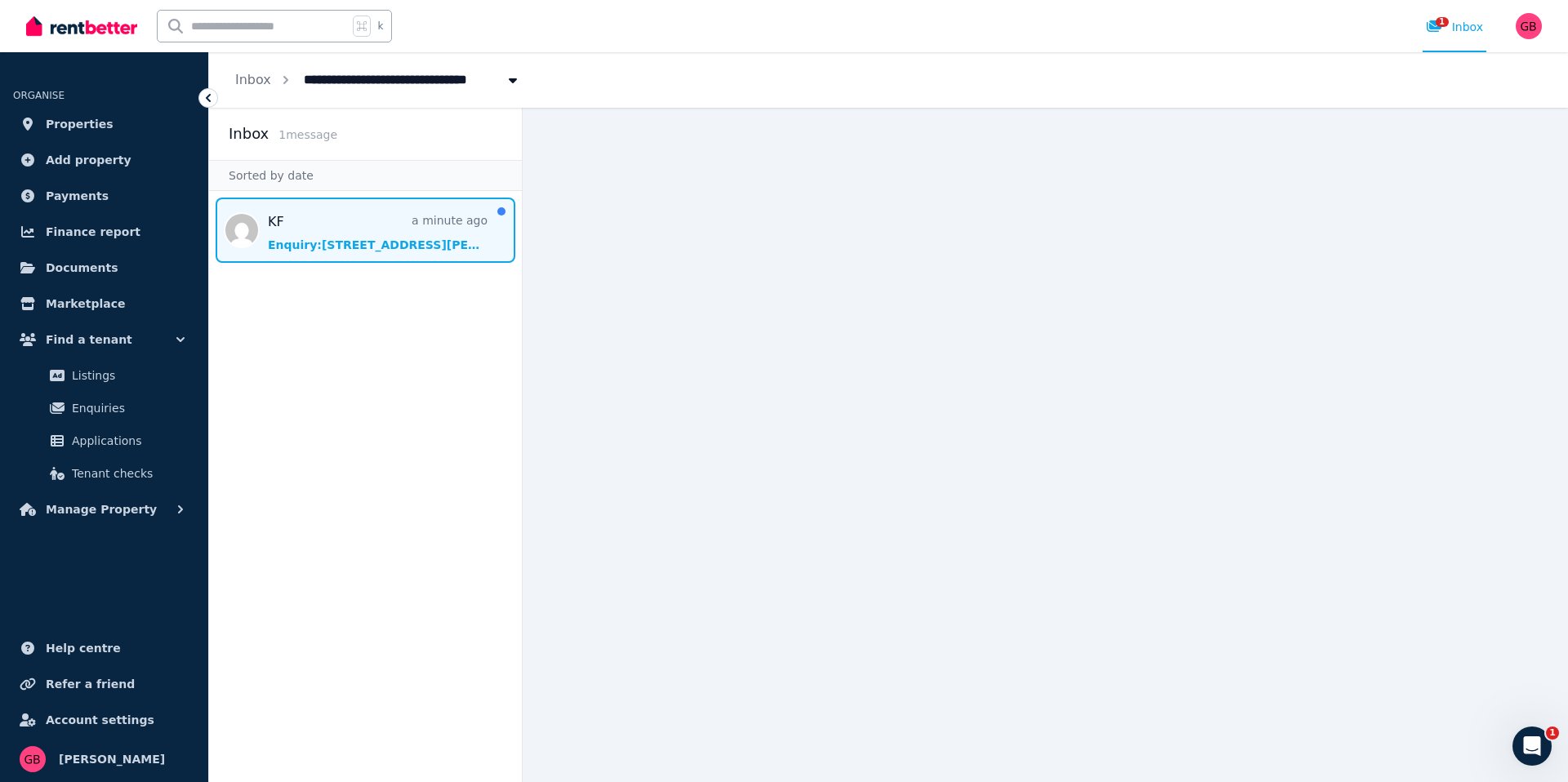
click at [374, 232] on span "Message list" at bounding box center [365, 229] width 313 height 65
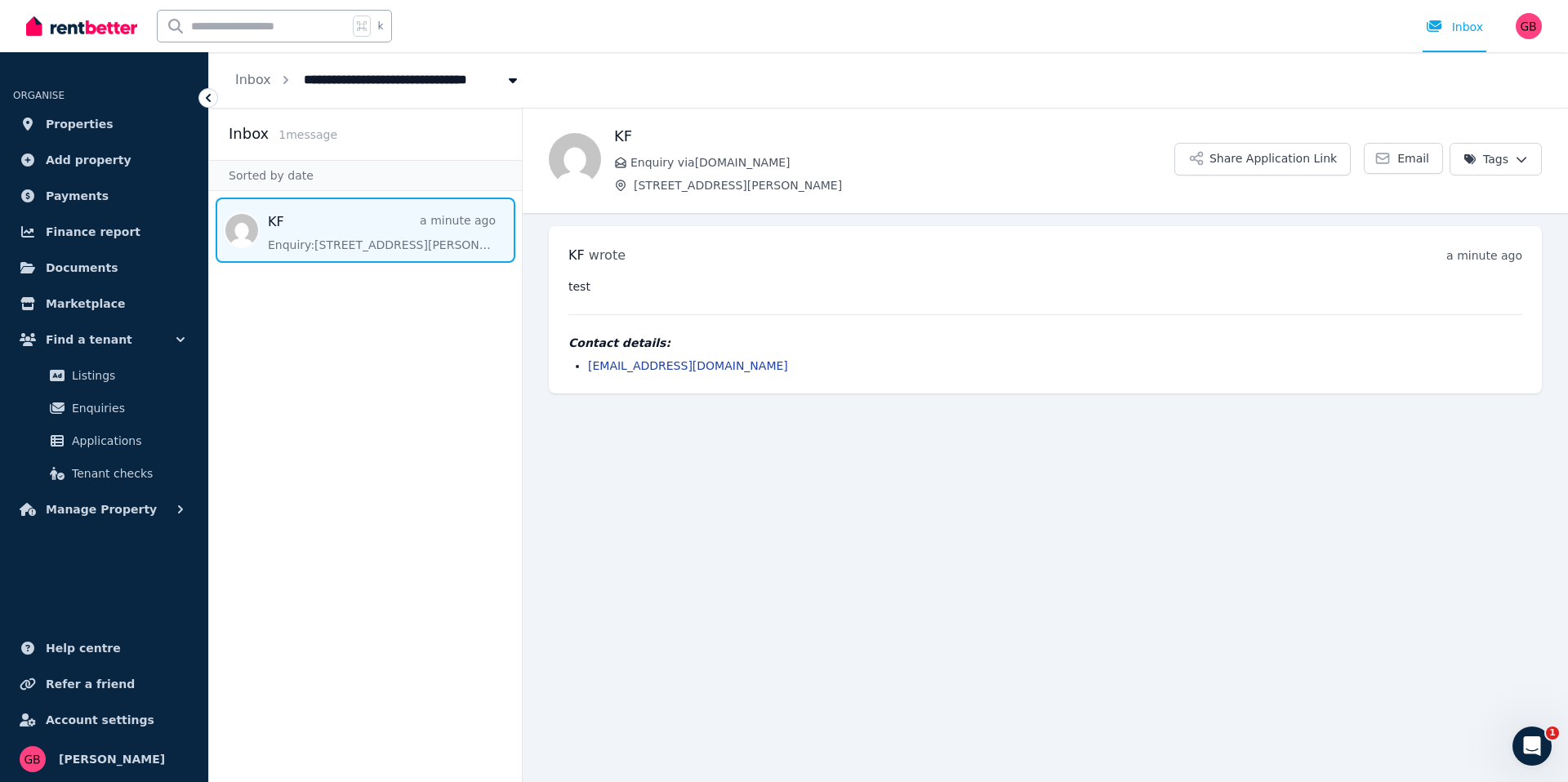
click at [1510, 166] on html "**********" at bounding box center [784, 391] width 1568 height 782
click at [1376, 278] on label "Not interested" at bounding box center [1405, 278] width 81 height 16
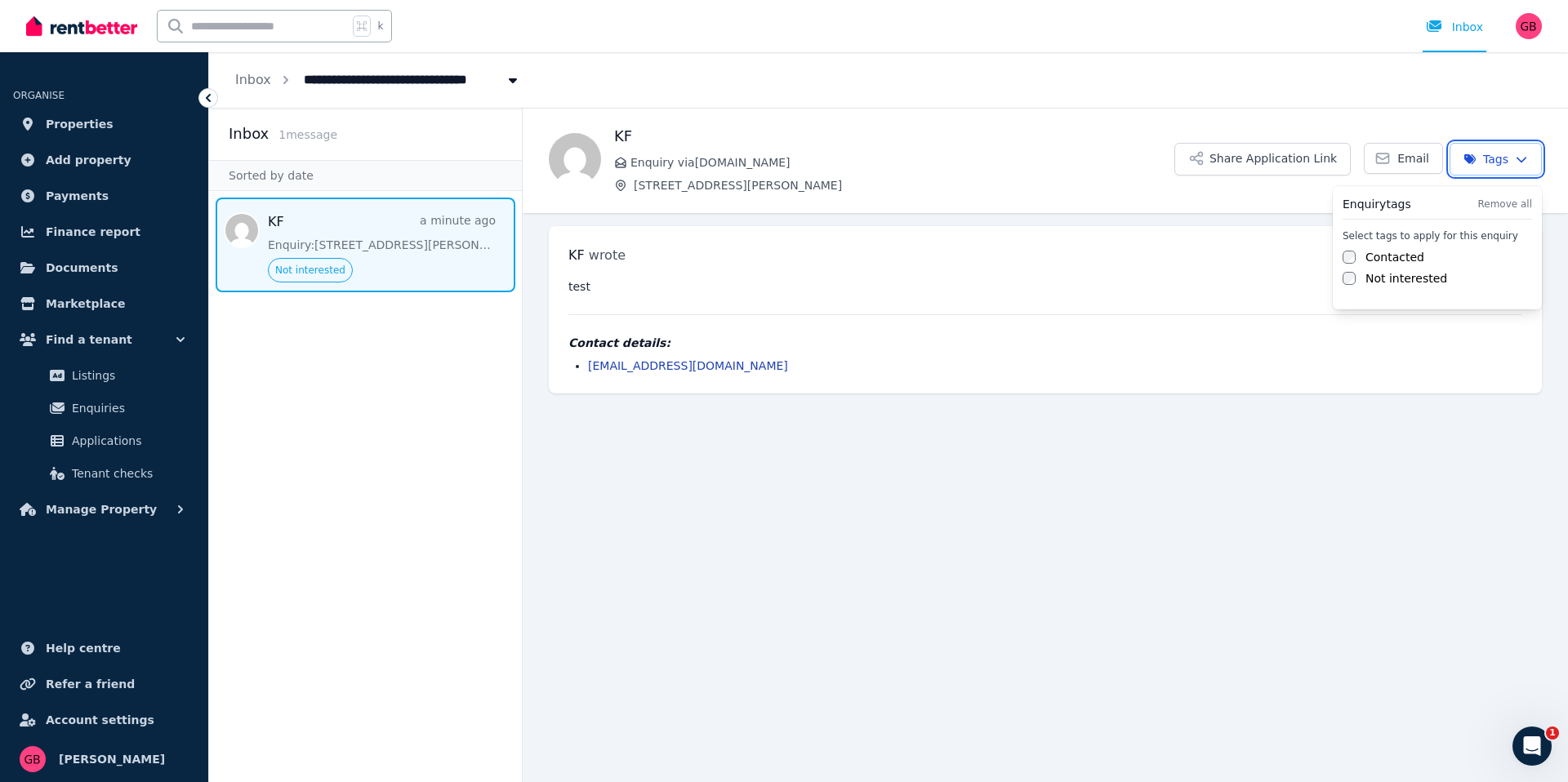
click at [1096, 504] on html "**********" at bounding box center [784, 391] width 1568 height 782
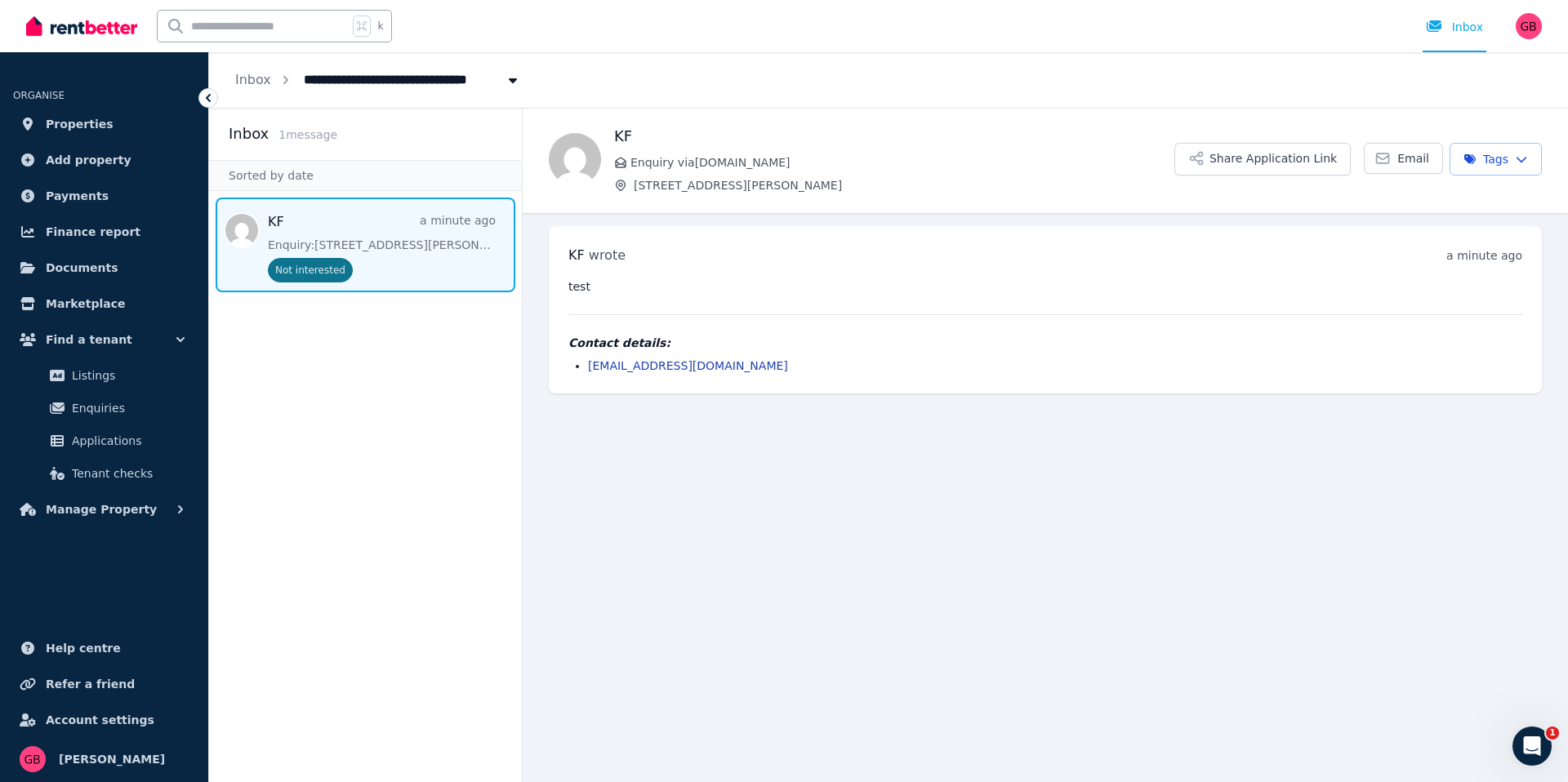
click at [357, 72] on span "[STREET_ADDRESS][PERSON_NAME]" at bounding box center [429, 78] width 270 height 26
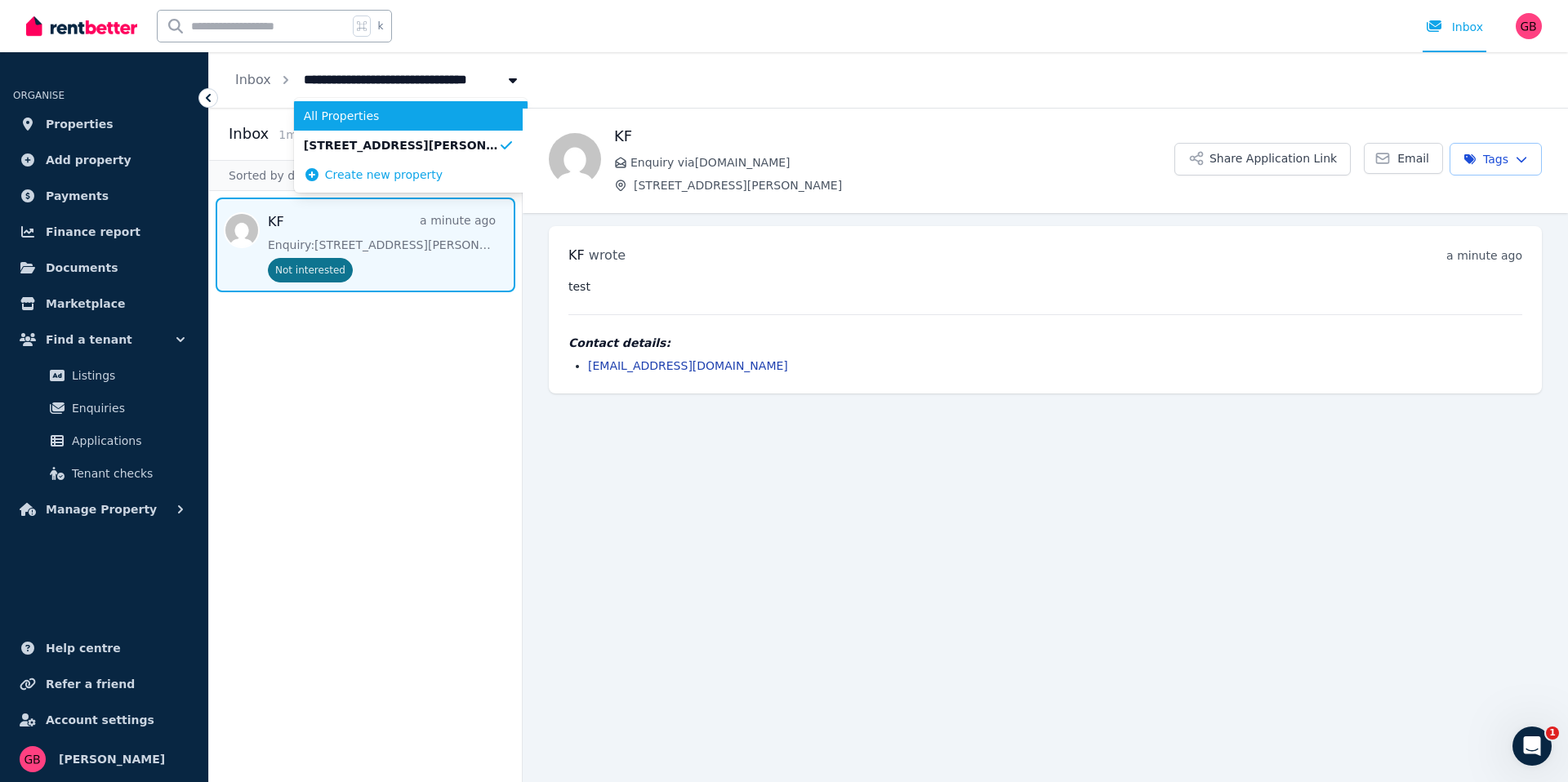
click at [344, 111] on span "All Properties" at bounding box center [401, 116] width 195 height 16
type input "**********"
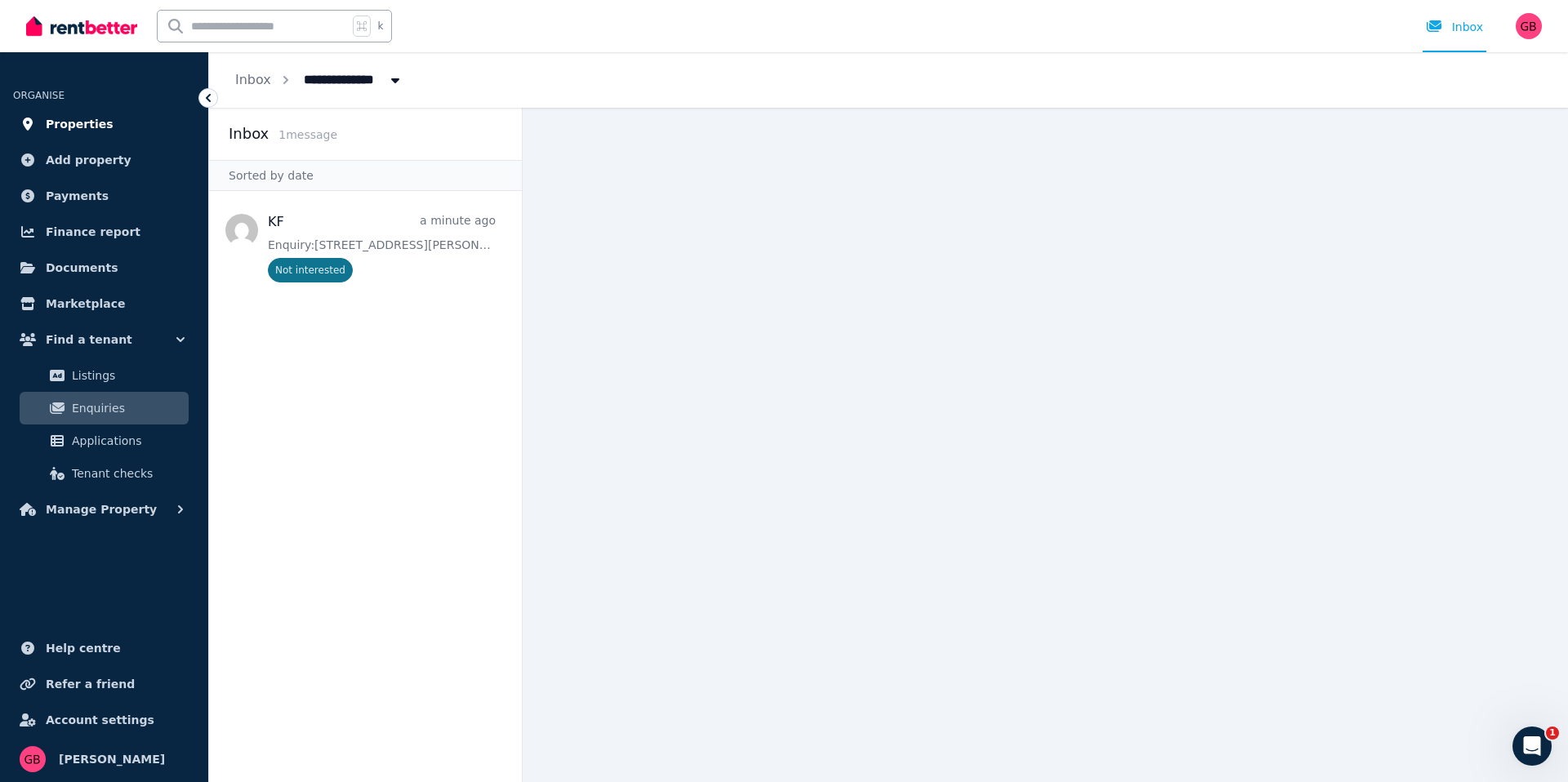
click at [91, 127] on span "Properties" at bounding box center [80, 124] width 67 height 20
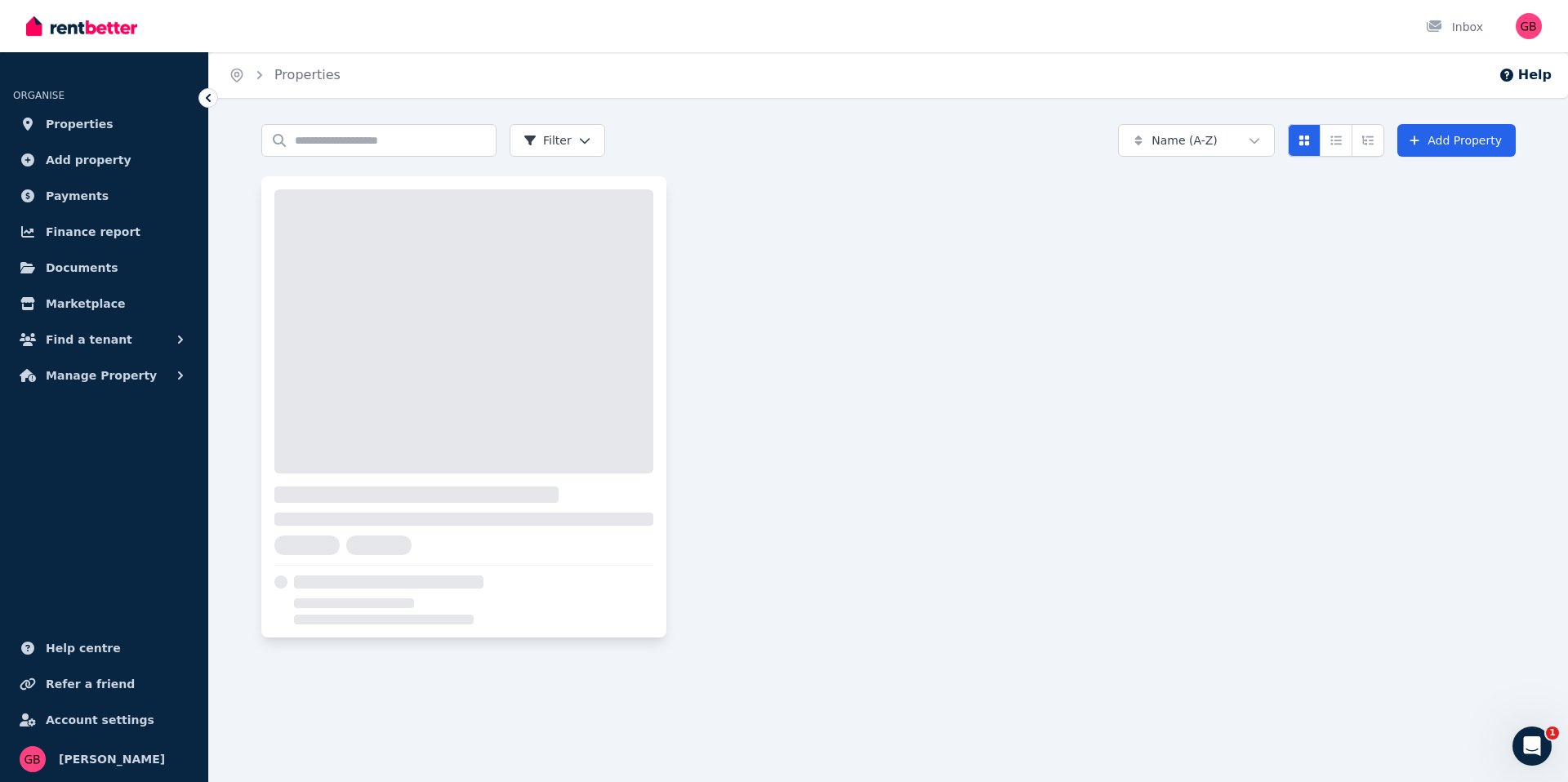
click at [383, 343] on div at bounding box center [463, 332] width 379 height 284
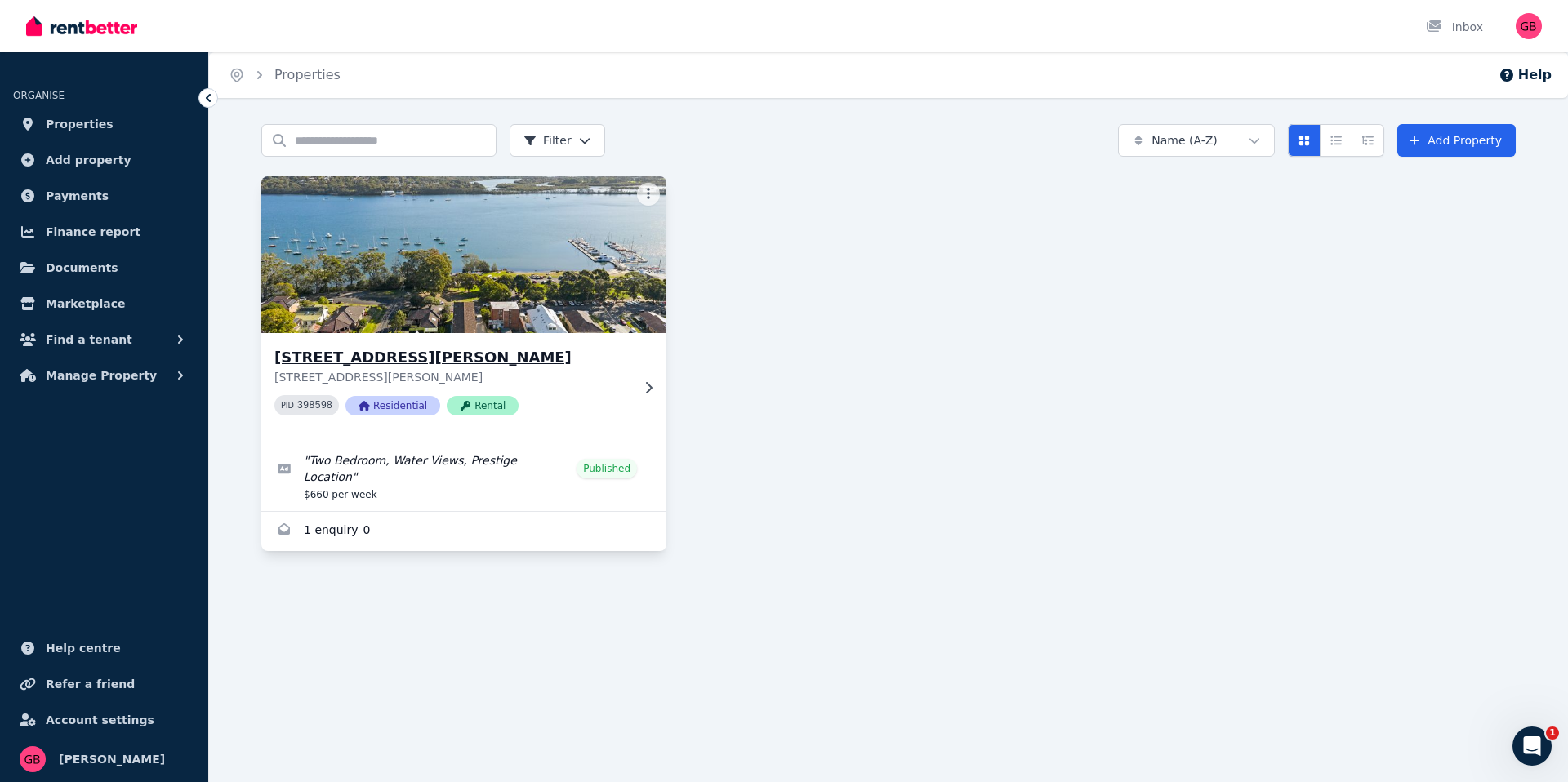
click at [410, 343] on div "13 Masons Parade, Point Frederick 13 Masons Parade, Point Frederick NSW 2250 PI…" at bounding box center [463, 387] width 405 height 108
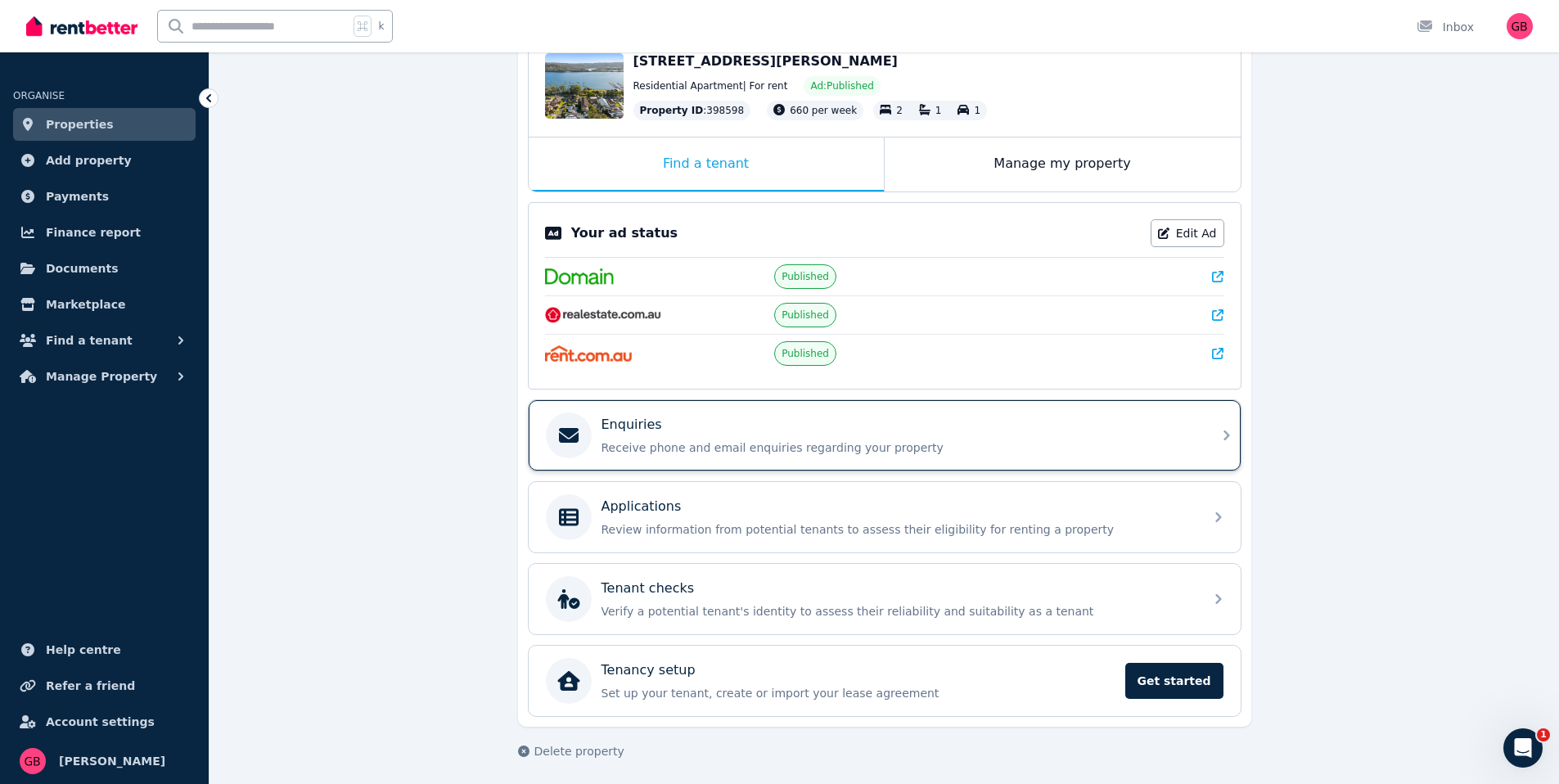
scroll to position [192, 0]
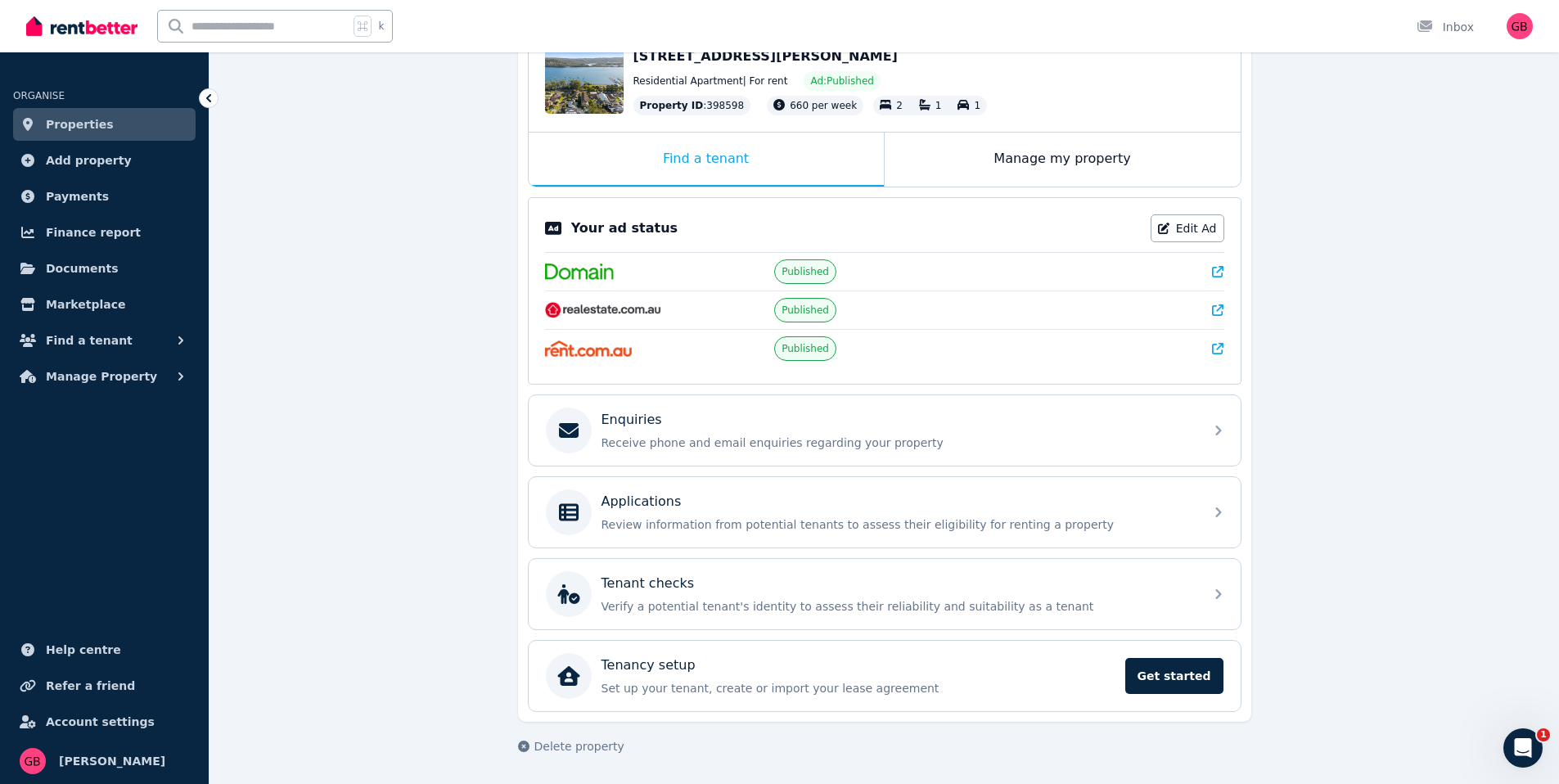
click at [71, 122] on span "Properties" at bounding box center [80, 124] width 68 height 20
